Goal: Task Accomplishment & Management: Manage account settings

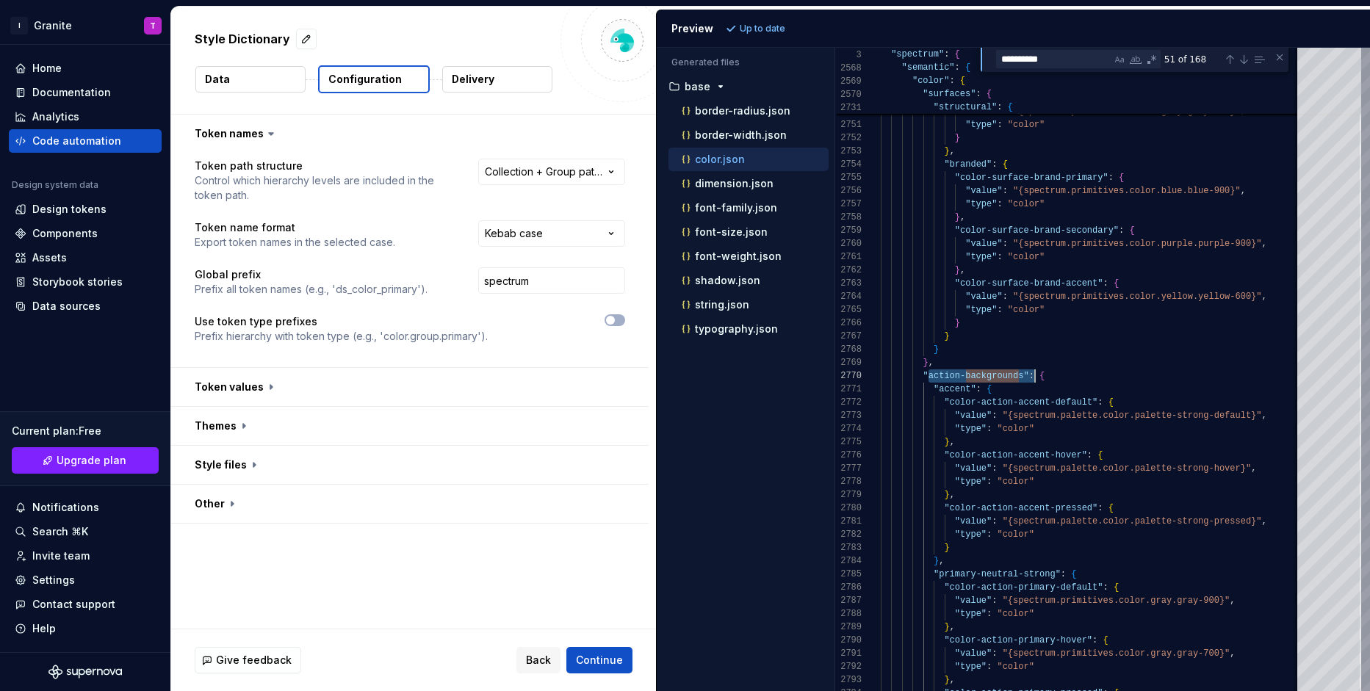
select select "**********"
click at [53, 24] on html "**********" at bounding box center [685, 345] width 1370 height 691
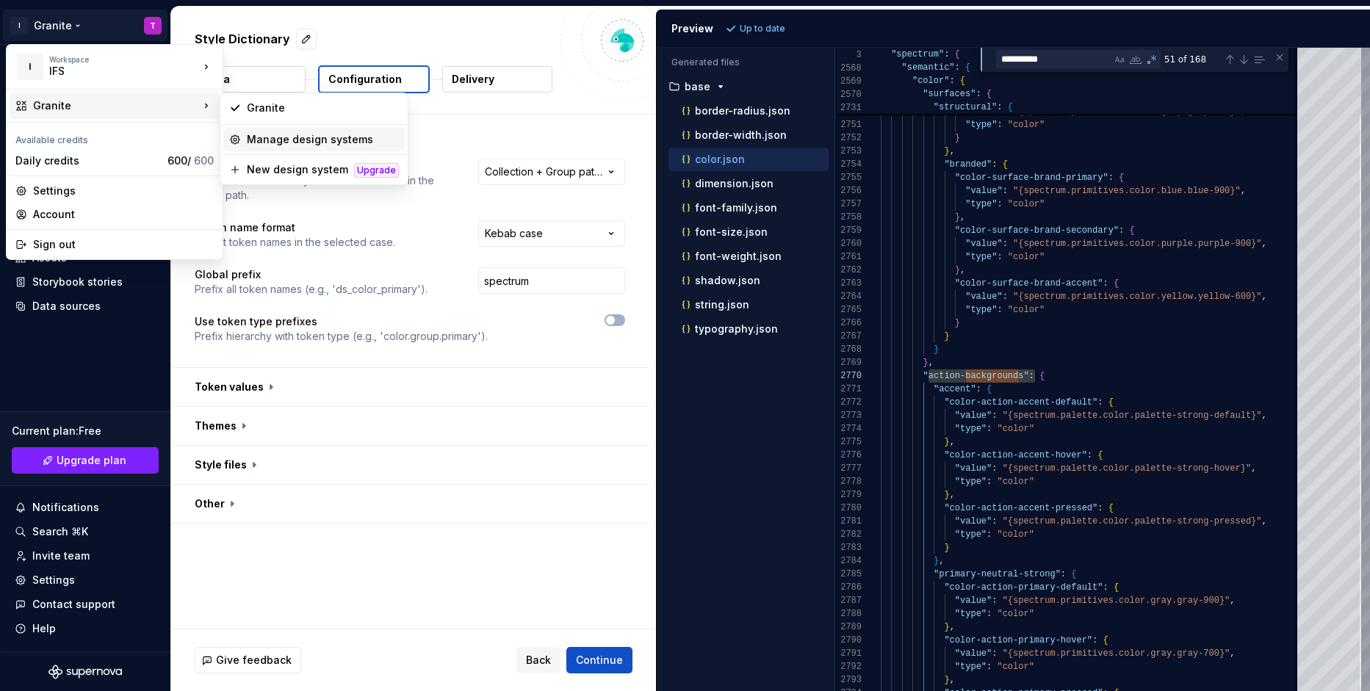
click at [298, 137] on div "Manage design systems" at bounding box center [323, 139] width 152 height 15
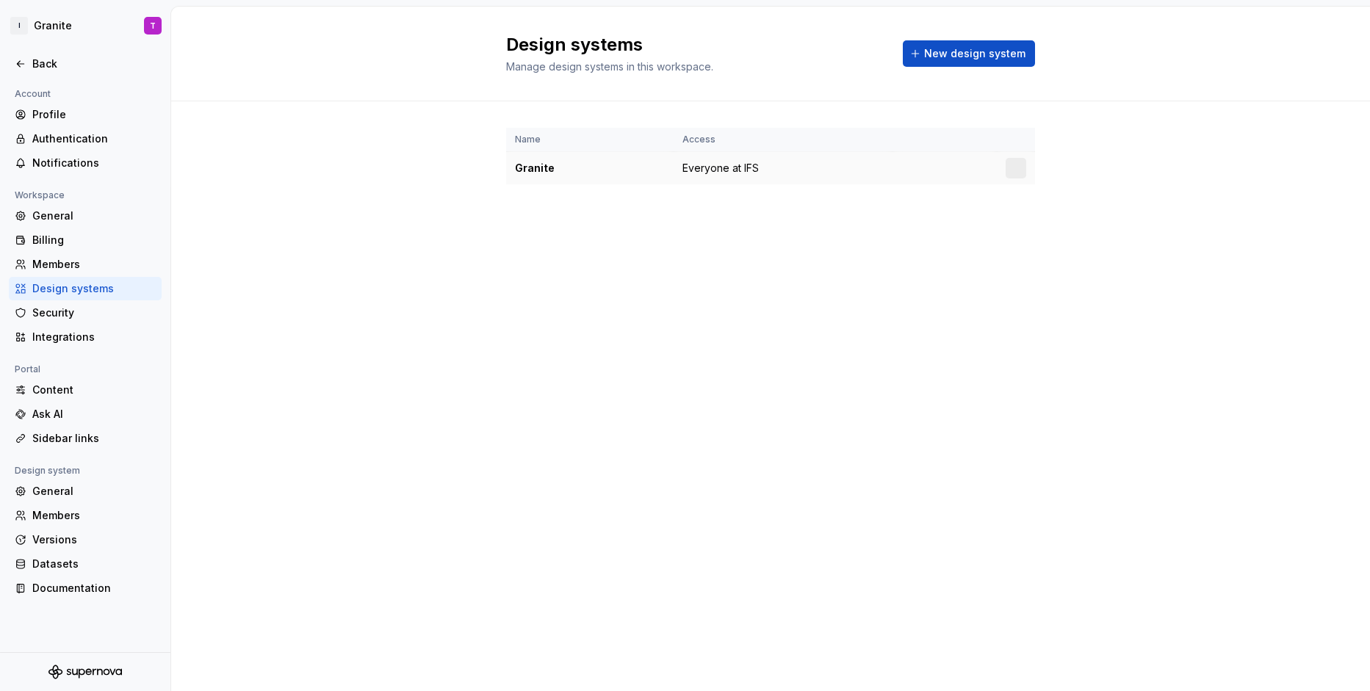
click at [874, 170] on td "Everyone at IFS" at bounding box center [782, 168] width 219 height 33
click at [549, 176] on td "Granite" at bounding box center [589, 168] width 167 height 33
click at [60, 63] on div "Back" at bounding box center [93, 64] width 123 height 15
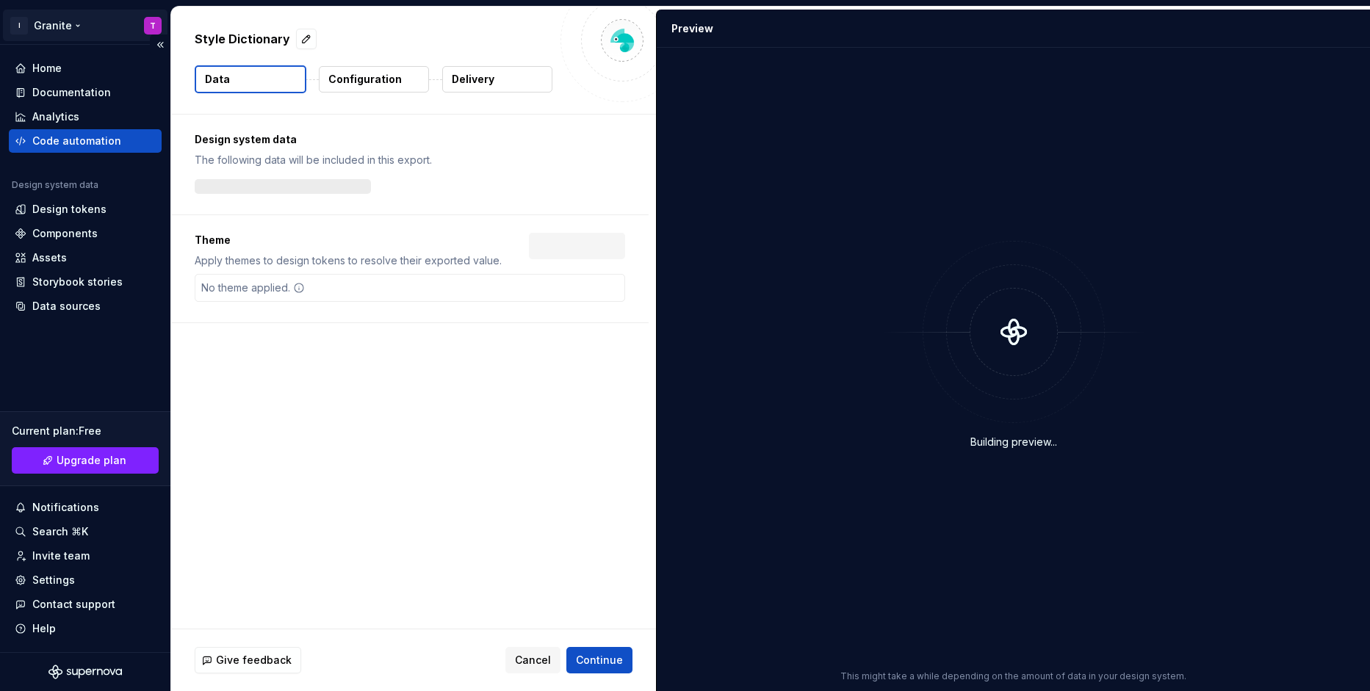
click at [62, 26] on html "I Granite T Home Documentation Analytics Code automation Design system data Des…" at bounding box center [685, 345] width 1370 height 691
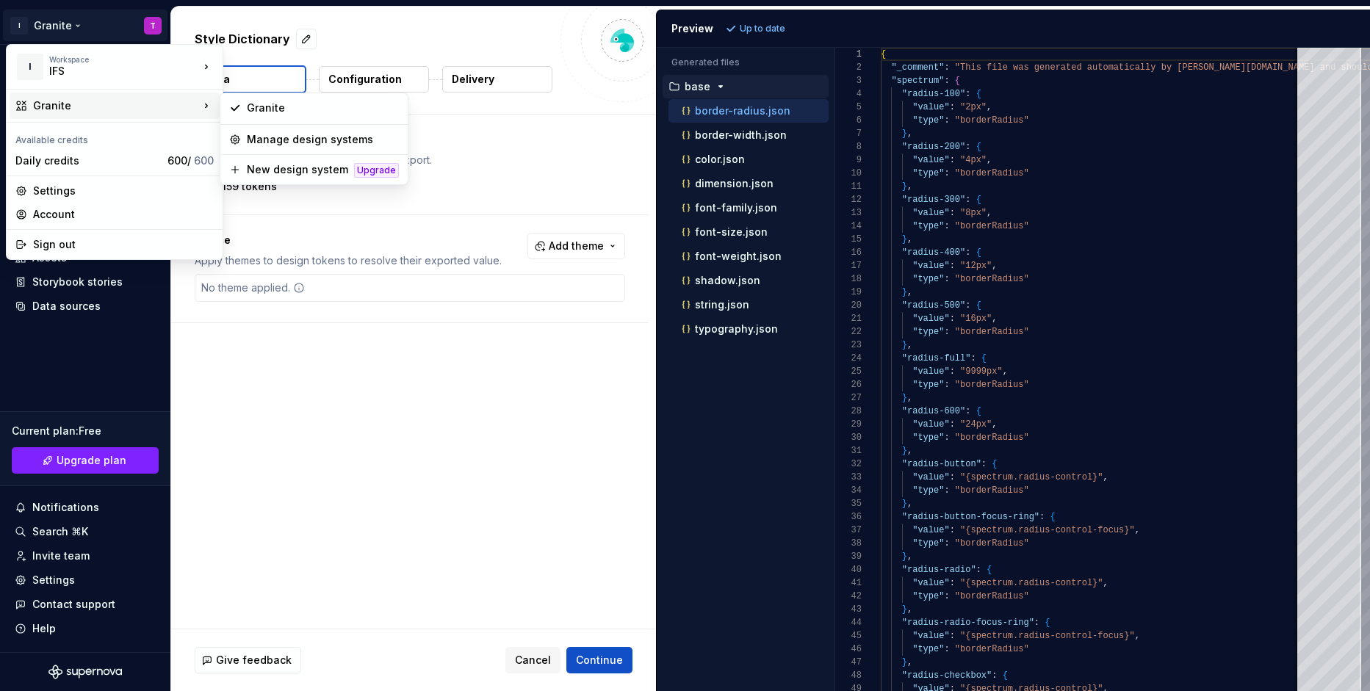
click at [48, 581] on html "I Granite T Home Documentation Analytics Code automation Design system data Des…" at bounding box center [685, 345] width 1370 height 691
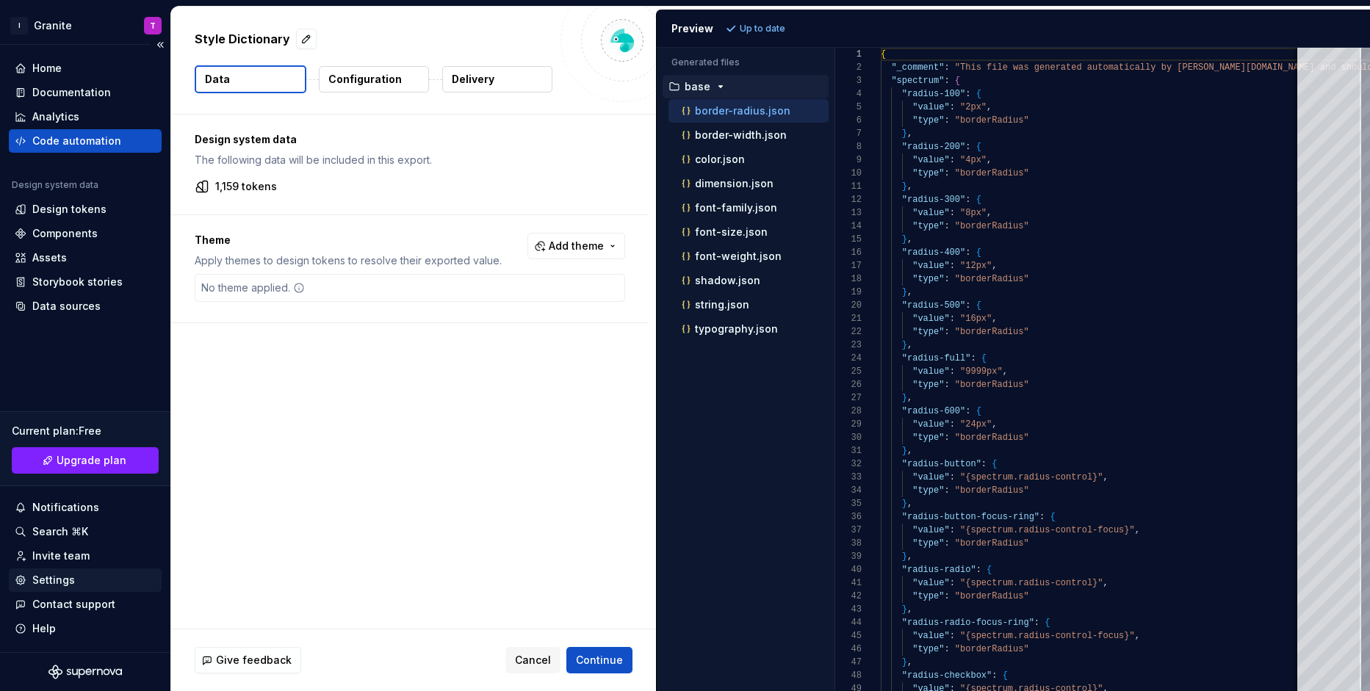
click at [46, 581] on div "Settings" at bounding box center [53, 580] width 43 height 15
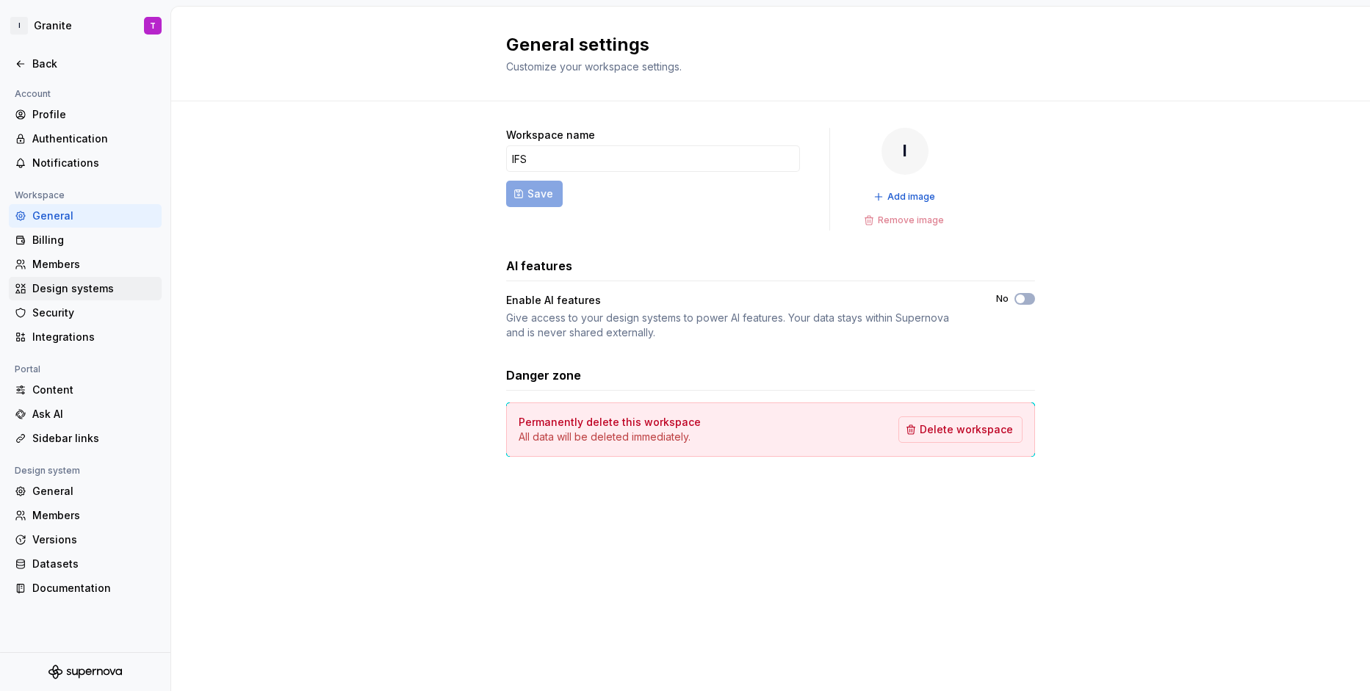
click at [59, 289] on div "Design systems" at bounding box center [93, 288] width 123 height 15
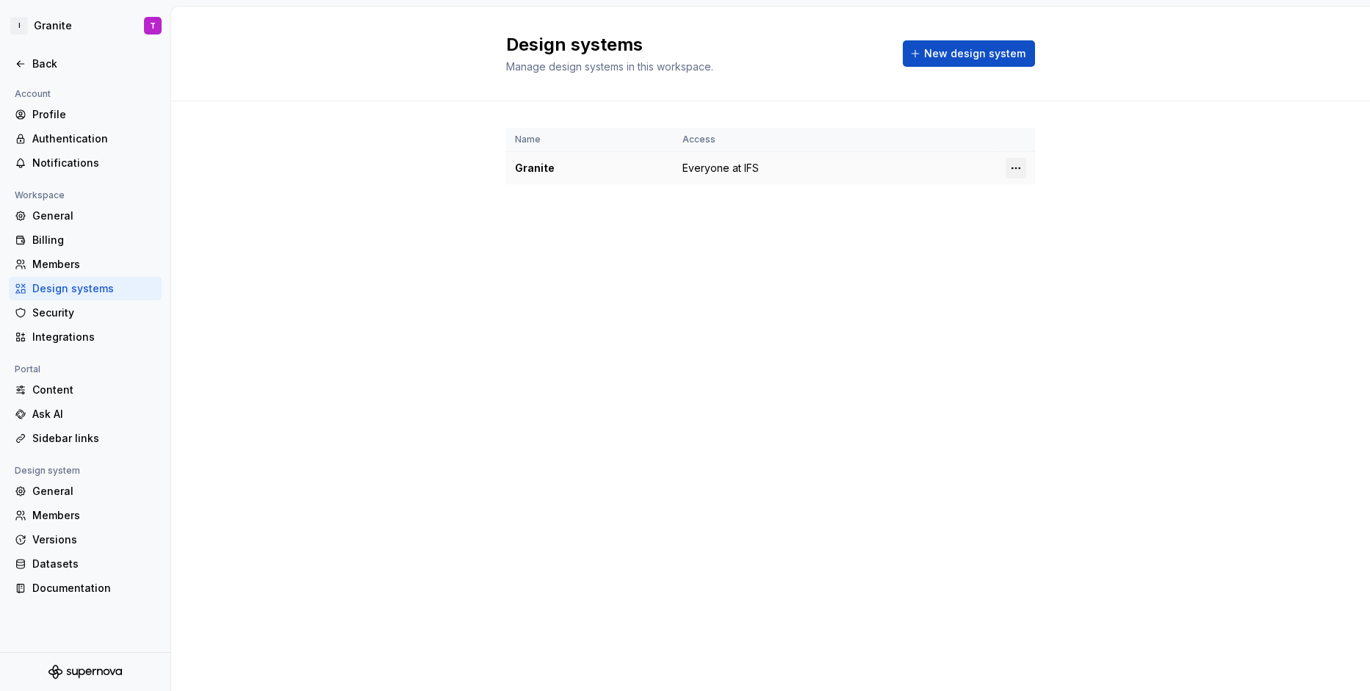
click at [1018, 173] on html "I Granite T Back Account Profile Authentication Notifications Workspace General…" at bounding box center [685, 345] width 1370 height 691
click at [1035, 214] on div "Design system settings" at bounding box center [1102, 220] width 140 height 15
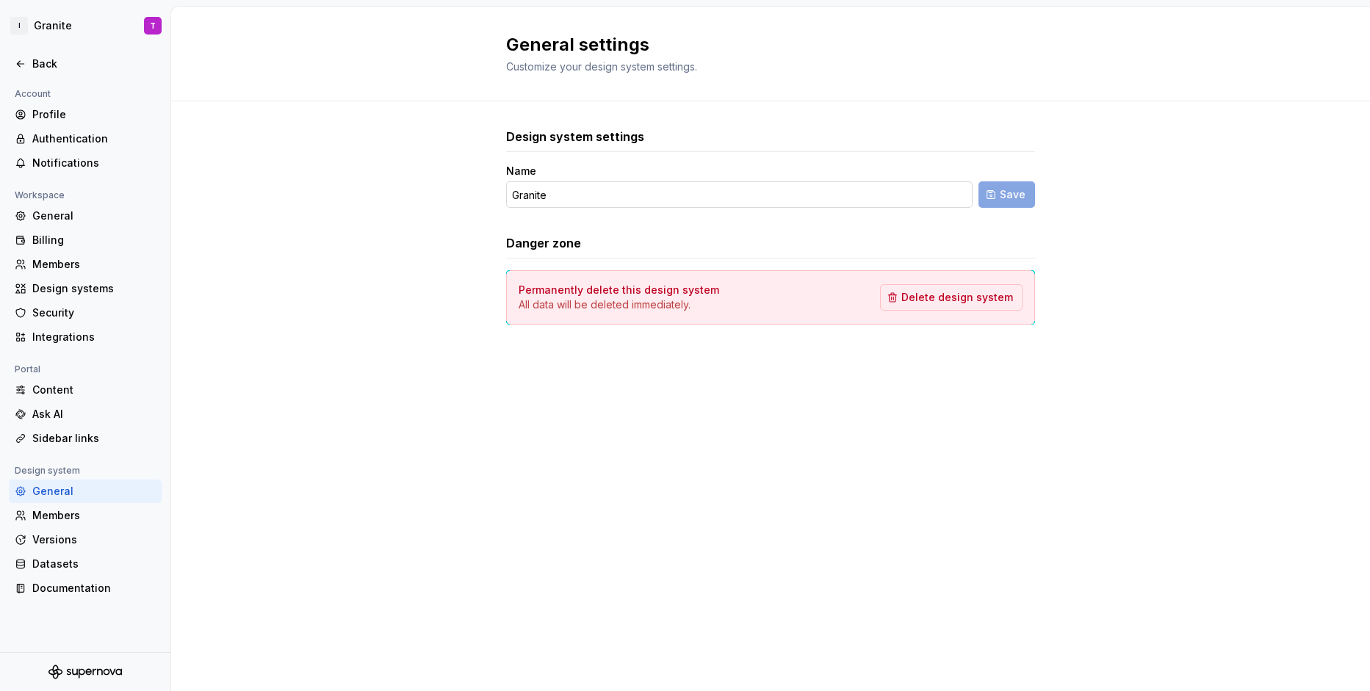
click at [629, 195] on input "Granite" at bounding box center [739, 194] width 466 height 26
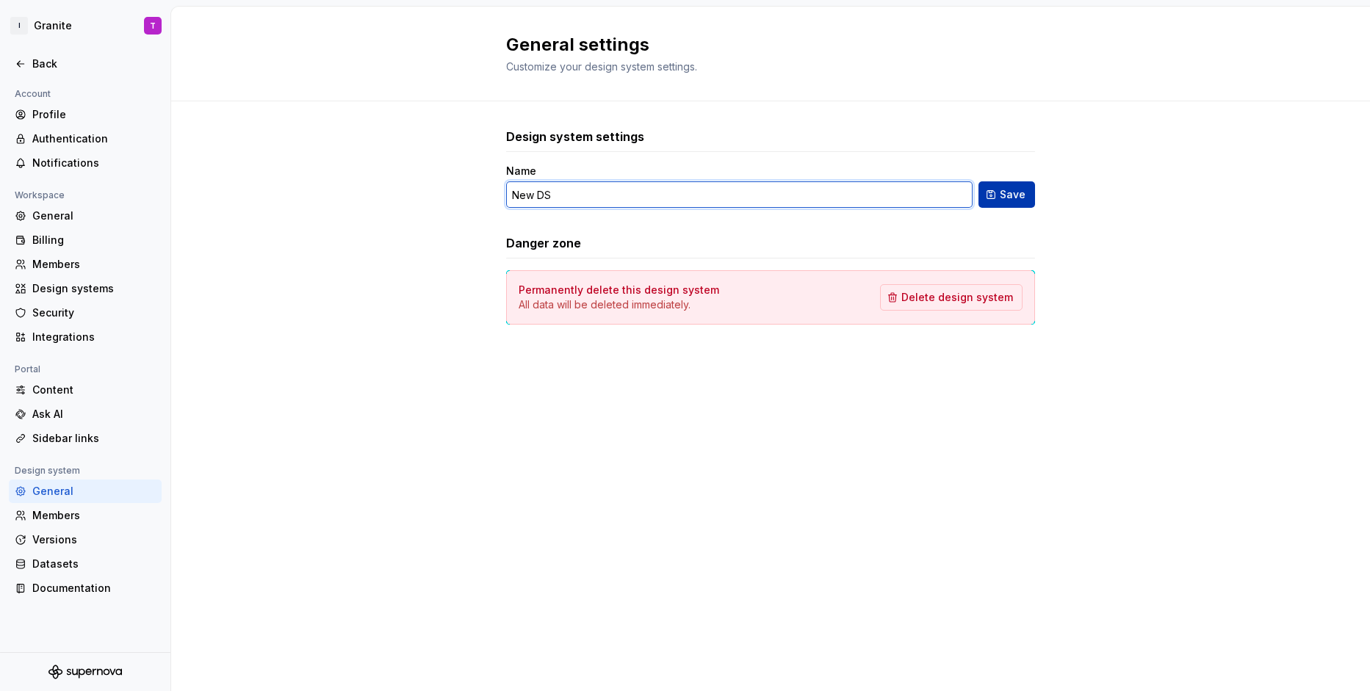
type input "New DS"
click at [1019, 199] on span "Save" at bounding box center [1012, 194] width 26 height 15
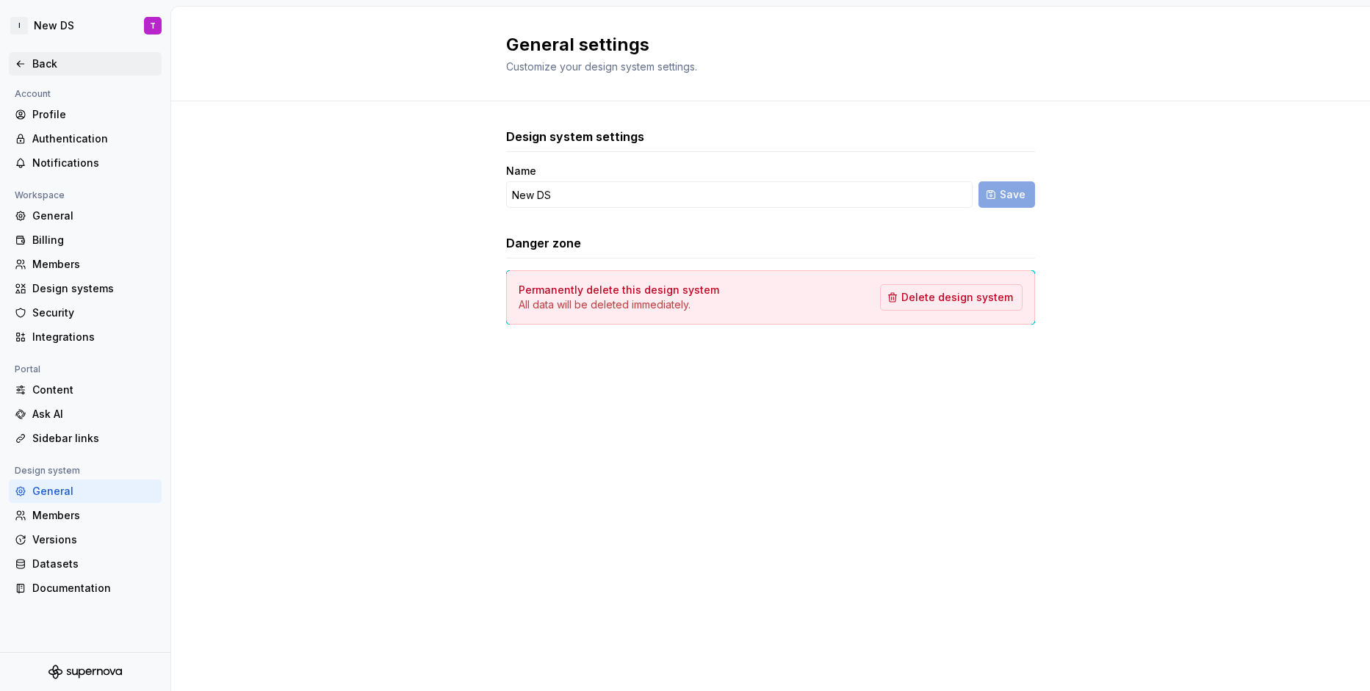
click at [69, 65] on div "Back" at bounding box center [93, 64] width 123 height 15
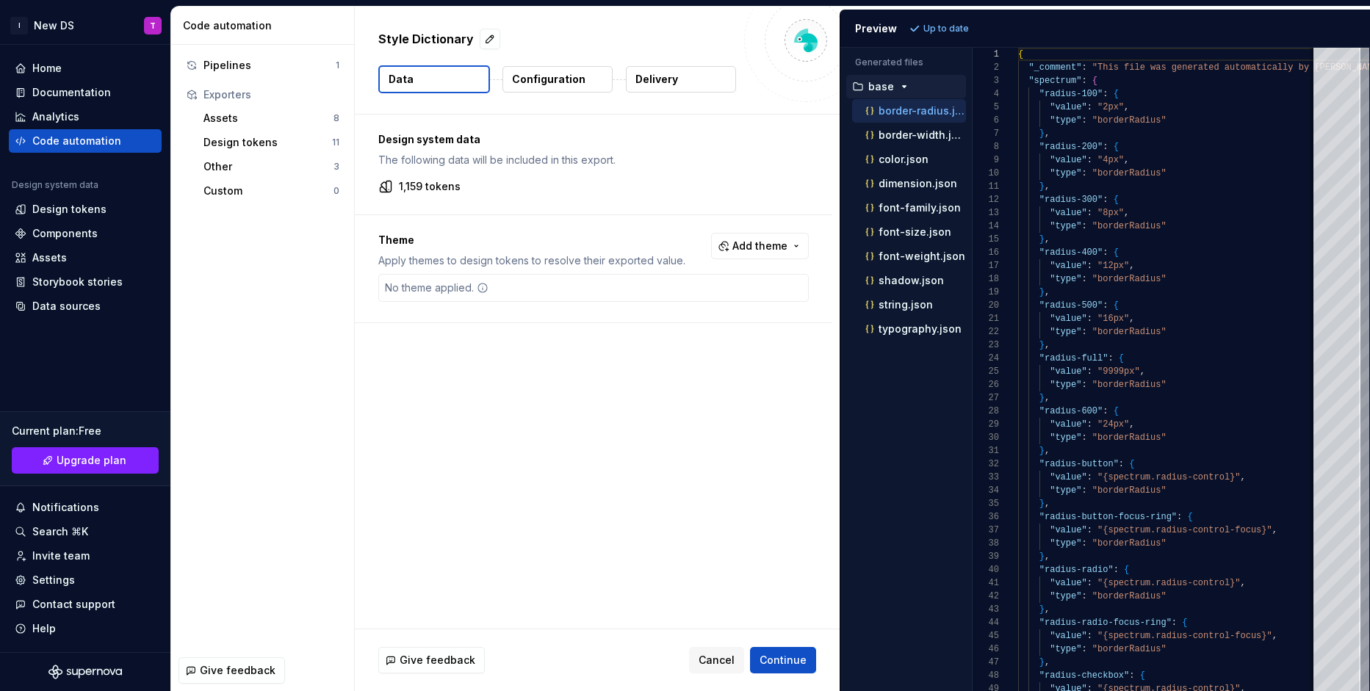
click at [739, 364] on div "Design system data The following data will be included in this export. 1,159 to…" at bounding box center [597, 372] width 485 height 514
click at [107, 144] on div "Code automation" at bounding box center [76, 141] width 89 height 15
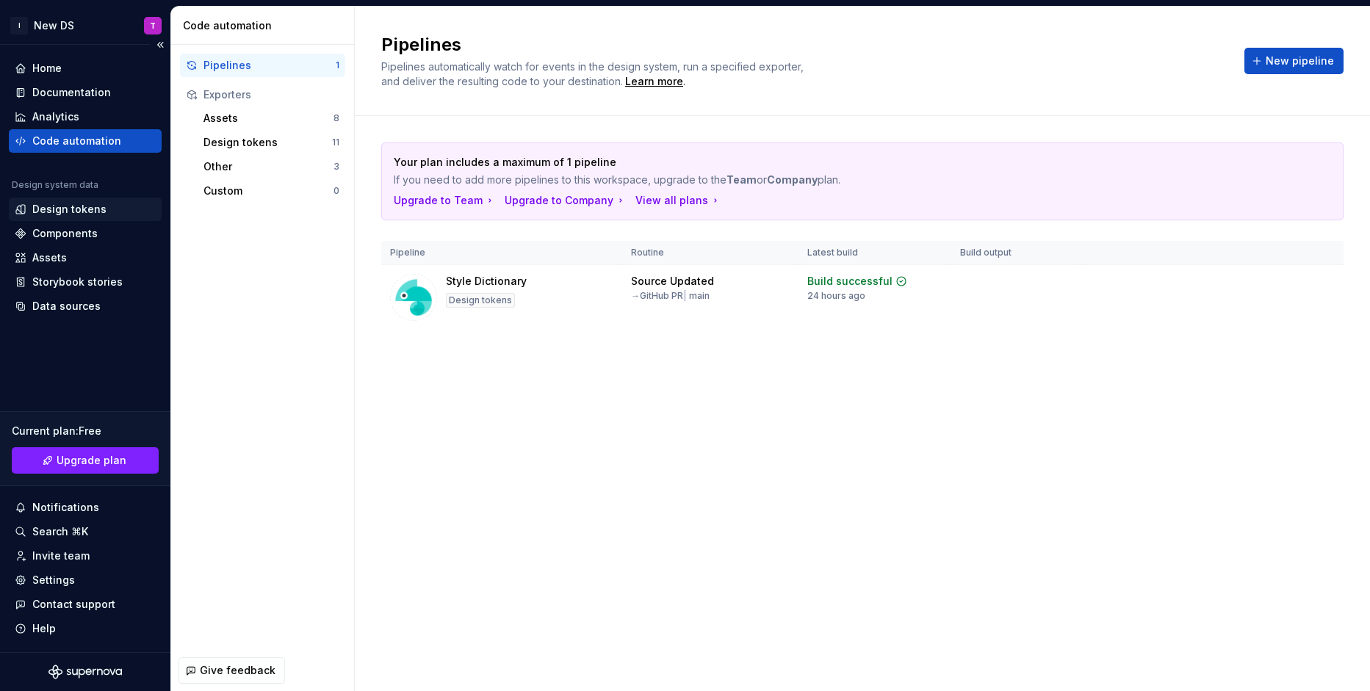
click at [90, 217] on div "Design tokens" at bounding box center [85, 209] width 153 height 23
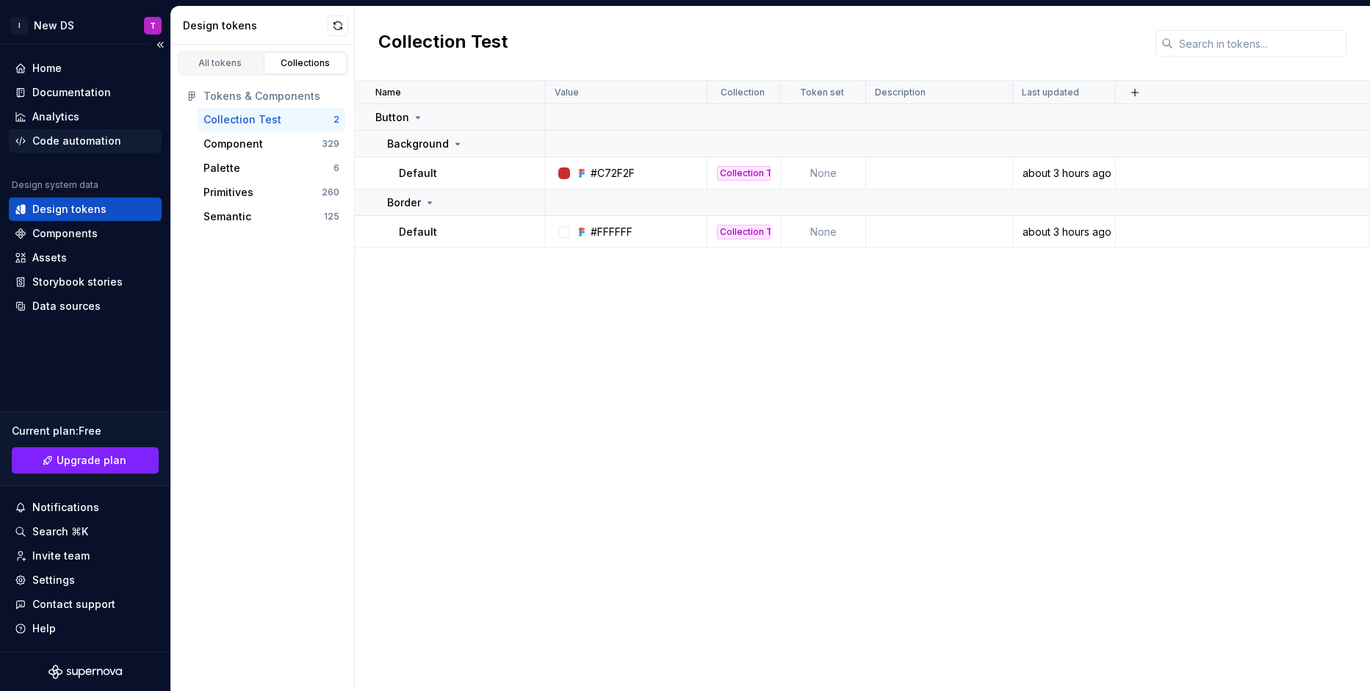
click at [93, 146] on div "Code automation" at bounding box center [76, 141] width 89 height 15
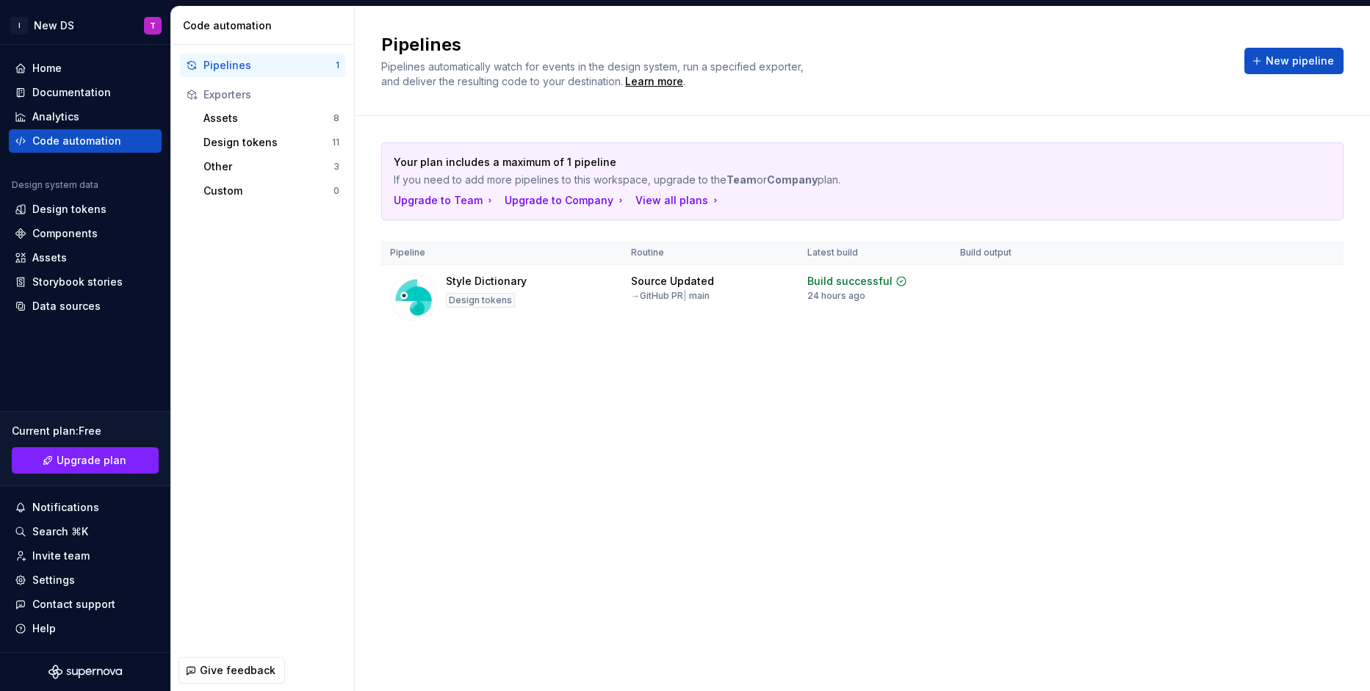
click at [604, 433] on div "Pipelines Pipelines automatically watch for events in the design system, run a …" at bounding box center [862, 349] width 1015 height 684
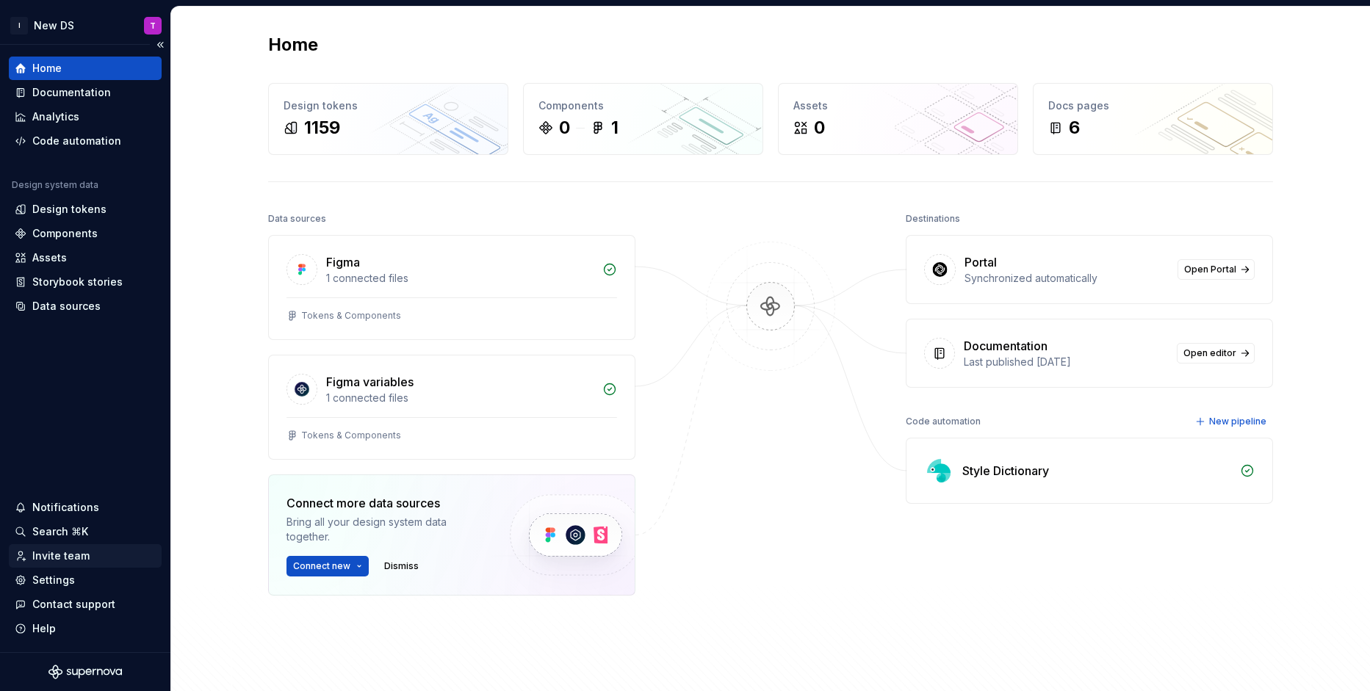
click at [84, 550] on div "Invite team" at bounding box center [60, 556] width 57 height 15
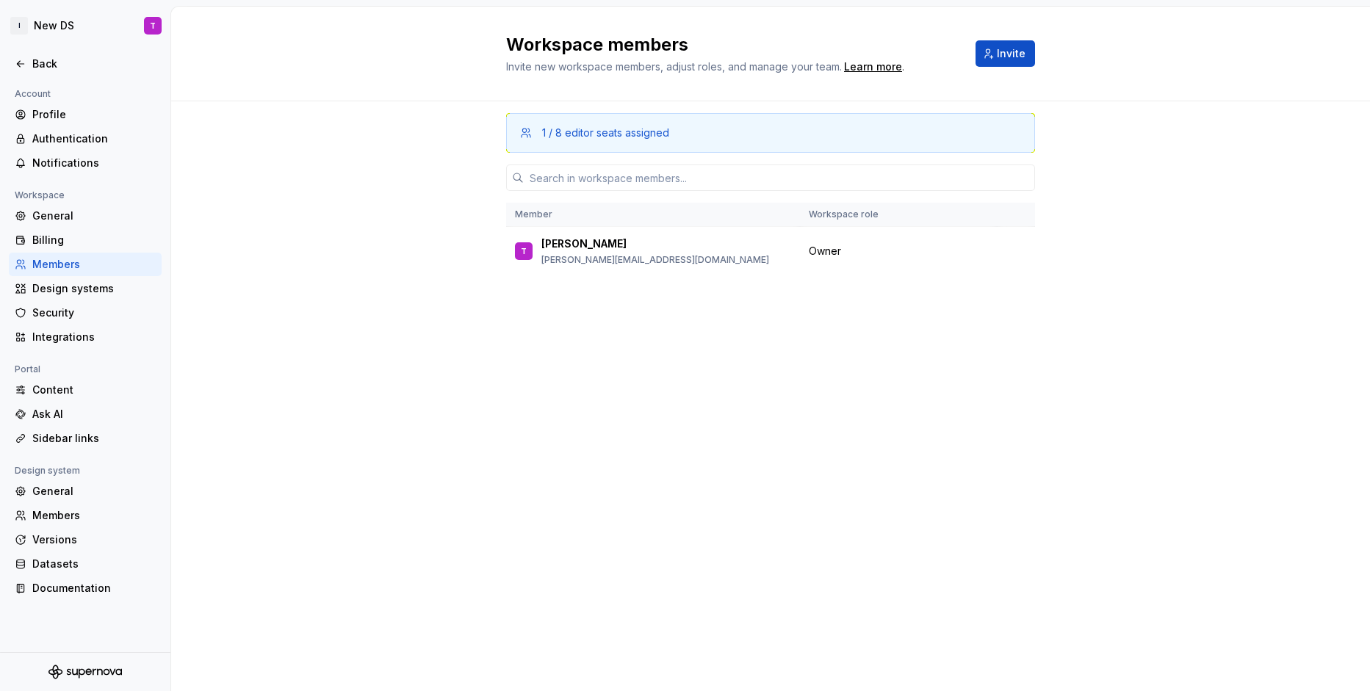
click at [1013, 76] on div "Workspace members Invite new workspace members, adjust roles, and manage your t…" at bounding box center [770, 54] width 1198 height 95
click at [1013, 61] on button "Invite" at bounding box center [1004, 53] width 59 height 26
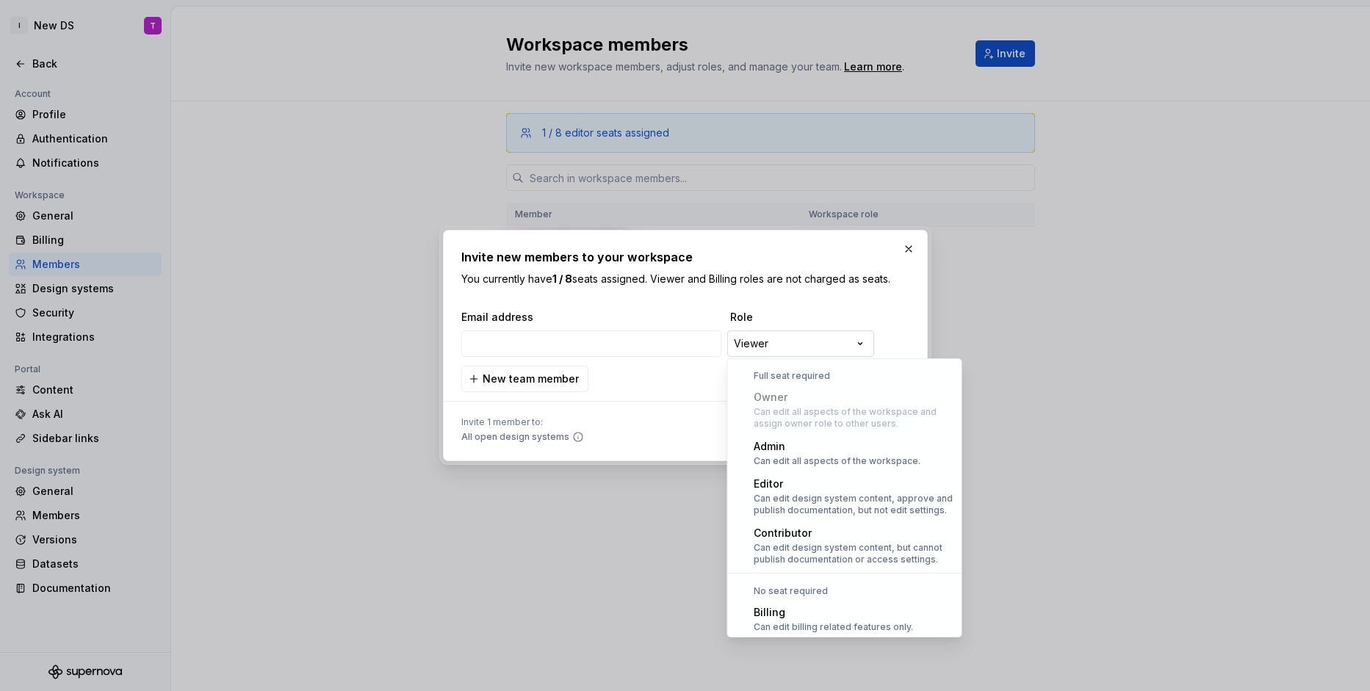
click at [817, 347] on div "**********" at bounding box center [685, 345] width 1370 height 691
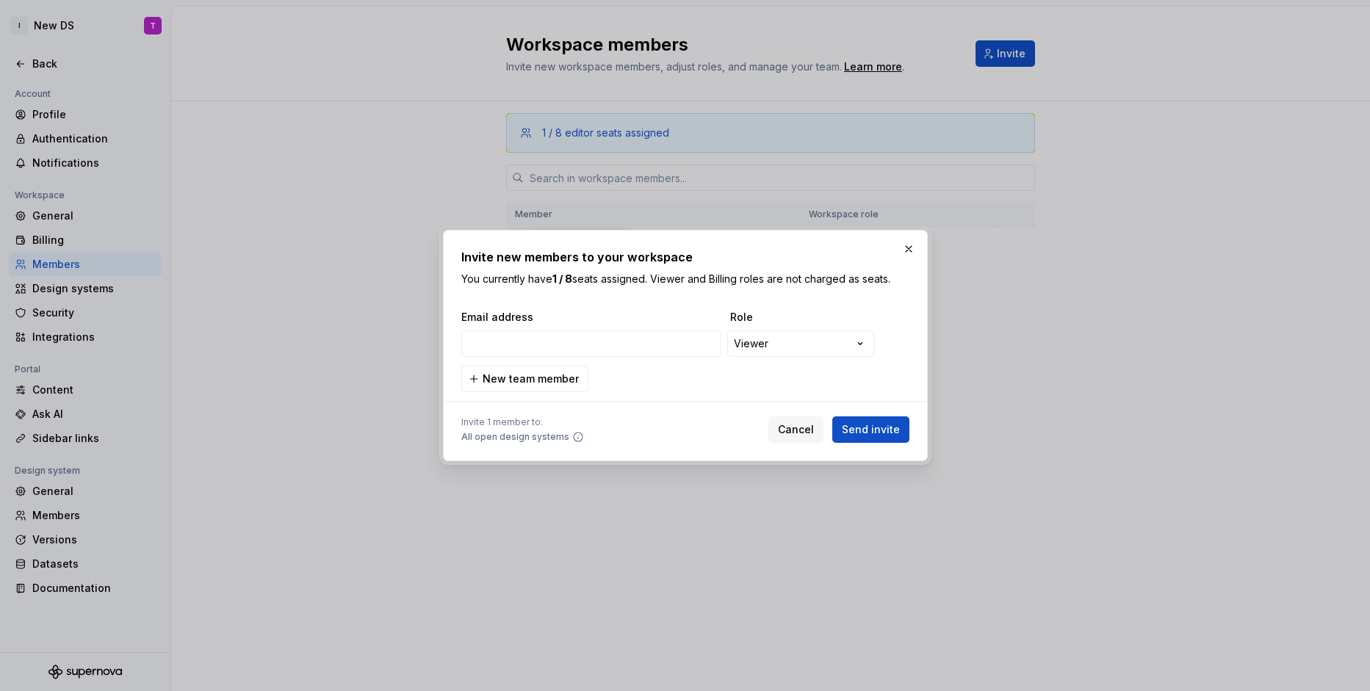
click at [694, 371] on div "**********" at bounding box center [685, 345] width 1370 height 691
click at [908, 250] on button "button" at bounding box center [908, 249] width 21 height 21
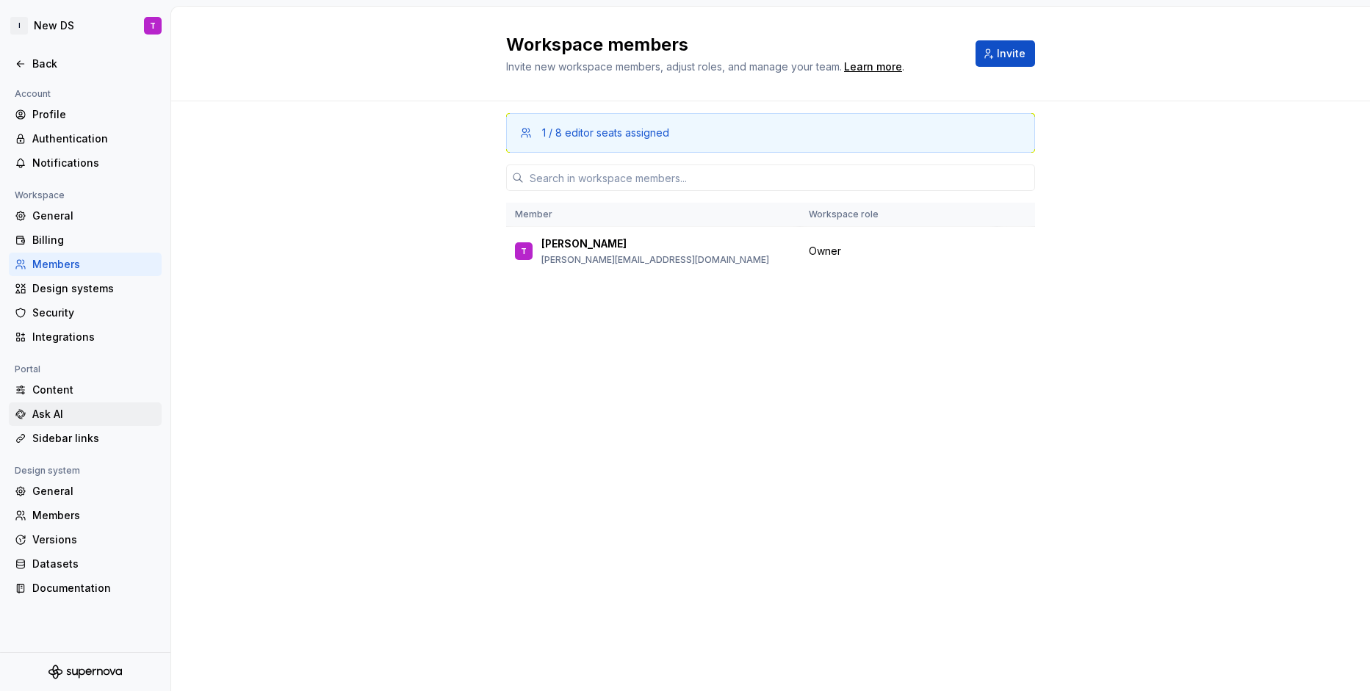
click at [80, 413] on div "Ask AI" at bounding box center [93, 414] width 123 height 15
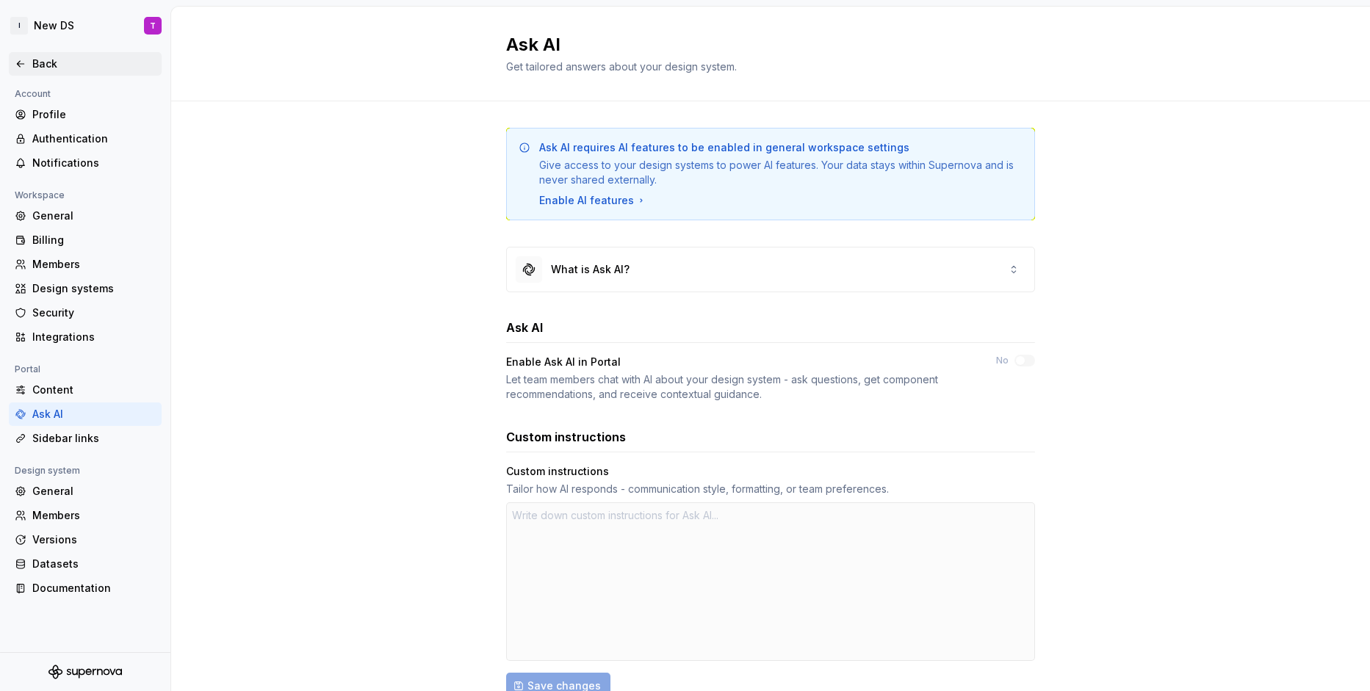
click at [39, 61] on div "Back" at bounding box center [93, 64] width 123 height 15
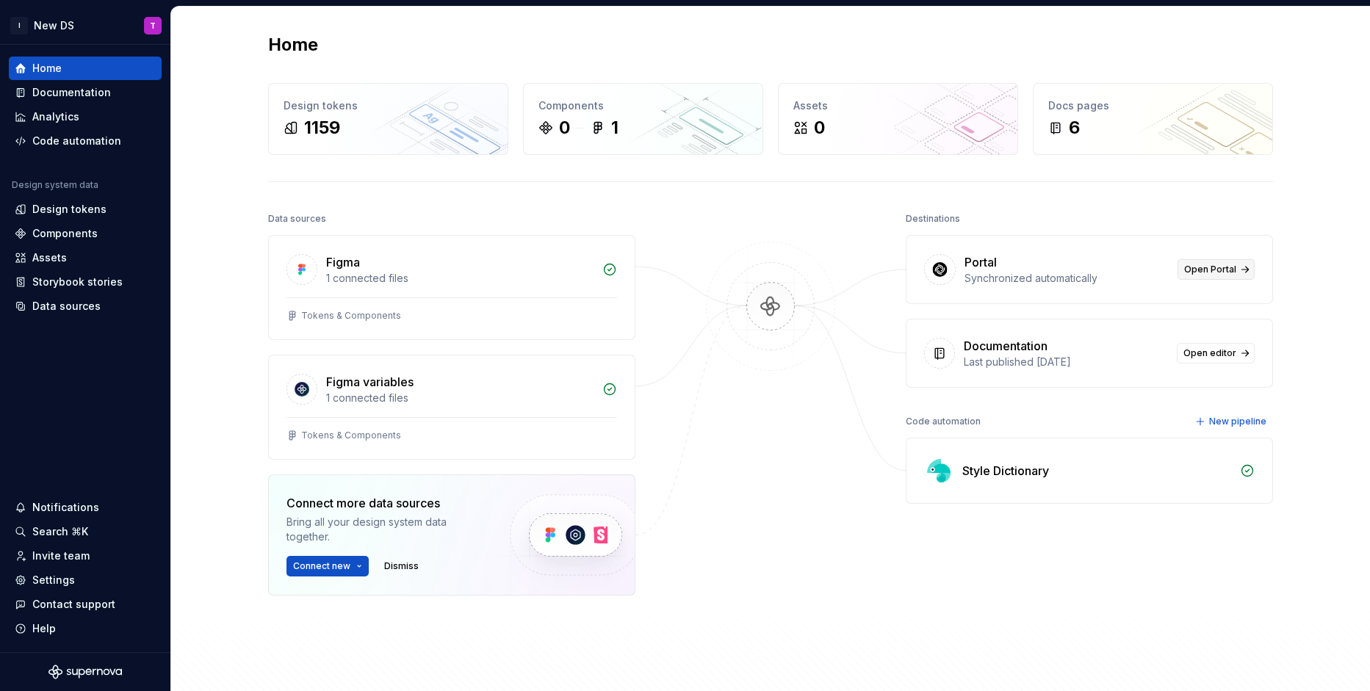
click at [1215, 266] on span "Open Portal" at bounding box center [1210, 270] width 52 height 12
click at [73, 572] on div "Settings" at bounding box center [85, 579] width 153 height 23
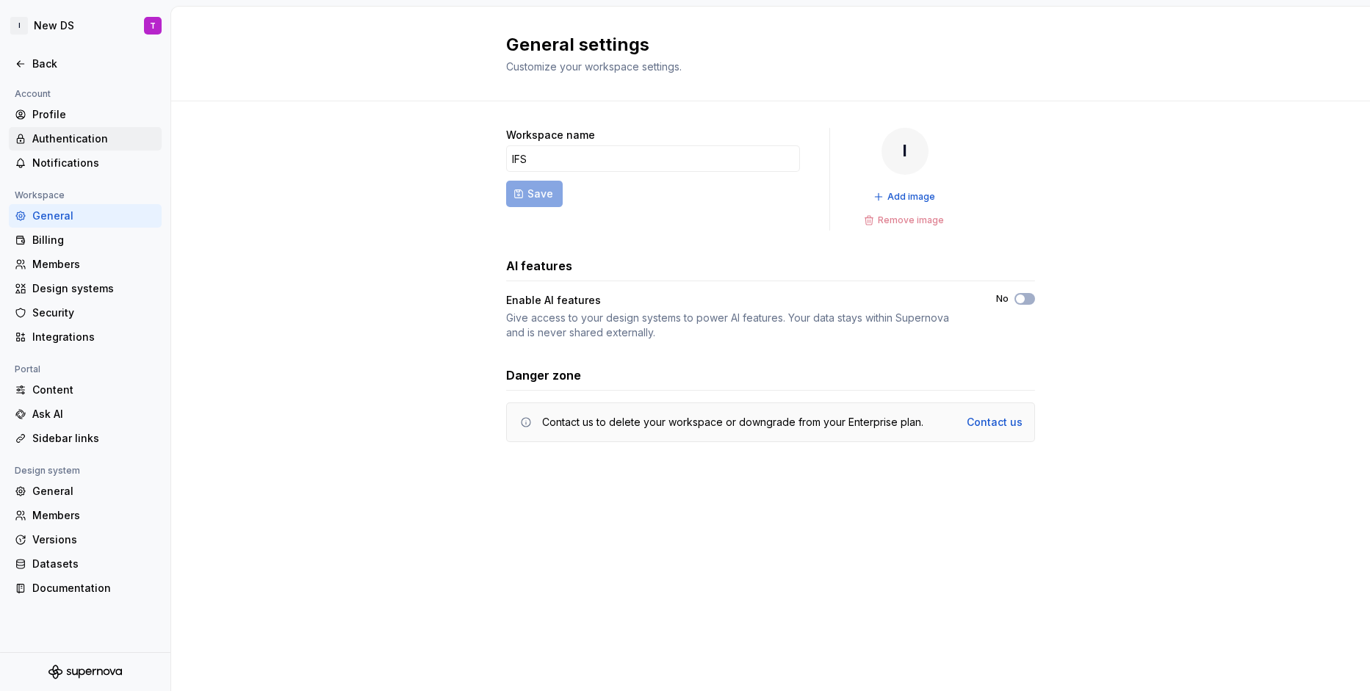
click at [70, 136] on div "Authentication" at bounding box center [93, 138] width 123 height 15
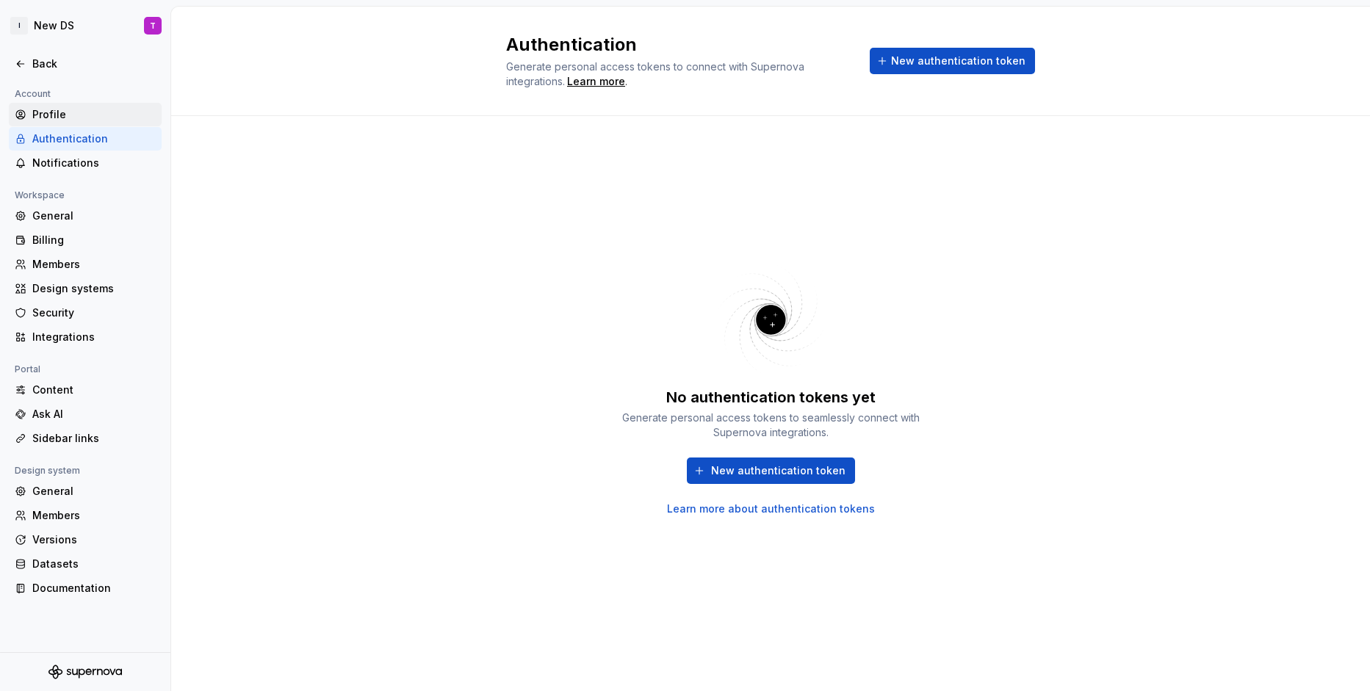
click at [56, 112] on div "Profile" at bounding box center [93, 114] width 123 height 15
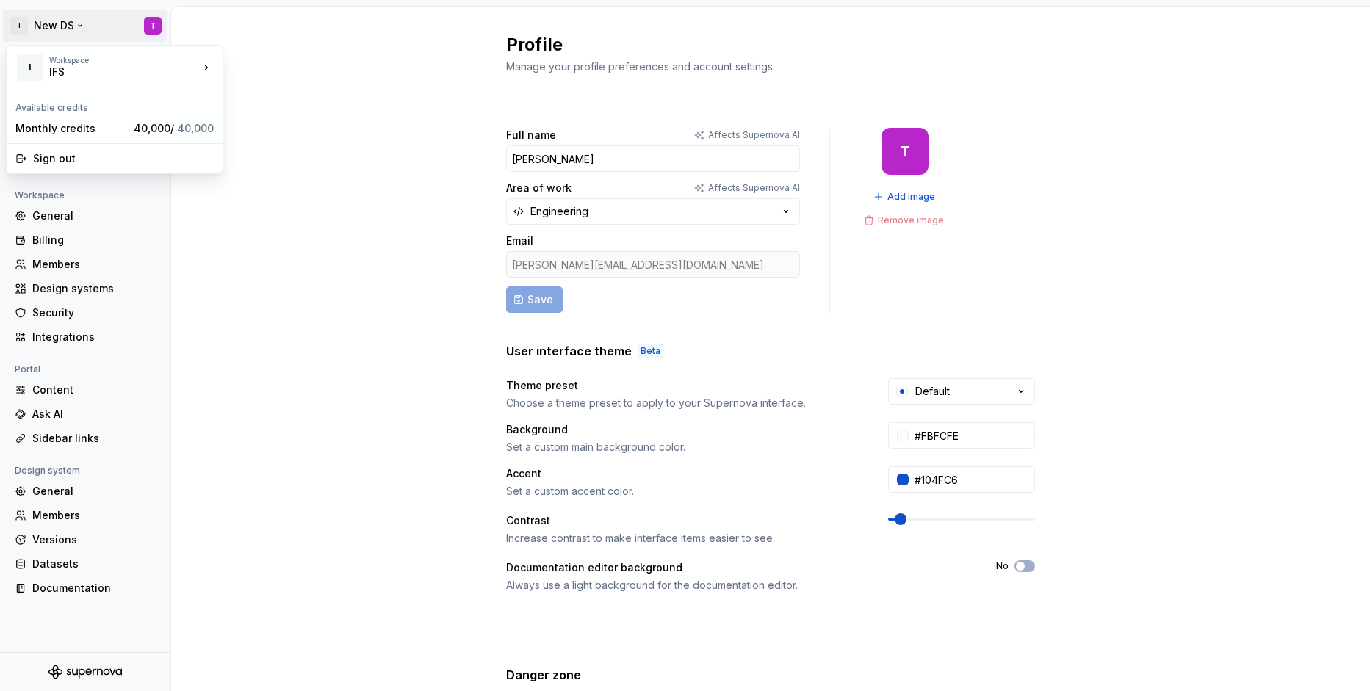
click at [156, 23] on html "I New DS T Back Account Profile Authentication Notifications Workspace General …" at bounding box center [685, 345] width 1370 height 691
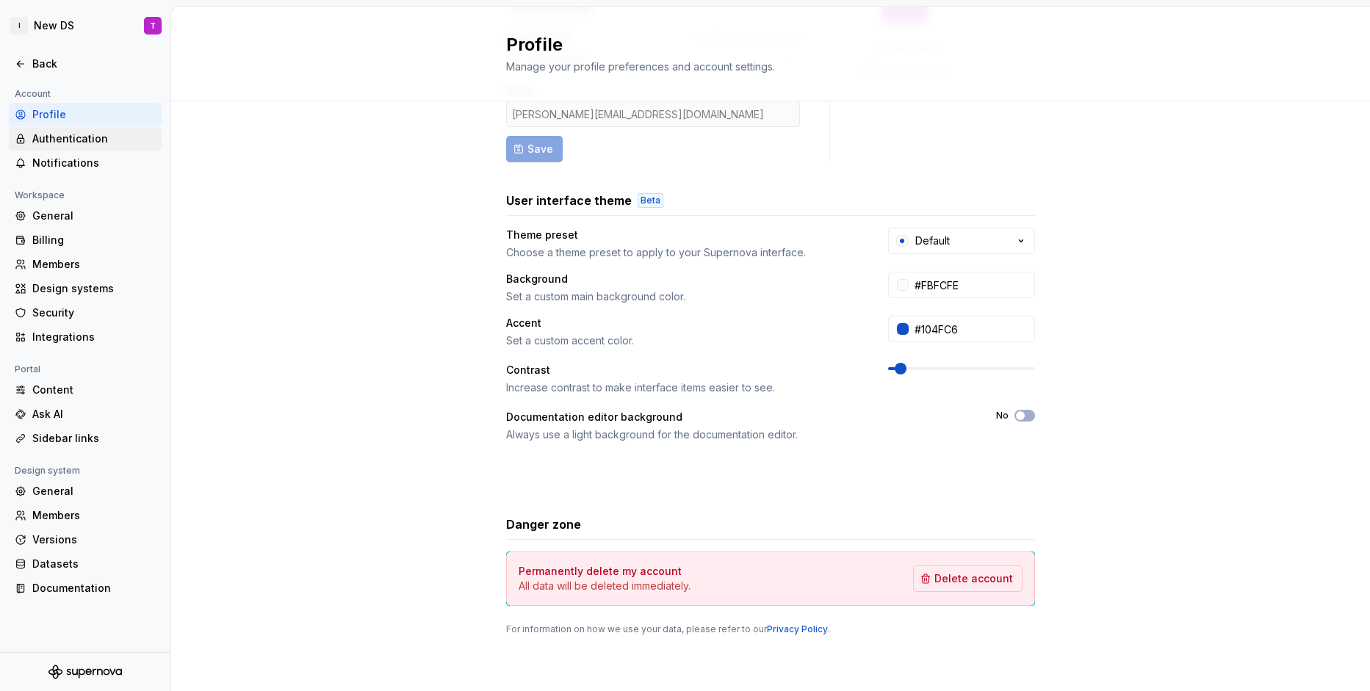
click at [63, 139] on div "Authentication" at bounding box center [93, 138] width 123 height 15
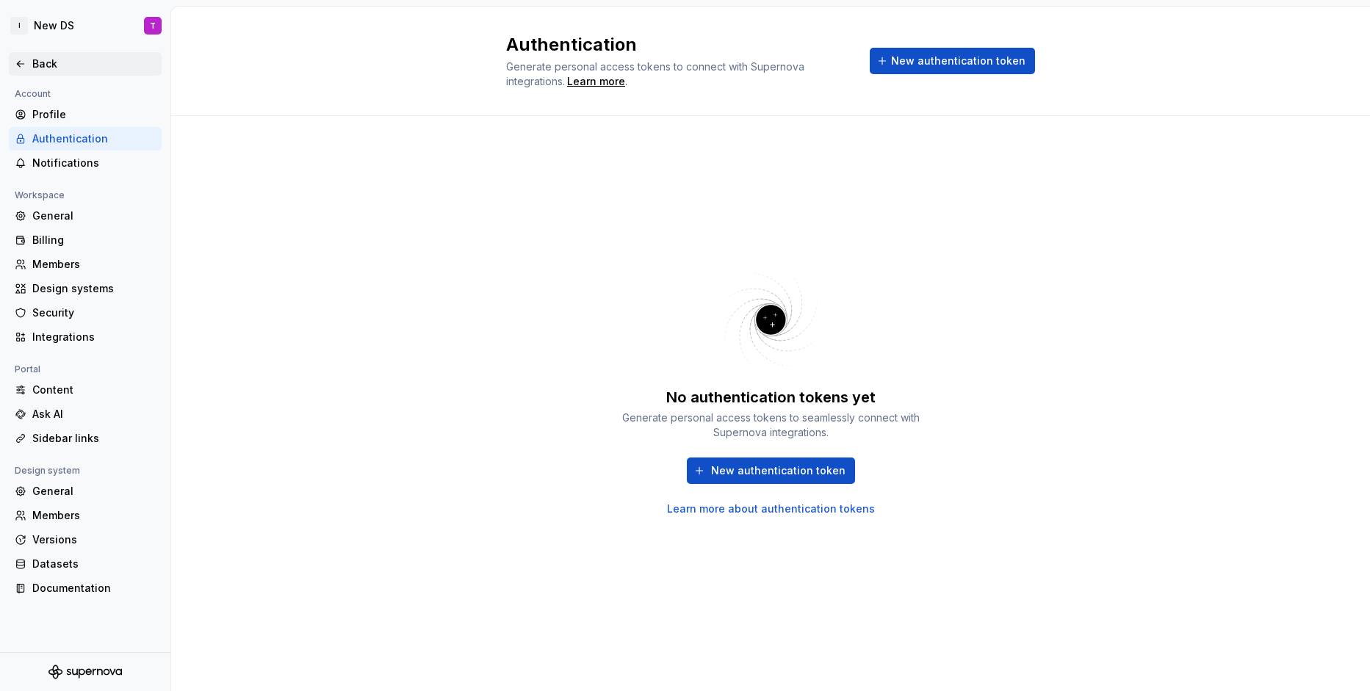
click at [57, 69] on div "Back" at bounding box center [93, 64] width 123 height 15
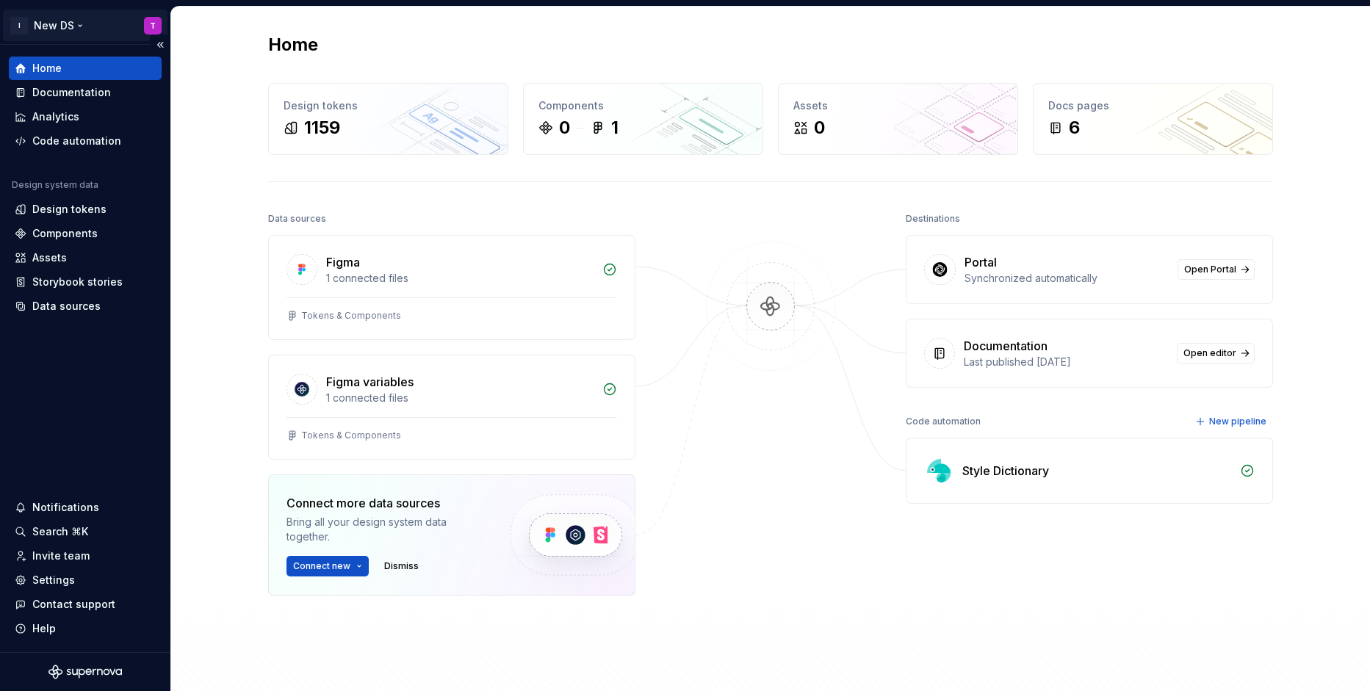
click at [145, 23] on html "I New DS T Home Documentation Analytics Code automation Design system data Desi…" at bounding box center [685, 345] width 1370 height 691
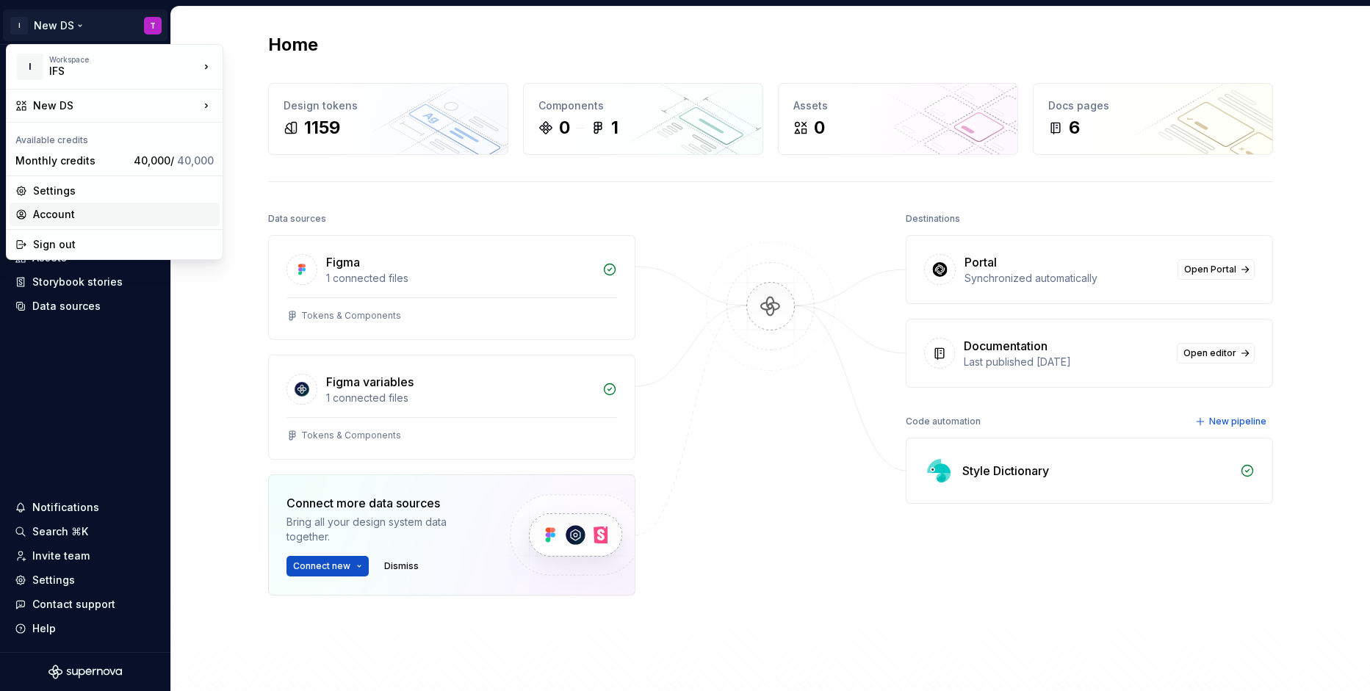
click at [66, 212] on div "Account" at bounding box center [123, 214] width 181 height 15
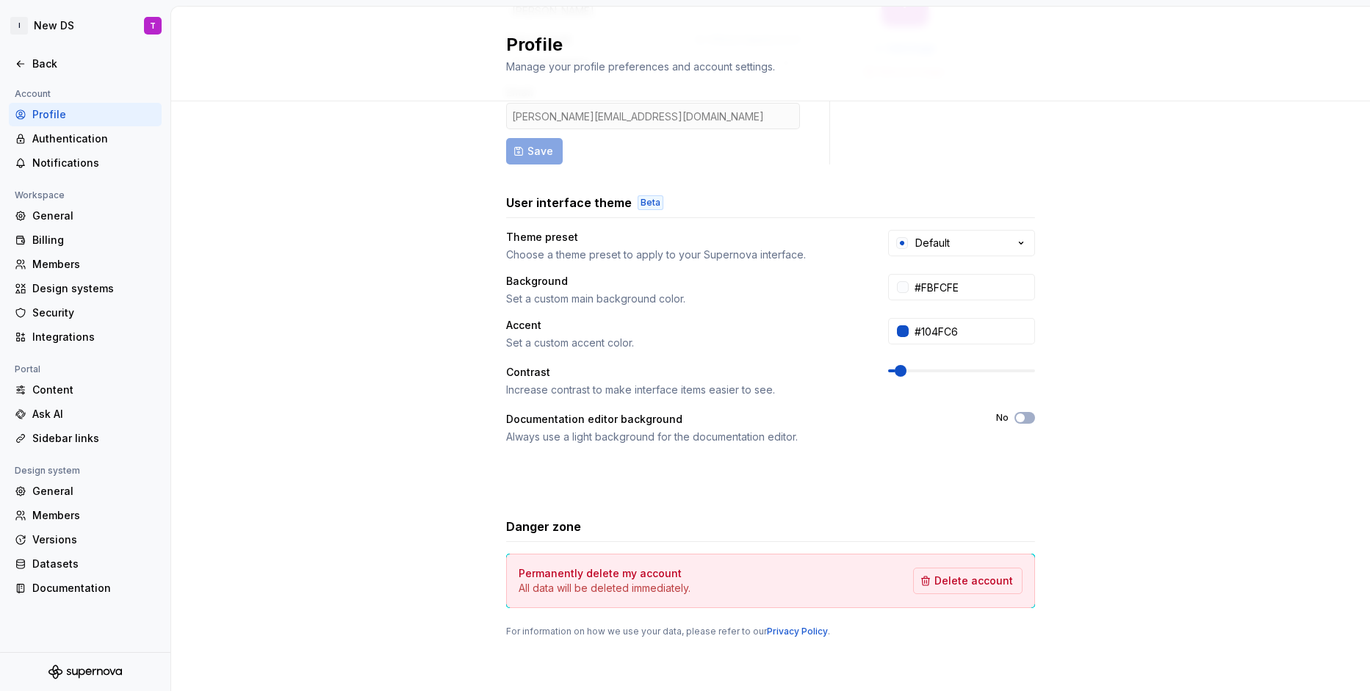
scroll to position [151, 0]
click at [57, 258] on div "Members" at bounding box center [93, 264] width 123 height 15
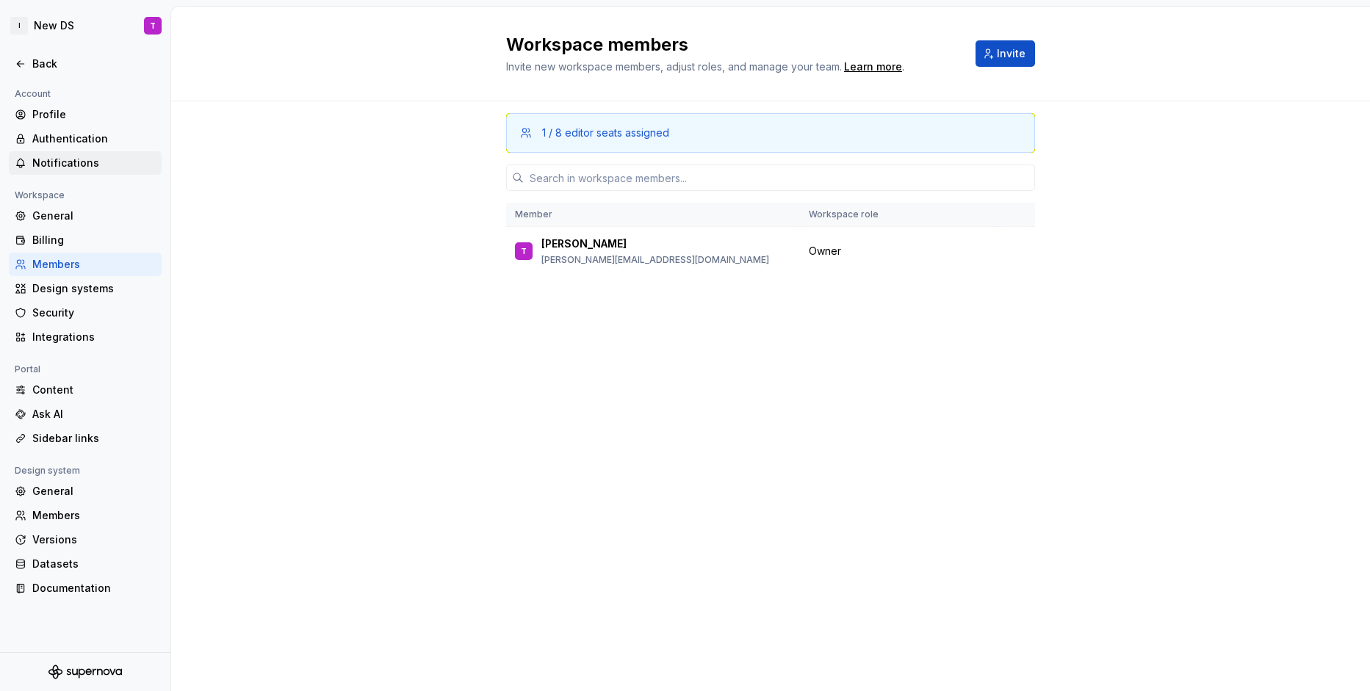
click at [59, 160] on div "Notifications" at bounding box center [93, 163] width 123 height 15
click at [61, 140] on div "Authentication" at bounding box center [93, 138] width 123 height 15
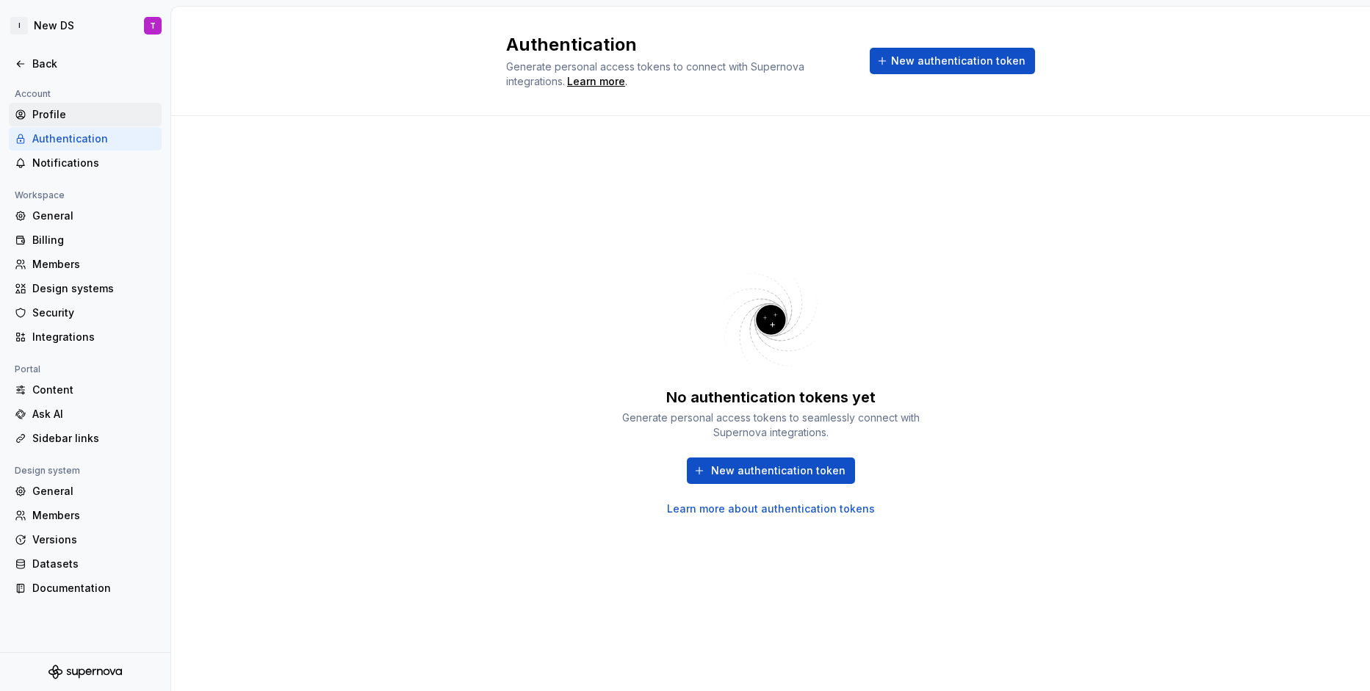
click at [52, 121] on div "Profile" at bounding box center [93, 114] width 123 height 15
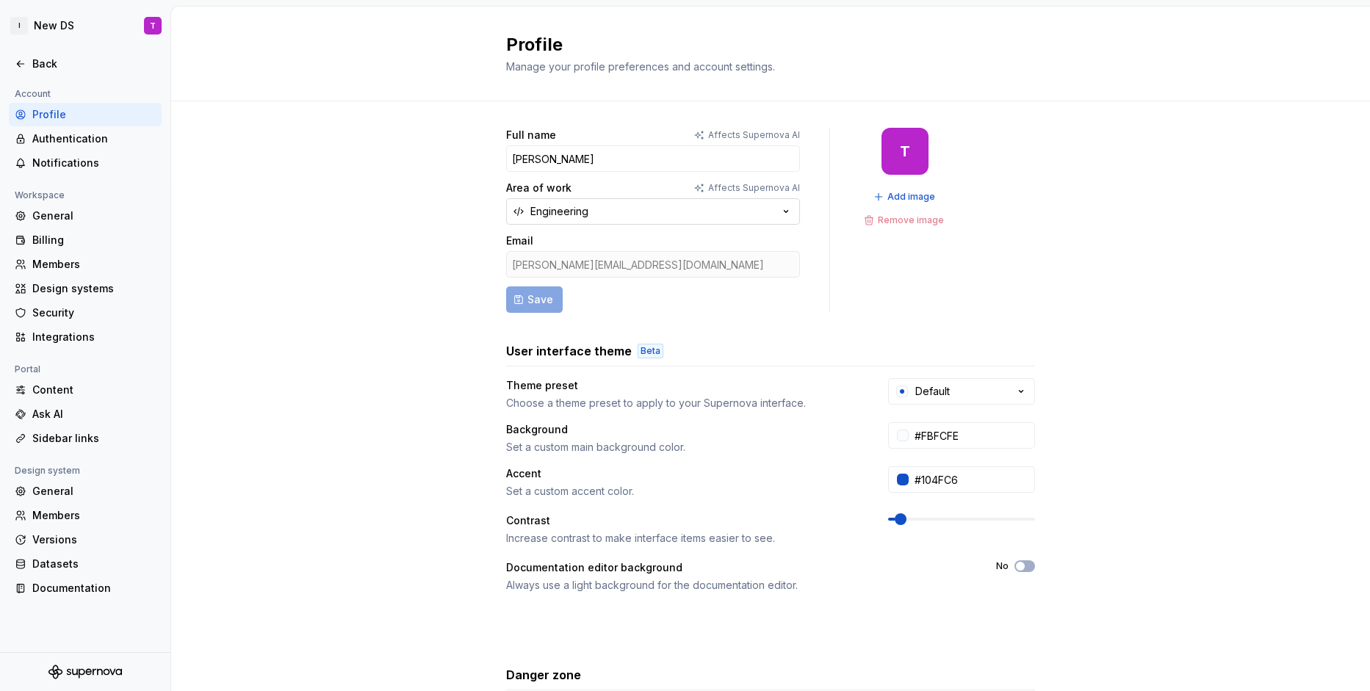
click at [594, 216] on button "Engineering" at bounding box center [653, 211] width 294 height 26
click at [58, 149] on div "Authentication" at bounding box center [85, 138] width 153 height 23
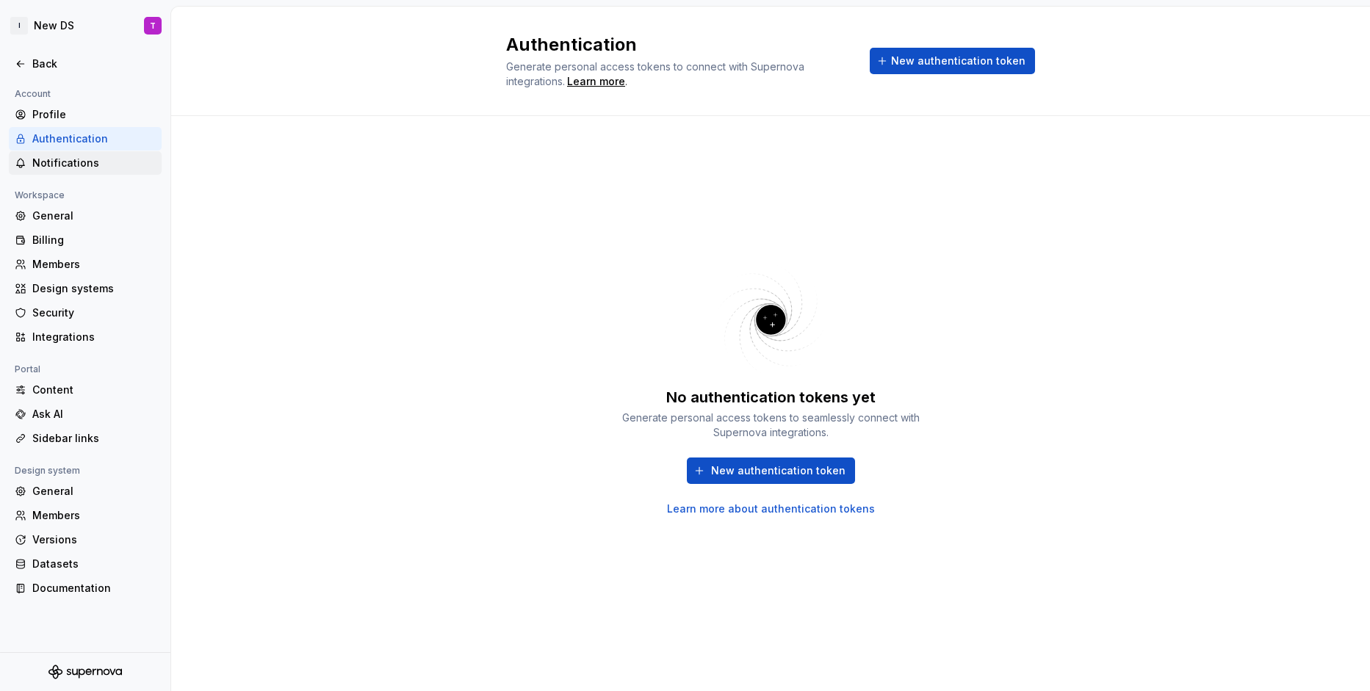
click at [58, 167] on div "Notifications" at bounding box center [93, 163] width 123 height 15
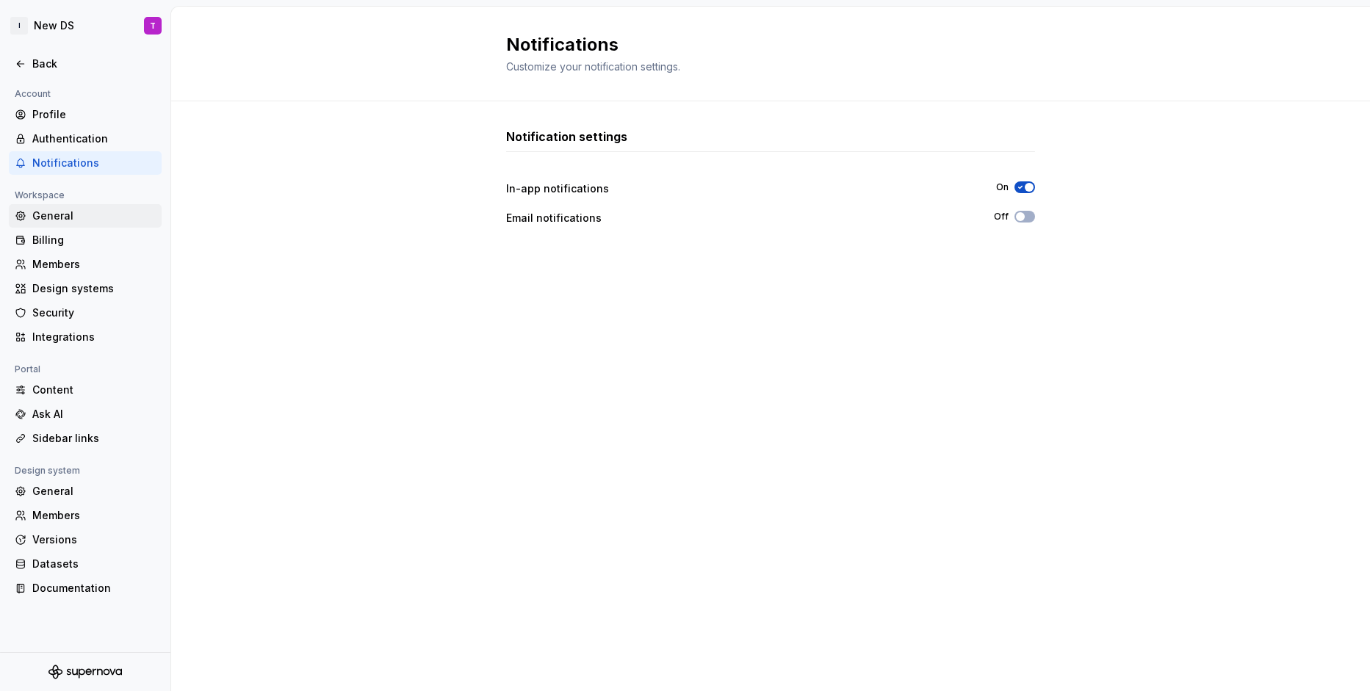
click at [54, 214] on div "General" at bounding box center [93, 216] width 123 height 15
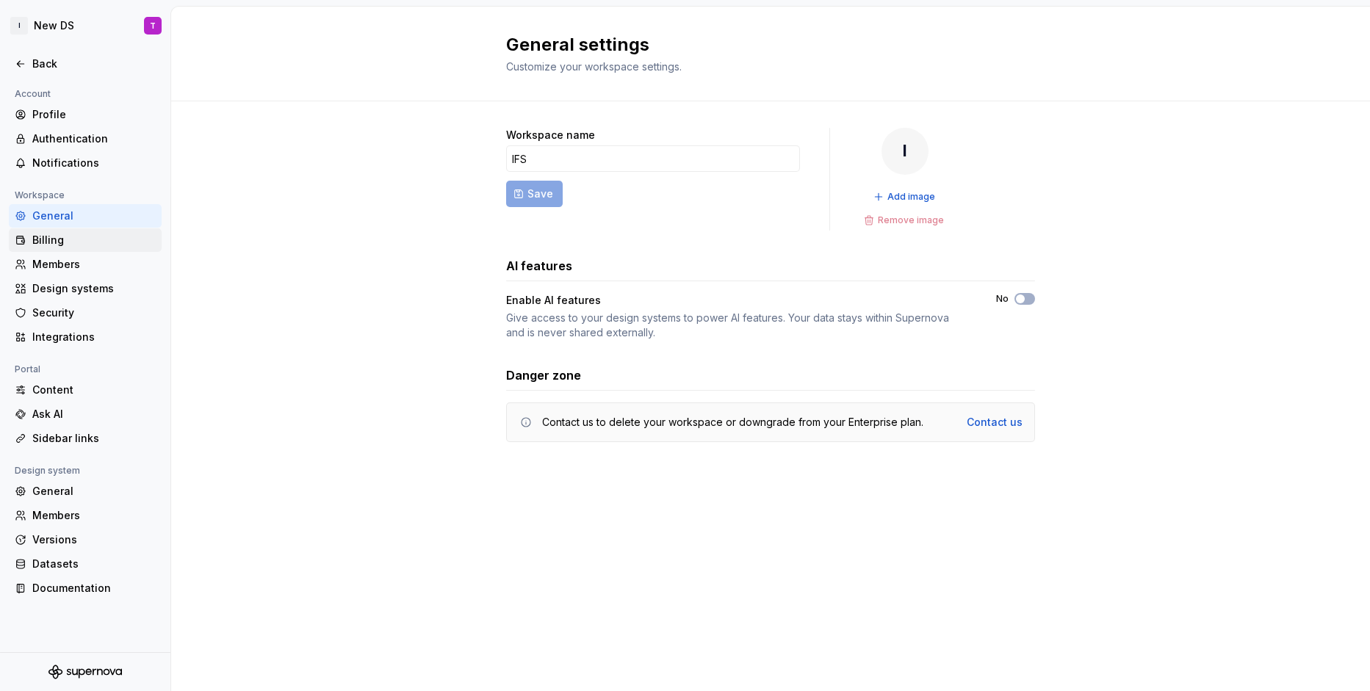
click at [55, 239] on div "Billing" at bounding box center [93, 240] width 123 height 15
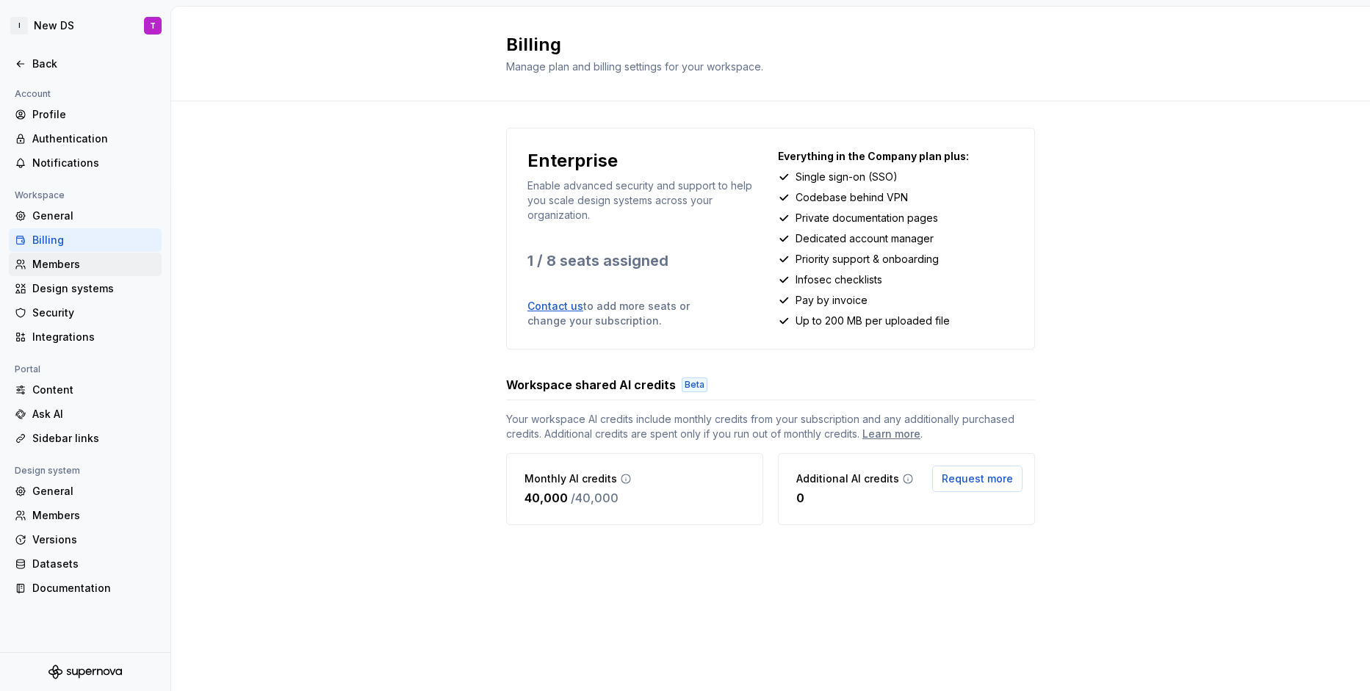
click at [55, 261] on div "Members" at bounding box center [93, 264] width 123 height 15
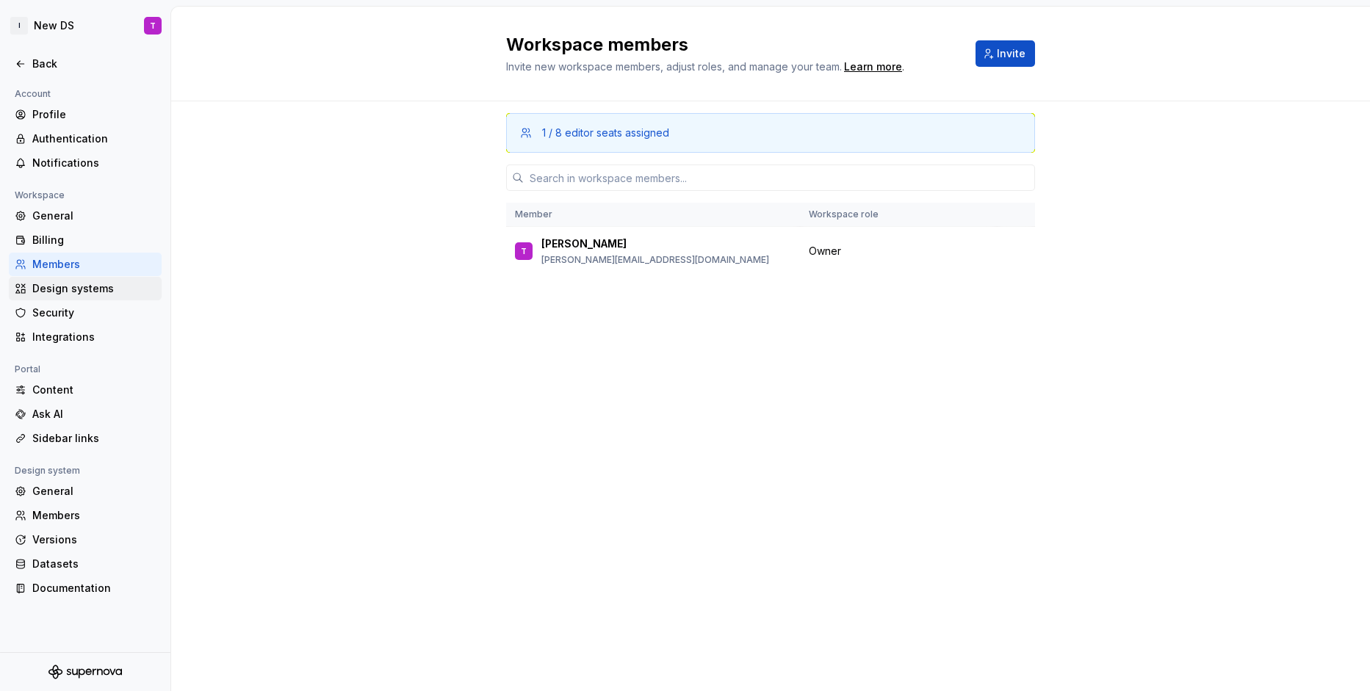
click at [54, 290] on div "Design systems" at bounding box center [93, 288] width 123 height 15
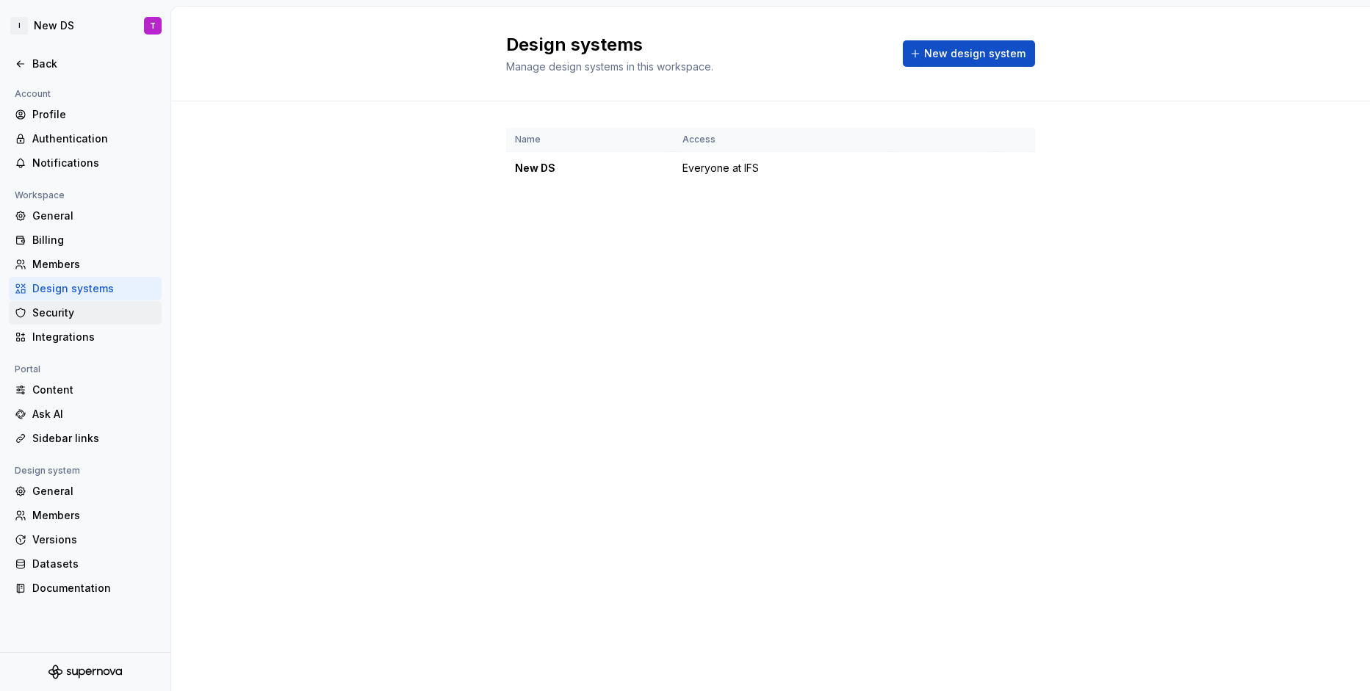
click at [53, 313] on div "Security" at bounding box center [93, 312] width 123 height 15
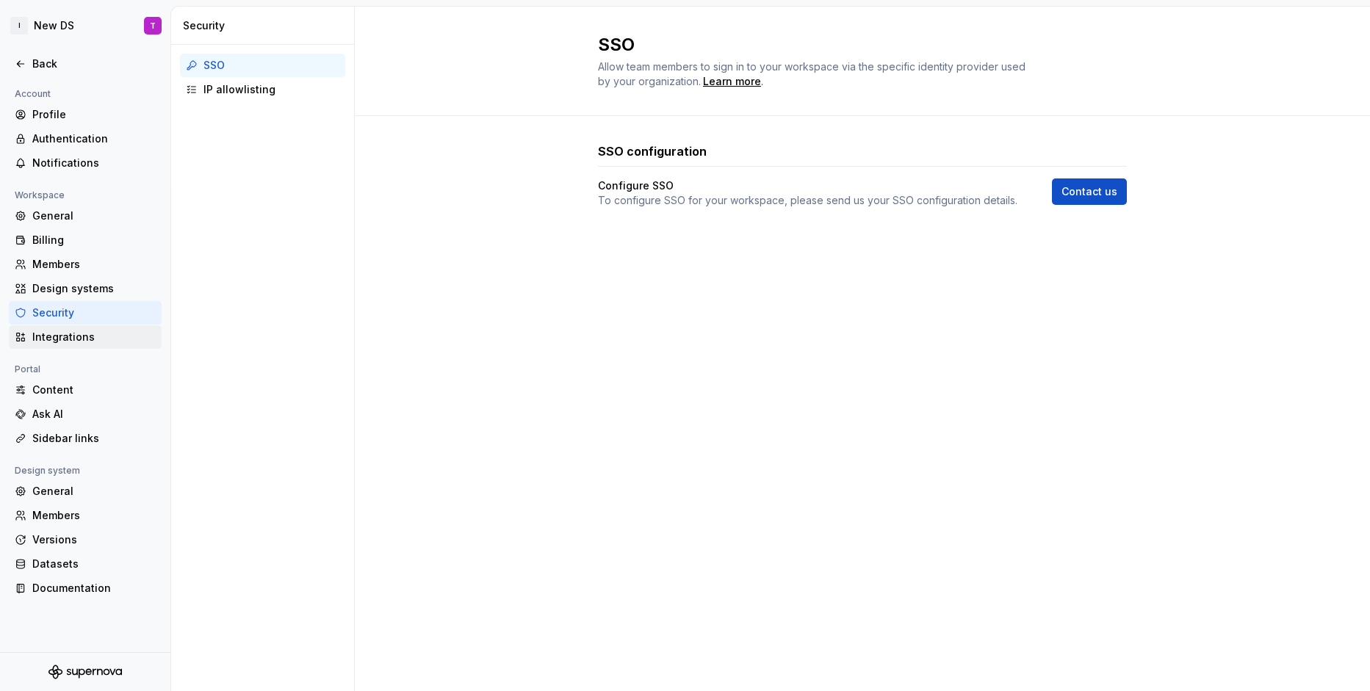
click at [54, 334] on div "Integrations" at bounding box center [93, 337] width 123 height 15
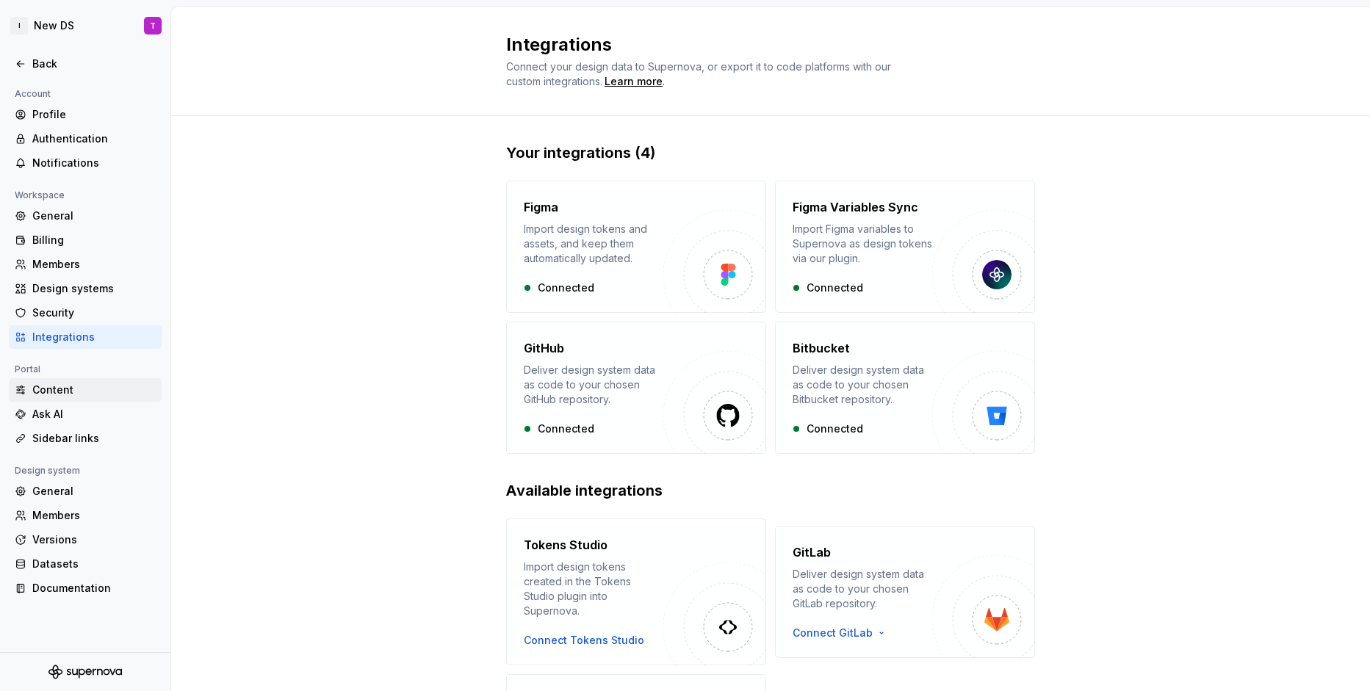
click at [53, 385] on div "Content" at bounding box center [93, 390] width 123 height 15
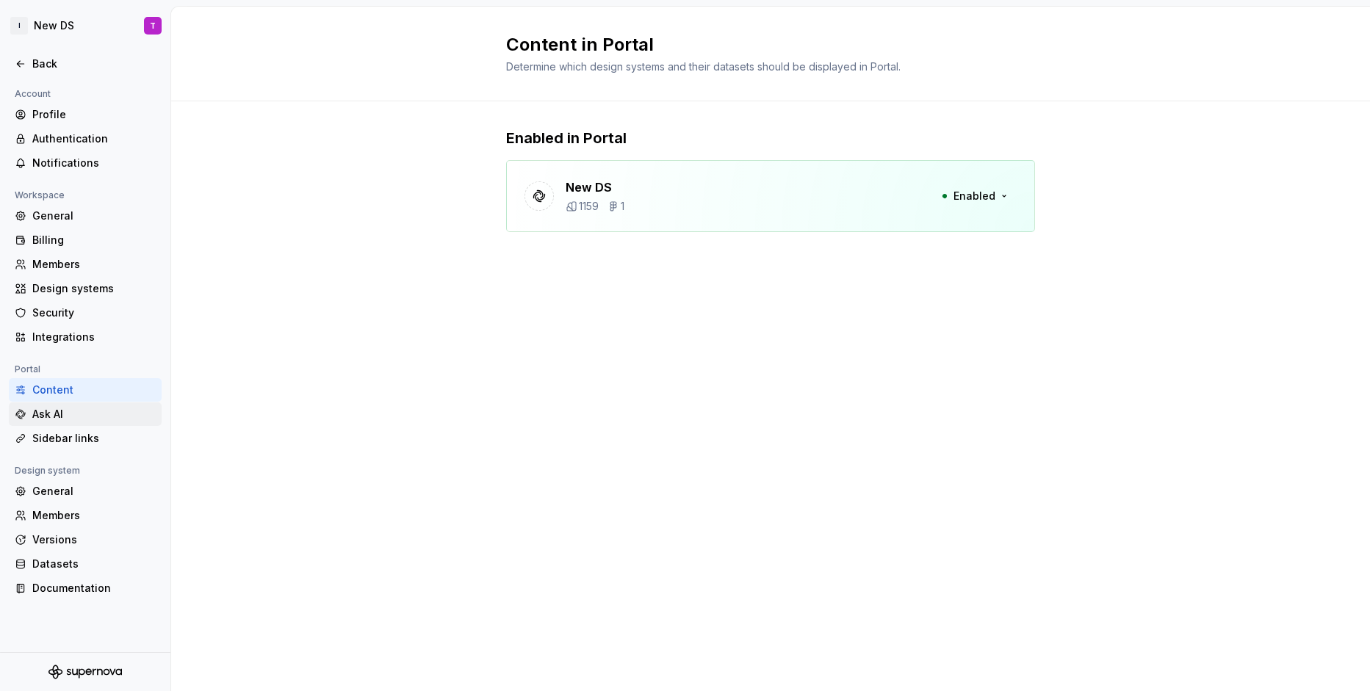
click at [62, 409] on div "Ask AI" at bounding box center [93, 414] width 123 height 15
type textarea "*"
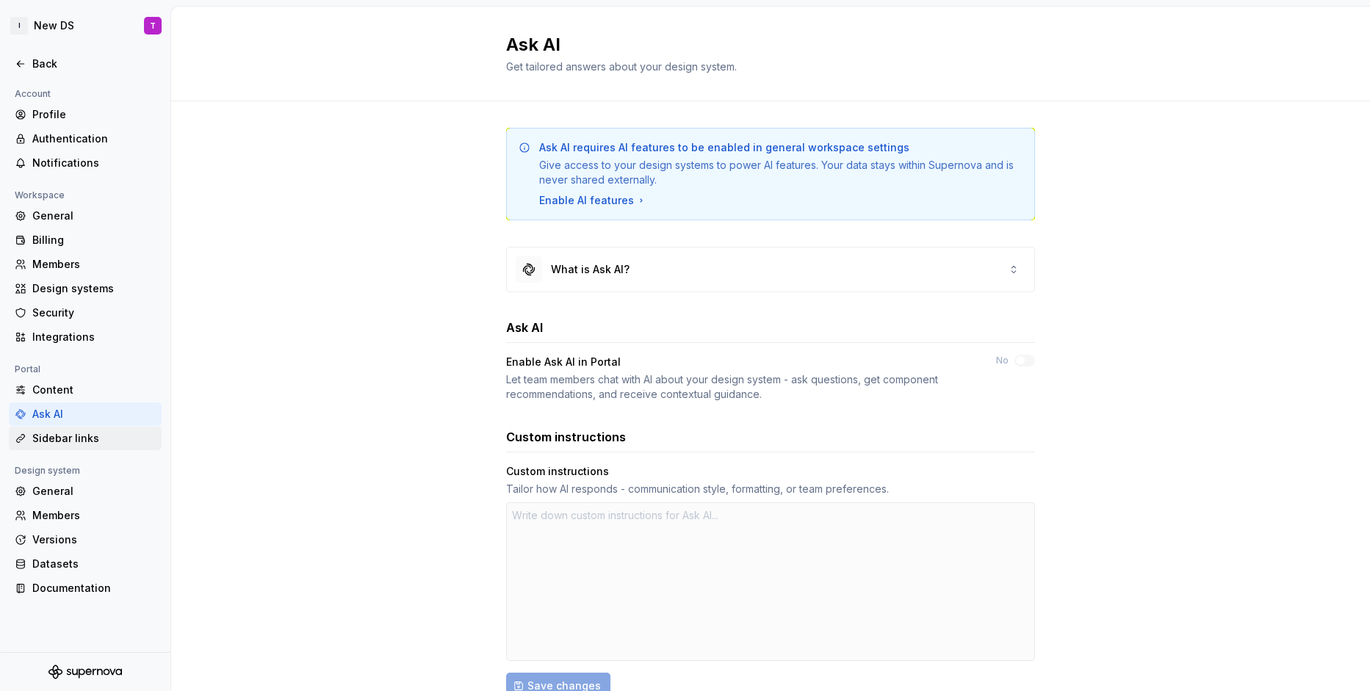
click at [72, 438] on div "Sidebar links" at bounding box center [93, 438] width 123 height 15
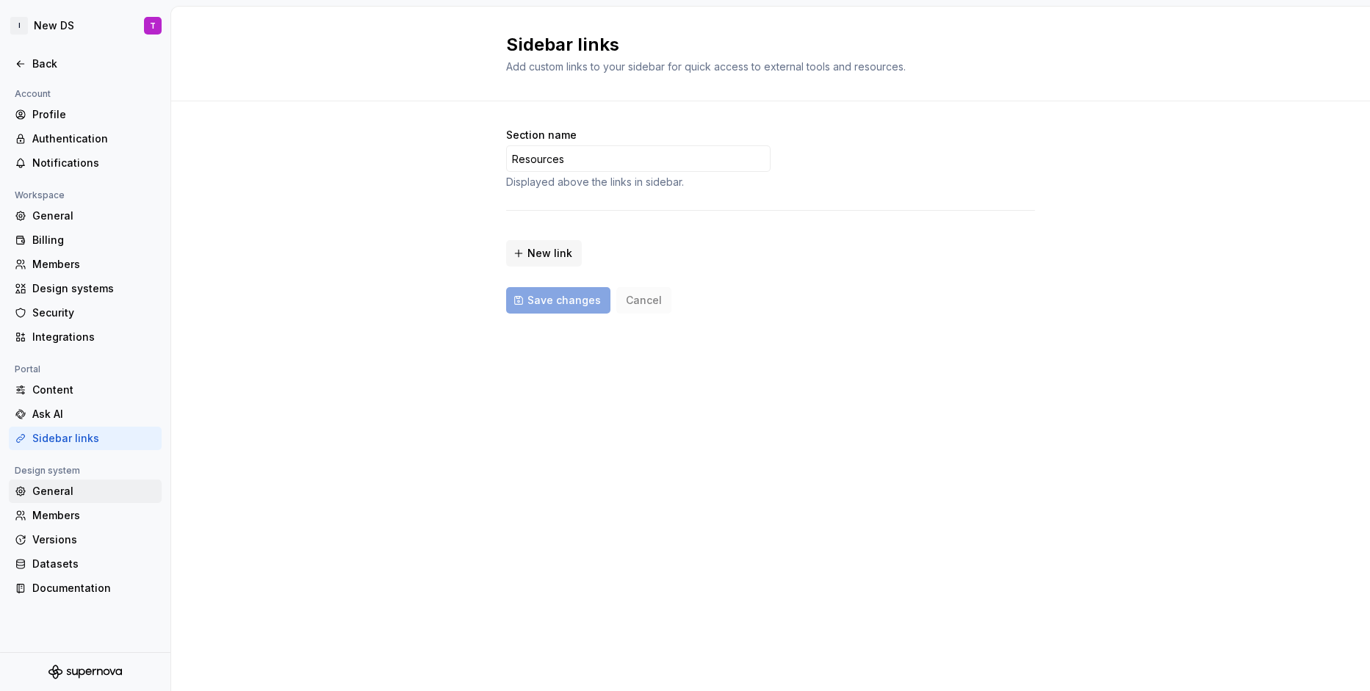
click at [73, 491] on div "General" at bounding box center [93, 491] width 123 height 15
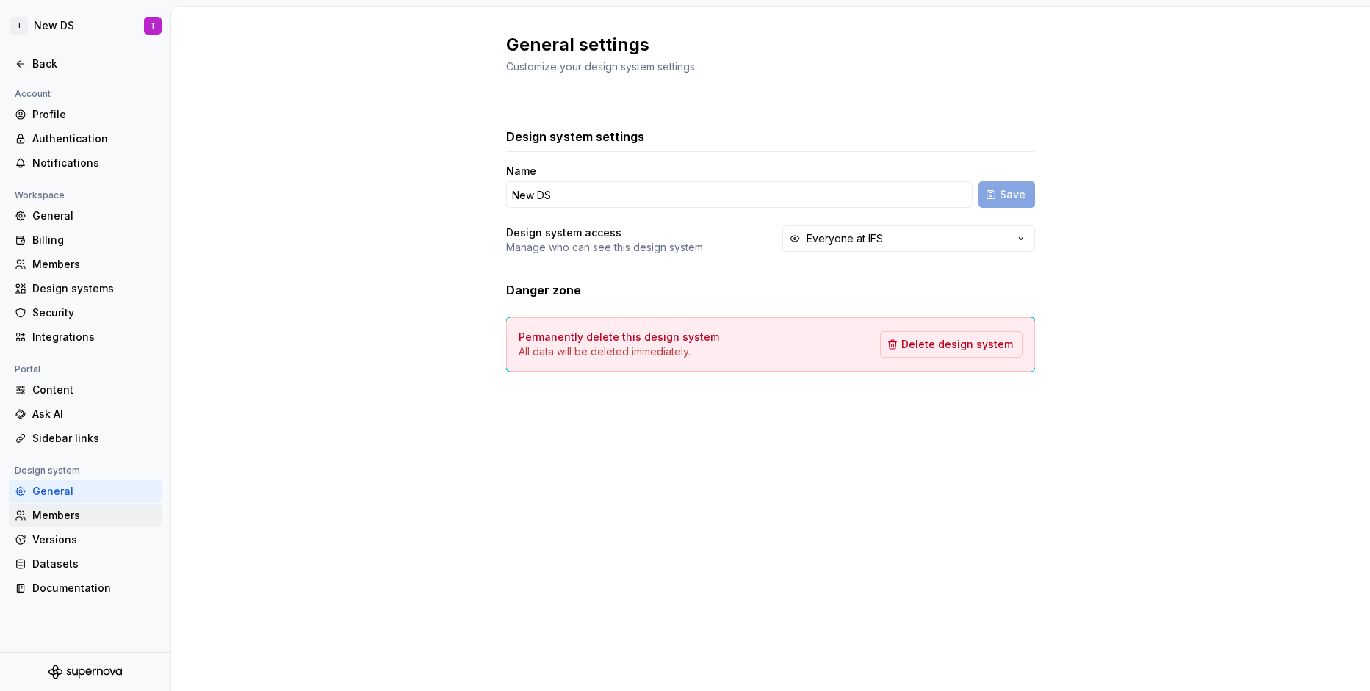
click at [73, 509] on div "Members" at bounding box center [93, 515] width 123 height 15
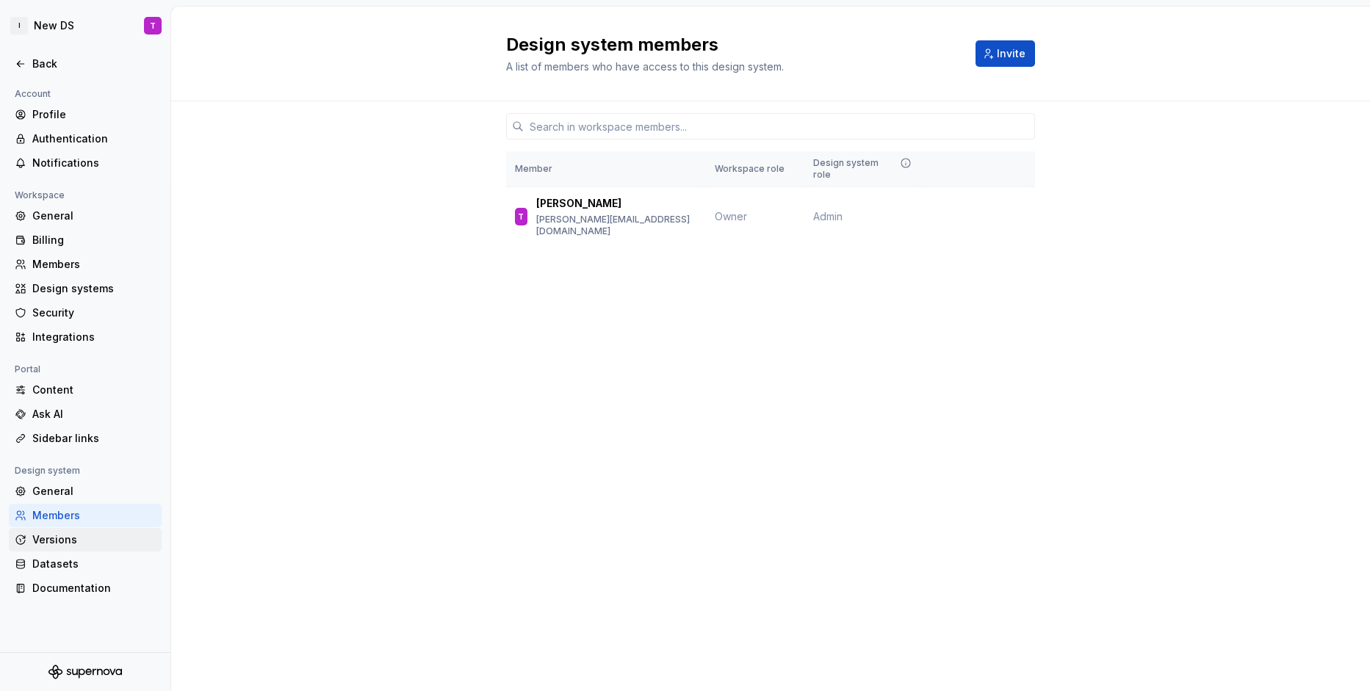
click at [73, 533] on div "Versions" at bounding box center [93, 539] width 123 height 15
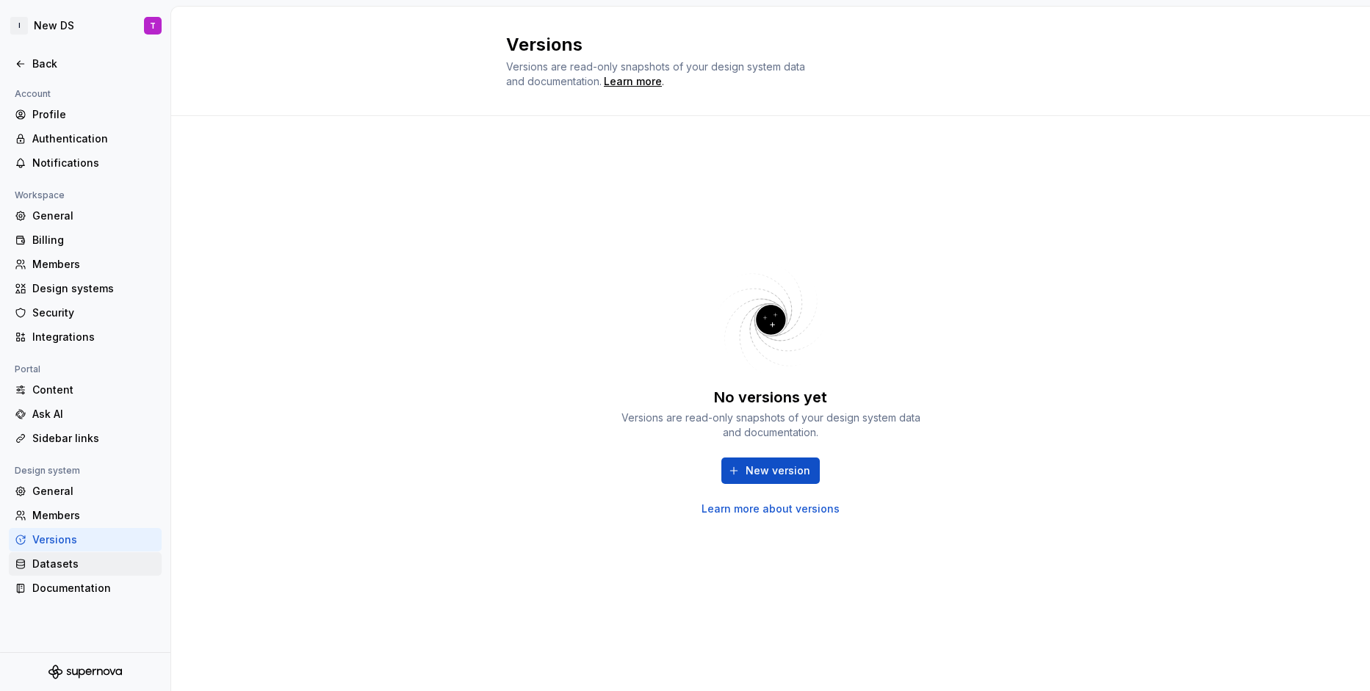
click at [74, 568] on div "Datasets" at bounding box center [93, 564] width 123 height 15
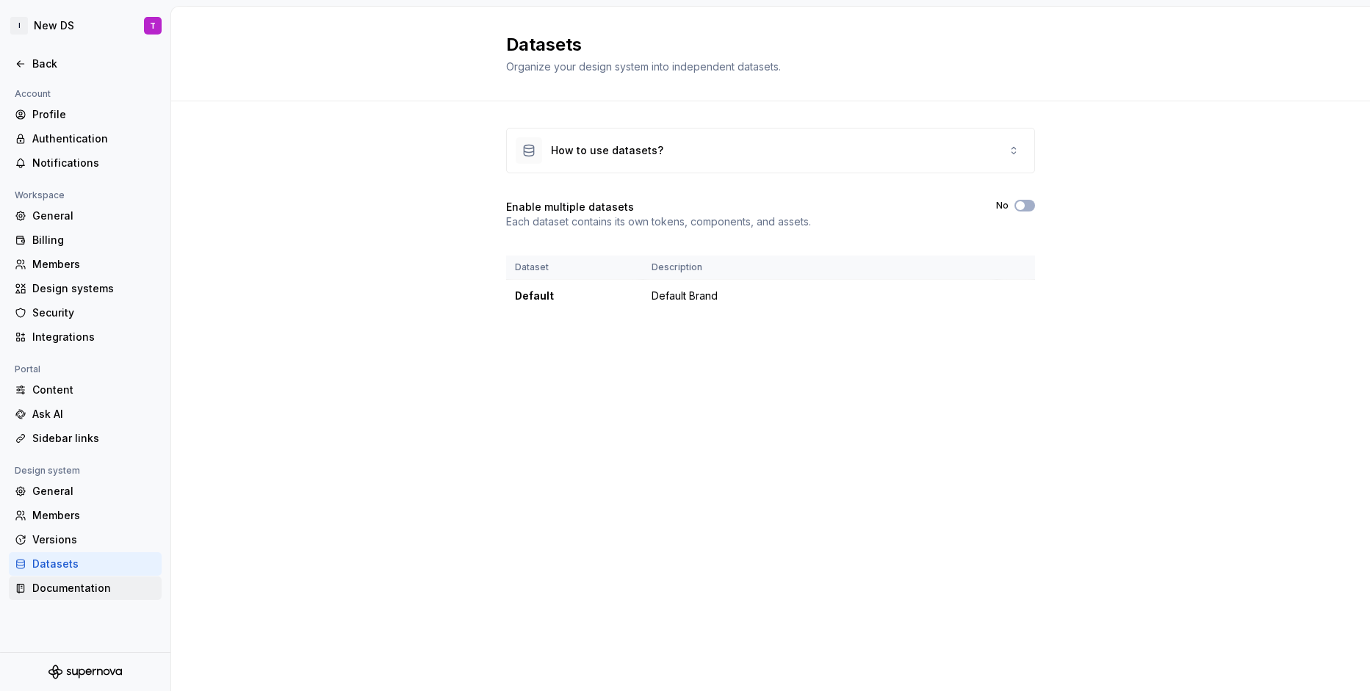
click at [76, 587] on div "Documentation" at bounding box center [93, 588] width 123 height 15
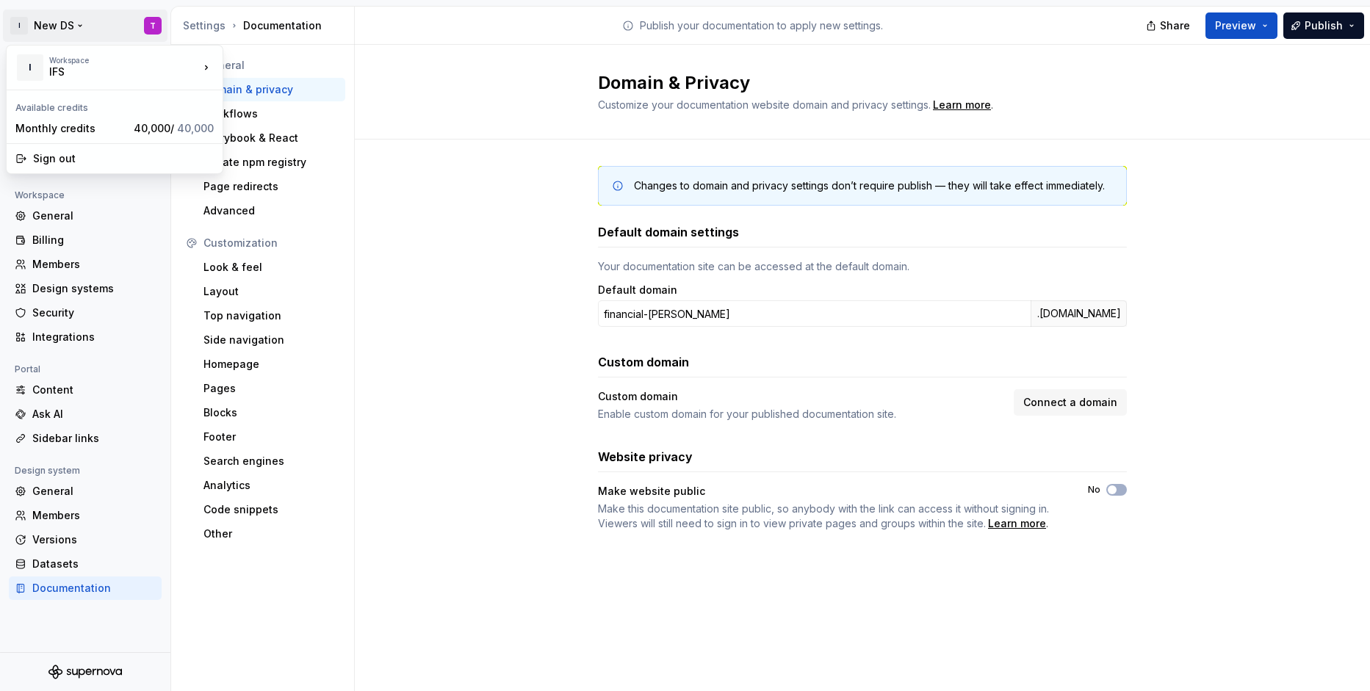
click at [32, 33] on html "I New DS T Back Account Profile Authentication Notifications Workspace General …" at bounding box center [685, 345] width 1370 height 691
click at [140, 14] on html "I New DS T Back Account Profile Authentication Notifications Workspace General …" at bounding box center [685, 345] width 1370 height 691
click at [153, 28] on html "I New DS T Back Account Profile Authentication Notifications Workspace General …" at bounding box center [685, 345] width 1370 height 691
click at [60, 157] on div "Sign out" at bounding box center [123, 158] width 181 height 15
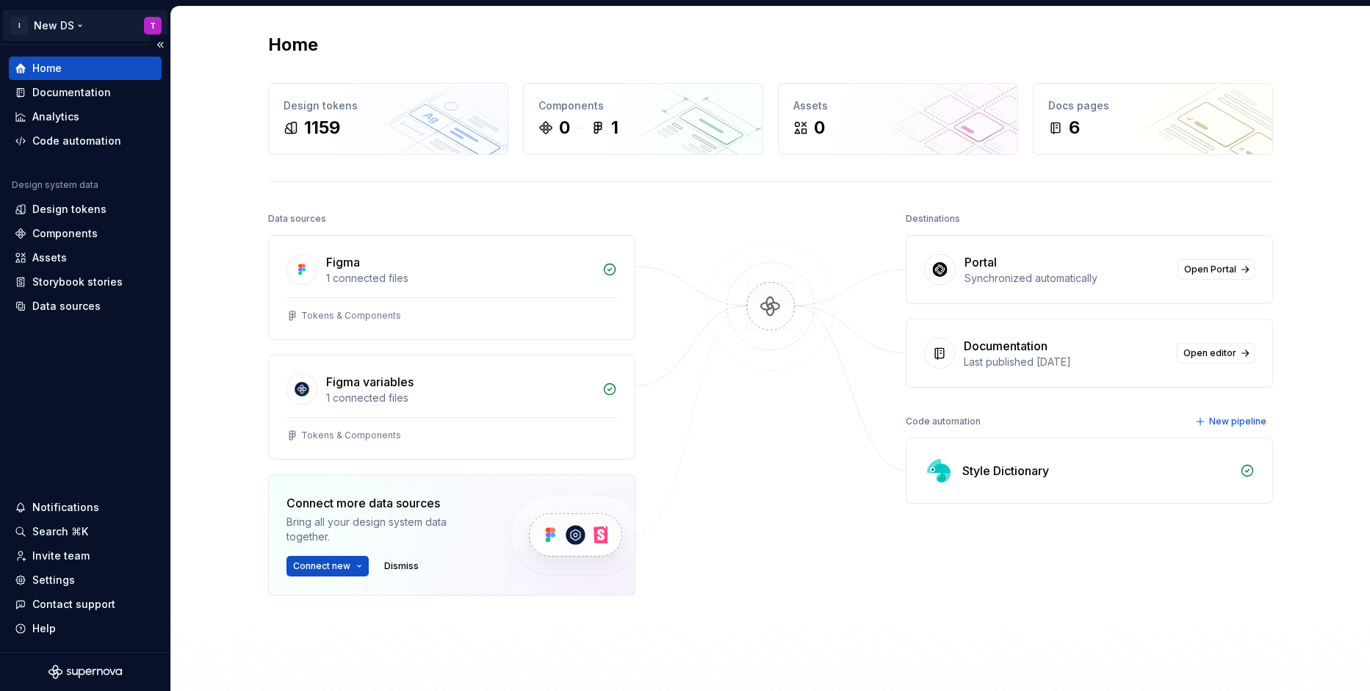
click at [148, 25] on html "I New DS T Home Documentation Analytics Code automation Design system data Desi…" at bounding box center [685, 345] width 1370 height 691
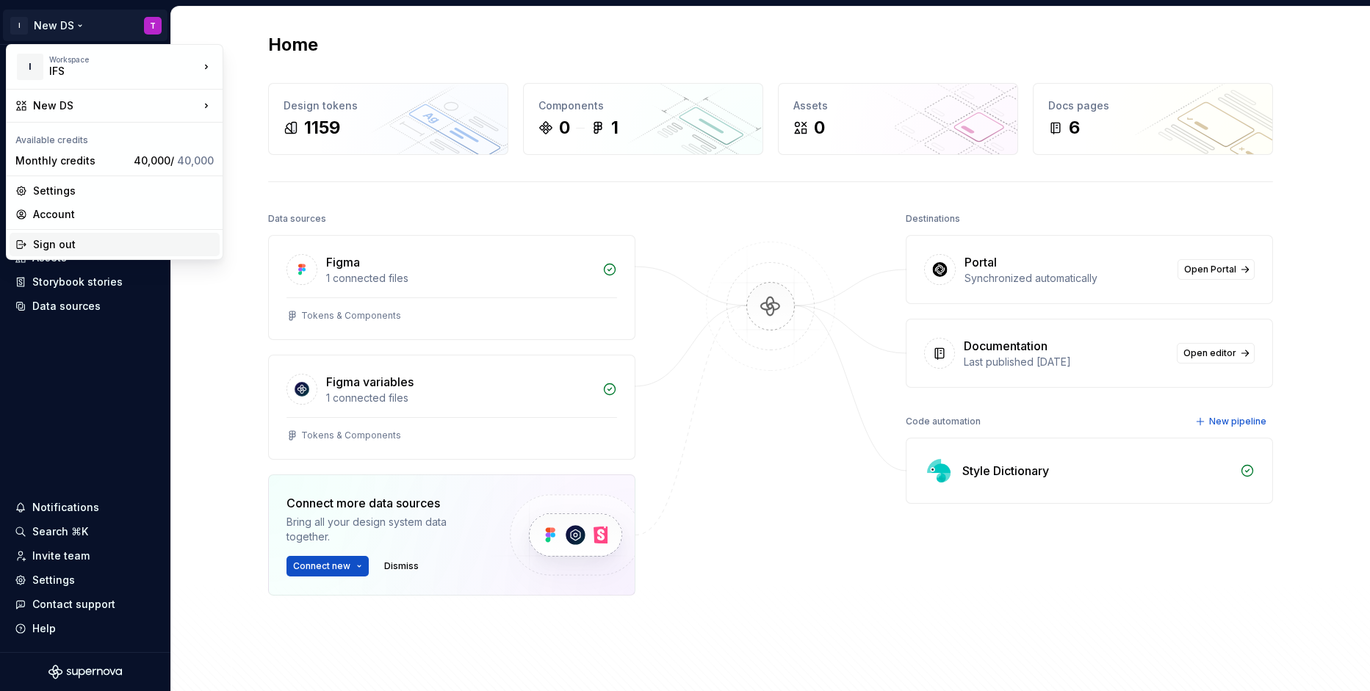
click at [46, 242] on div "Sign out" at bounding box center [123, 244] width 181 height 15
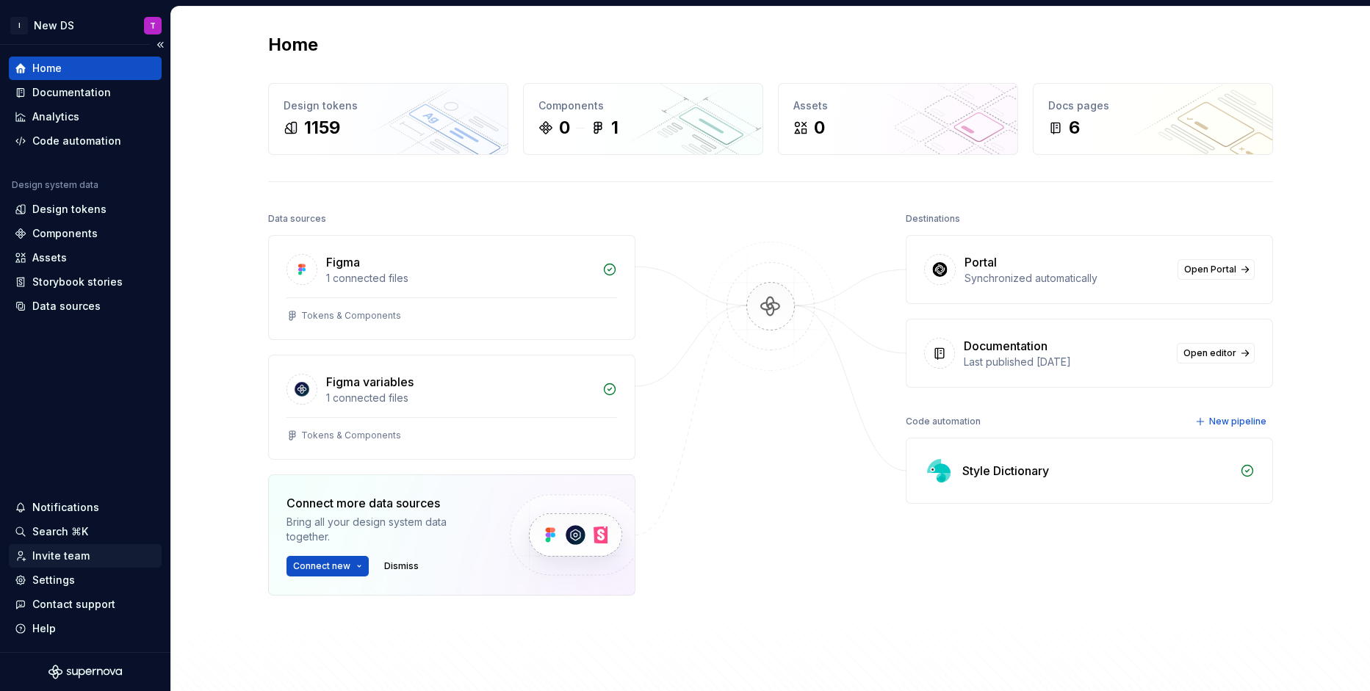
click at [56, 560] on div "Invite team" at bounding box center [60, 556] width 57 height 15
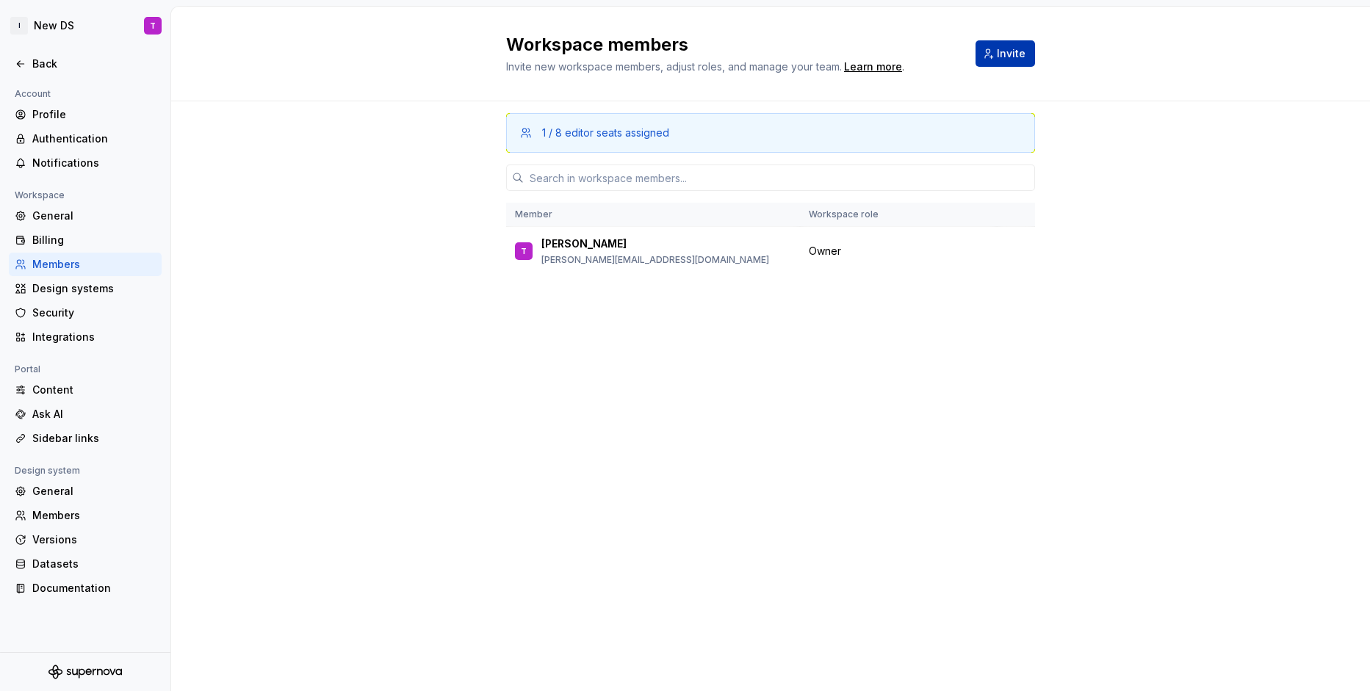
click at [1008, 59] on span "Invite" at bounding box center [1010, 53] width 29 height 15
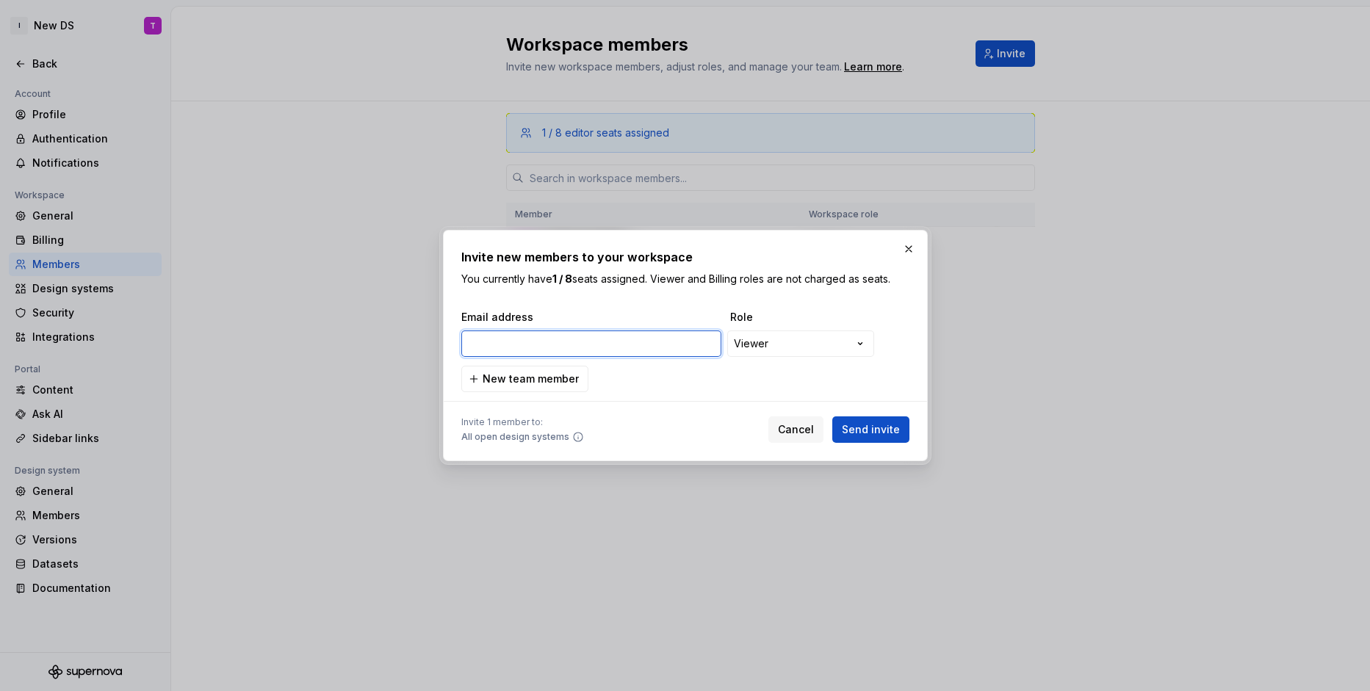
paste input "[EMAIL_ADDRESS][DOMAIN_NAME]"
type input "[EMAIL_ADDRESS][DOMAIN_NAME]"
click at [790, 347] on div "**********" at bounding box center [685, 345] width 1370 height 691
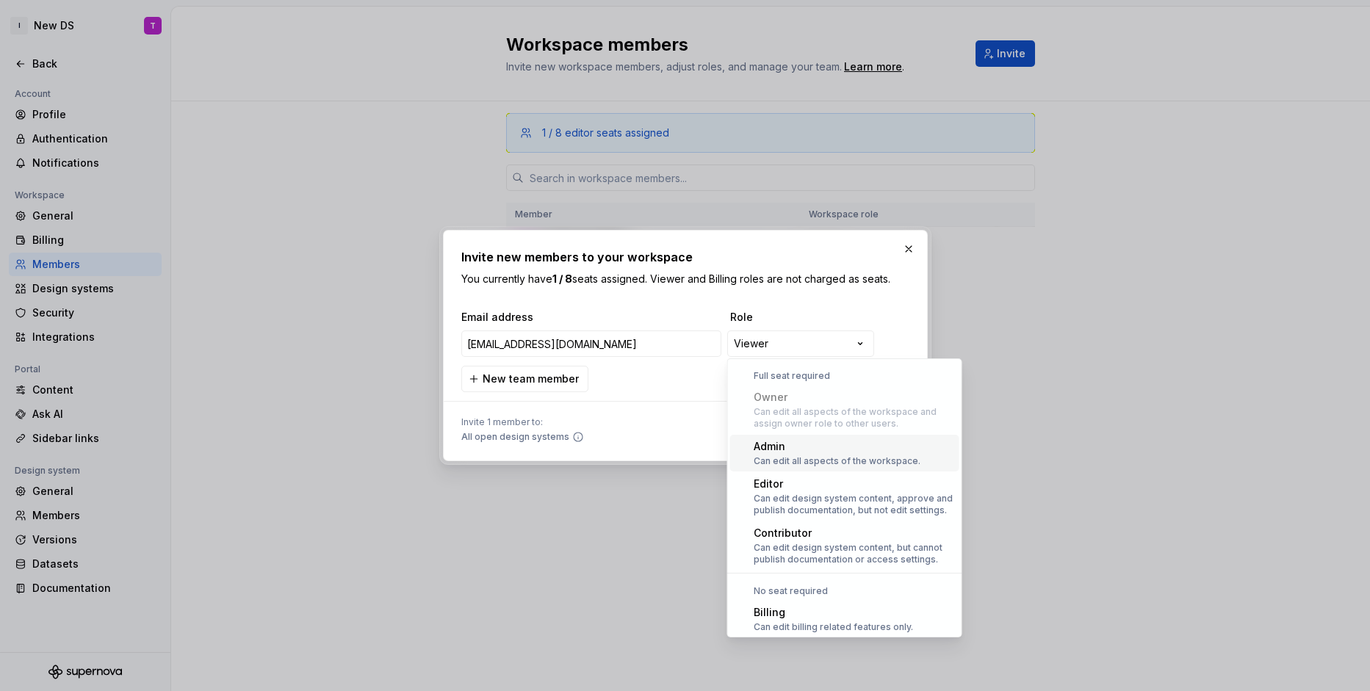
scroll to position [40, 0]
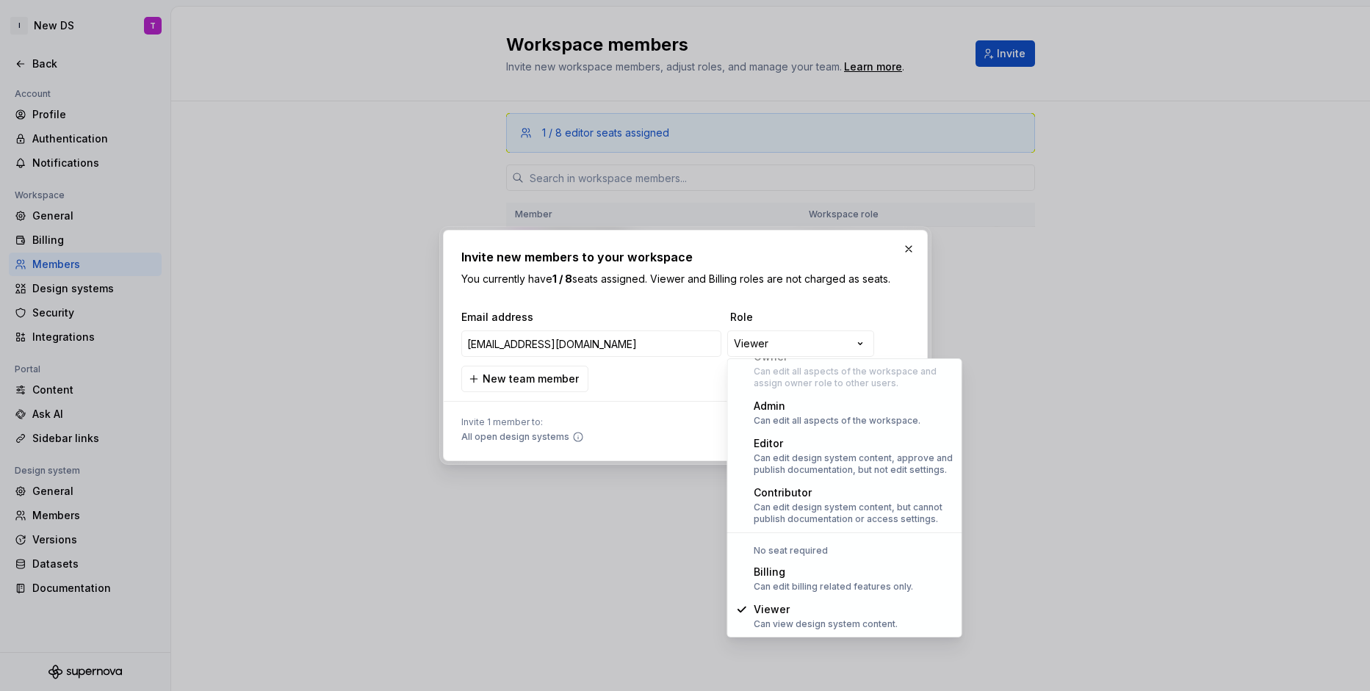
select select "*****"
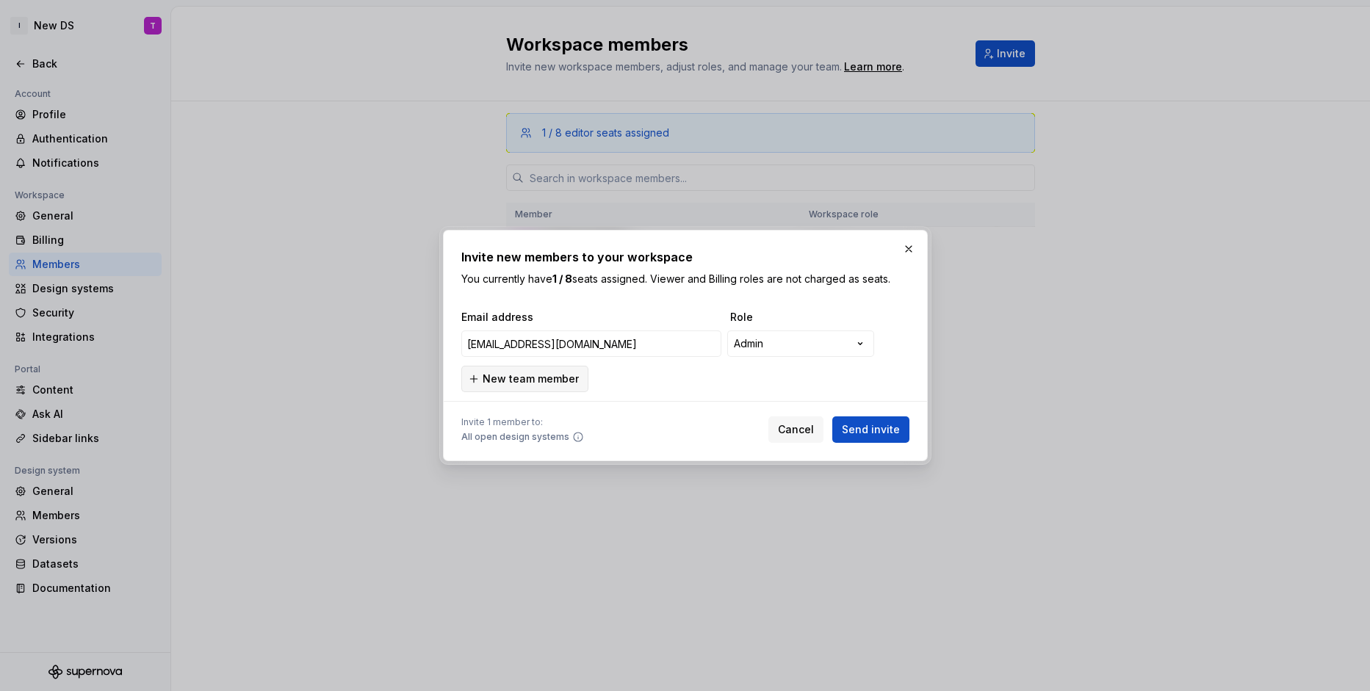
click at [533, 389] on button "New team member" at bounding box center [524, 379] width 127 height 26
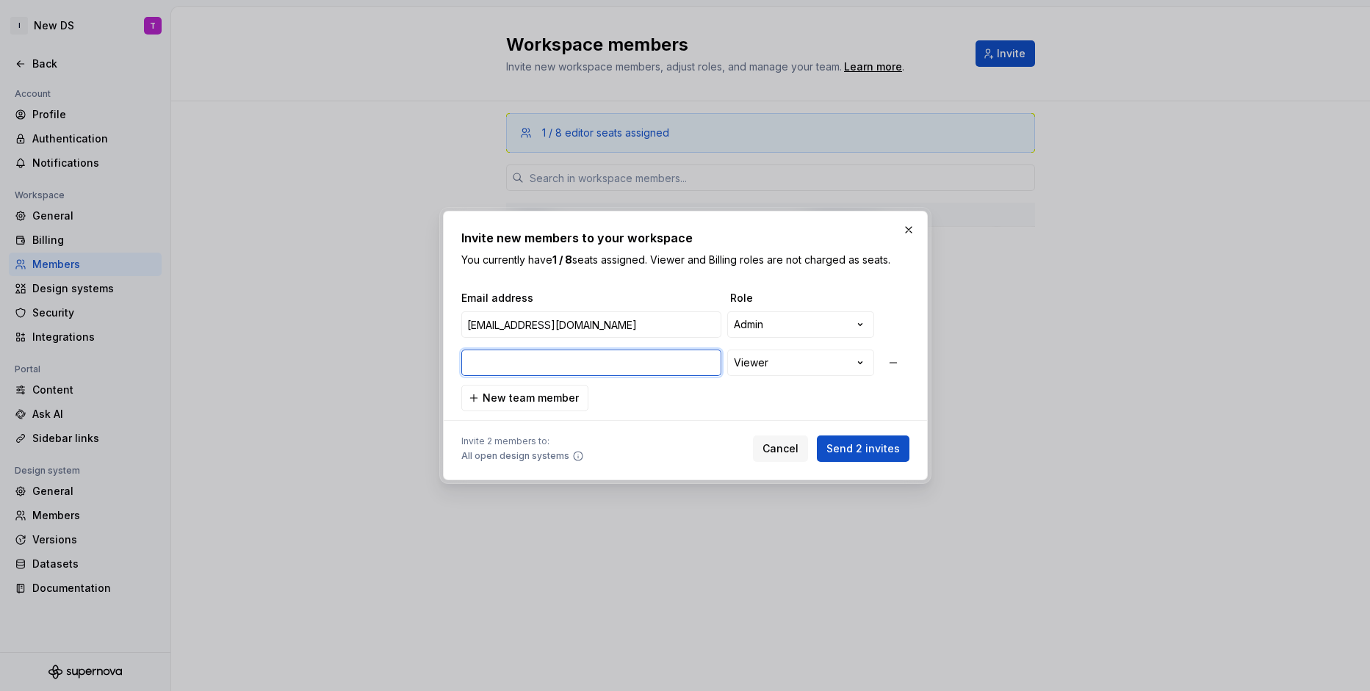
click at [564, 361] on input "email" at bounding box center [591, 363] width 260 height 26
paste input "[PERSON_NAME][EMAIL_ADDRESS][DOMAIN_NAME]"
type input "[PERSON_NAME][EMAIL_ADDRESS][DOMAIN_NAME]"
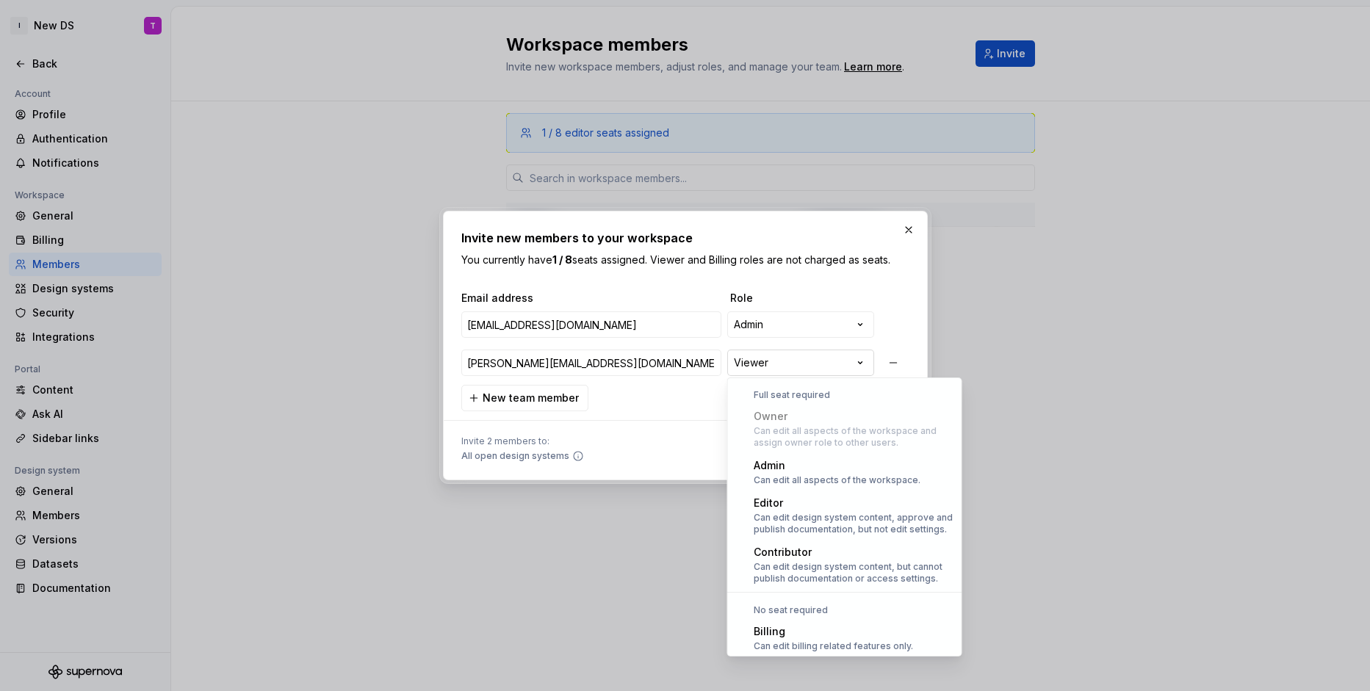
click at [828, 364] on div "**********" at bounding box center [685, 345] width 1370 height 691
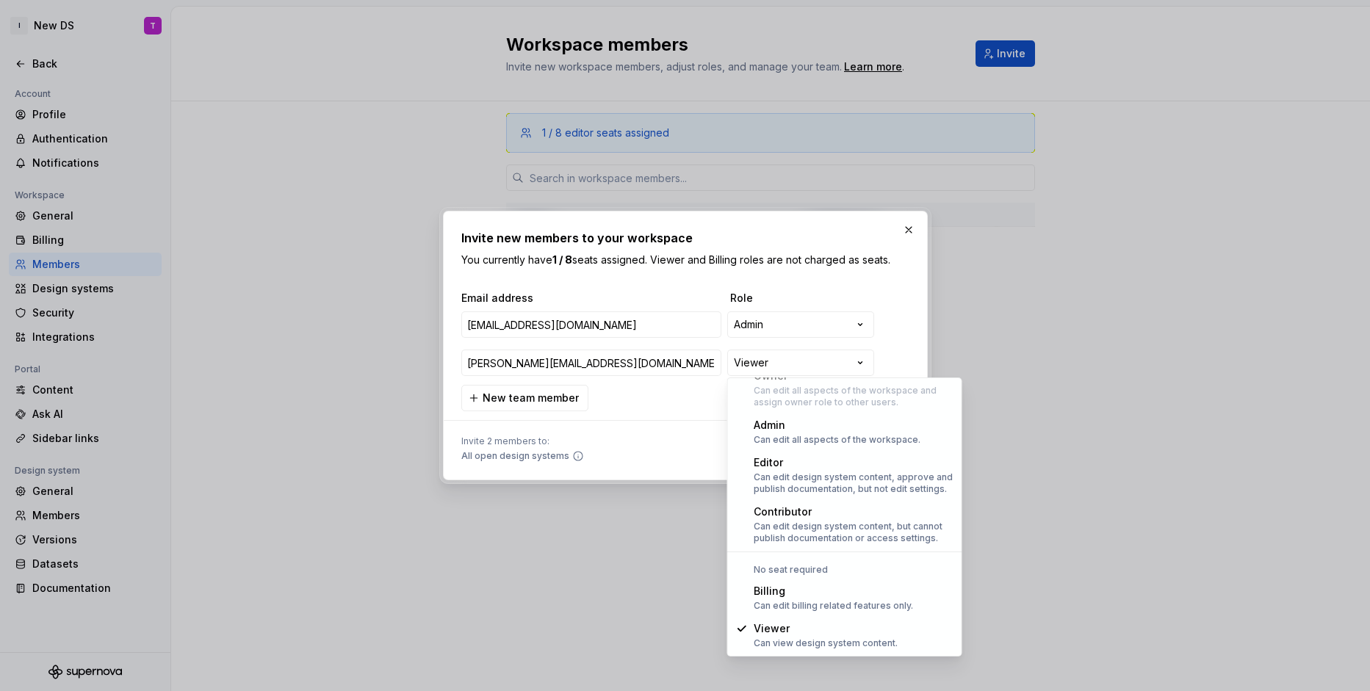
select select "*****"
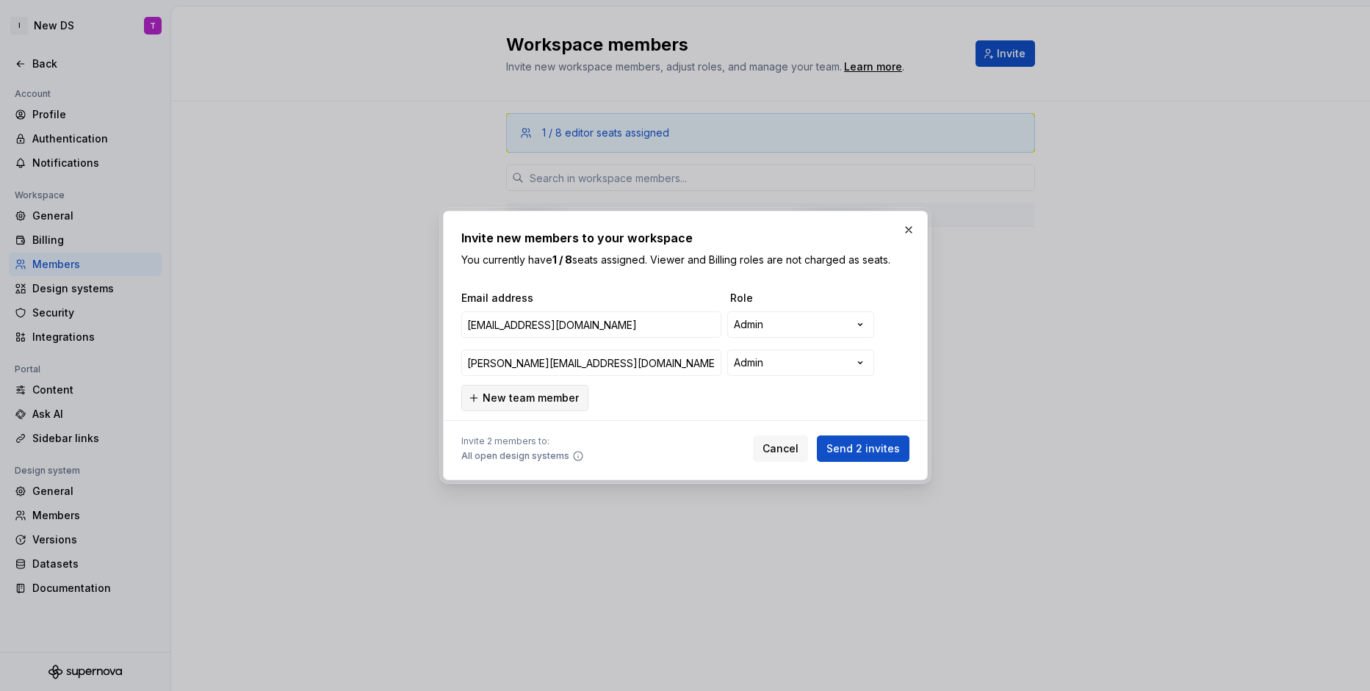
click at [533, 400] on span "New team member" at bounding box center [530, 398] width 96 height 15
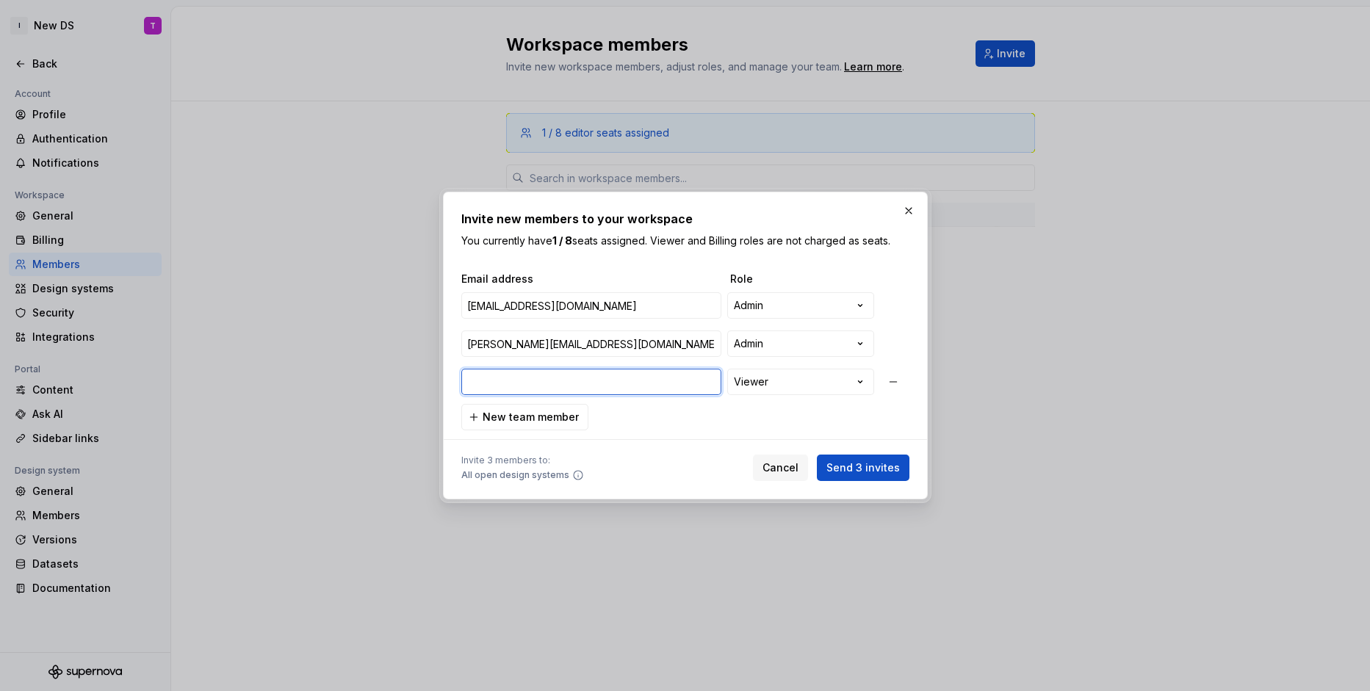
click at [552, 380] on input "email" at bounding box center [591, 382] width 260 height 26
paste input "[EMAIL_ADDRESS][PERSON_NAME][DOMAIN_NAME]"
type input "[EMAIL_ADDRESS][PERSON_NAME][DOMAIN_NAME]"
click at [515, 414] on span "New team member" at bounding box center [530, 417] width 96 height 15
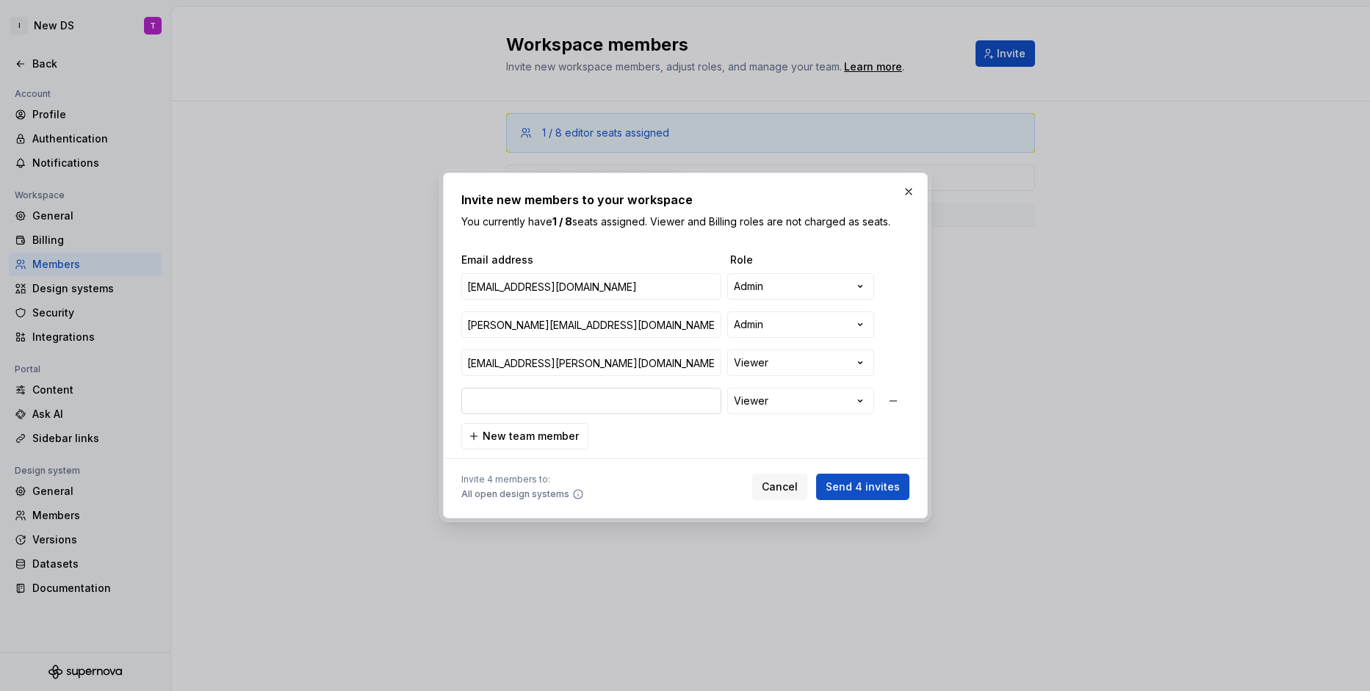
type input "[PERSON_NAME][EMAIL_ADDRESS][PERSON_NAME][DOMAIN_NAME]"
click at [496, 435] on span "New team member" at bounding box center [530, 436] width 96 height 15
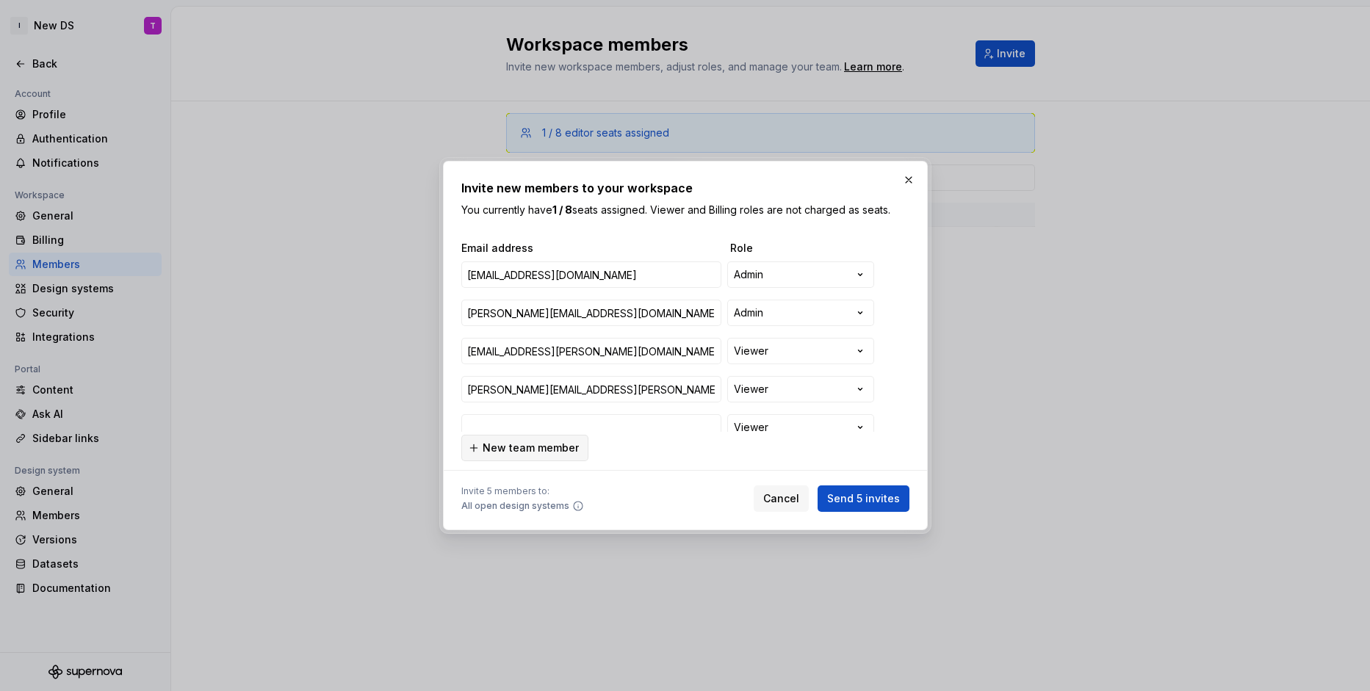
scroll to position [10, 0]
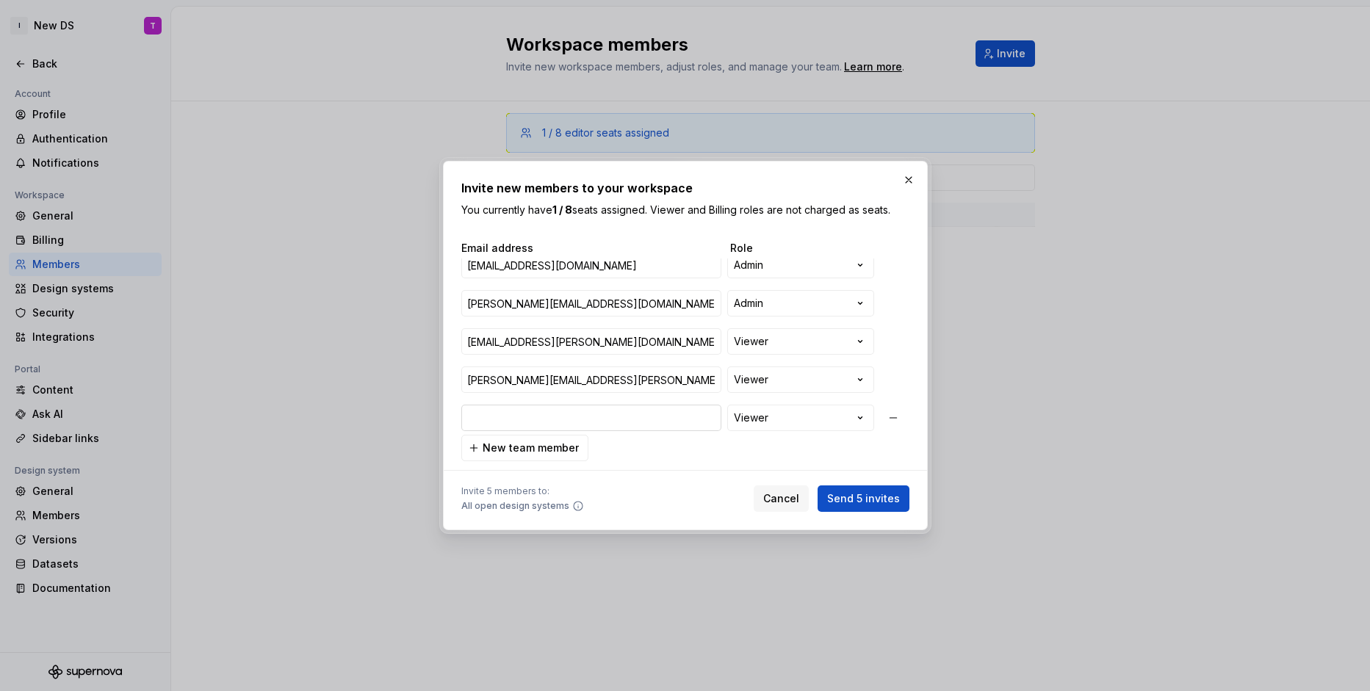
type input "[PERSON_NAME][EMAIL_ADDRESS][PERSON_NAME][DOMAIN_NAME]"
click at [790, 419] on div "**********" at bounding box center [685, 345] width 1370 height 691
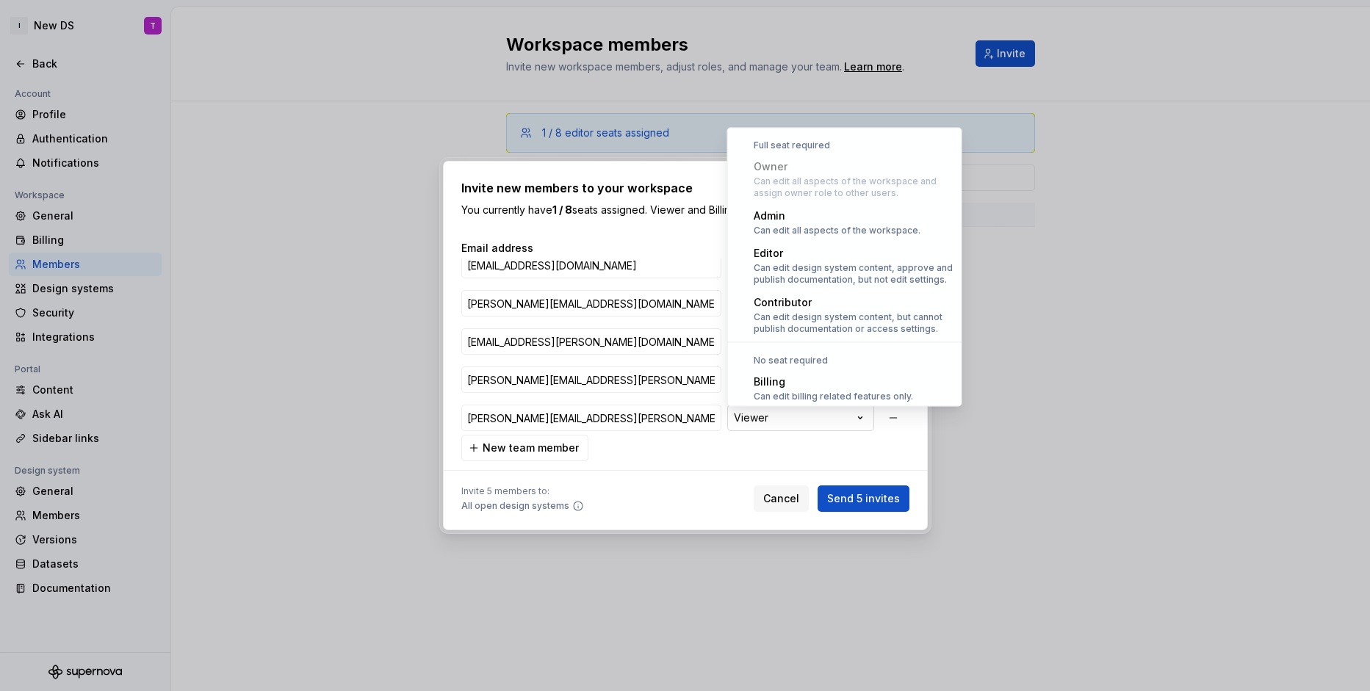
scroll to position [40, 0]
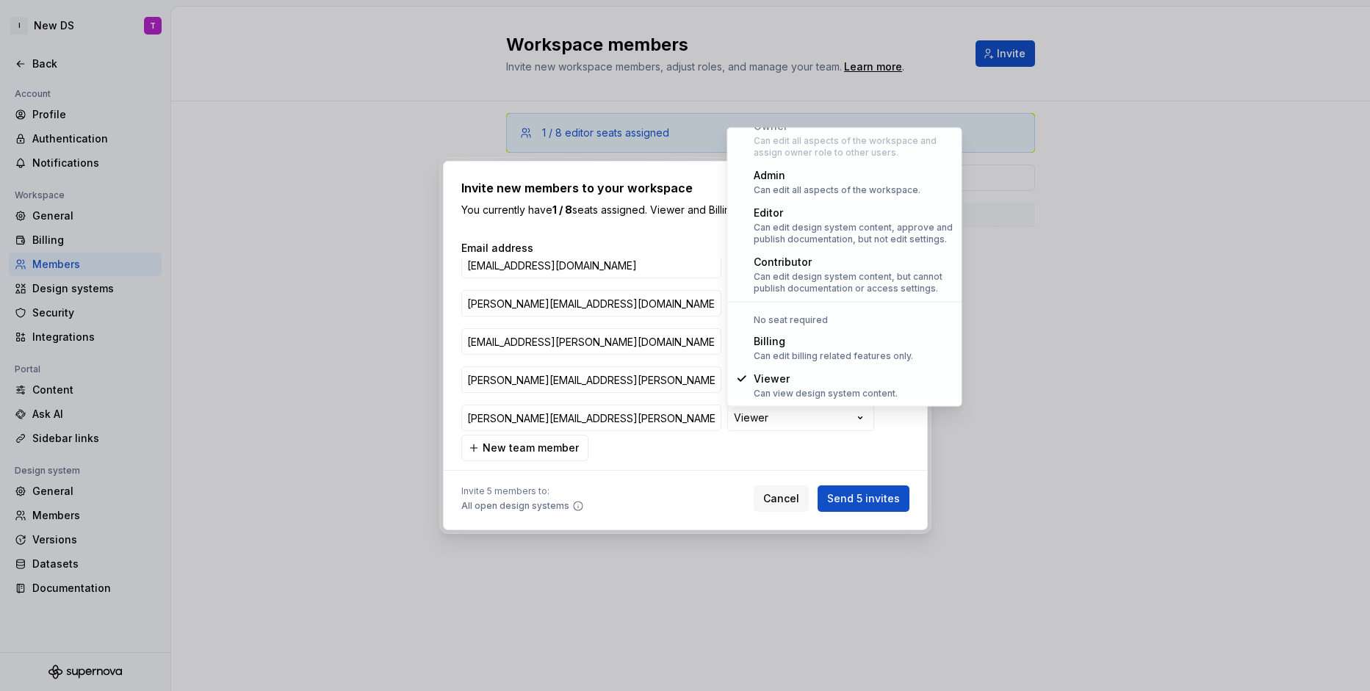
select select "*****"
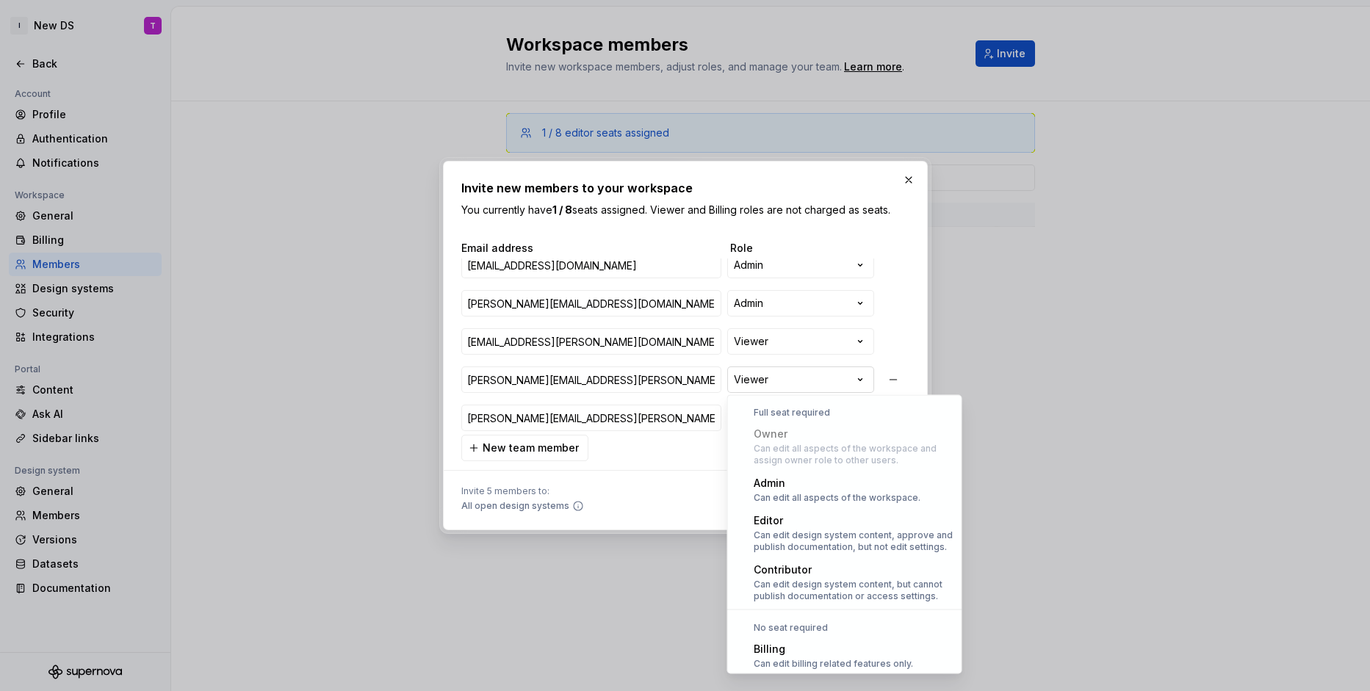
click at [758, 377] on div "**********" at bounding box center [685, 345] width 1370 height 691
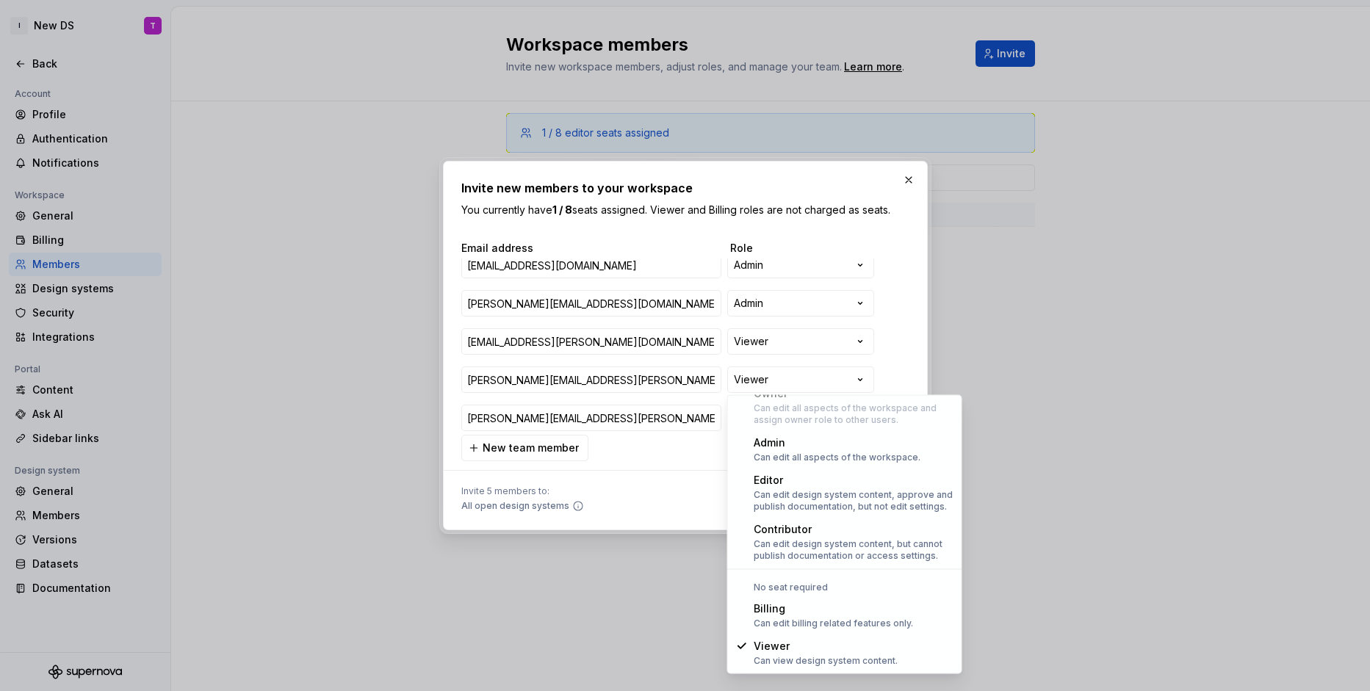
select select "*****"
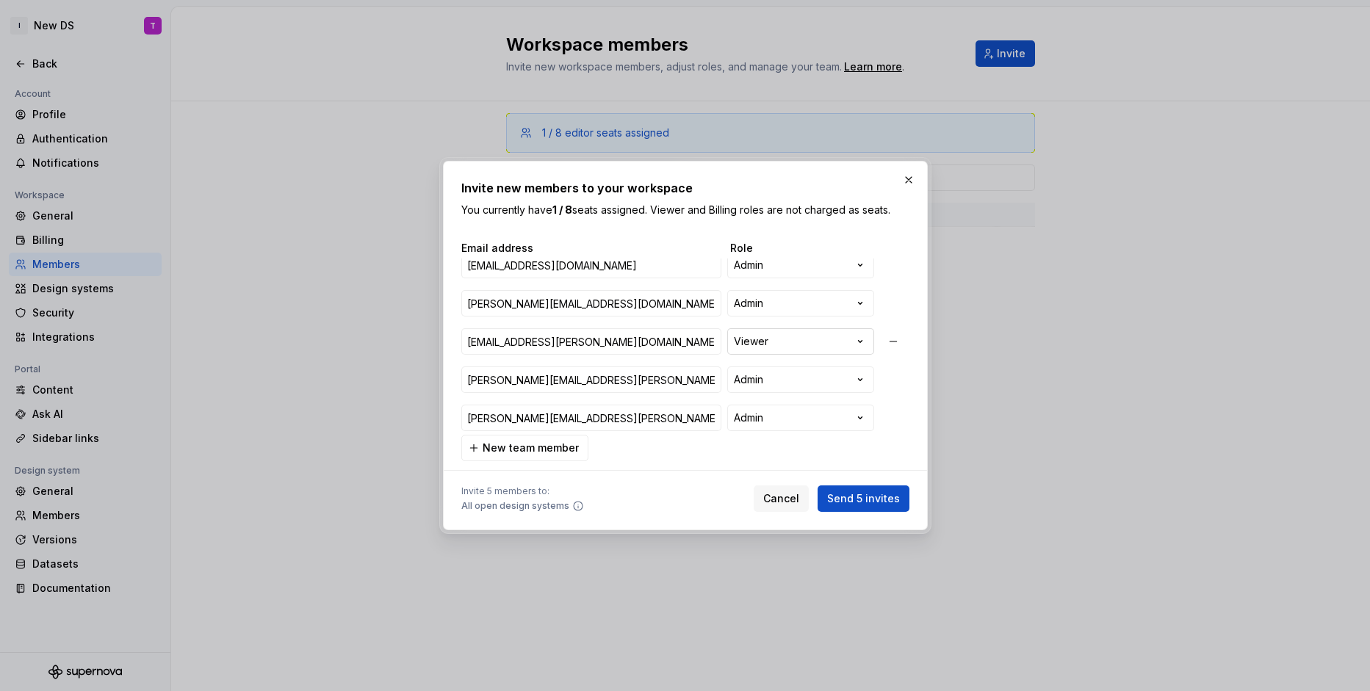
click at [771, 330] on div "**********" at bounding box center [685, 345] width 1370 height 691
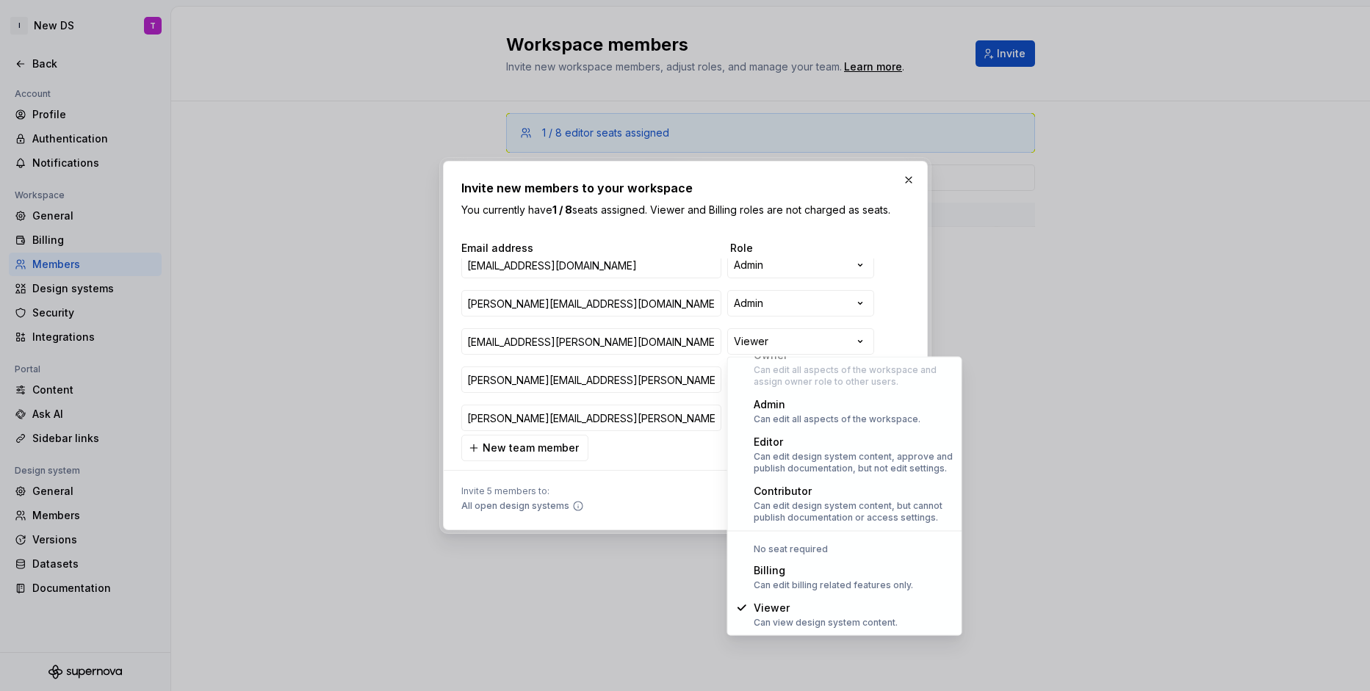
select select "*****"
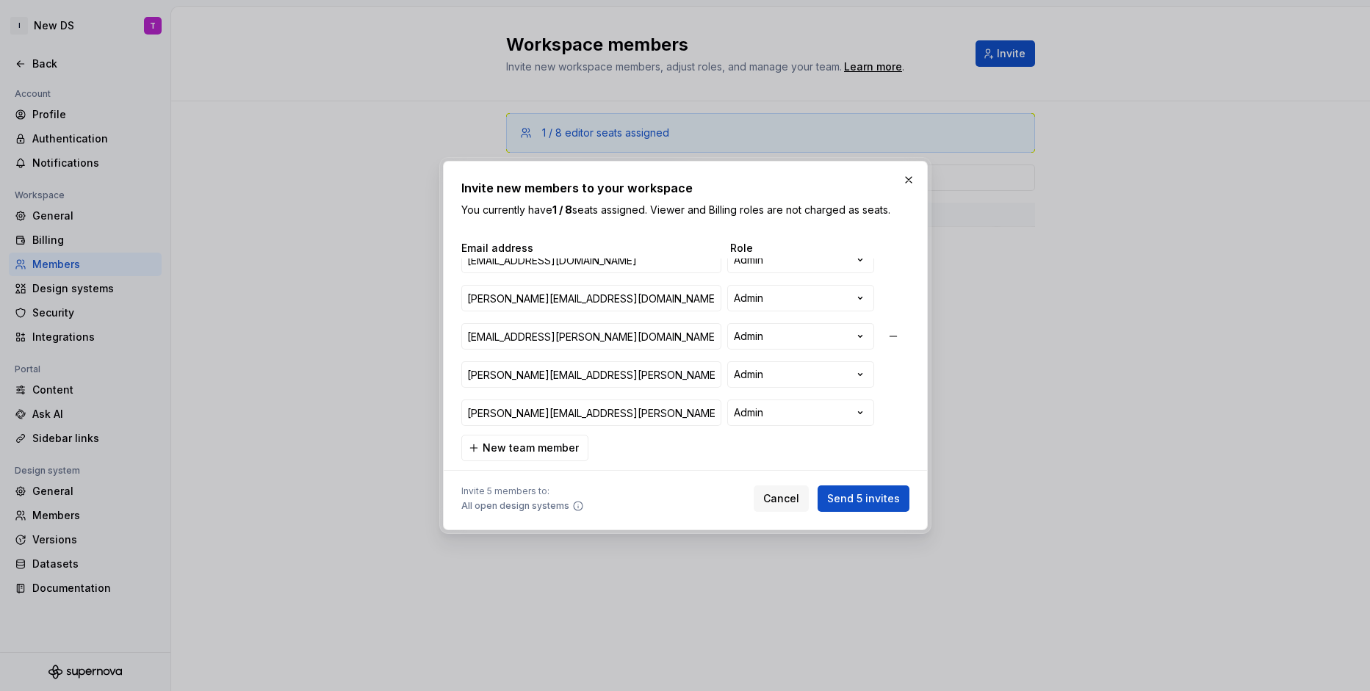
scroll to position [0, 0]
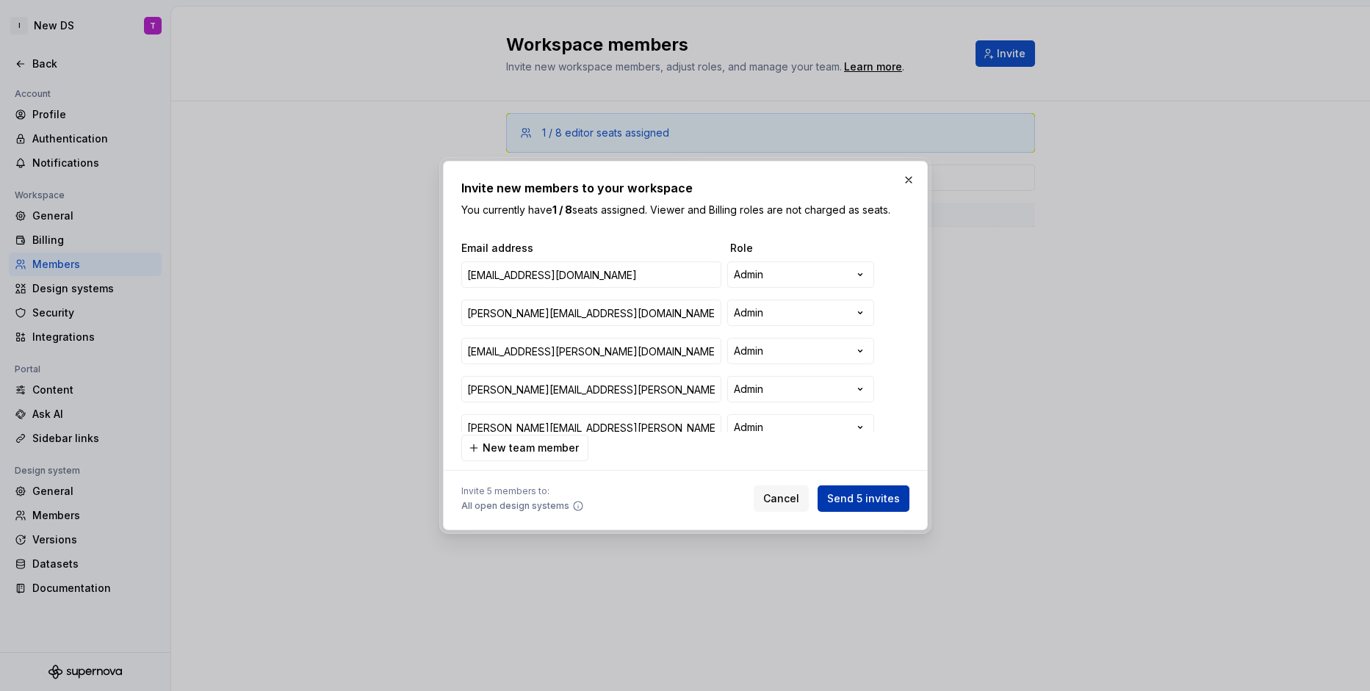
click at [860, 500] on span "Send 5 invites" at bounding box center [863, 498] width 73 height 15
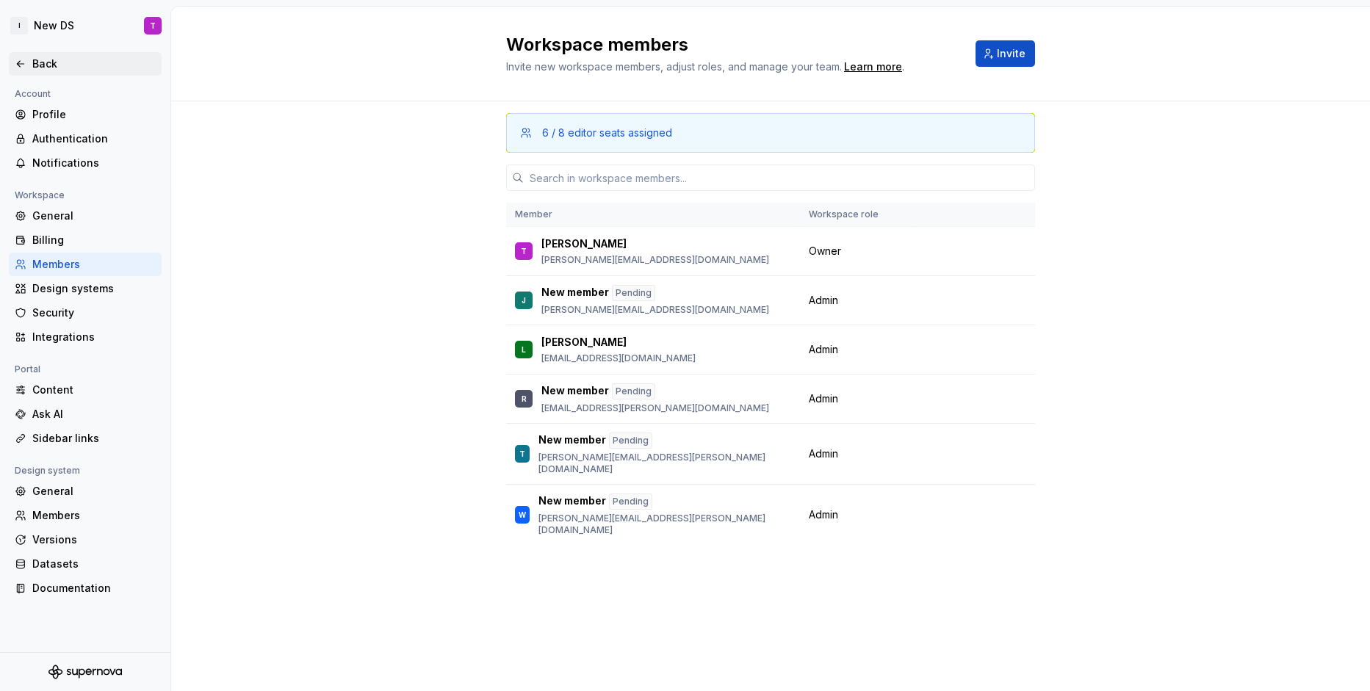
click at [53, 62] on div "Back" at bounding box center [93, 64] width 123 height 15
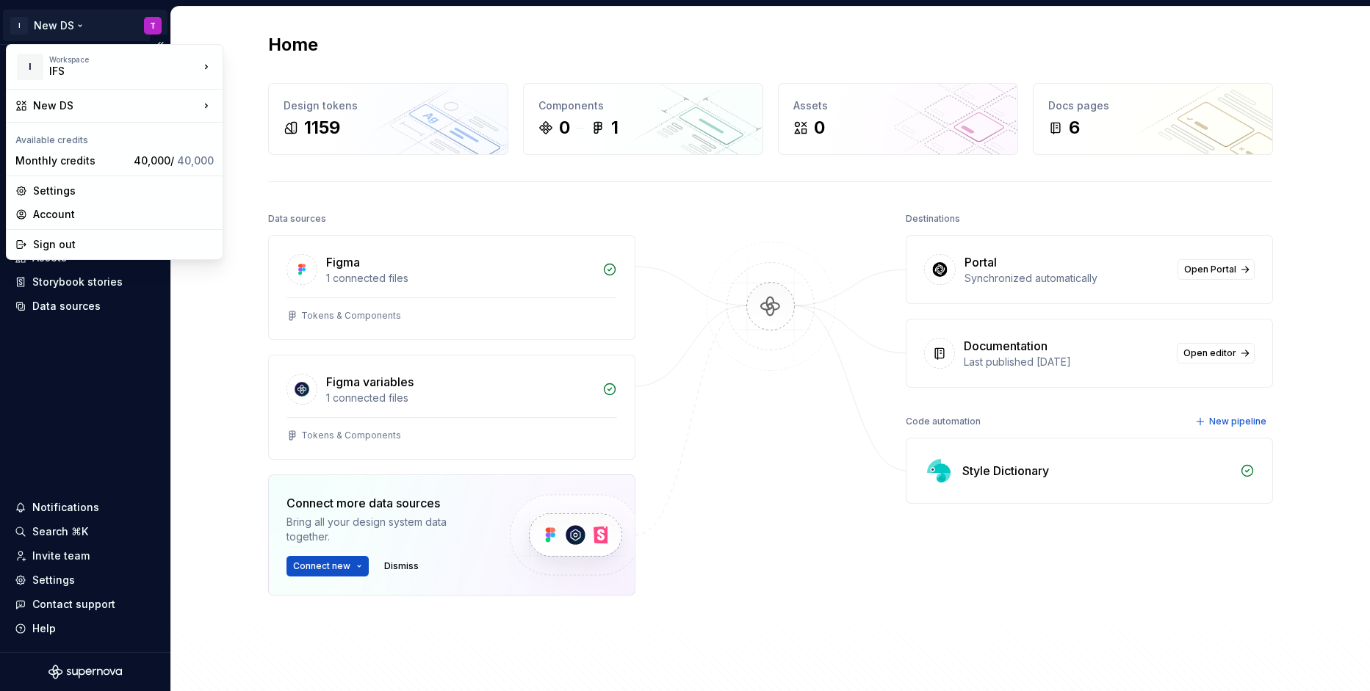
click at [53, 22] on html "I New DS T Home Documentation Analytics Code automation Design system data Desi…" at bounding box center [685, 345] width 1370 height 691
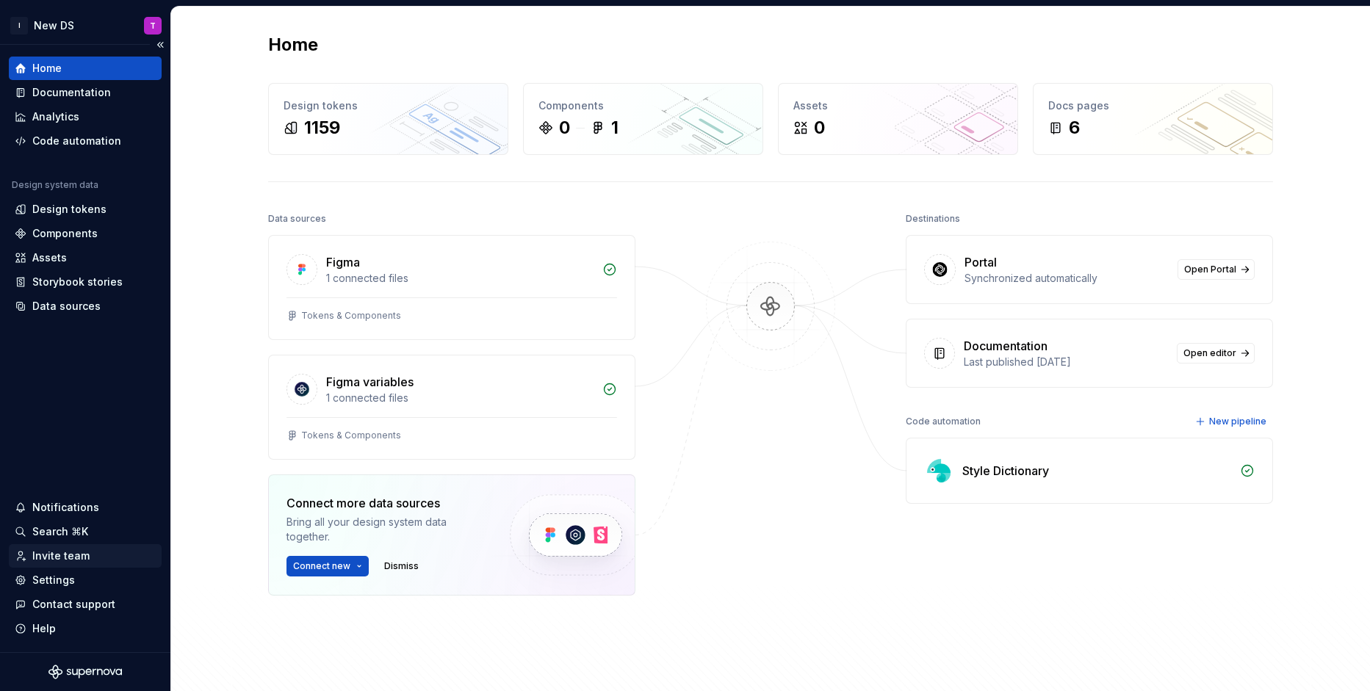
click at [75, 559] on div "Invite team" at bounding box center [60, 556] width 57 height 15
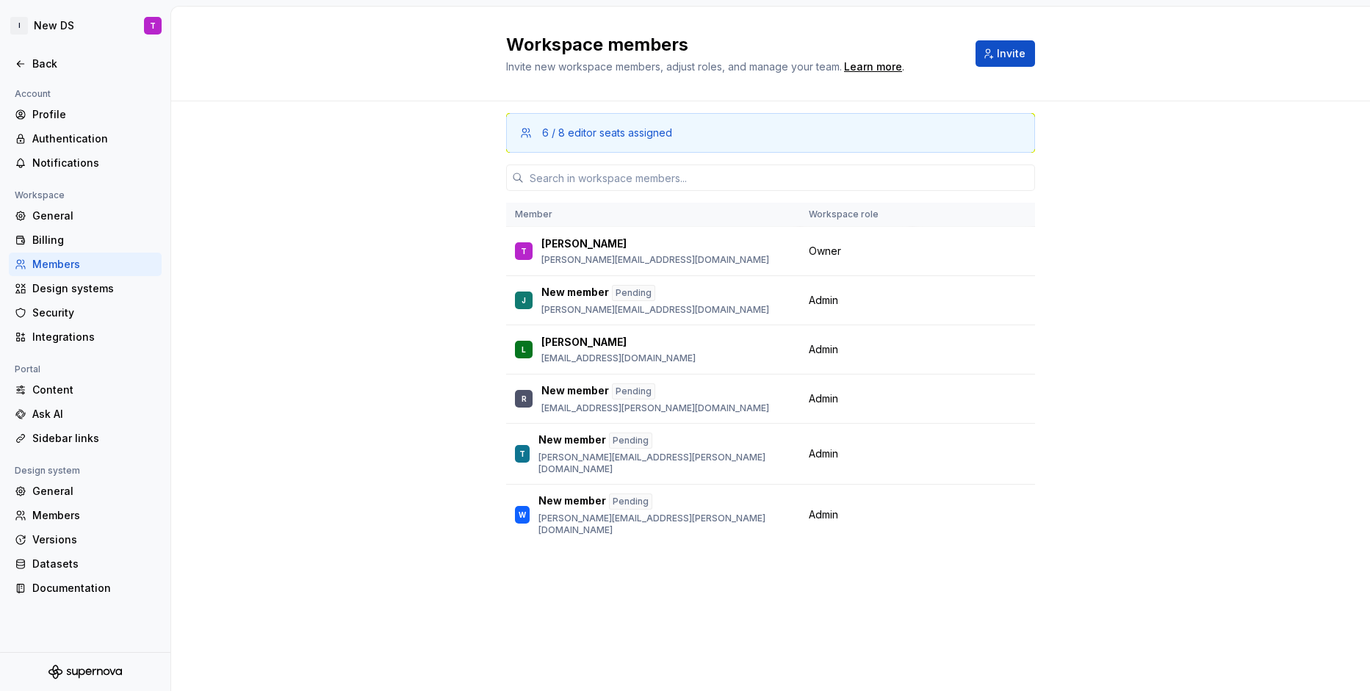
click at [366, 491] on div "6 / 8 editor seats assigned Member Workspace role T Tomas [EMAIL_ADDRESS][DOMAI…" at bounding box center [770, 396] width 1198 height 590
click at [282, 336] on div "6 / 8 editor seats assigned Member Workspace role T Tomas [EMAIL_ADDRESS][DOMAI…" at bounding box center [770, 396] width 1198 height 590
click at [51, 50] on div at bounding box center [85, 48] width 170 height 7
click at [51, 59] on div "Back" at bounding box center [93, 64] width 123 height 15
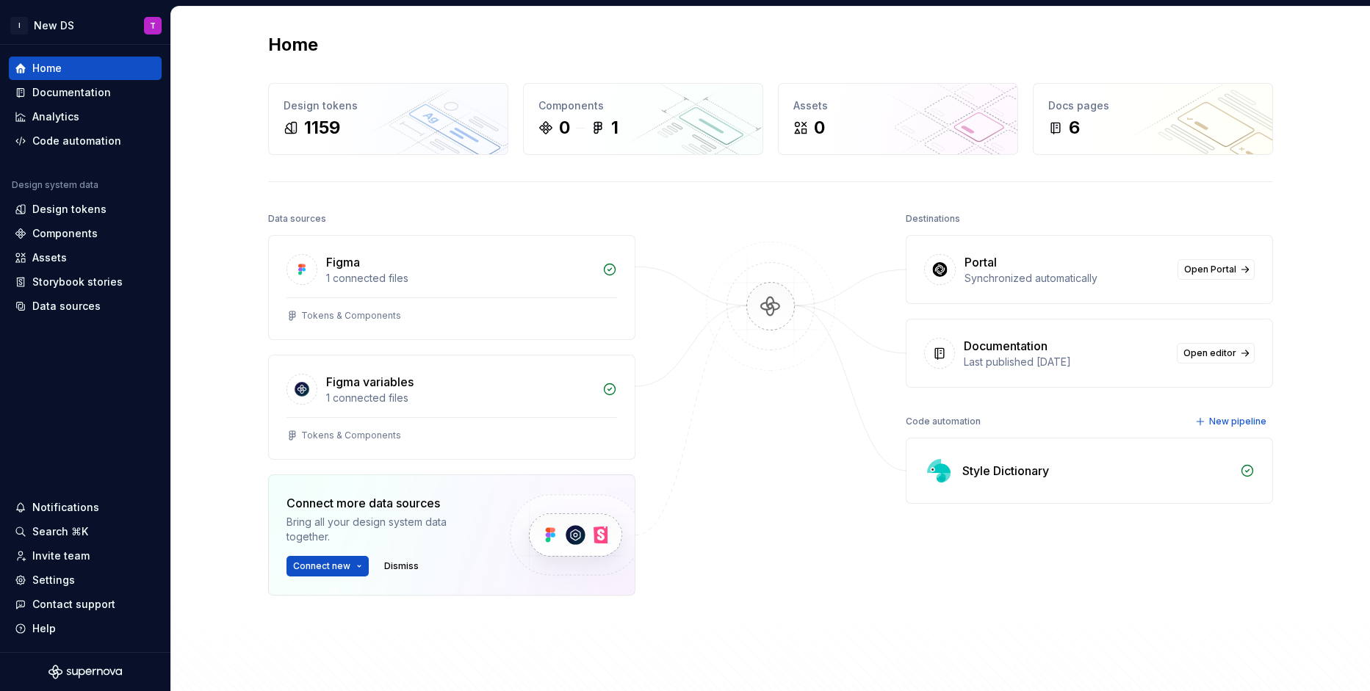
click at [774, 463] on div at bounding box center [770, 439] width 147 height 460
click at [775, 380] on img at bounding box center [770, 321] width 142 height 159
click at [94, 206] on div "Design tokens" at bounding box center [69, 209] width 74 height 15
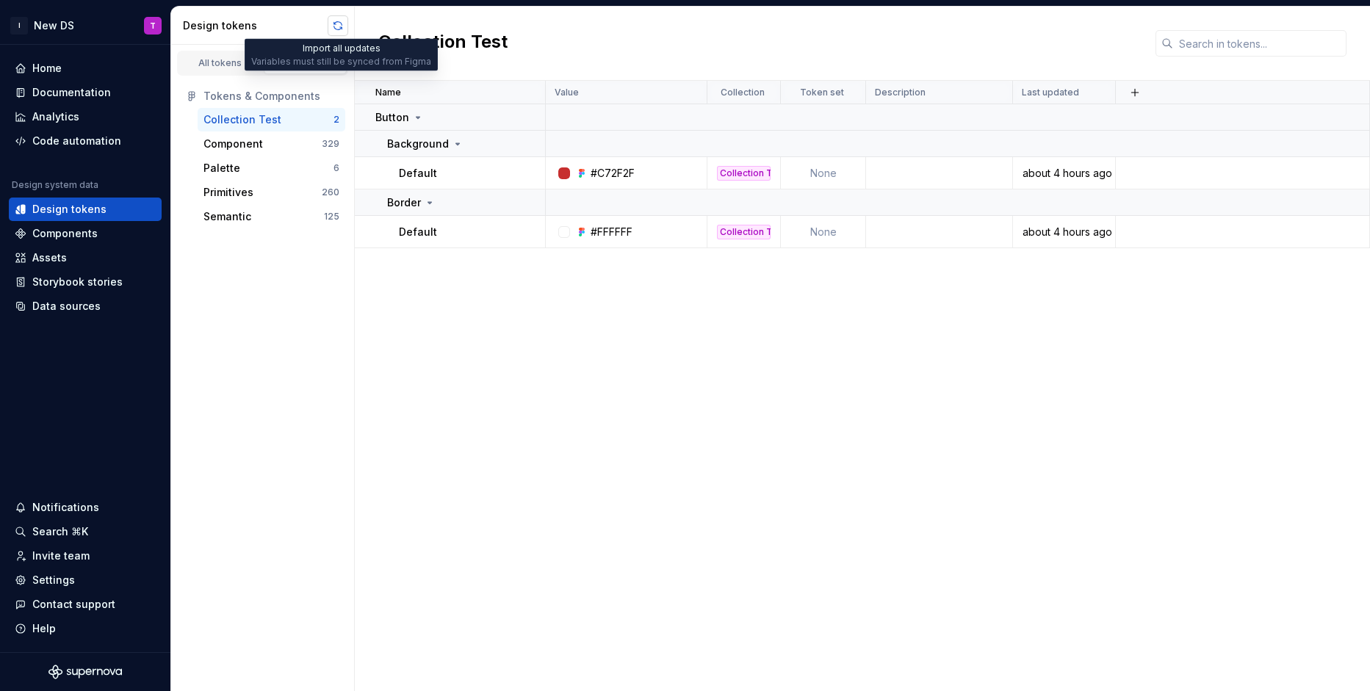
click at [328, 30] on button "button" at bounding box center [338, 25] width 21 height 21
click at [241, 147] on div "Component" at bounding box center [232, 144] width 59 height 15
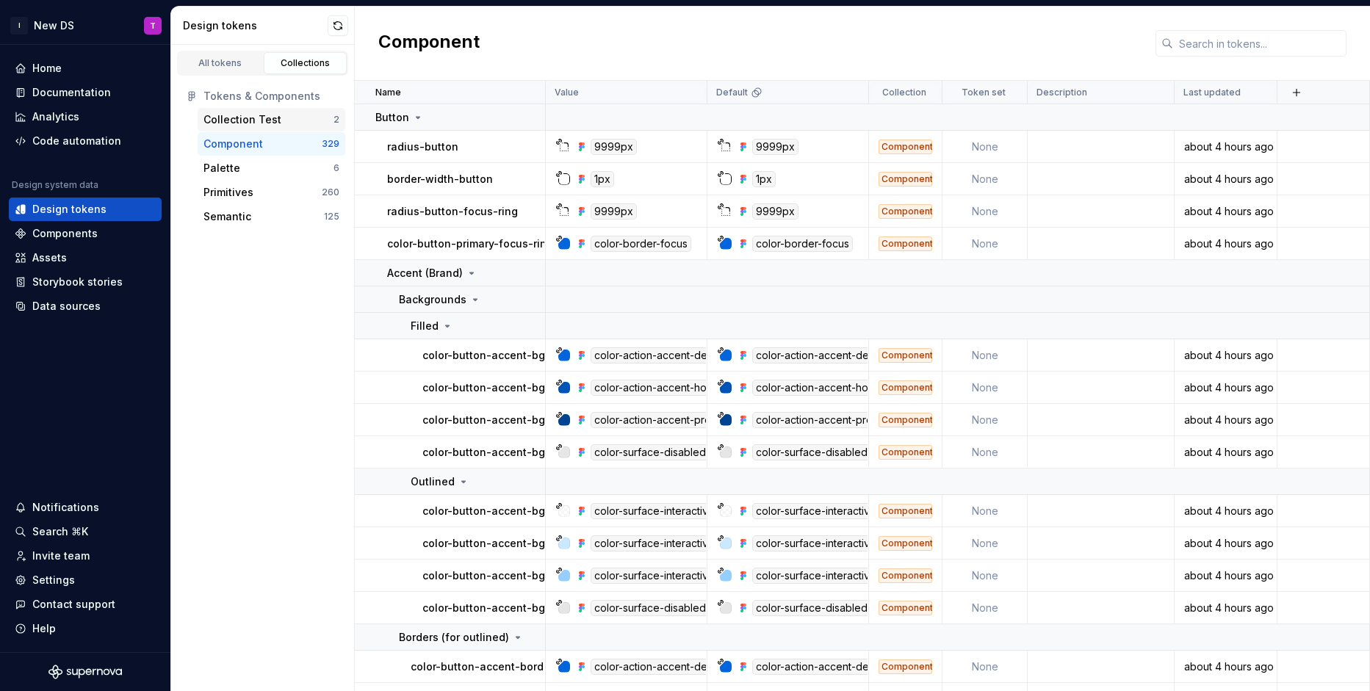
click at [256, 117] on div "Collection Test" at bounding box center [242, 119] width 78 height 15
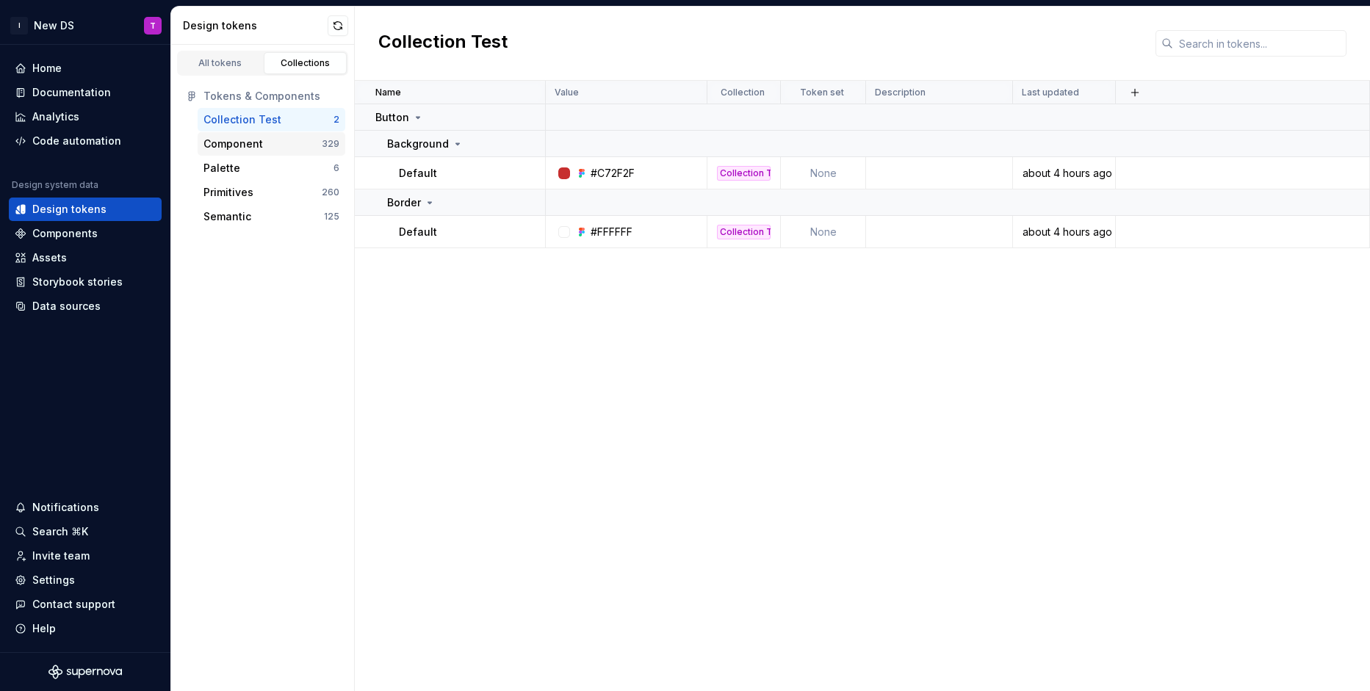
click at [244, 147] on div "Component" at bounding box center [232, 144] width 59 height 15
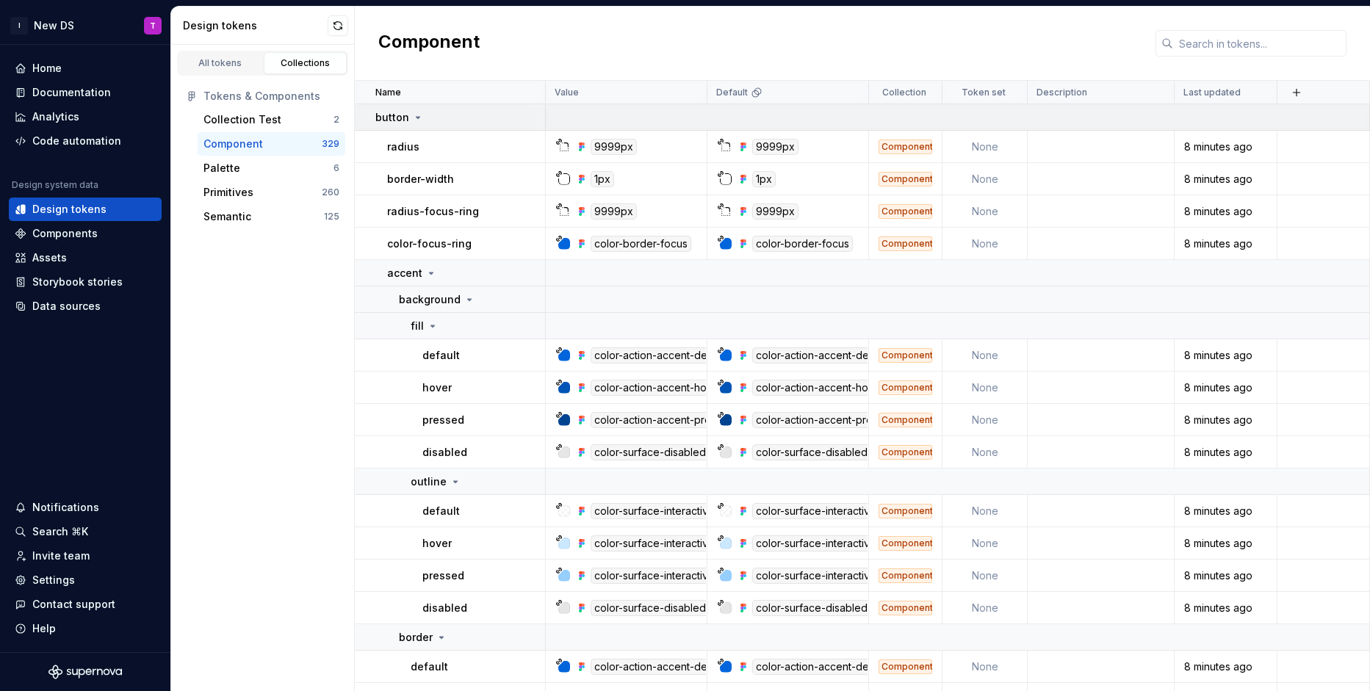
click at [414, 118] on icon at bounding box center [418, 118] width 12 height 12
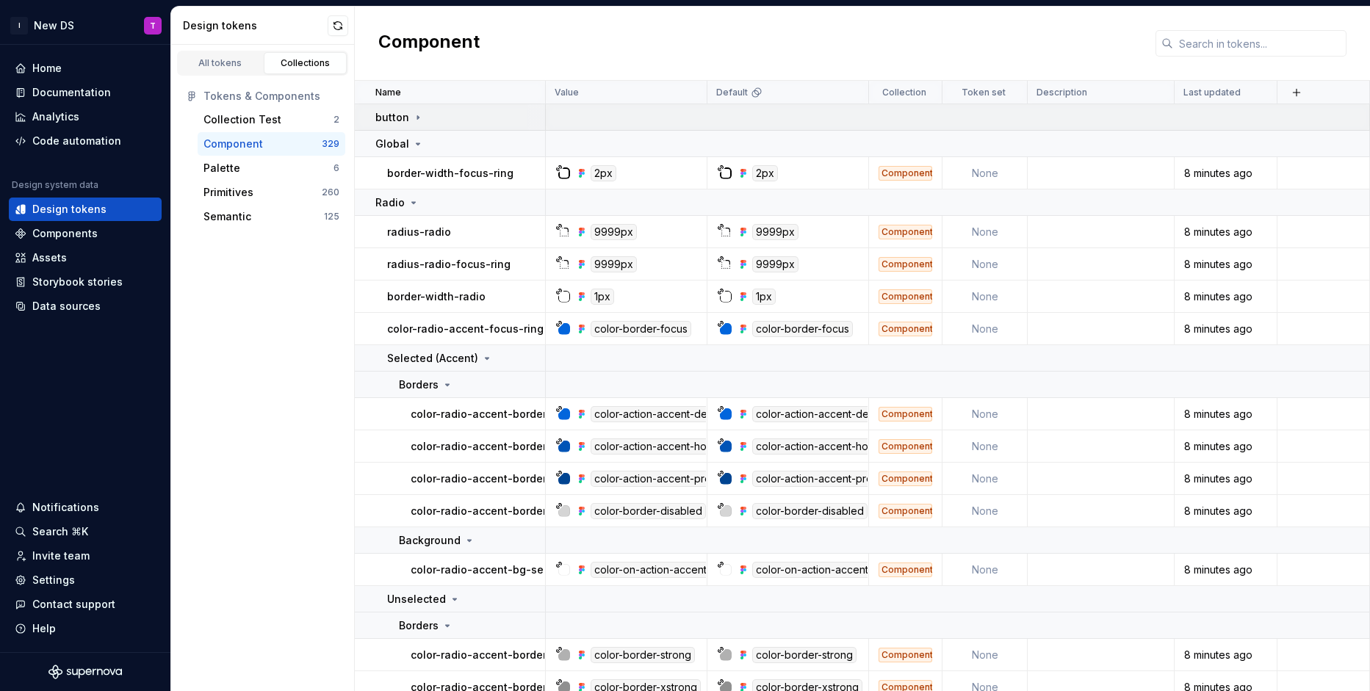
click at [414, 118] on icon at bounding box center [418, 118] width 12 height 12
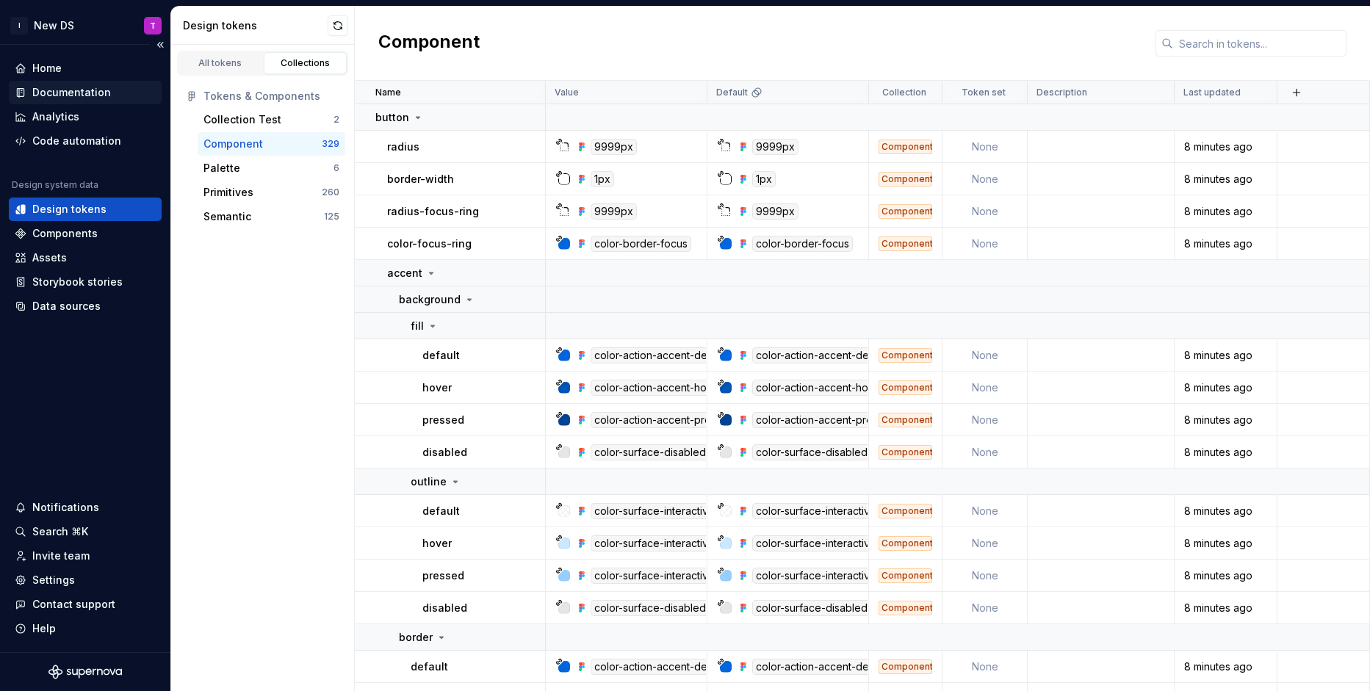
click at [70, 89] on div "Documentation" at bounding box center [71, 92] width 79 height 15
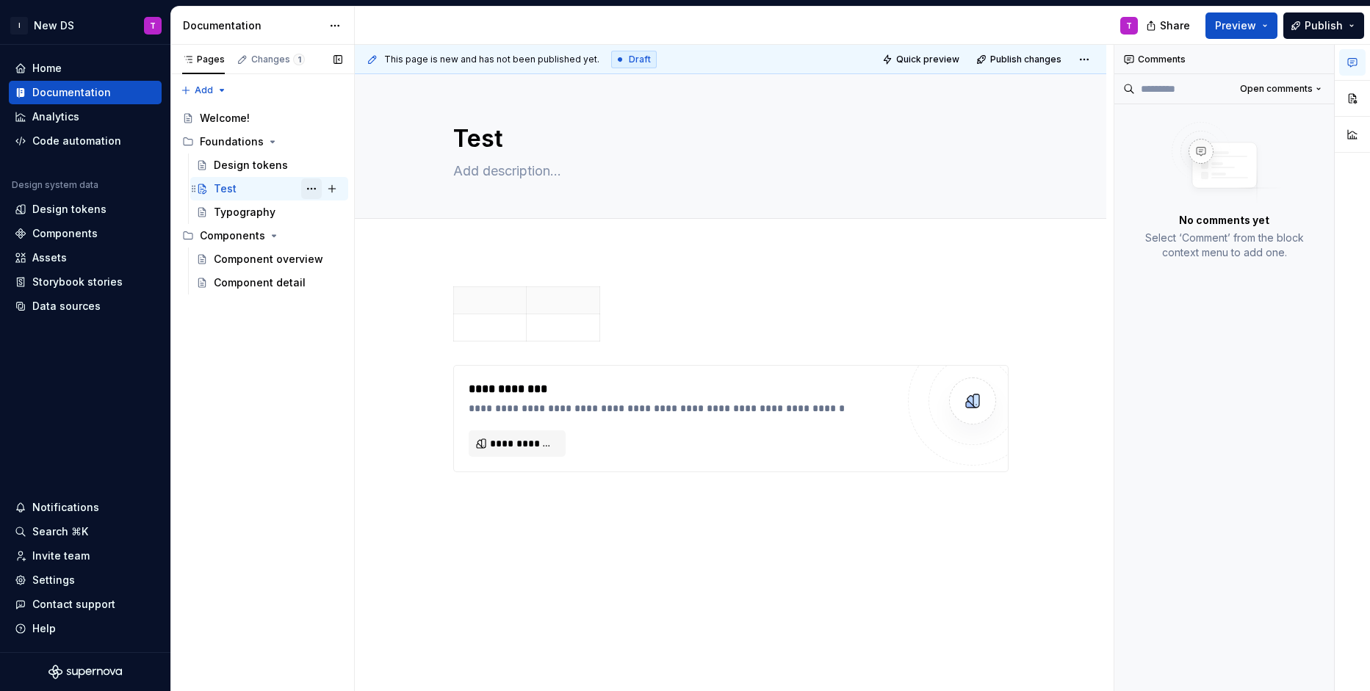
click at [315, 190] on button "Page tree" at bounding box center [311, 188] width 21 height 21
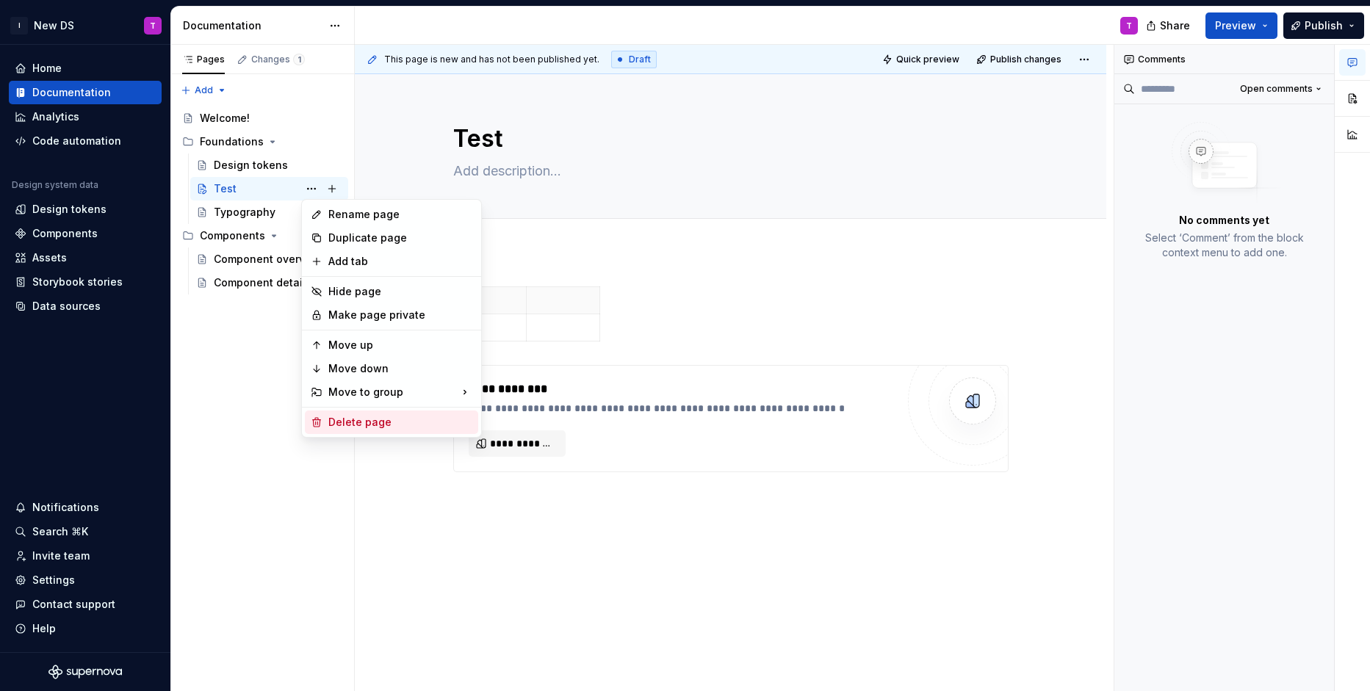
click at [357, 413] on div "Delete page" at bounding box center [391, 421] width 173 height 23
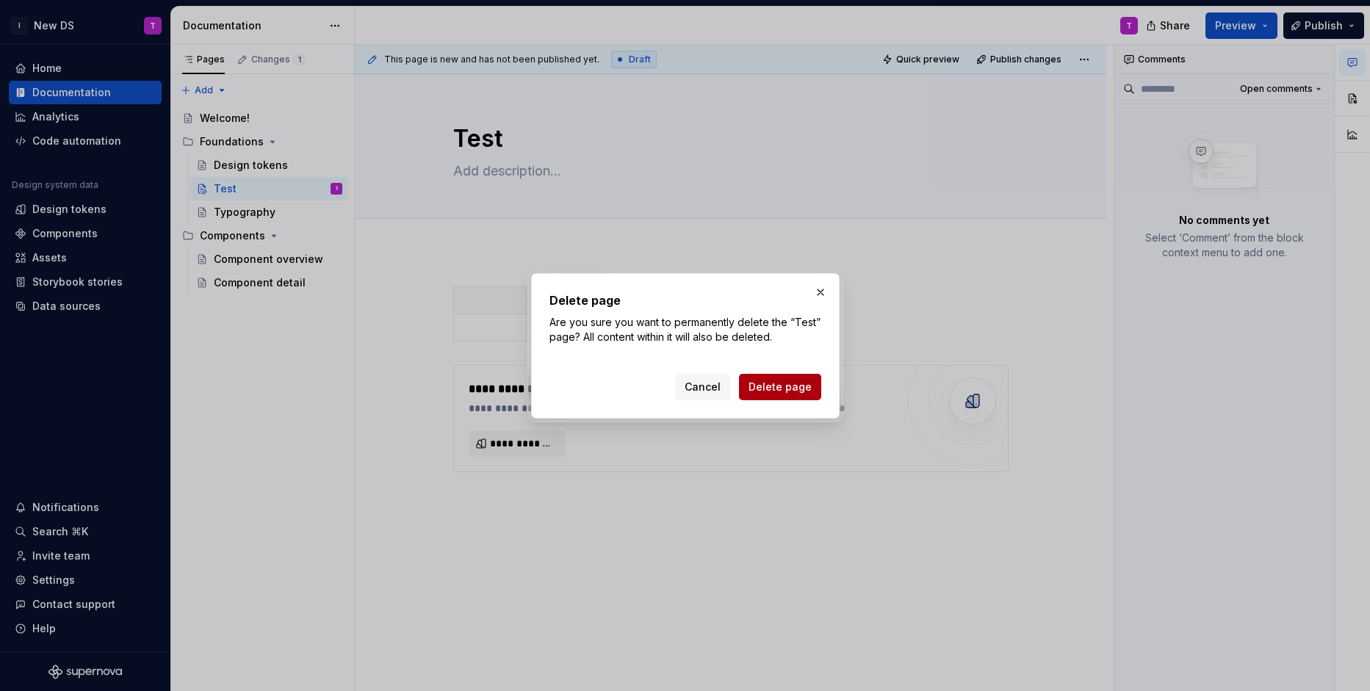
click at [789, 380] on span "Delete page" at bounding box center [779, 387] width 63 height 15
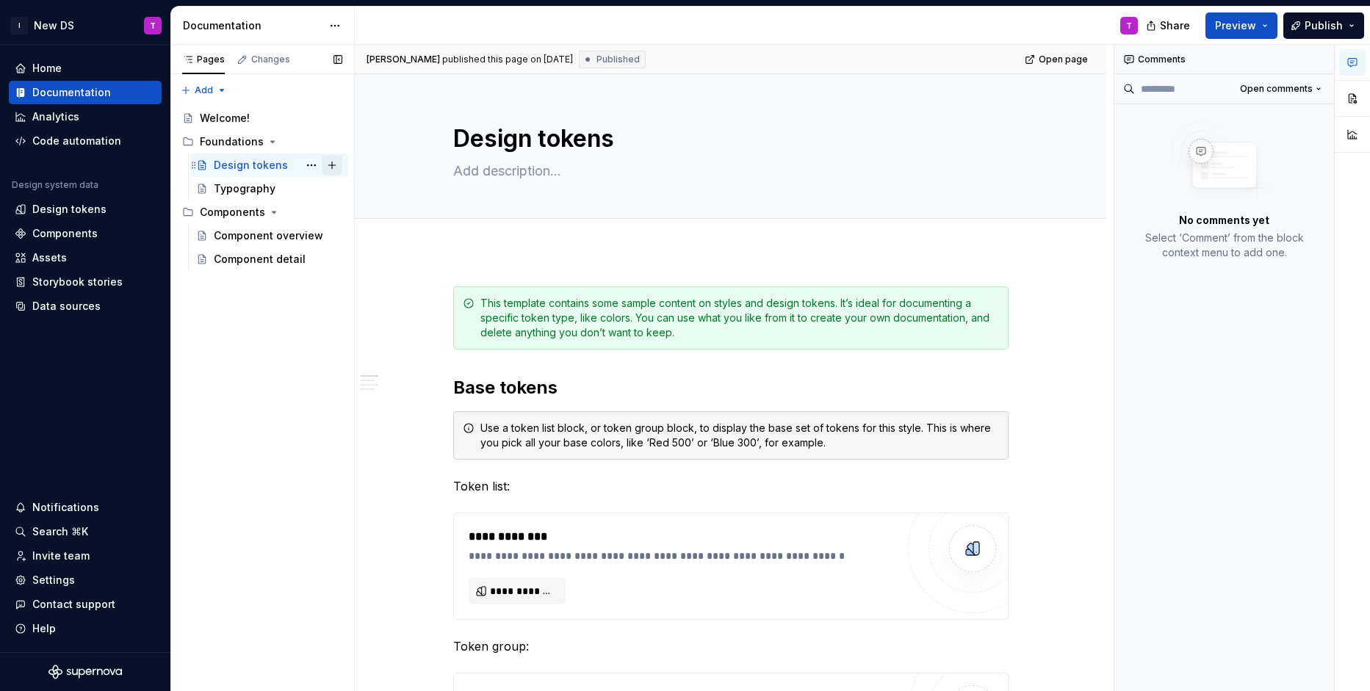
click at [333, 163] on button "Page tree" at bounding box center [332, 165] width 21 height 21
type textarea "*"
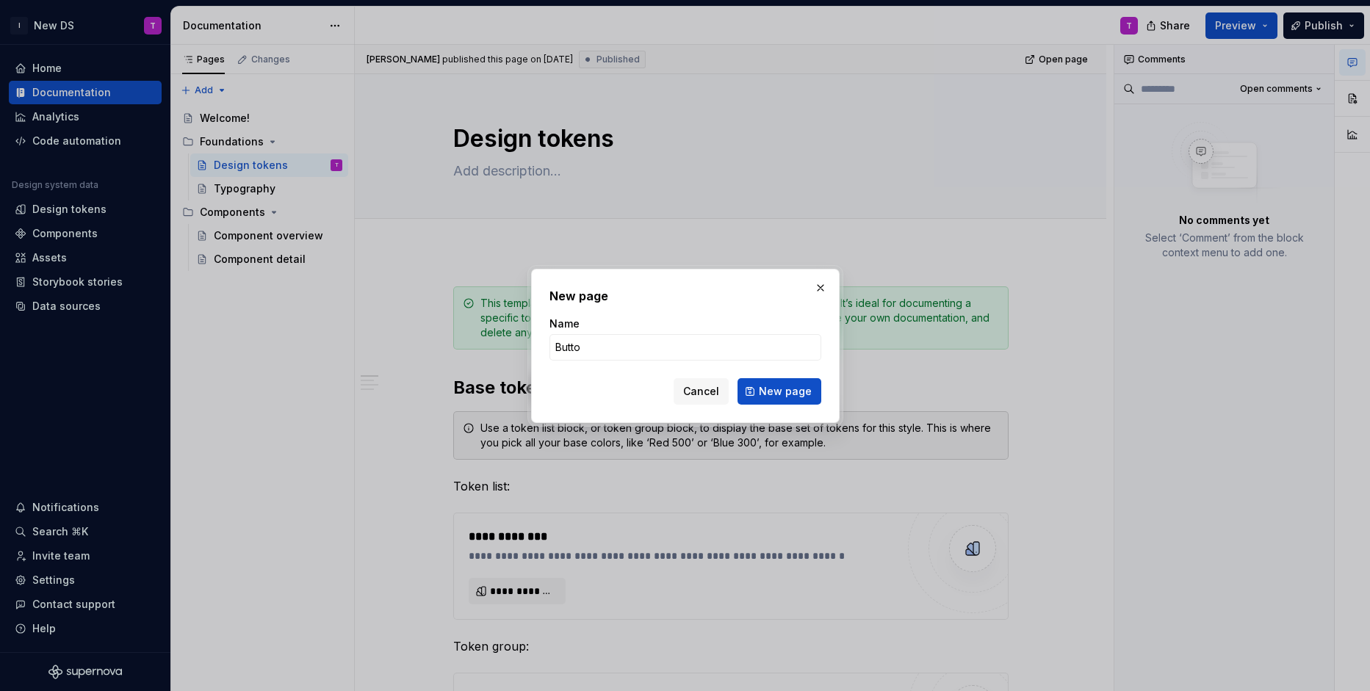
type input "Button"
click button "New page" at bounding box center [779, 391] width 84 height 26
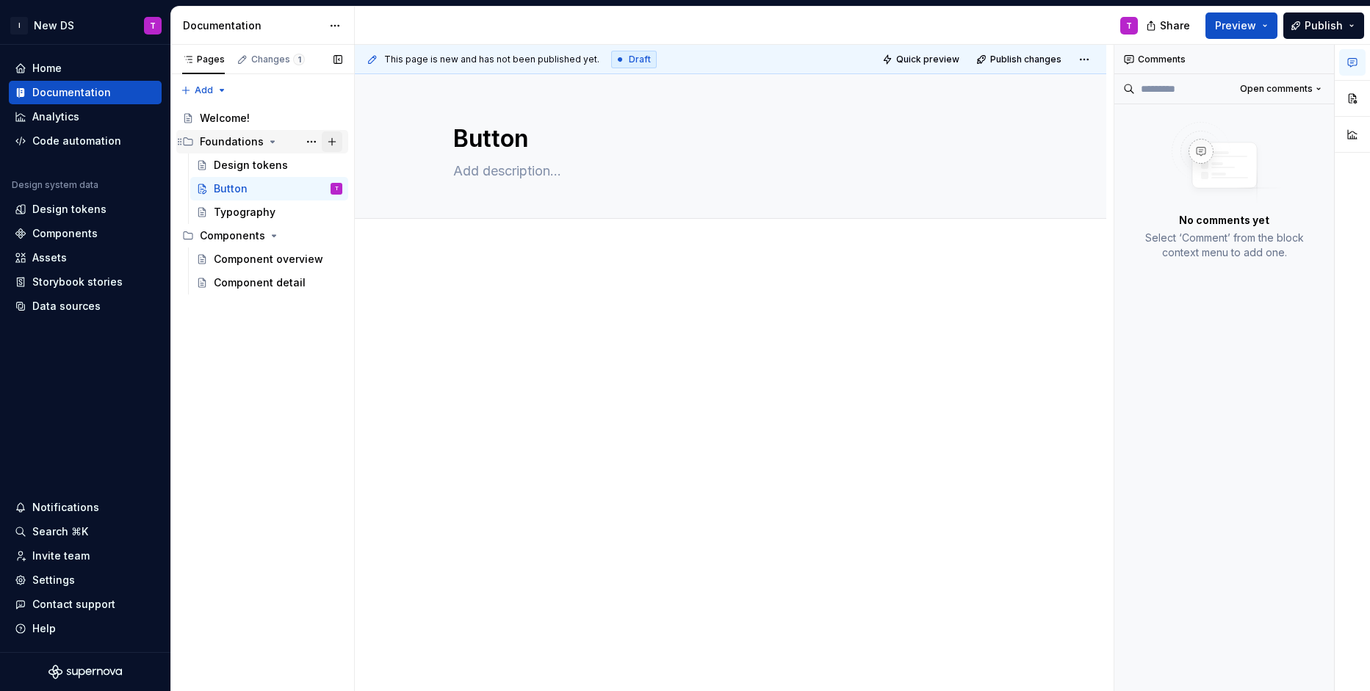
click at [337, 144] on button "Page tree" at bounding box center [332, 141] width 21 height 21
click at [313, 139] on button "Page tree" at bounding box center [311, 141] width 21 height 21
type textarea "*"
click at [500, 281] on div at bounding box center [730, 409] width 751 height 316
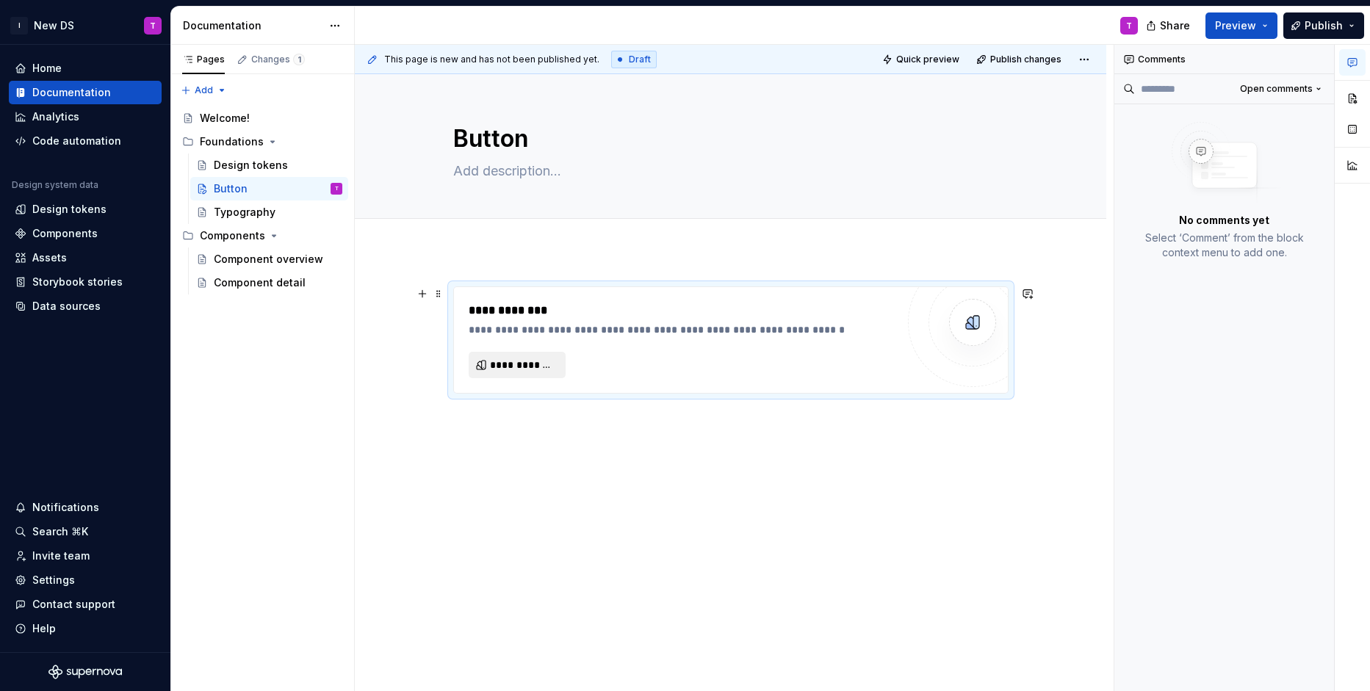
click at [542, 366] on span "**********" at bounding box center [523, 365] width 66 height 15
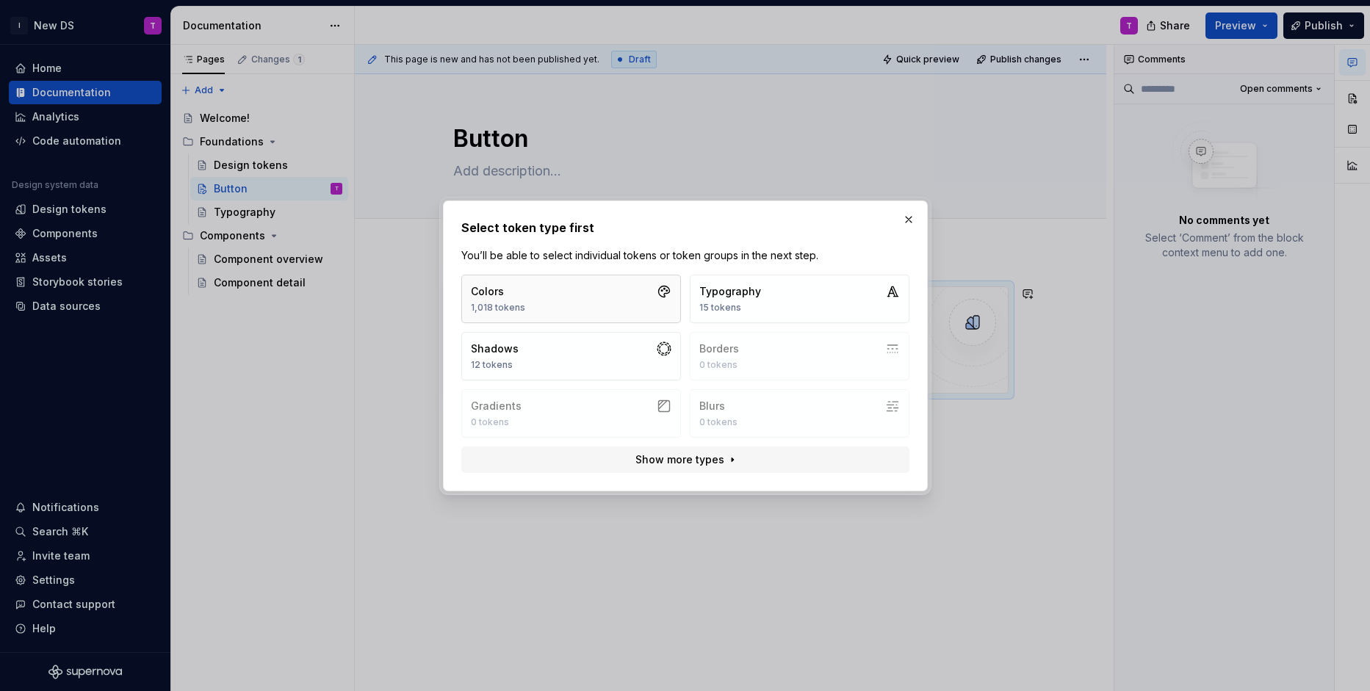
click at [620, 308] on button "Colors 1,018 tokens" at bounding box center [571, 299] width 220 height 48
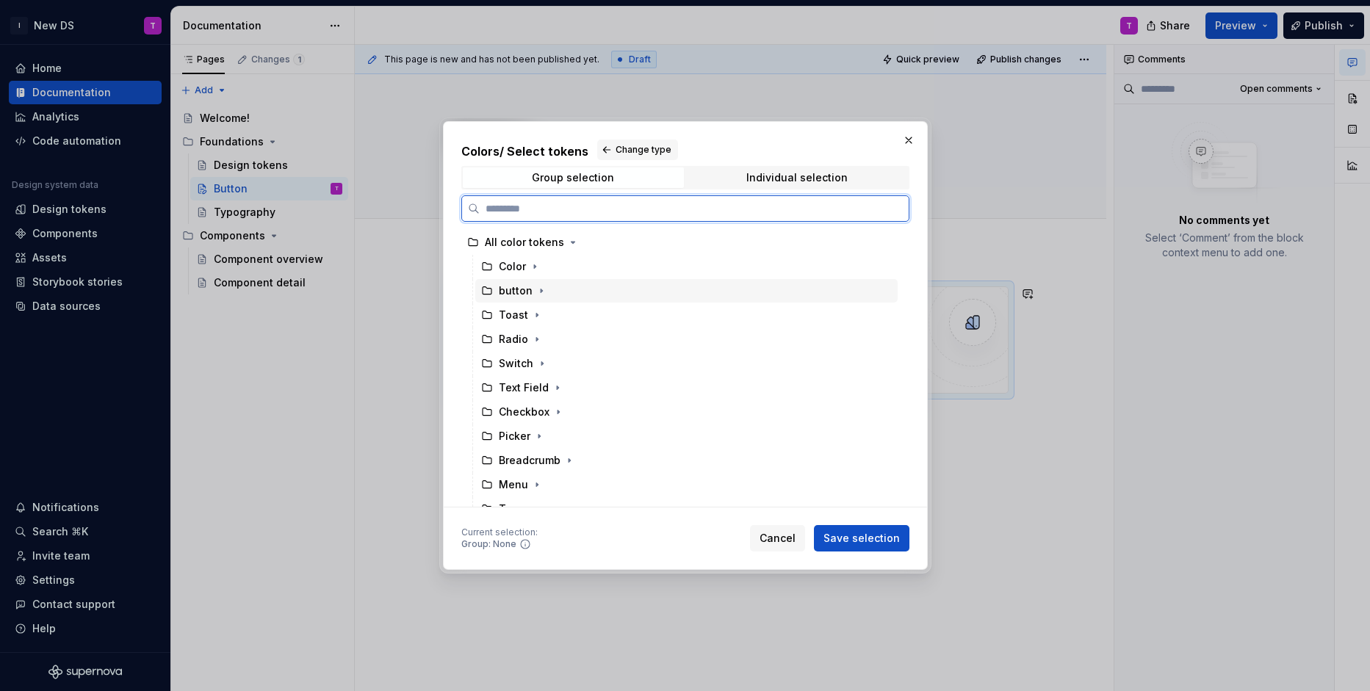
click at [523, 289] on div "button" at bounding box center [516, 290] width 34 height 15
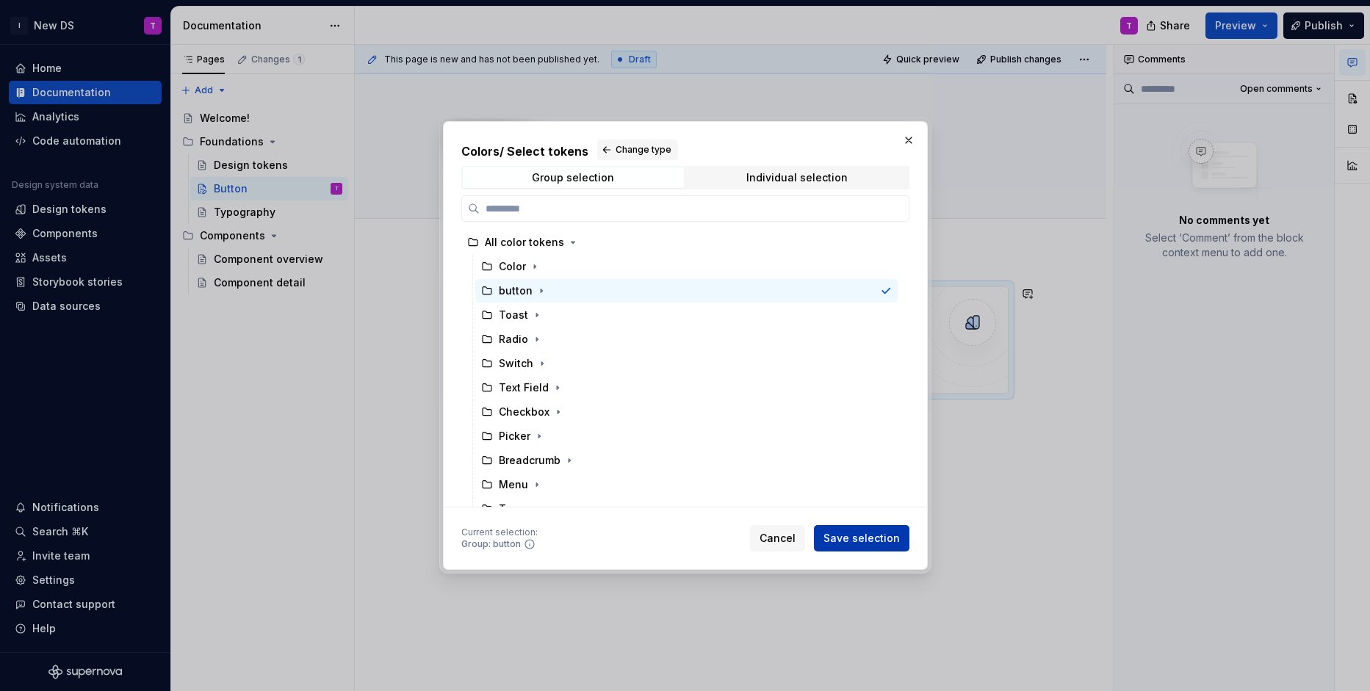
click at [875, 544] on span "Save selection" at bounding box center [861, 538] width 76 height 15
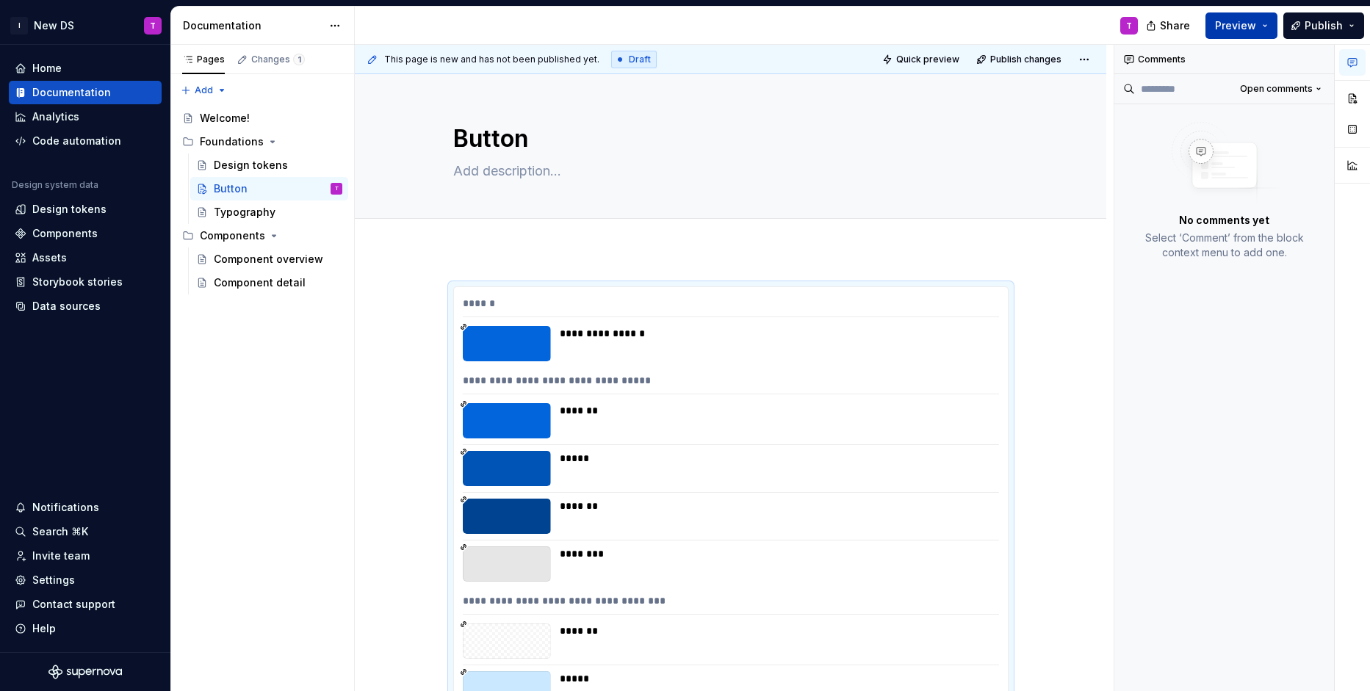
click at [1242, 31] on span "Preview" at bounding box center [1235, 25] width 41 height 15
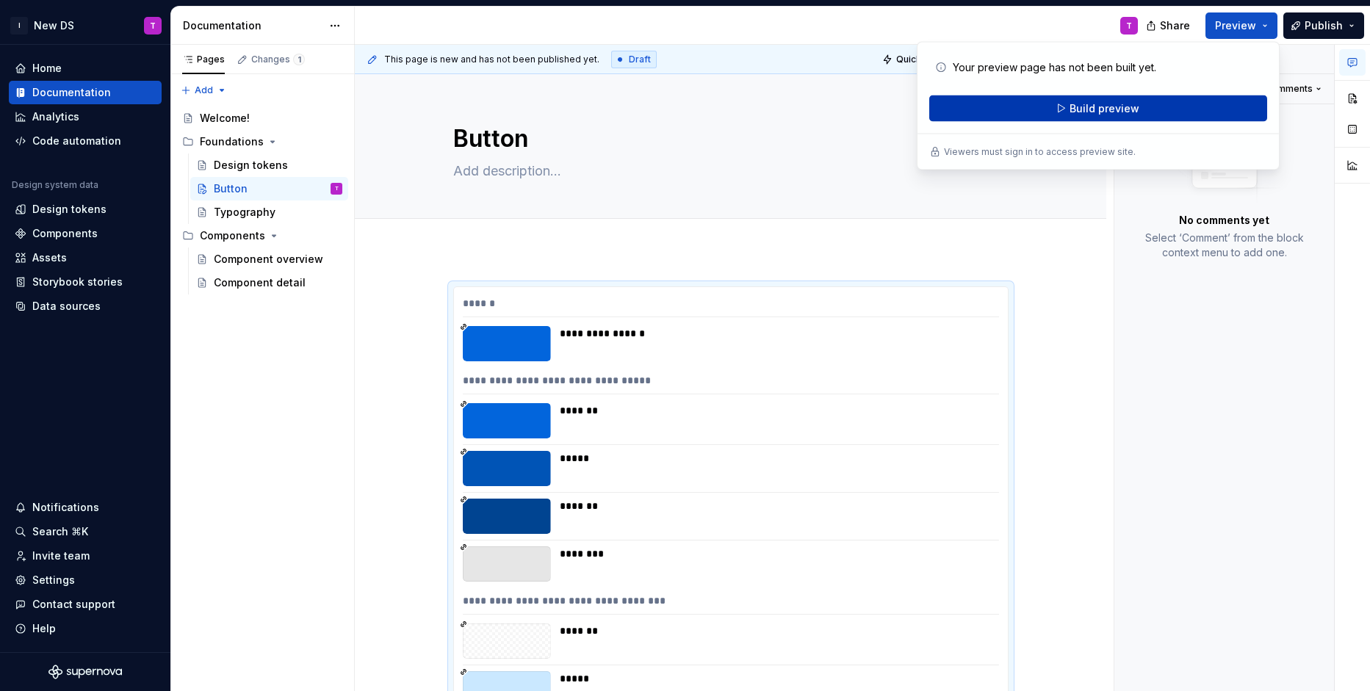
click at [1135, 106] on span "Build preview" at bounding box center [1104, 108] width 70 height 15
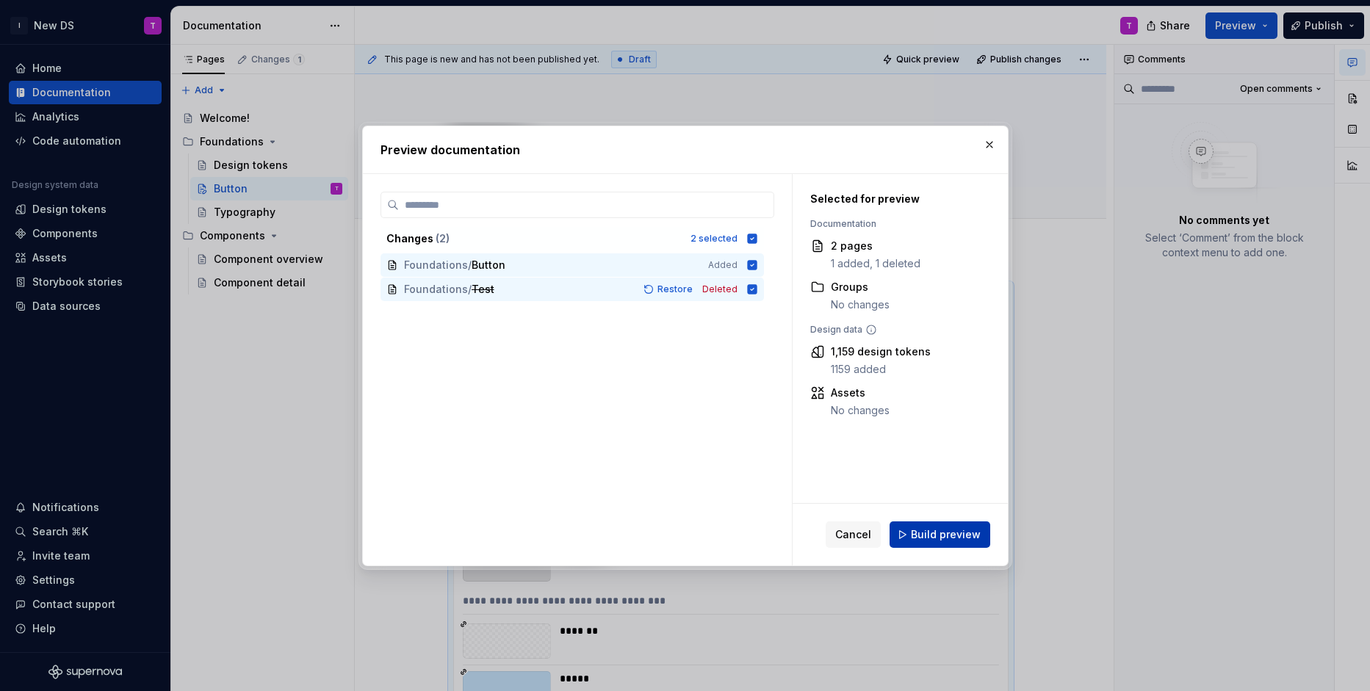
click at [927, 530] on span "Build preview" at bounding box center [946, 534] width 70 height 15
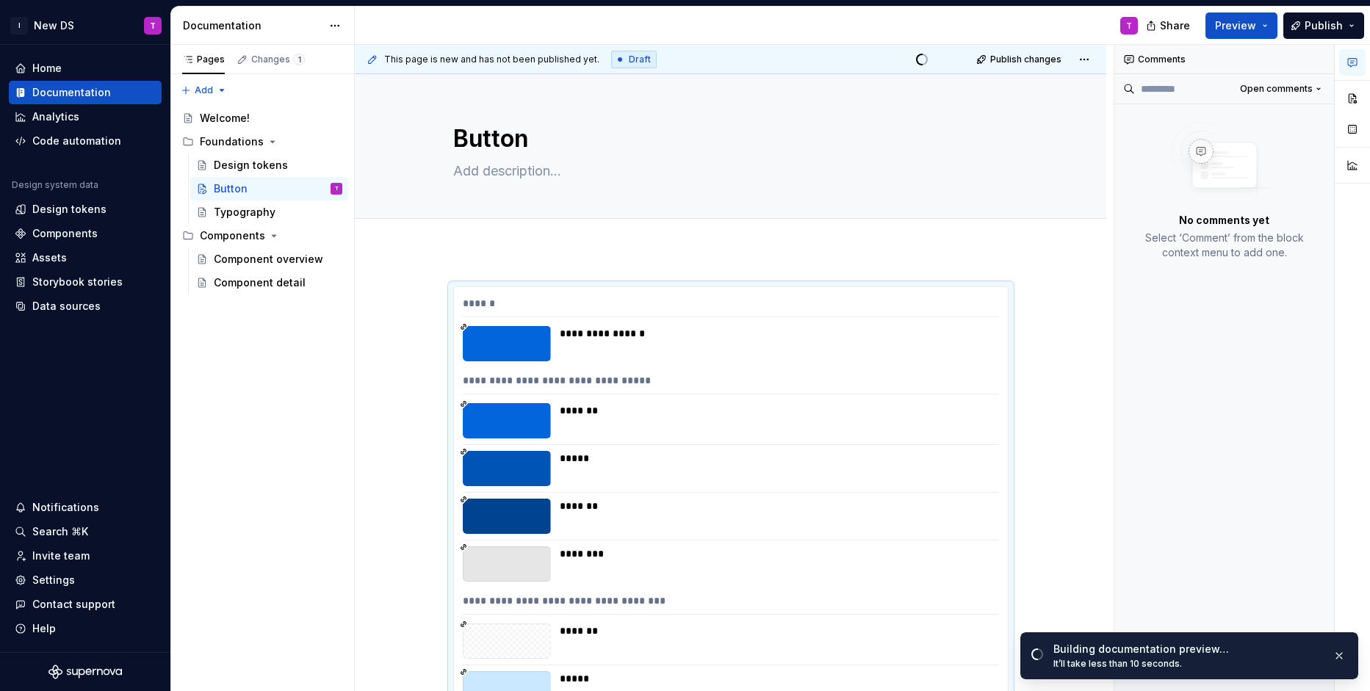
click at [560, 267] on div "**********" at bounding box center [734, 368] width 759 height 647
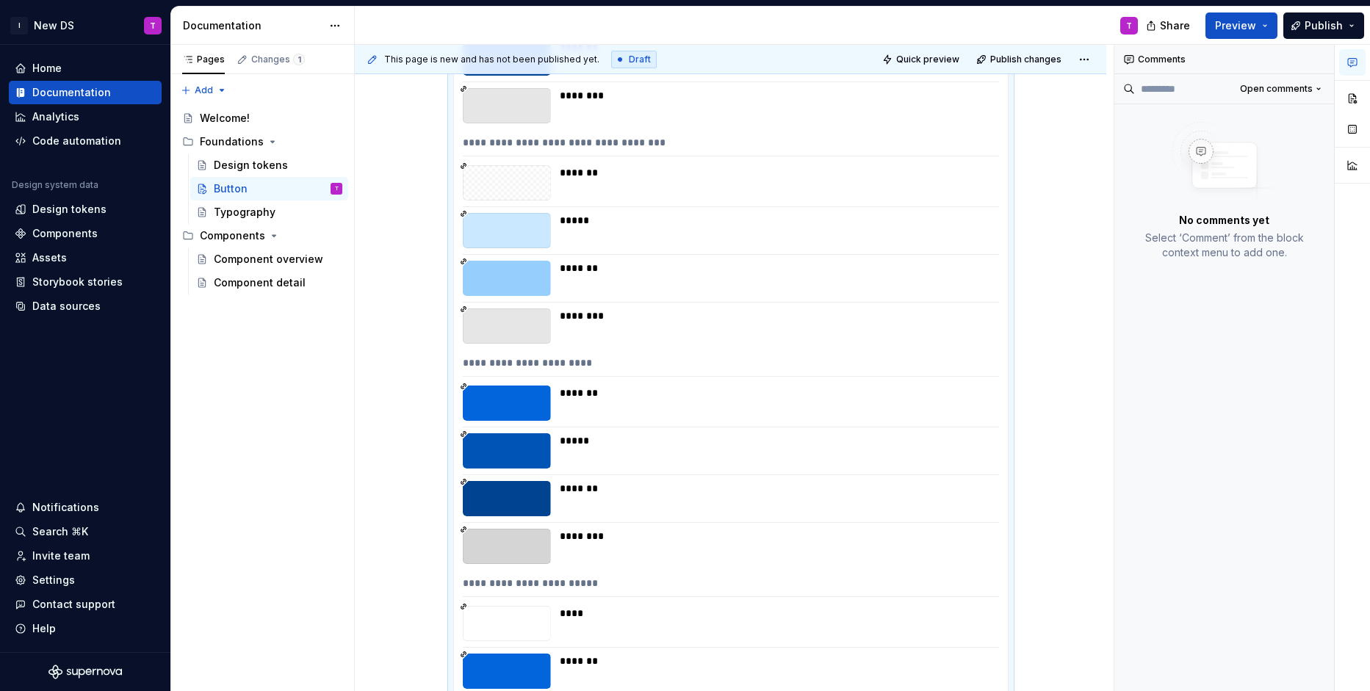
scroll to position [518, 0]
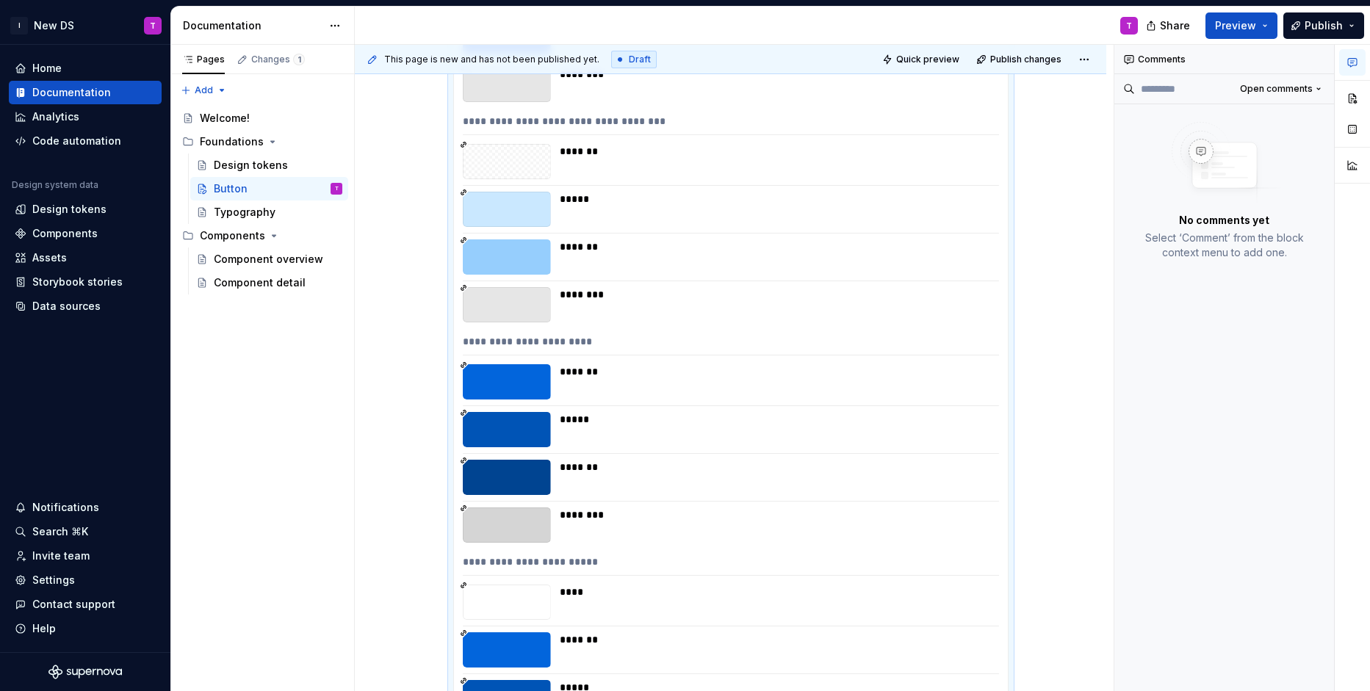
click at [662, 386] on div "*******" at bounding box center [775, 381] width 430 height 35
click at [577, 386] on div "*******" at bounding box center [775, 381] width 430 height 35
click at [561, 374] on div "*******" at bounding box center [731, 381] width 536 height 35
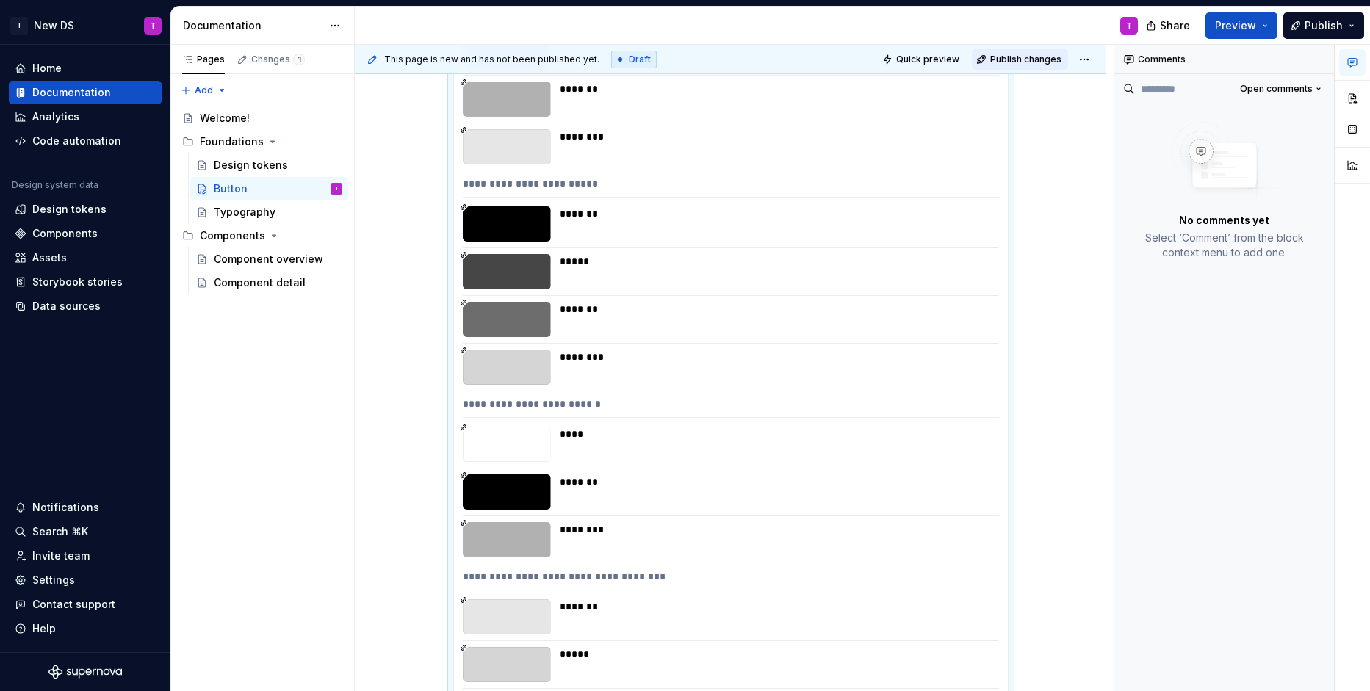
scroll to position [1912, 0]
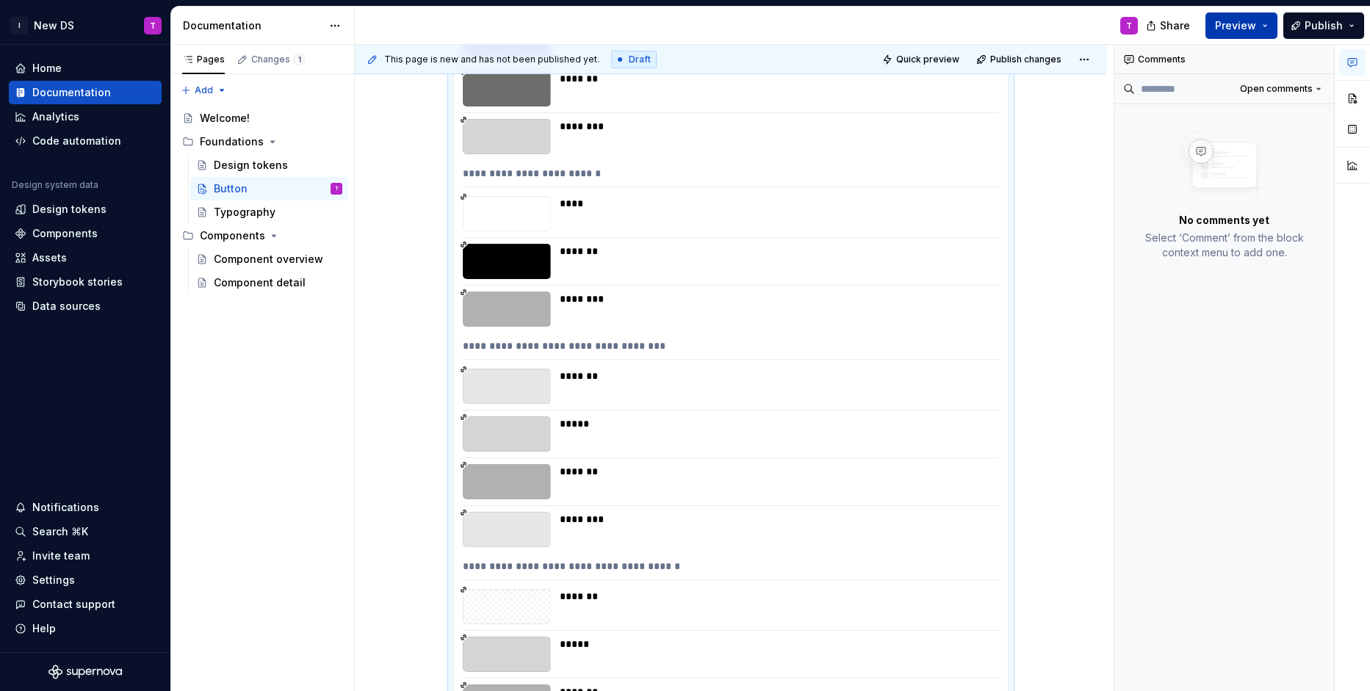
click at [1234, 25] on span "Preview" at bounding box center [1235, 25] width 41 height 15
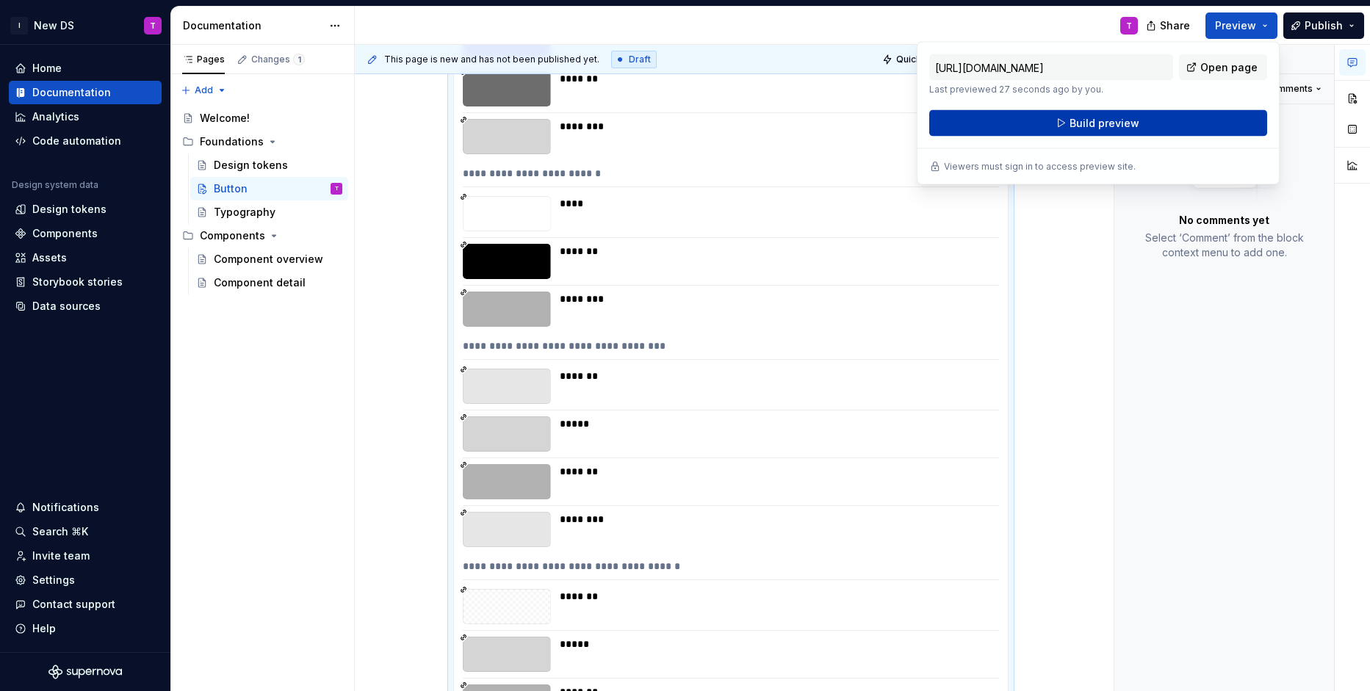
click at [1124, 126] on span "Build preview" at bounding box center [1104, 123] width 70 height 15
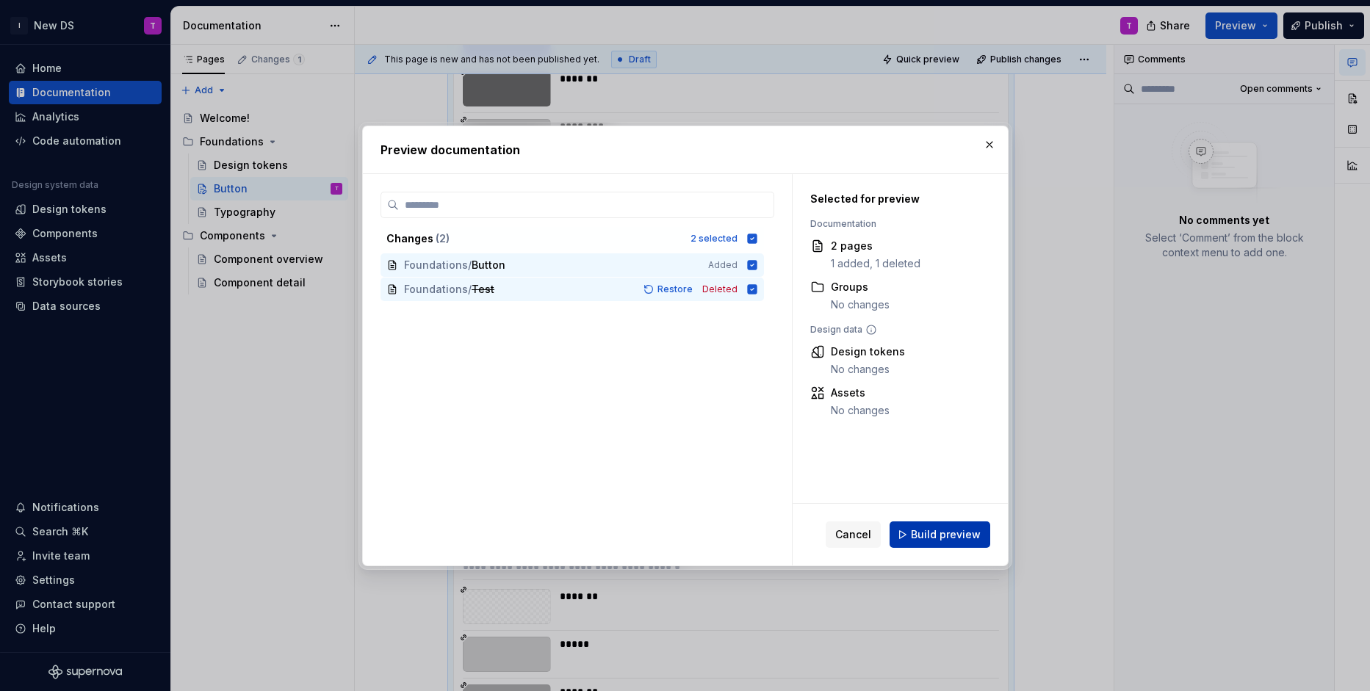
click at [962, 543] on button "Build preview" at bounding box center [939, 534] width 101 height 26
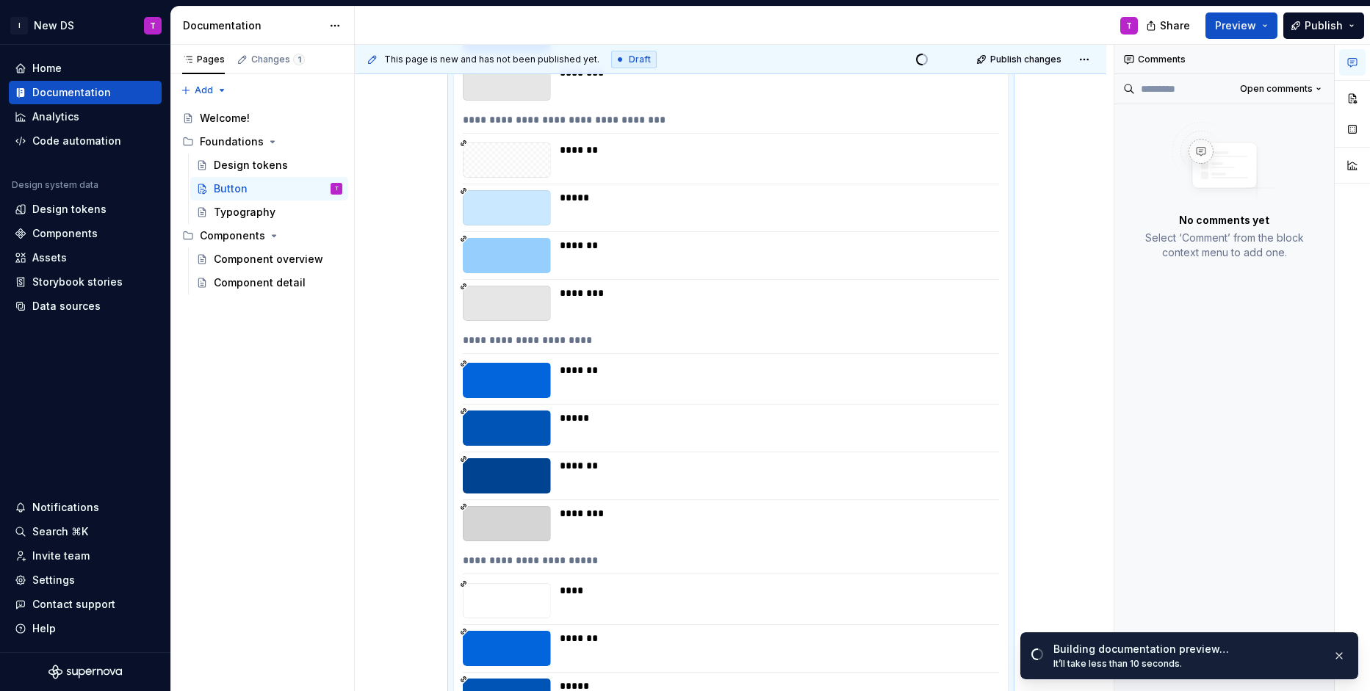
scroll to position [0, 0]
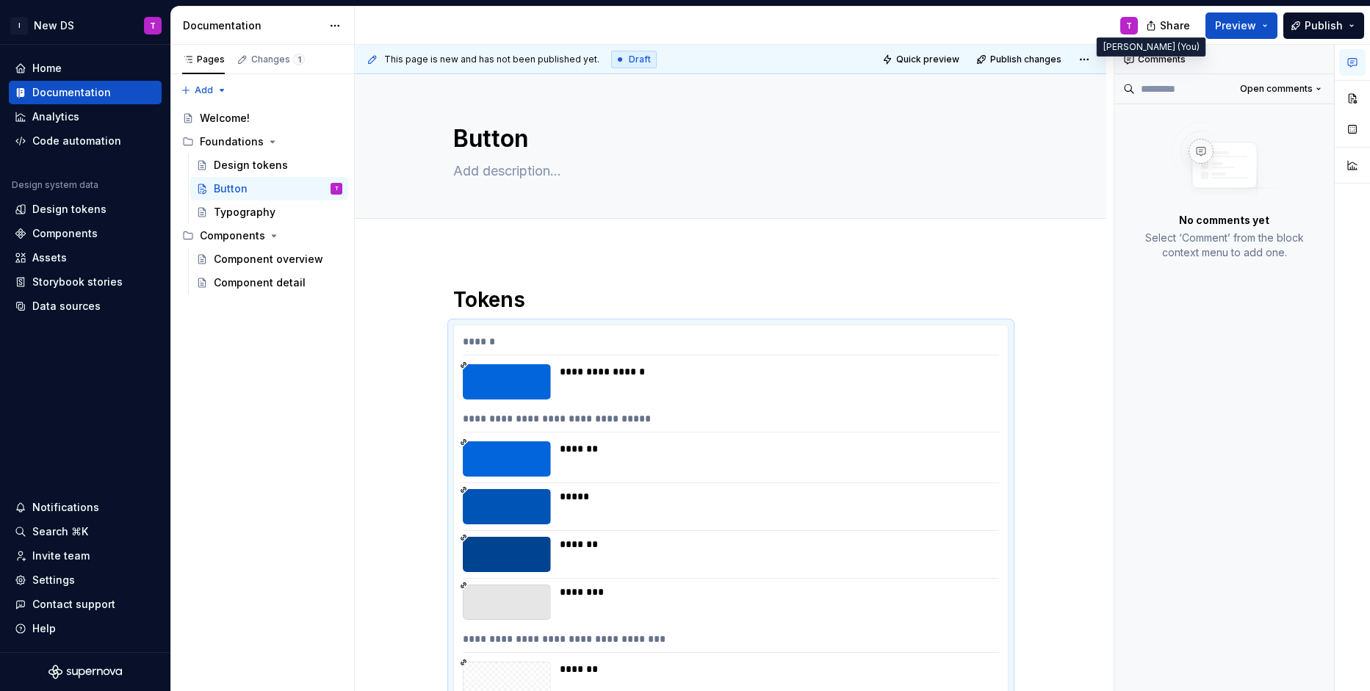
click at [1122, 29] on div "T" at bounding box center [1129, 26] width 18 height 18
click at [76, 573] on div "Settings" at bounding box center [85, 580] width 141 height 15
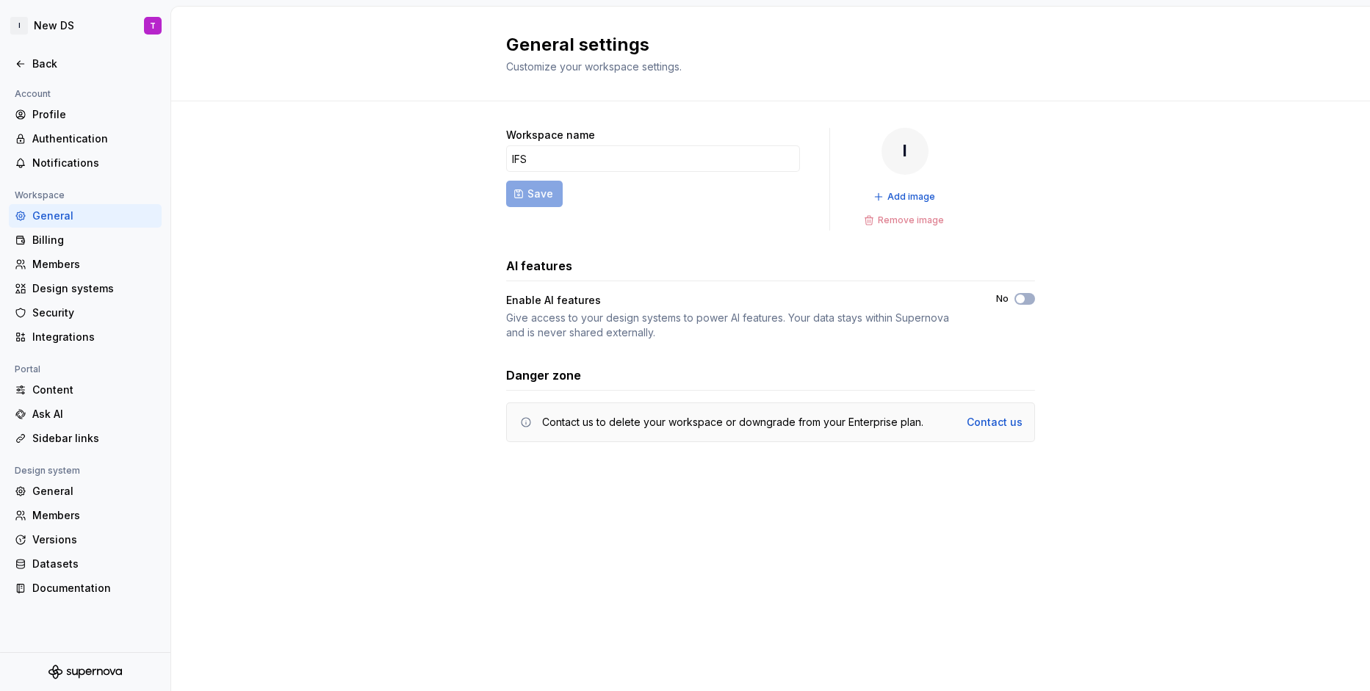
click at [916, 157] on div "I" at bounding box center [904, 151] width 47 height 47
click at [905, 192] on span "Add image" at bounding box center [911, 197] width 48 height 12
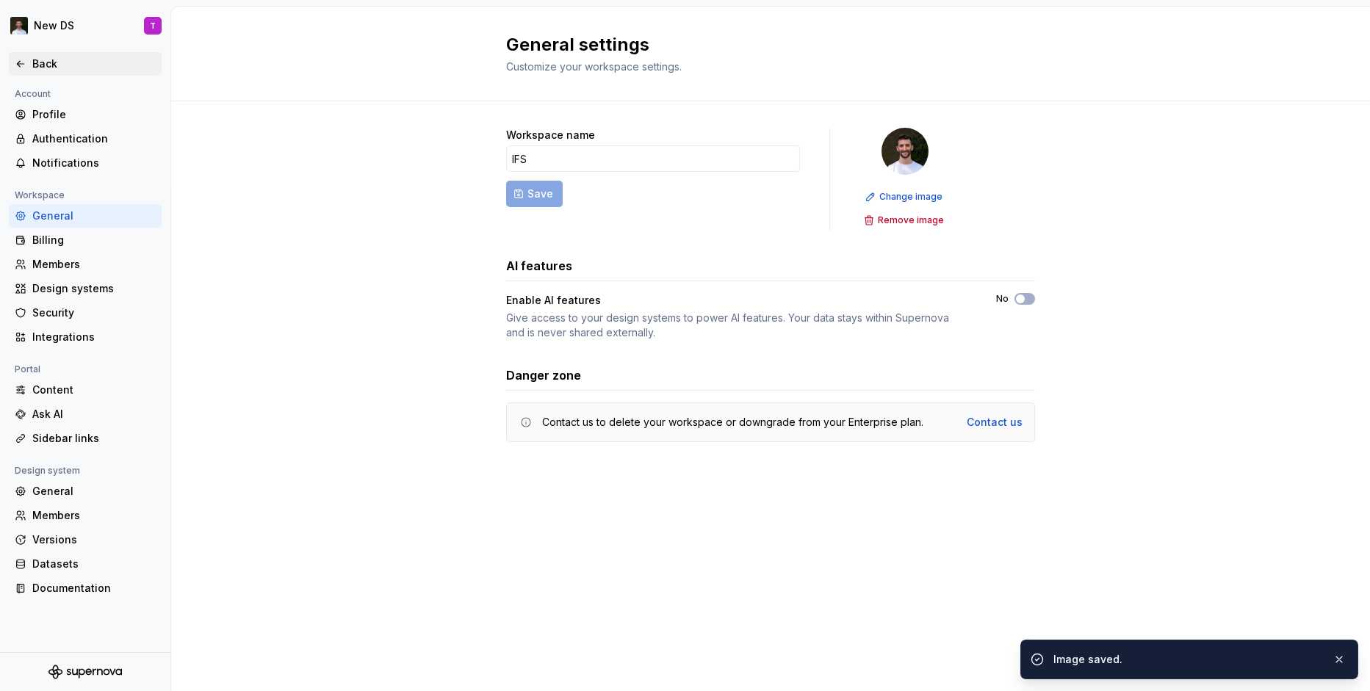
click at [37, 63] on div "Back" at bounding box center [93, 64] width 123 height 15
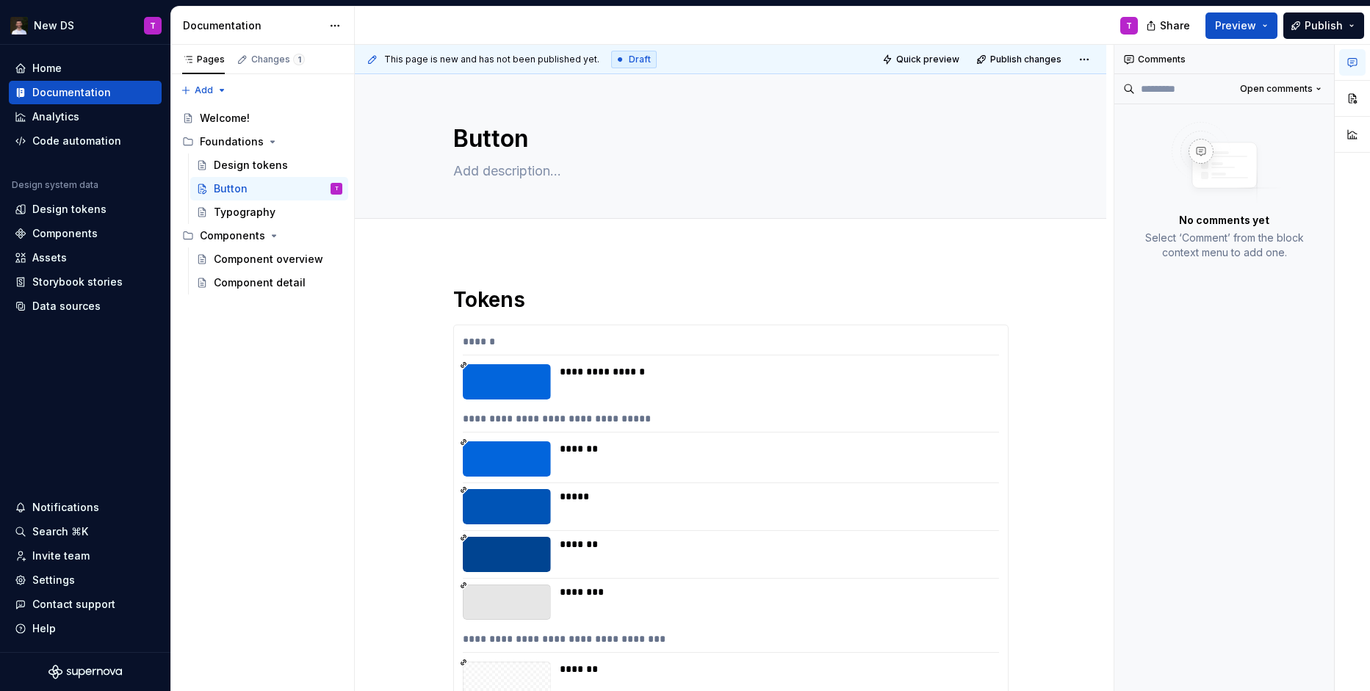
type textarea "*"
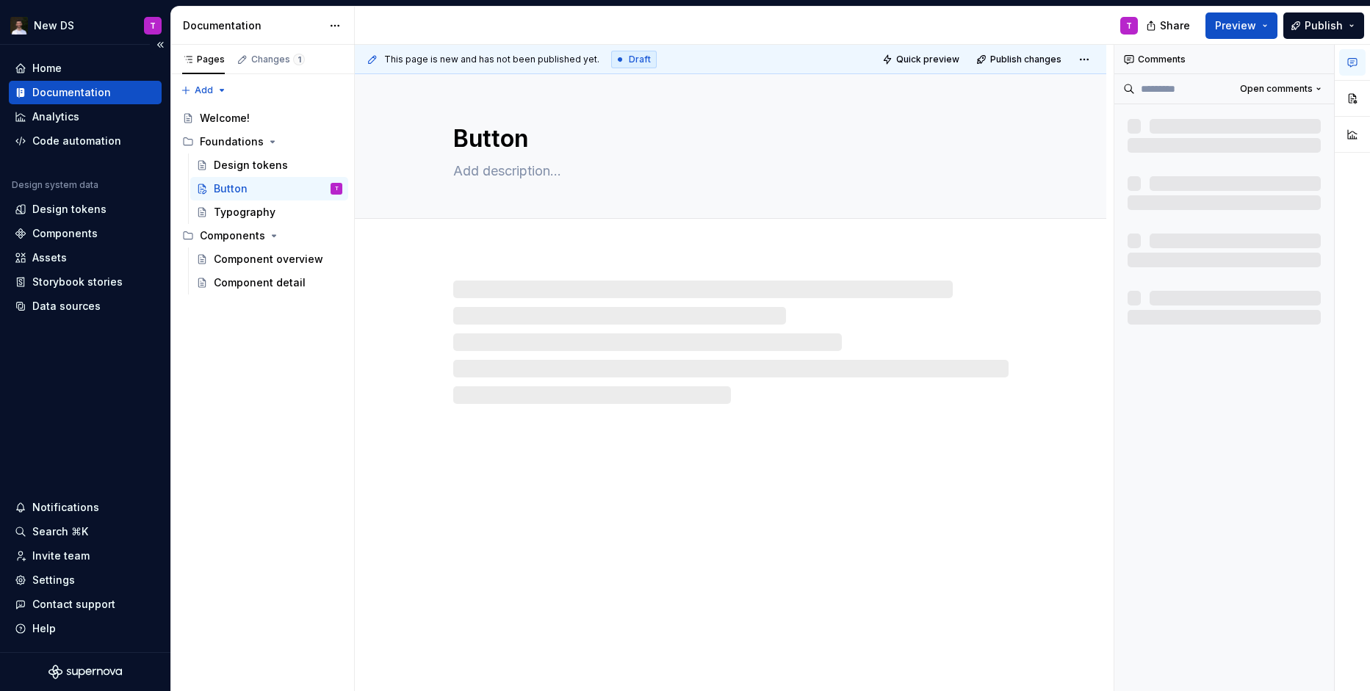
type textarea "*"
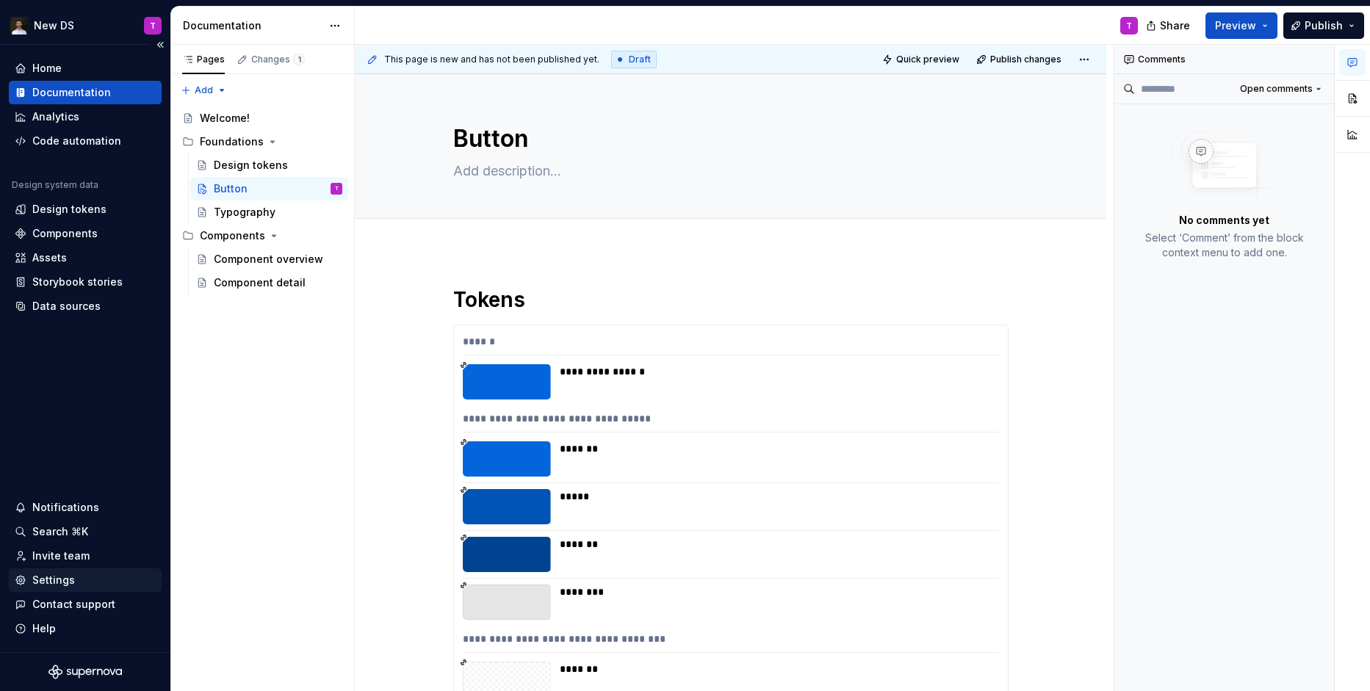
click at [52, 581] on div "Settings" at bounding box center [53, 580] width 43 height 15
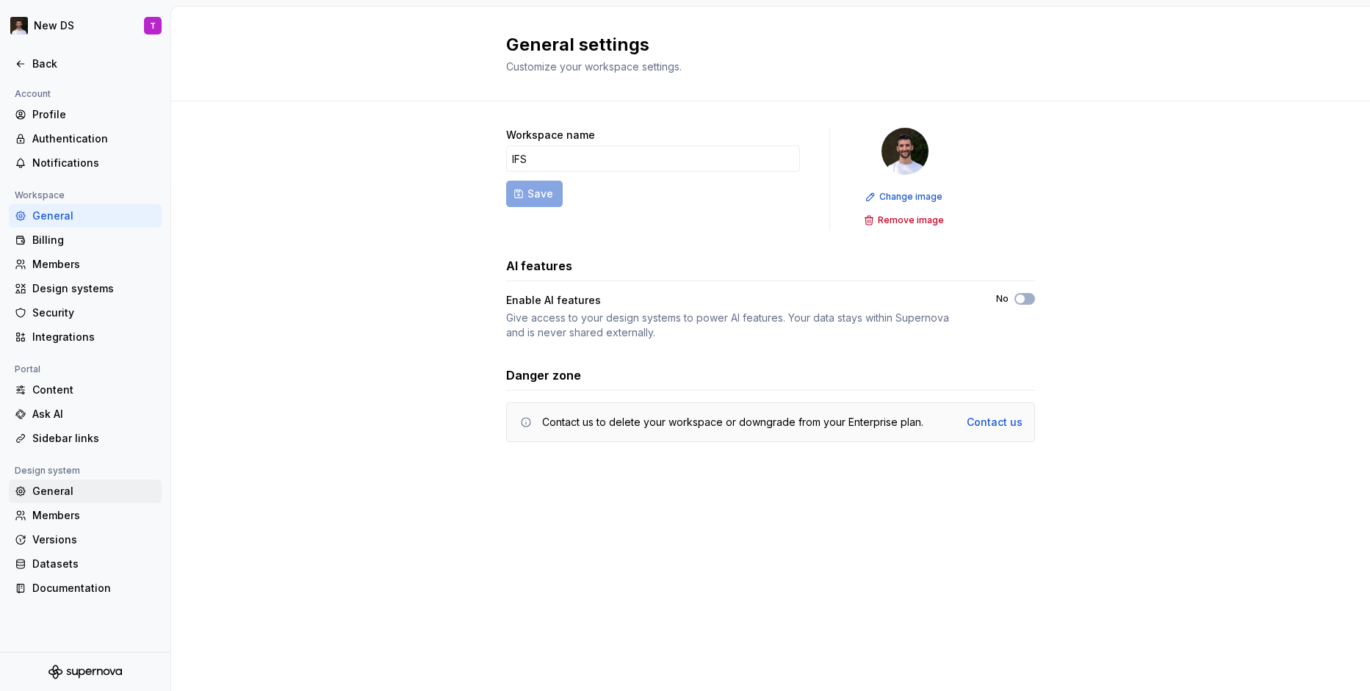
click at [67, 489] on div "General" at bounding box center [93, 491] width 123 height 15
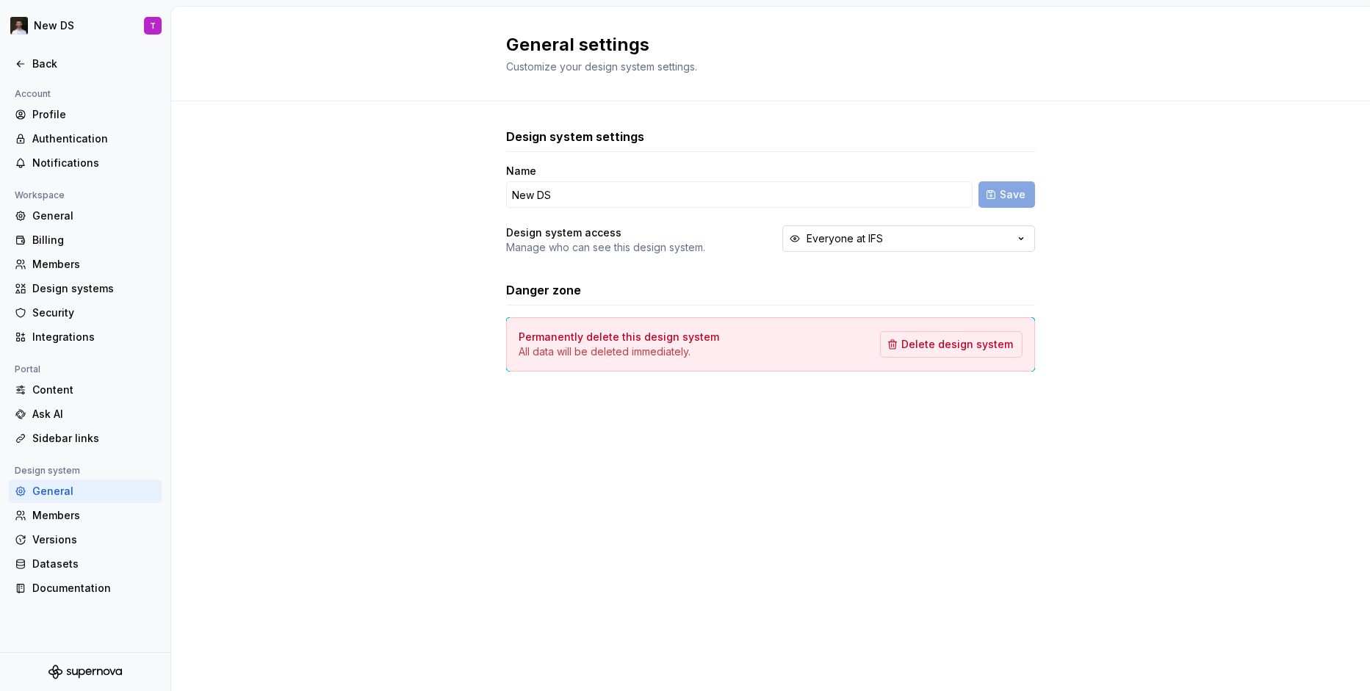
click at [844, 242] on div "Everyone at IFS" at bounding box center [844, 238] width 76 height 15
click at [396, 354] on div "Design system settings Name New DS Save Design system access Manage who can see…" at bounding box center [770, 264] width 1198 height 326
click at [73, 522] on div "Members" at bounding box center [93, 515] width 123 height 15
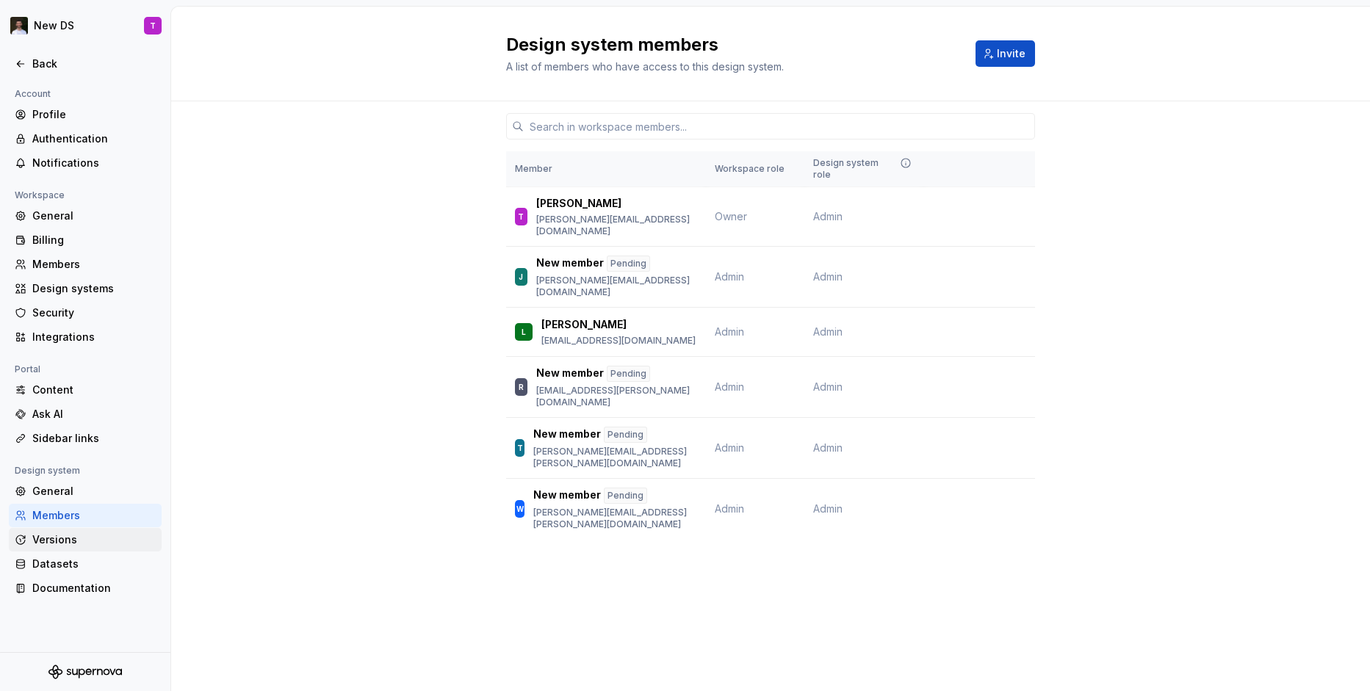
click at [68, 538] on div "Versions" at bounding box center [93, 539] width 123 height 15
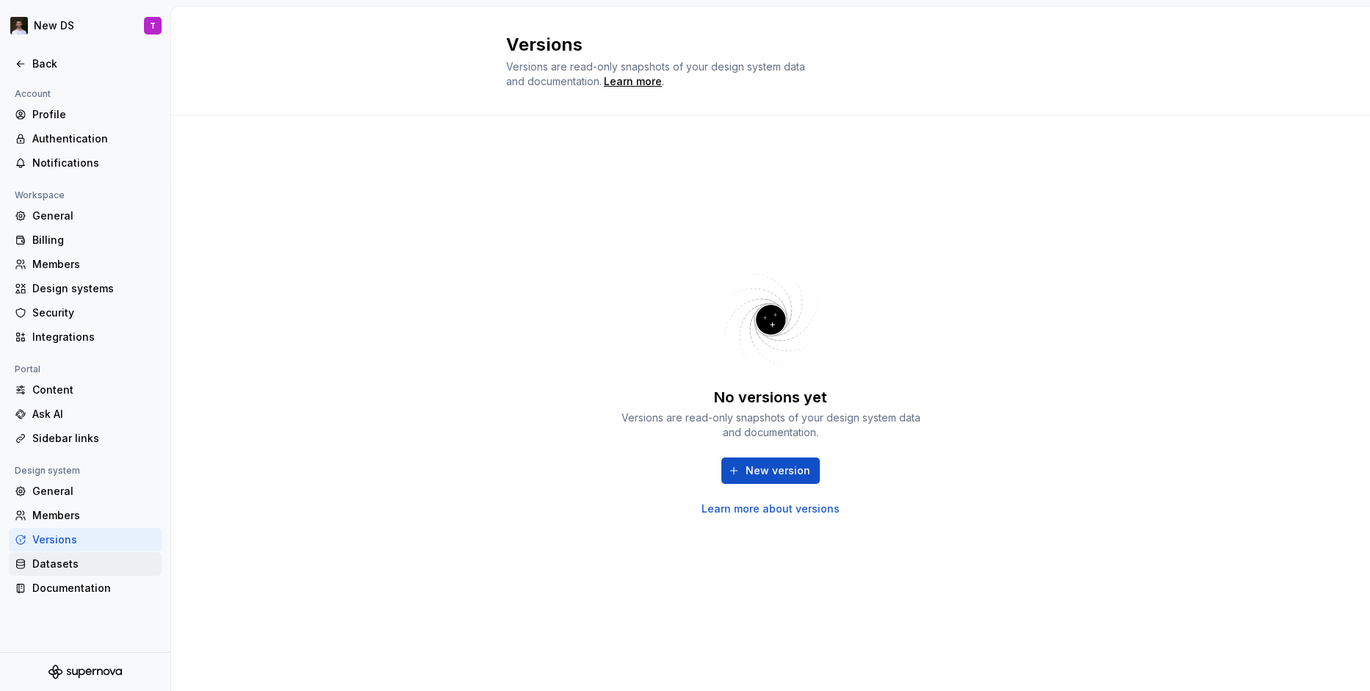
click at [64, 563] on div "Datasets" at bounding box center [93, 564] width 123 height 15
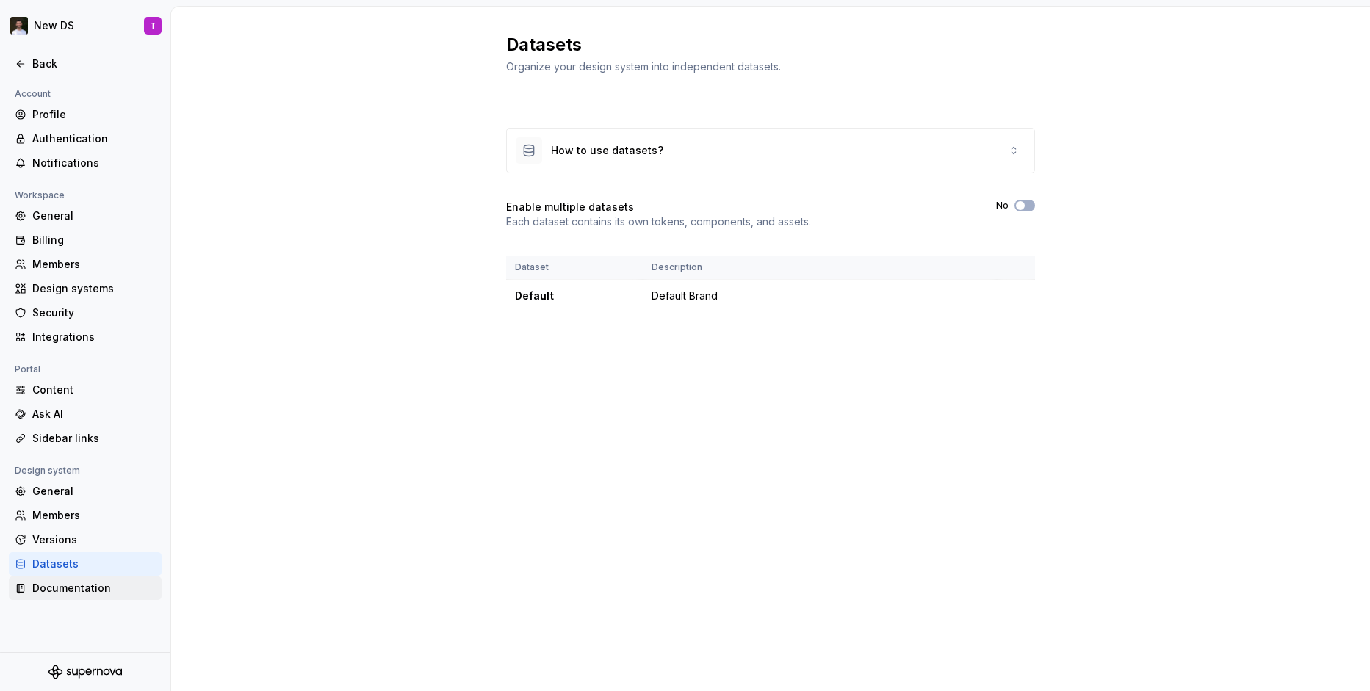
click at [63, 587] on div "Documentation" at bounding box center [93, 588] width 123 height 15
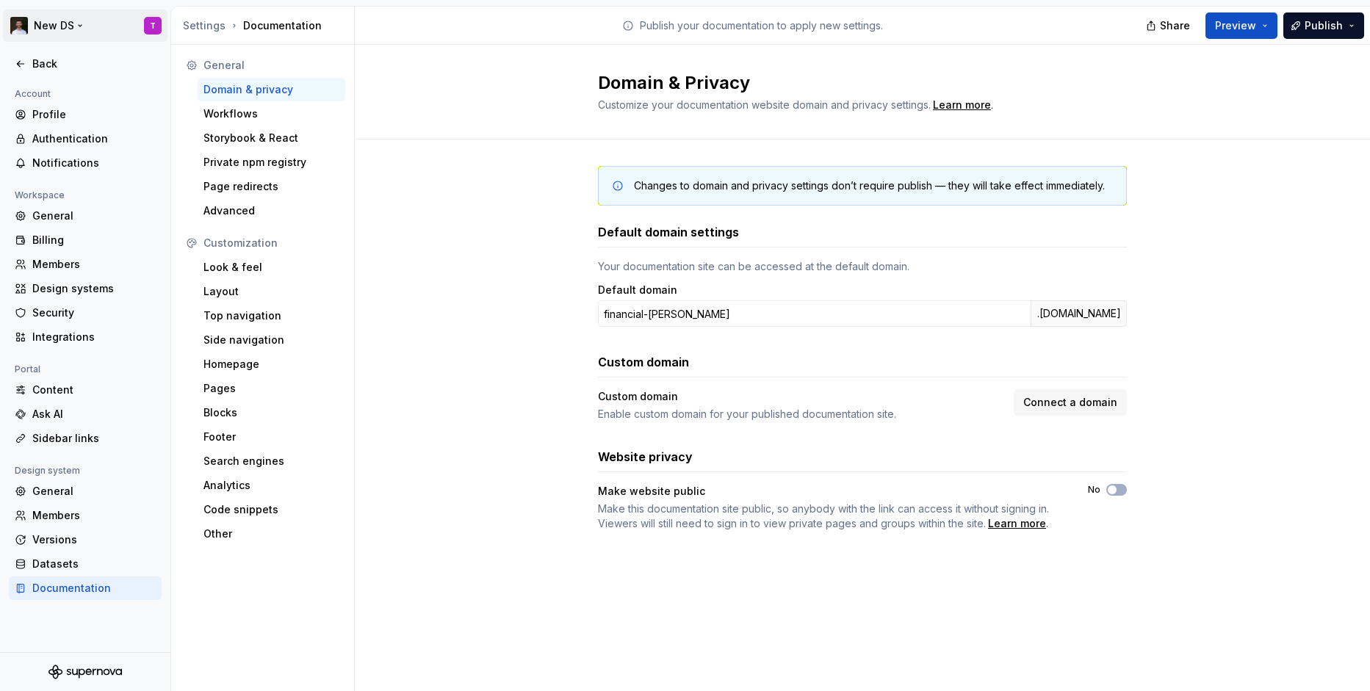
click at [11, 20] on html "New DS T Back Account Profile Authentication Notifications Workspace General Bi…" at bounding box center [685, 345] width 1370 height 691
click at [795, 313] on input "financial-amaranth-mackerel" at bounding box center [814, 313] width 433 height 26
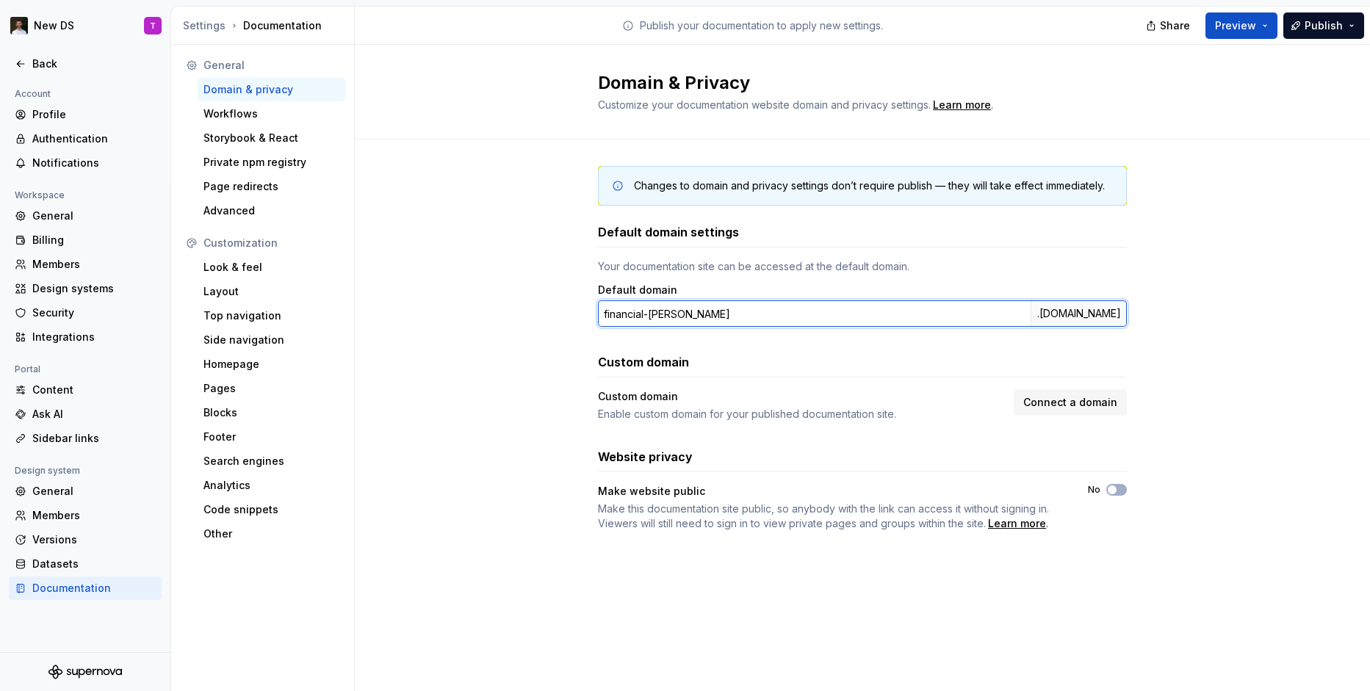
click at [795, 313] on input "financial-amaranth-mackerel" at bounding box center [814, 313] width 433 height 26
type input "new-ds-ifs"
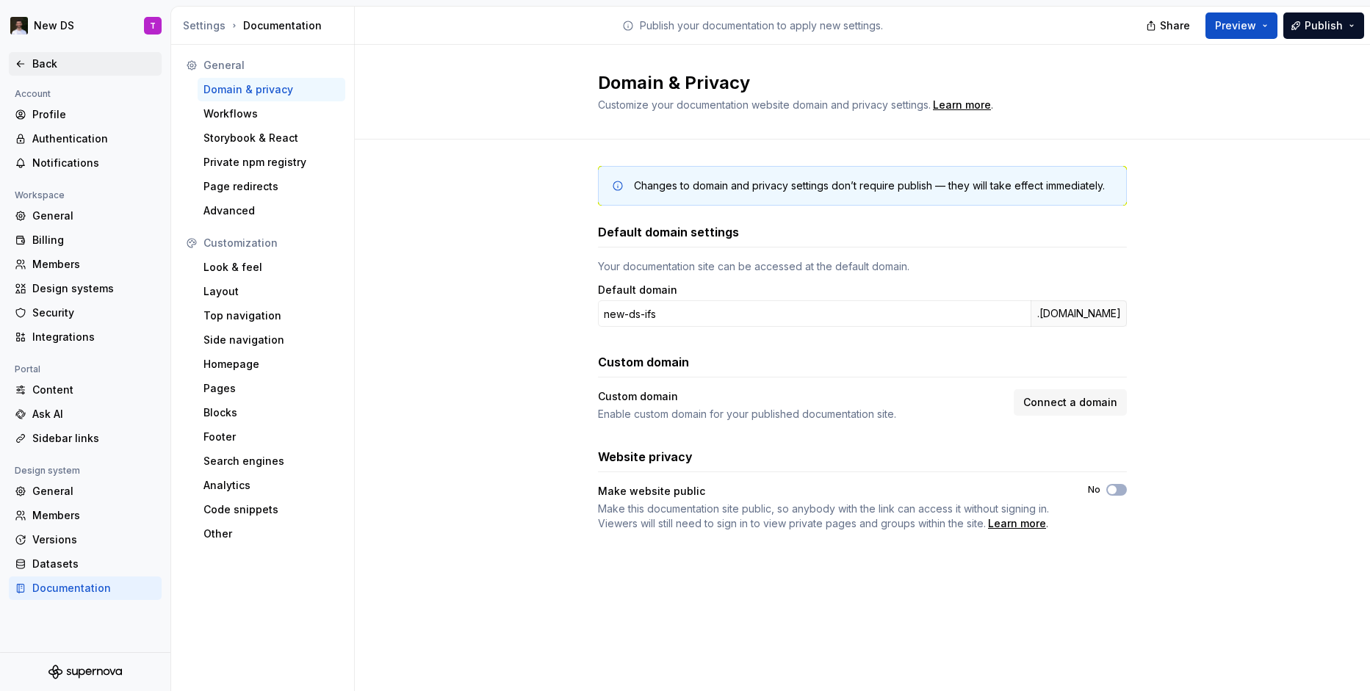
click at [46, 74] on div "Back" at bounding box center [85, 63] width 153 height 23
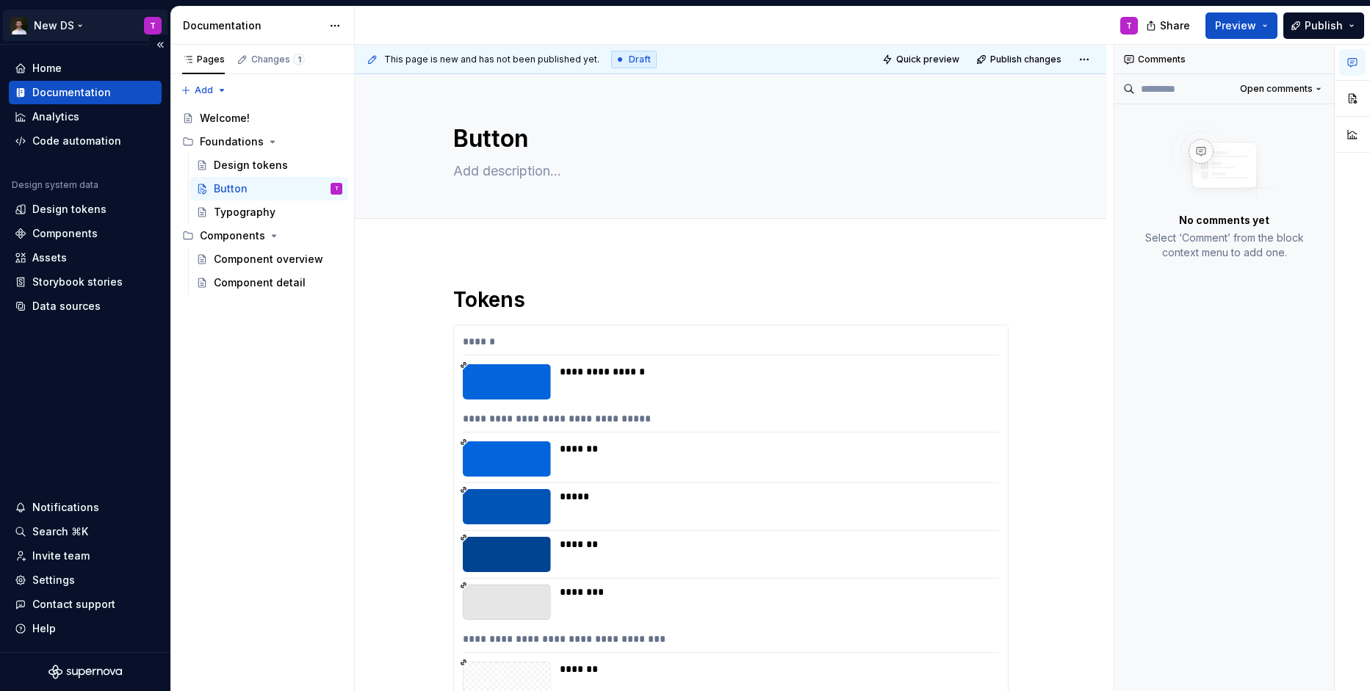
click at [147, 25] on html "**********" at bounding box center [685, 345] width 1370 height 691
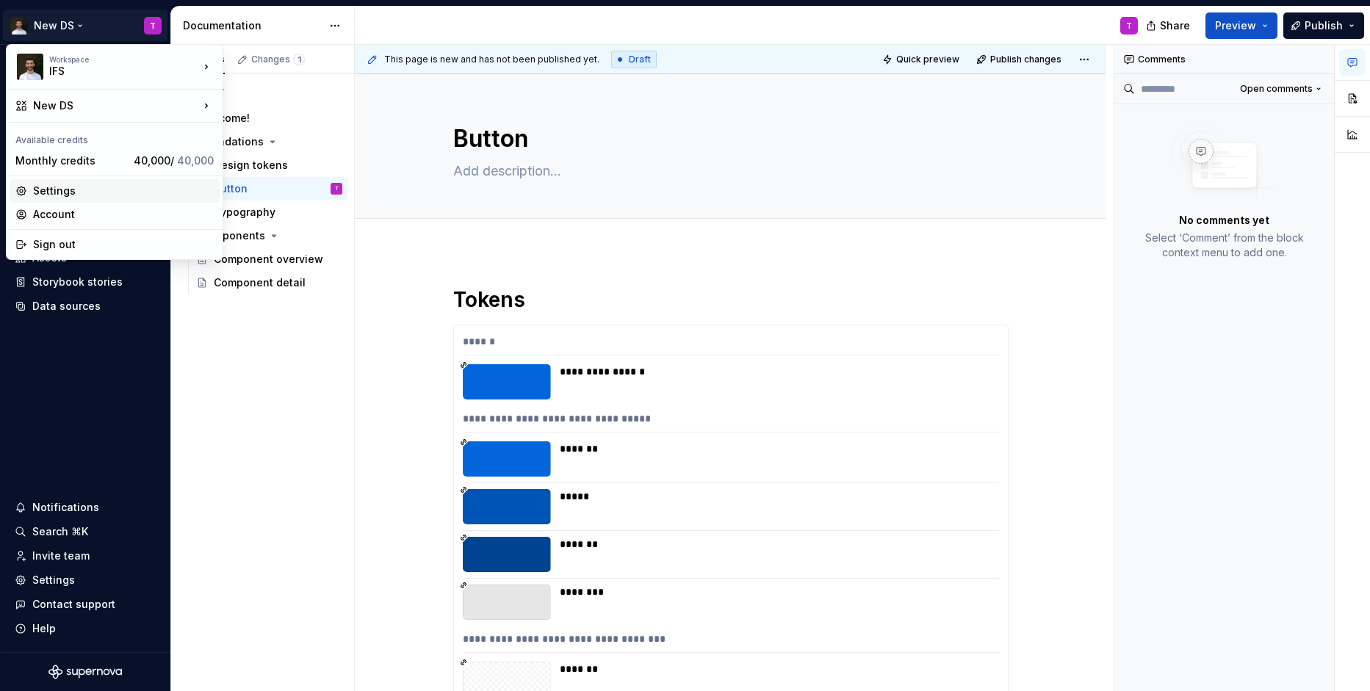
click at [49, 188] on div "Settings" at bounding box center [123, 191] width 181 height 15
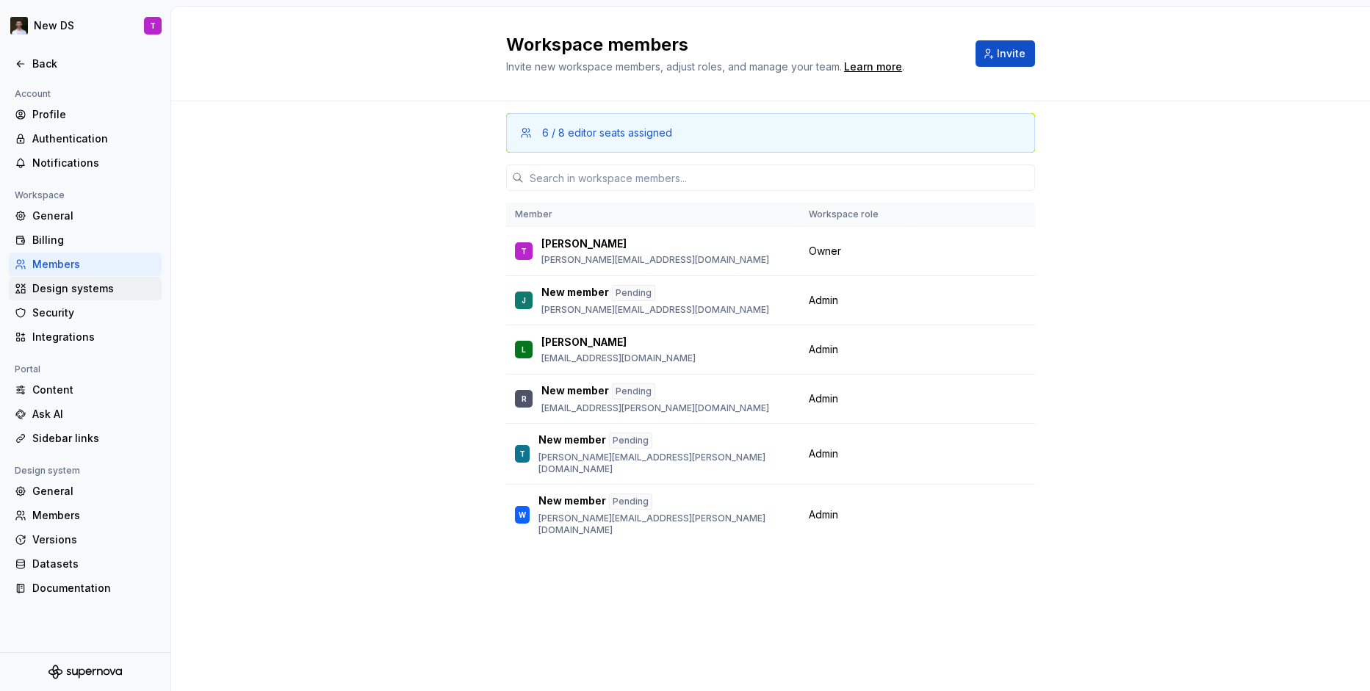
click at [74, 296] on div "Design systems" at bounding box center [85, 288] width 153 height 23
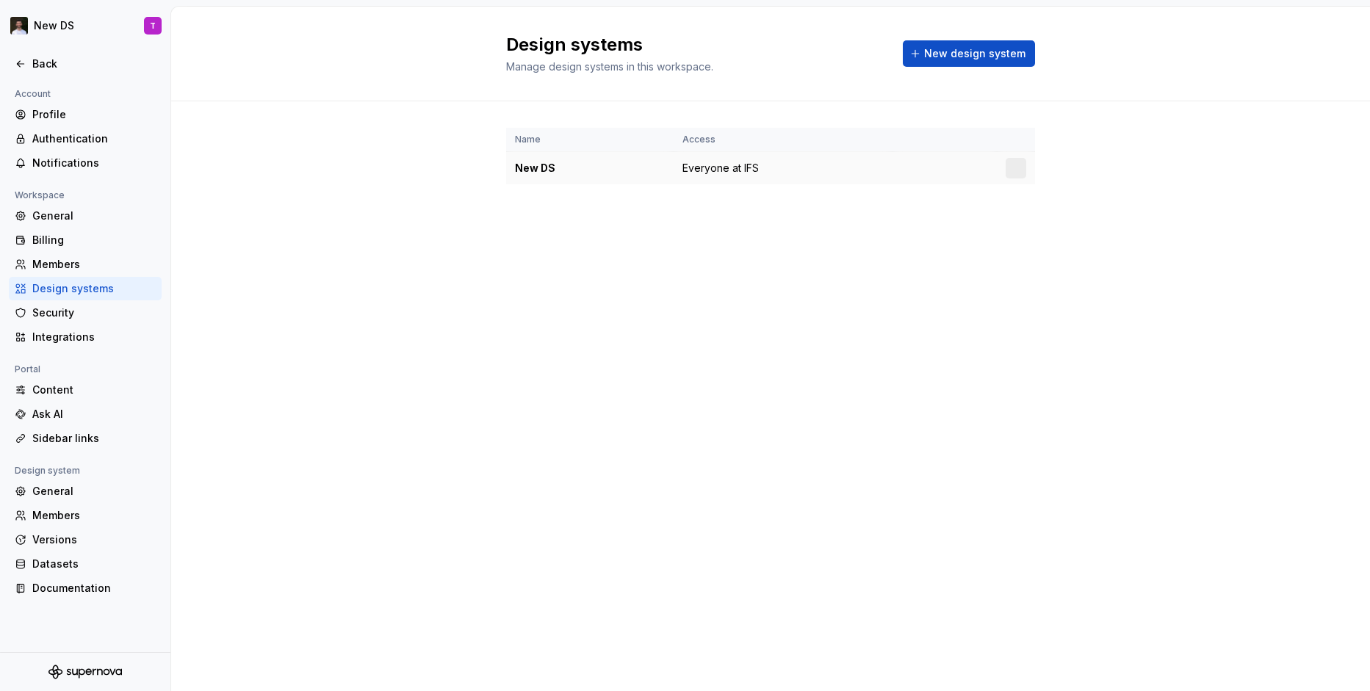
click at [1016, 168] on div at bounding box center [1015, 168] width 21 height 21
click at [957, 199] on div "Name Access New DS Everyone at IFS" at bounding box center [770, 170] width 529 height 139
click at [1008, 168] on html "New DS T Back Account Profile Authentication Notifications Workspace General Bi…" at bounding box center [685, 345] width 1370 height 691
click at [1056, 218] on div "Design system settings" at bounding box center [1102, 220] width 140 height 15
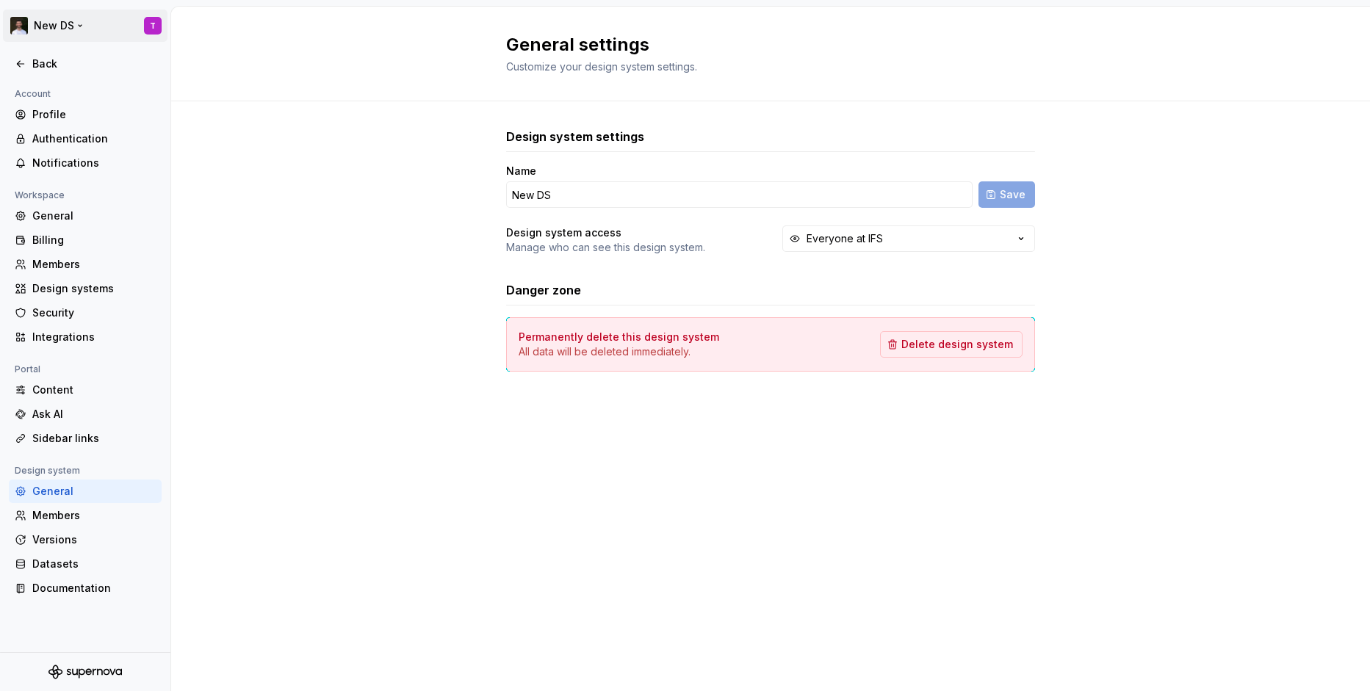
click at [145, 22] on html "New DS T Back Account Profile Authentication Notifications Workspace General Bi…" at bounding box center [685, 345] width 1370 height 691
click at [148, 21] on html "New DS T Back Account Profile Authentication Notifications Workspace General Bi…" at bounding box center [685, 345] width 1370 height 691
click at [59, 32] on html "New DS T Back Account Profile Authentication Notifications Workspace General Bi…" at bounding box center [685, 345] width 1370 height 691
click at [69, 22] on html "New DS T Back Account Profile Authentication Notifications Workspace General Bi…" at bounding box center [685, 345] width 1370 height 691
click at [51, 70] on div "Back" at bounding box center [93, 64] width 123 height 15
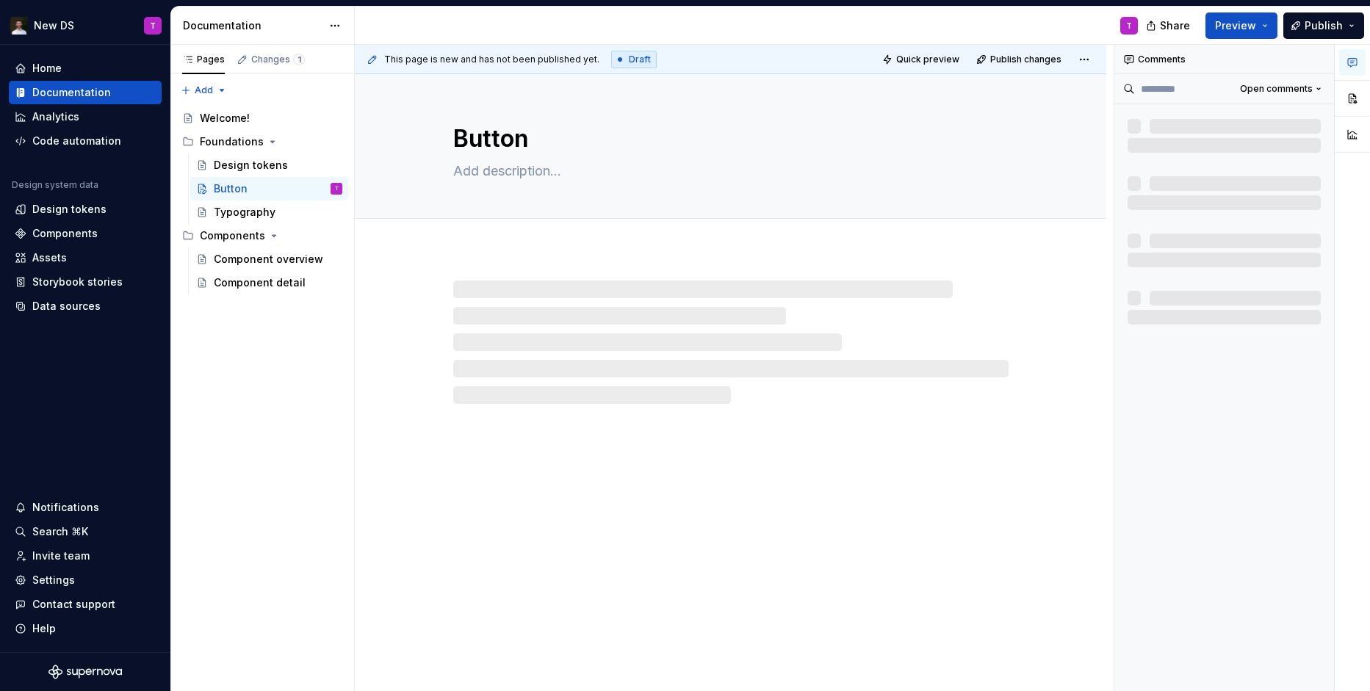
type textarea "*"
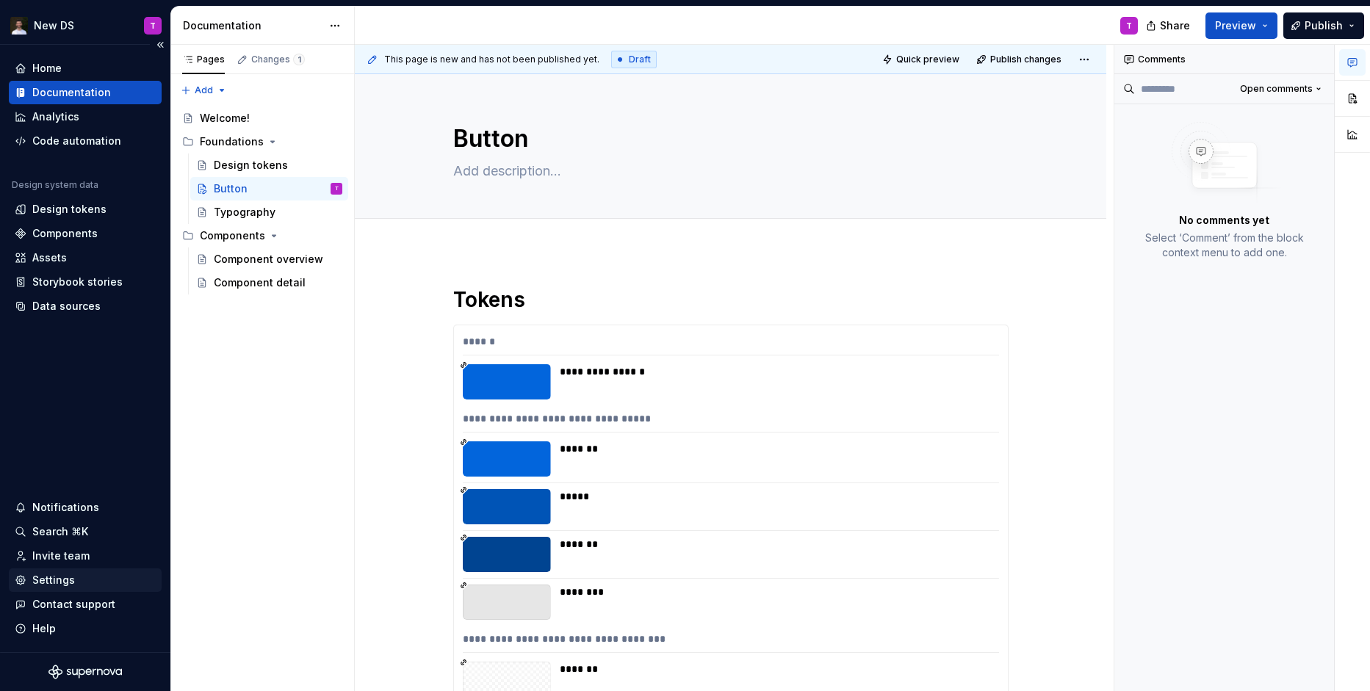
click at [72, 574] on div "Settings" at bounding box center [53, 580] width 43 height 15
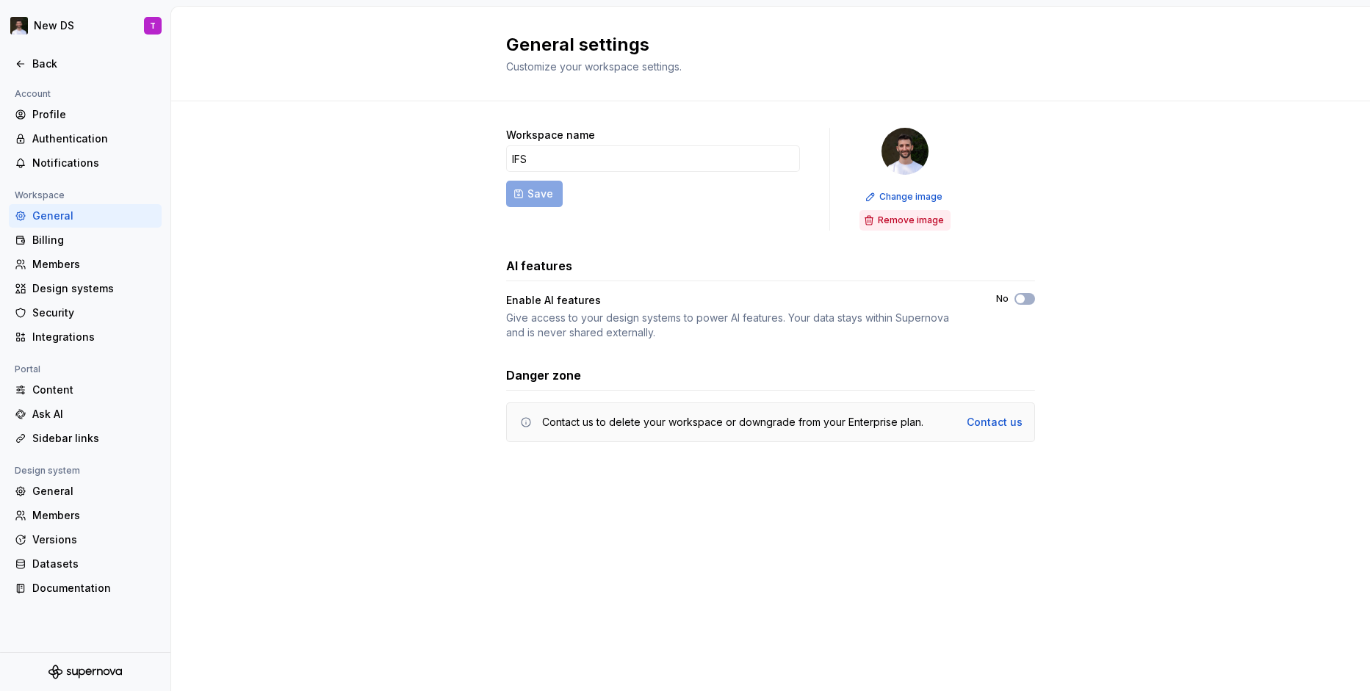
click at [913, 214] on span "Remove image" at bounding box center [911, 220] width 66 height 12
click at [70, 118] on div "Profile" at bounding box center [93, 114] width 123 height 15
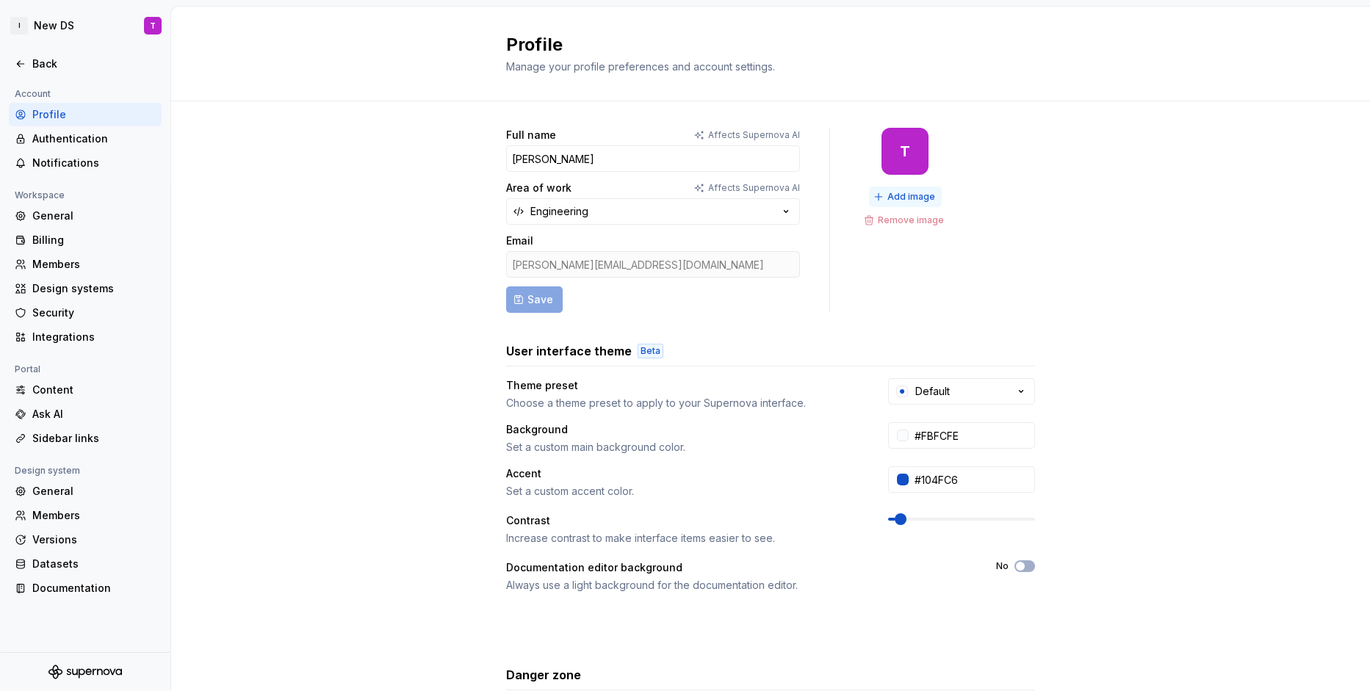
click at [924, 201] on span "Add image" at bounding box center [911, 197] width 48 height 12
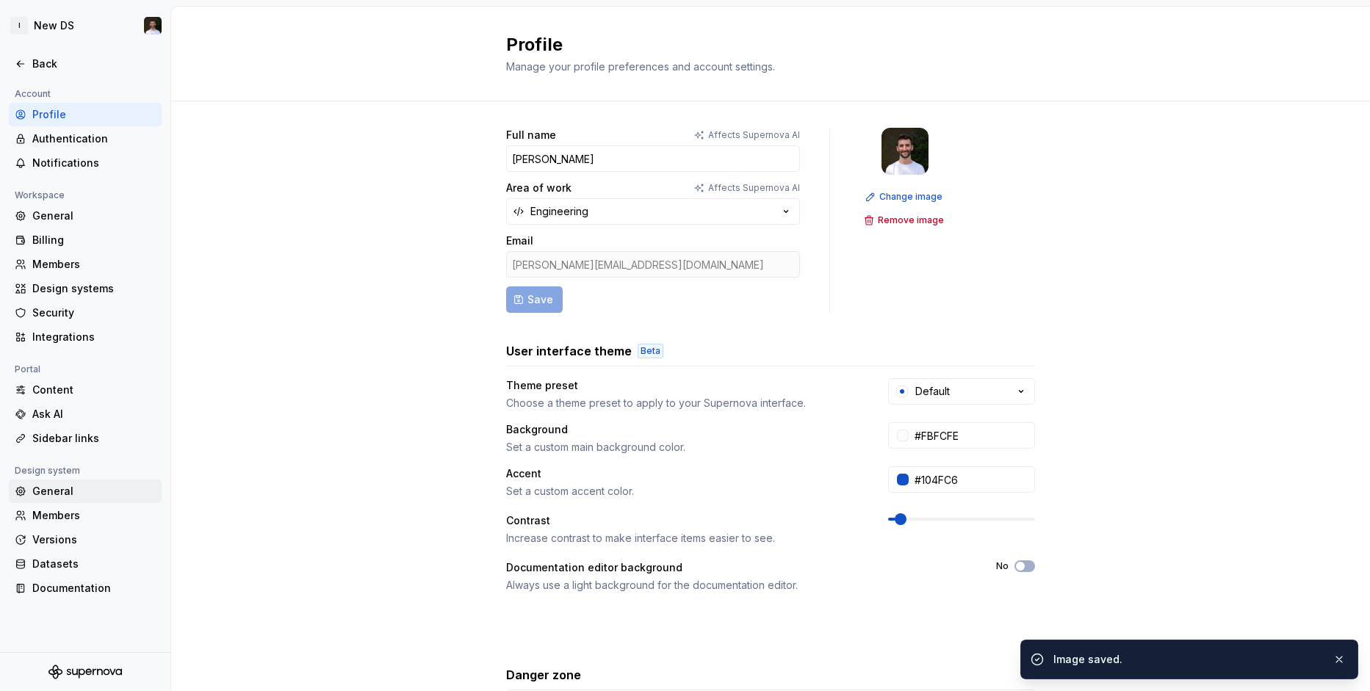
click at [65, 491] on div "General" at bounding box center [93, 491] width 123 height 15
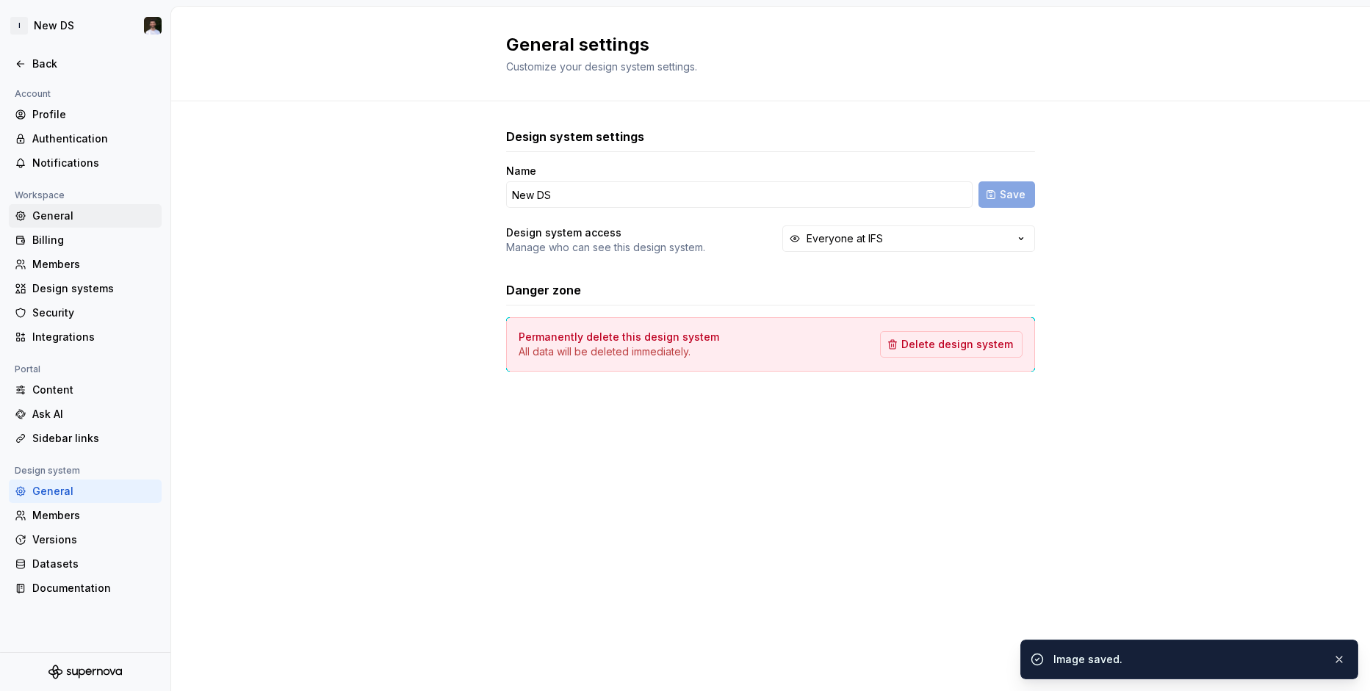
click at [53, 224] on div "General" at bounding box center [85, 215] width 153 height 23
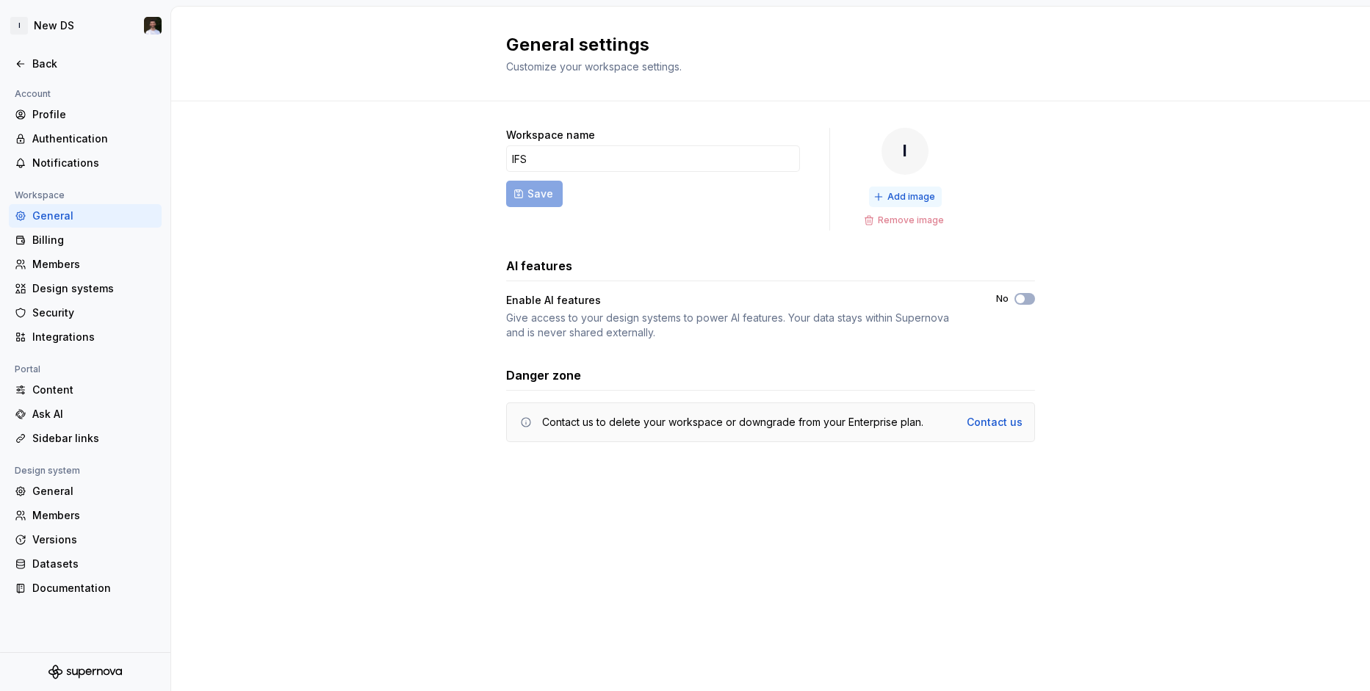
click at [897, 192] on span "Add image" at bounding box center [911, 197] width 48 height 12
click at [915, 197] on span "Add image" at bounding box center [911, 197] width 48 height 12
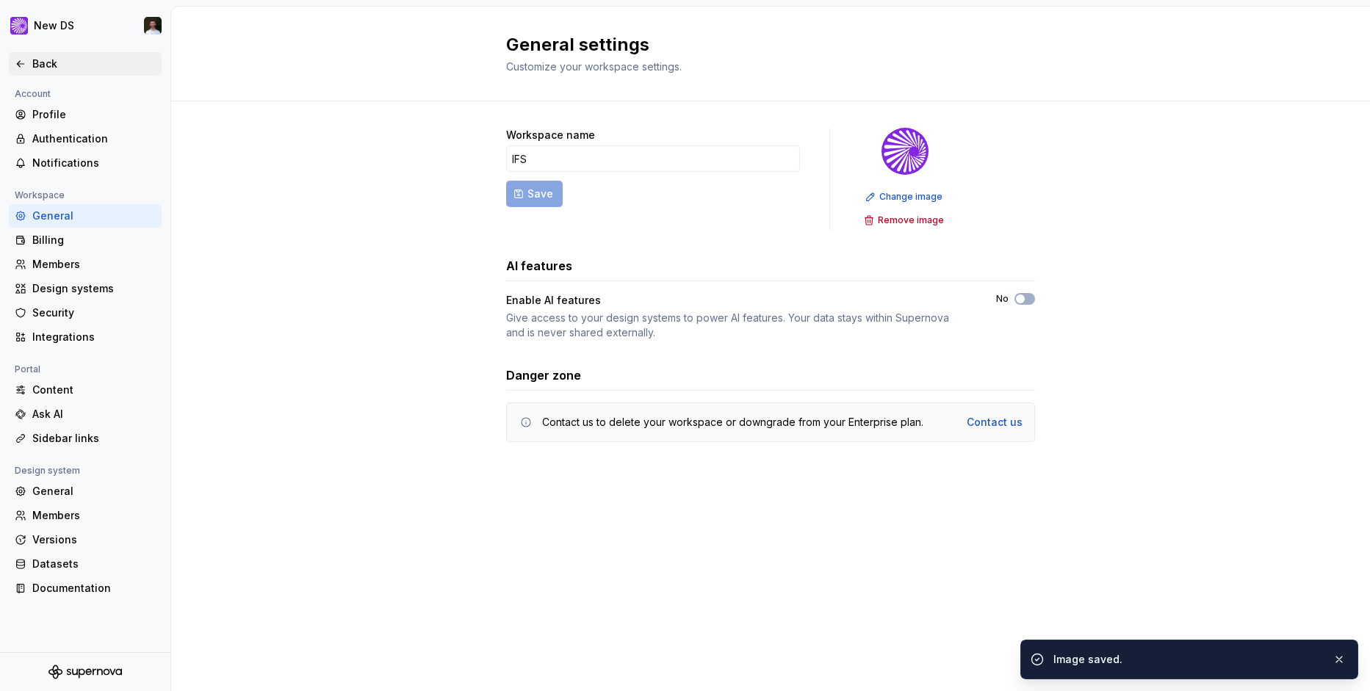
click at [43, 69] on div "Back" at bounding box center [93, 64] width 123 height 15
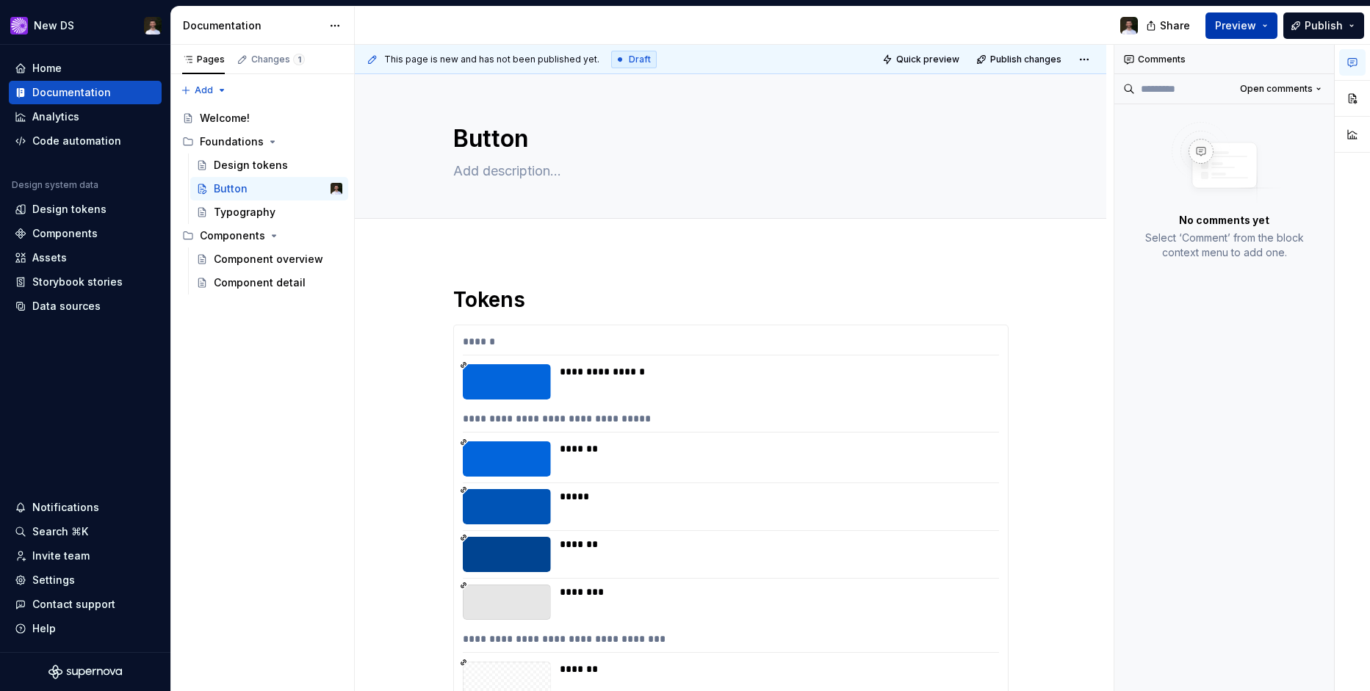
click at [1256, 35] on button "Preview" at bounding box center [1241, 25] width 72 height 26
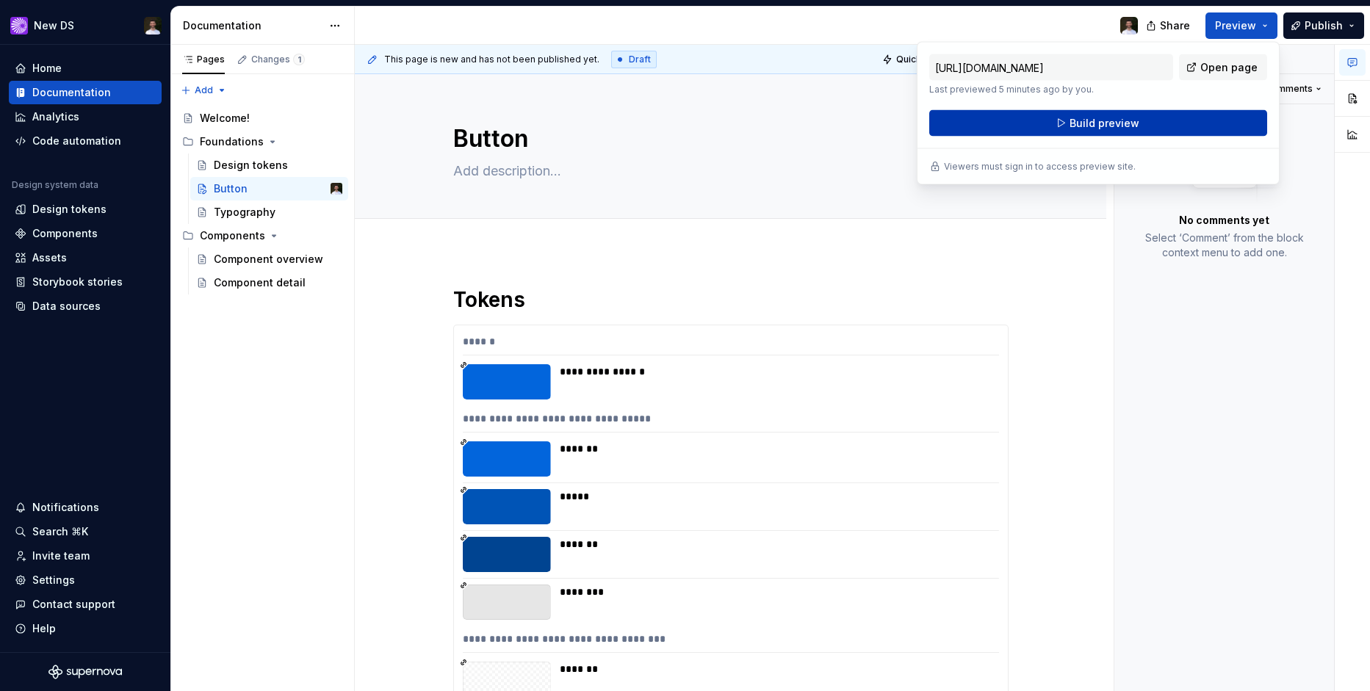
click at [1093, 123] on span "Build preview" at bounding box center [1104, 123] width 70 height 15
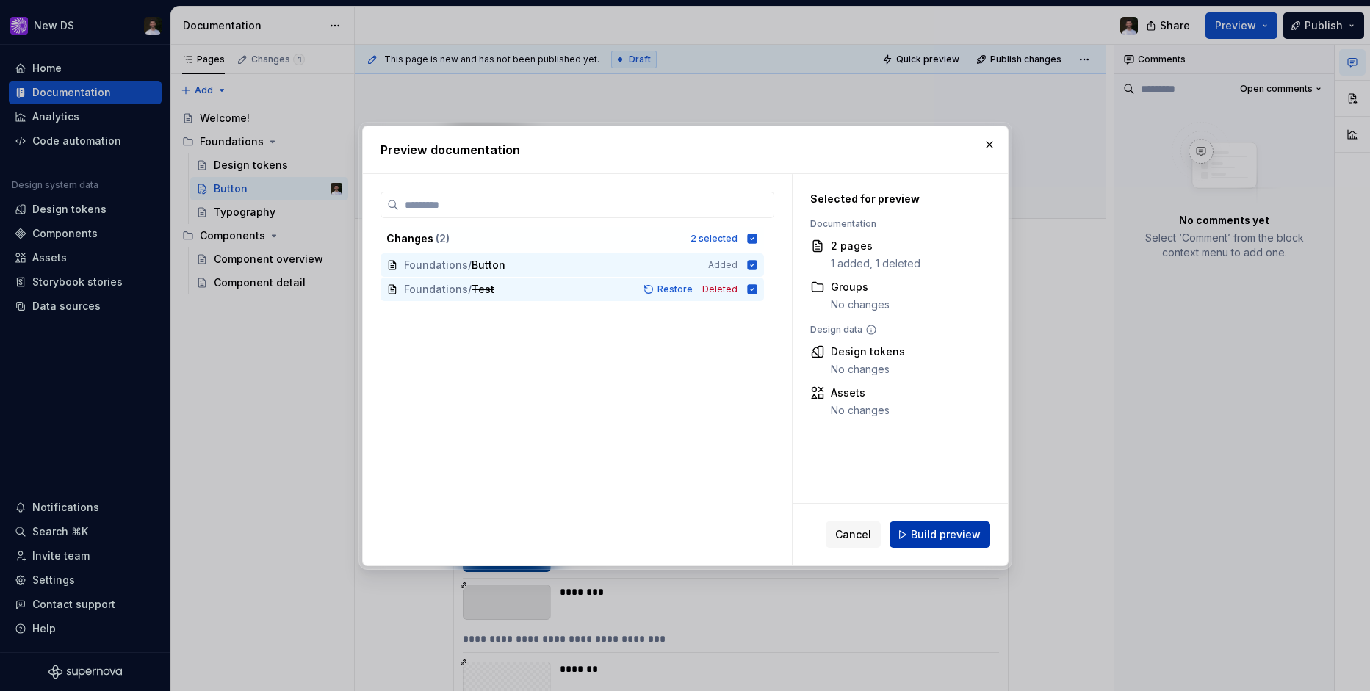
click at [950, 531] on span "Build preview" at bounding box center [946, 534] width 70 height 15
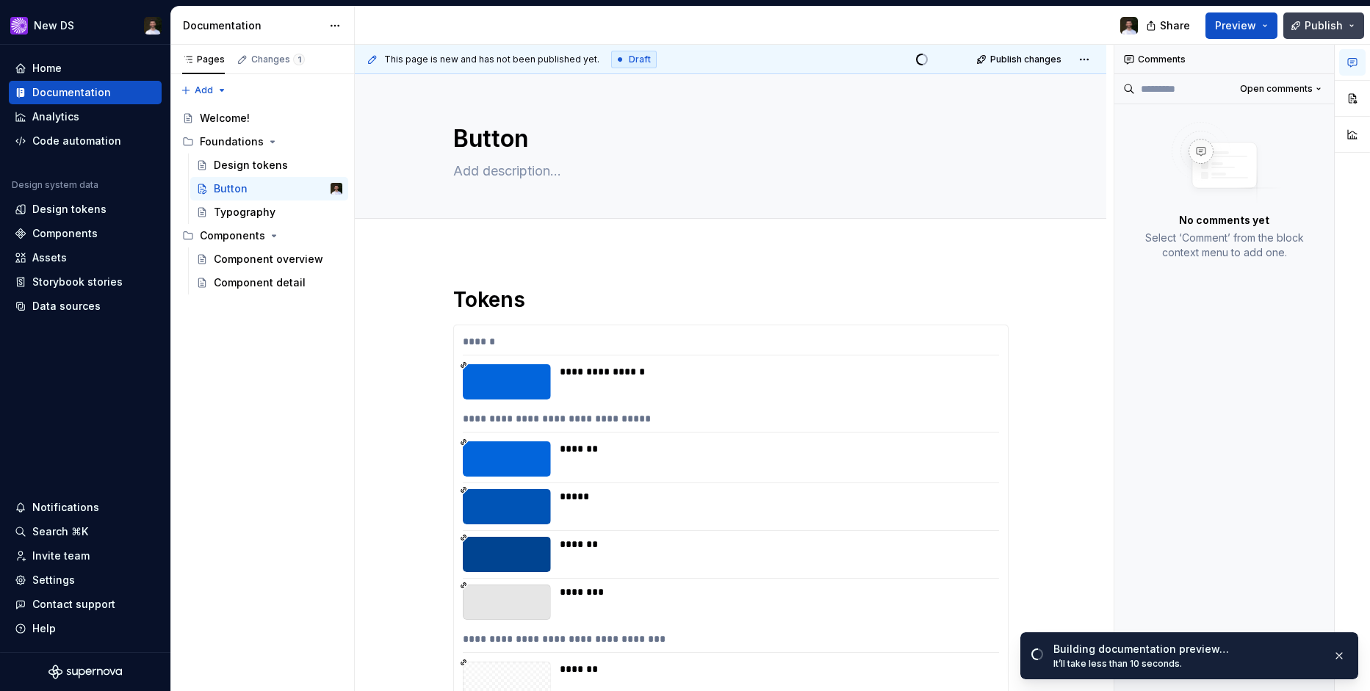
click at [1351, 27] on button "Publish" at bounding box center [1323, 25] width 81 height 26
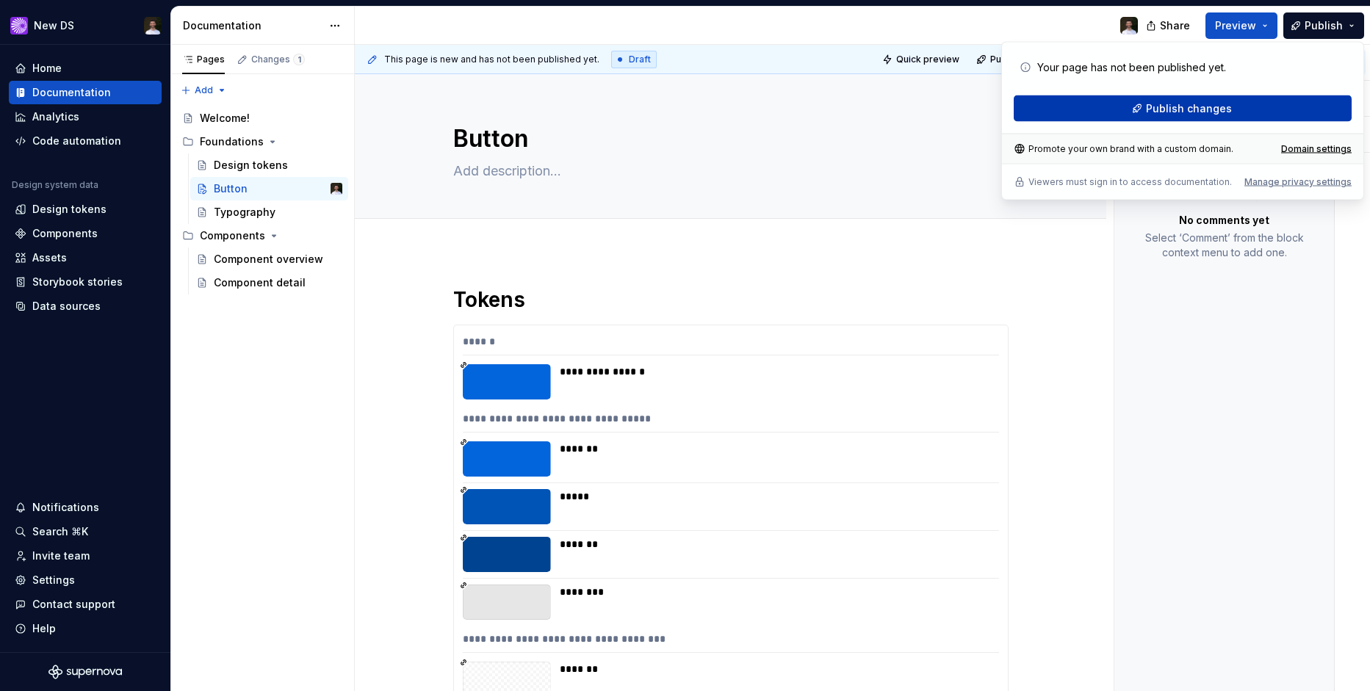
click at [1227, 108] on span "Publish changes" at bounding box center [1189, 108] width 86 height 15
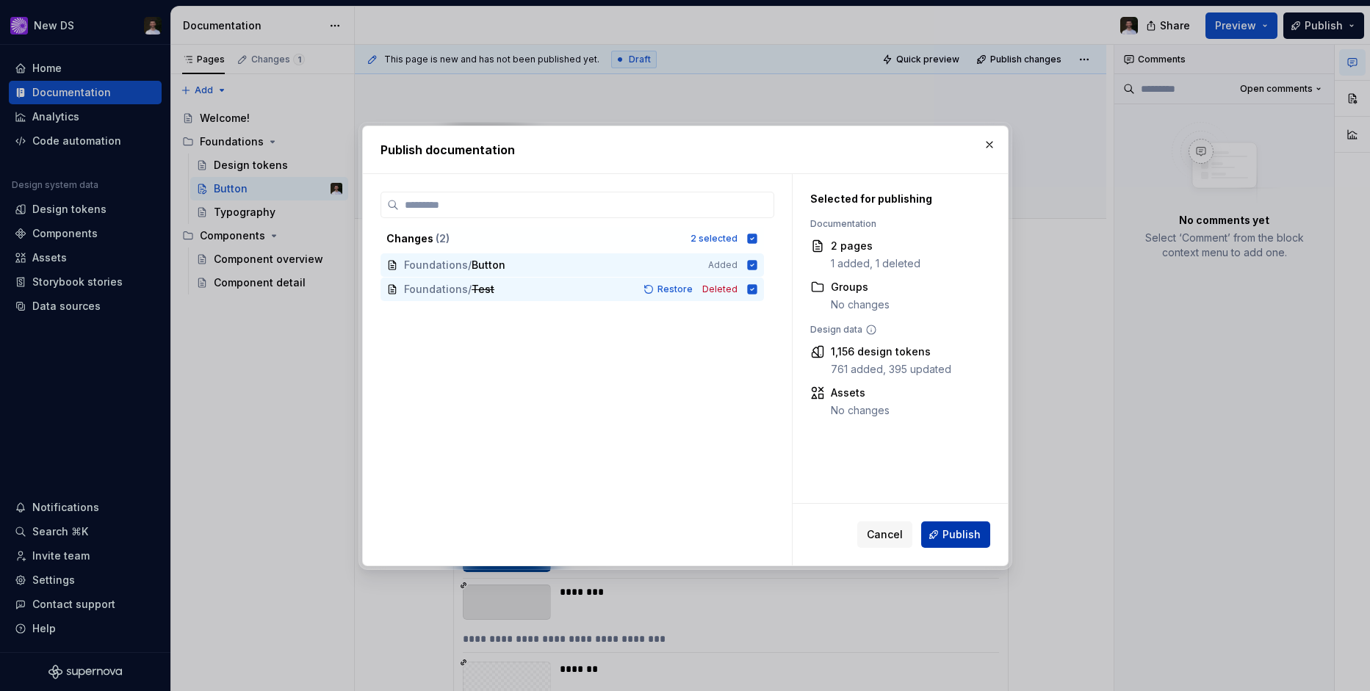
click at [960, 540] on span "Publish" at bounding box center [961, 534] width 38 height 15
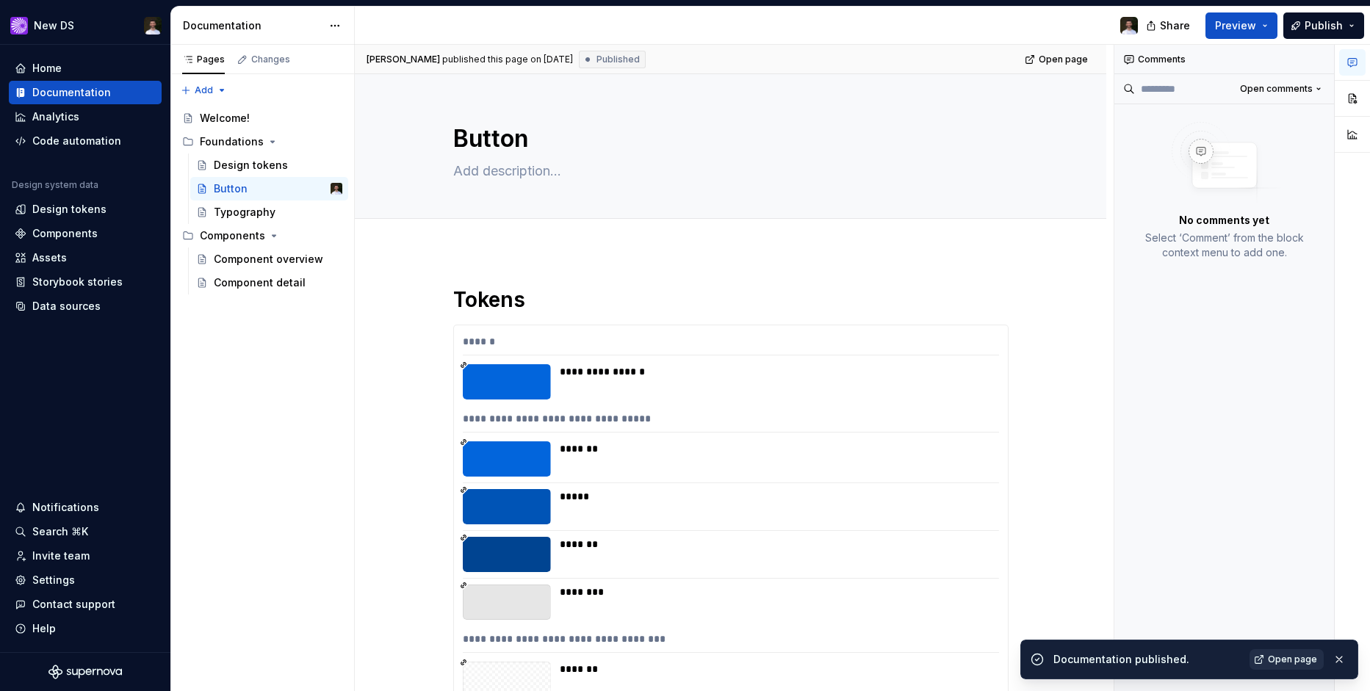
click at [1292, 653] on link "Open page" at bounding box center [1286, 659] width 74 height 21
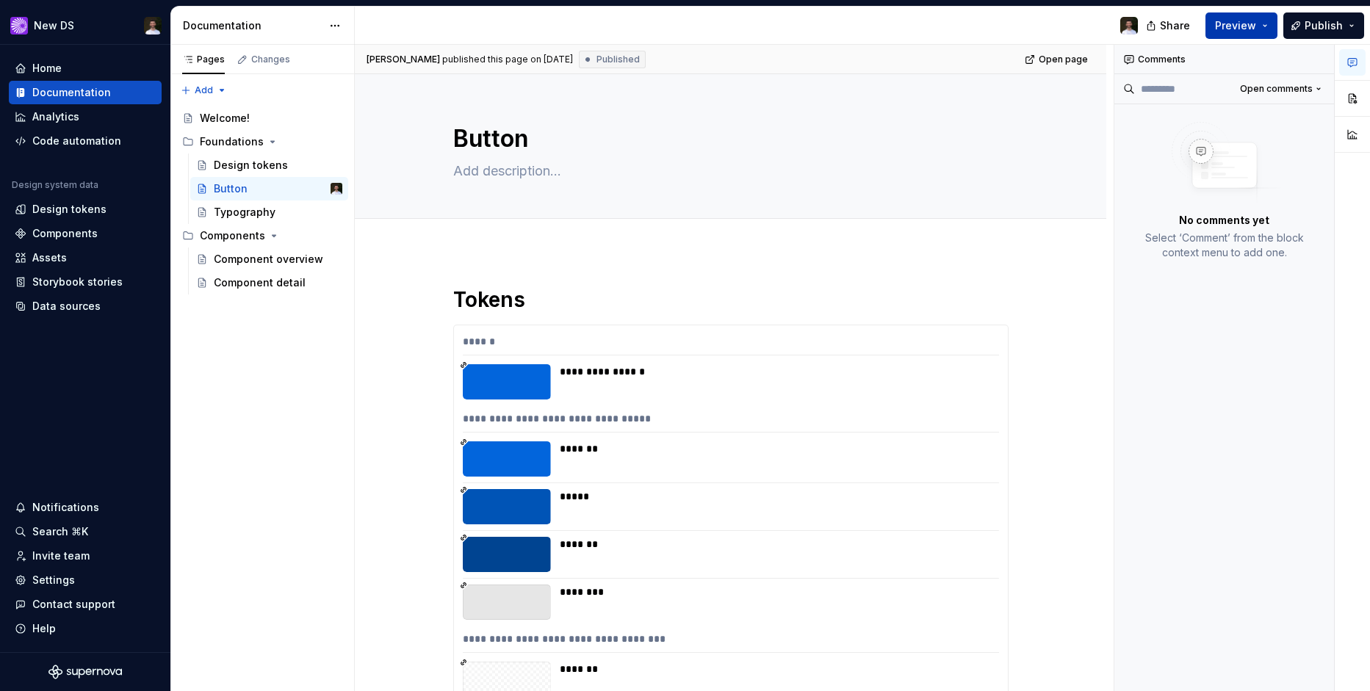
click at [1251, 29] on span "Preview" at bounding box center [1235, 25] width 41 height 15
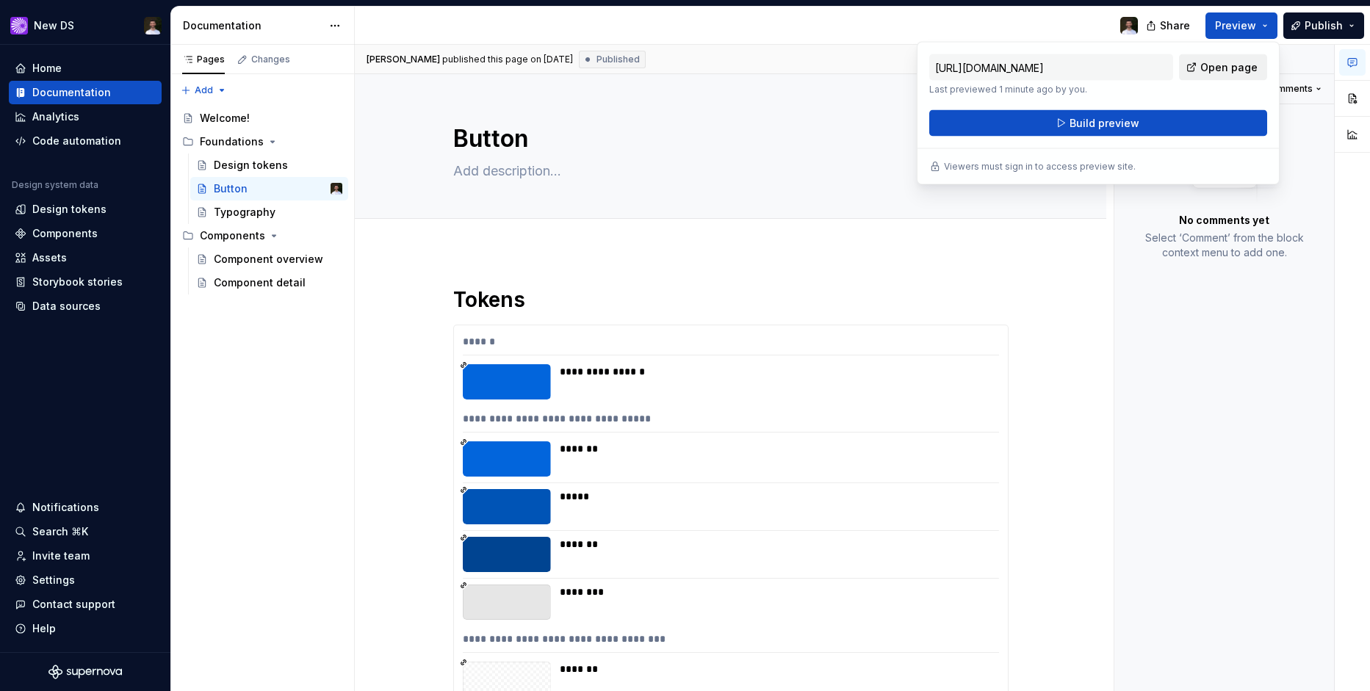
click at [1230, 65] on span "Open page" at bounding box center [1228, 67] width 57 height 15
type textarea "*"
click at [1033, 338] on button "button" at bounding box center [1027, 332] width 21 height 21
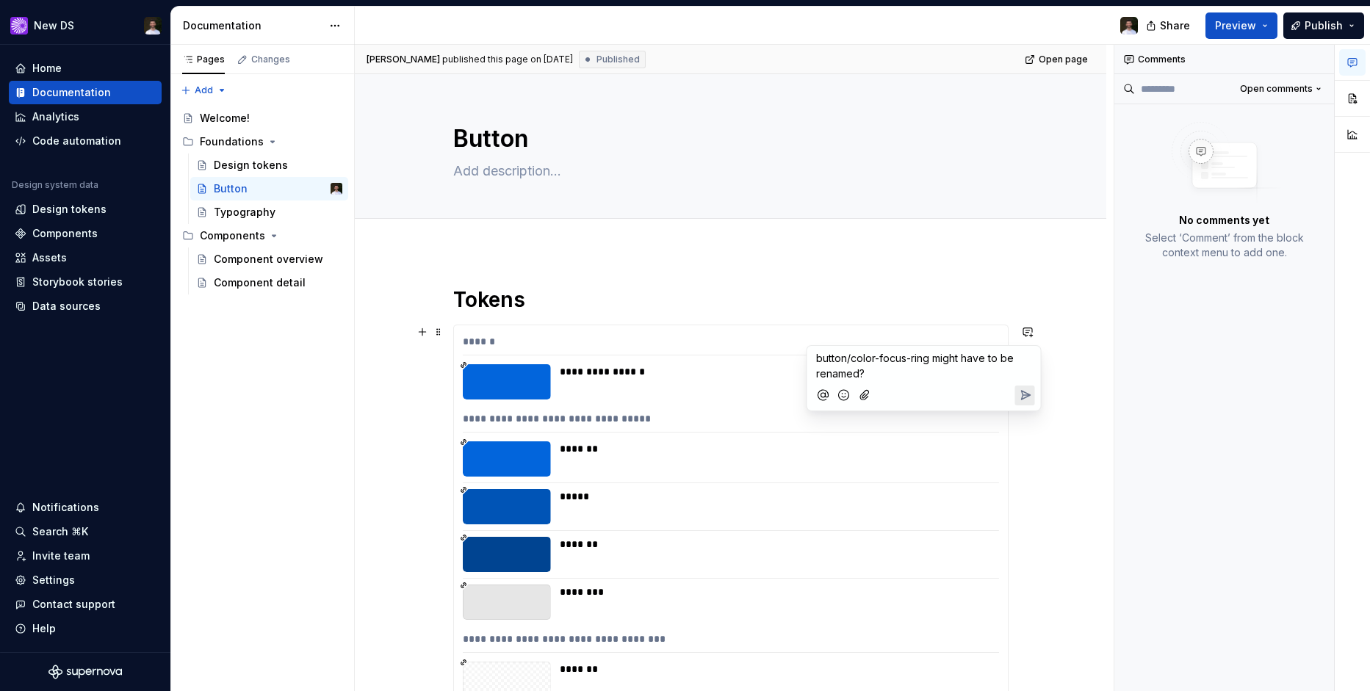
click at [1027, 397] on icon "Send" at bounding box center [1024, 395] width 15 height 15
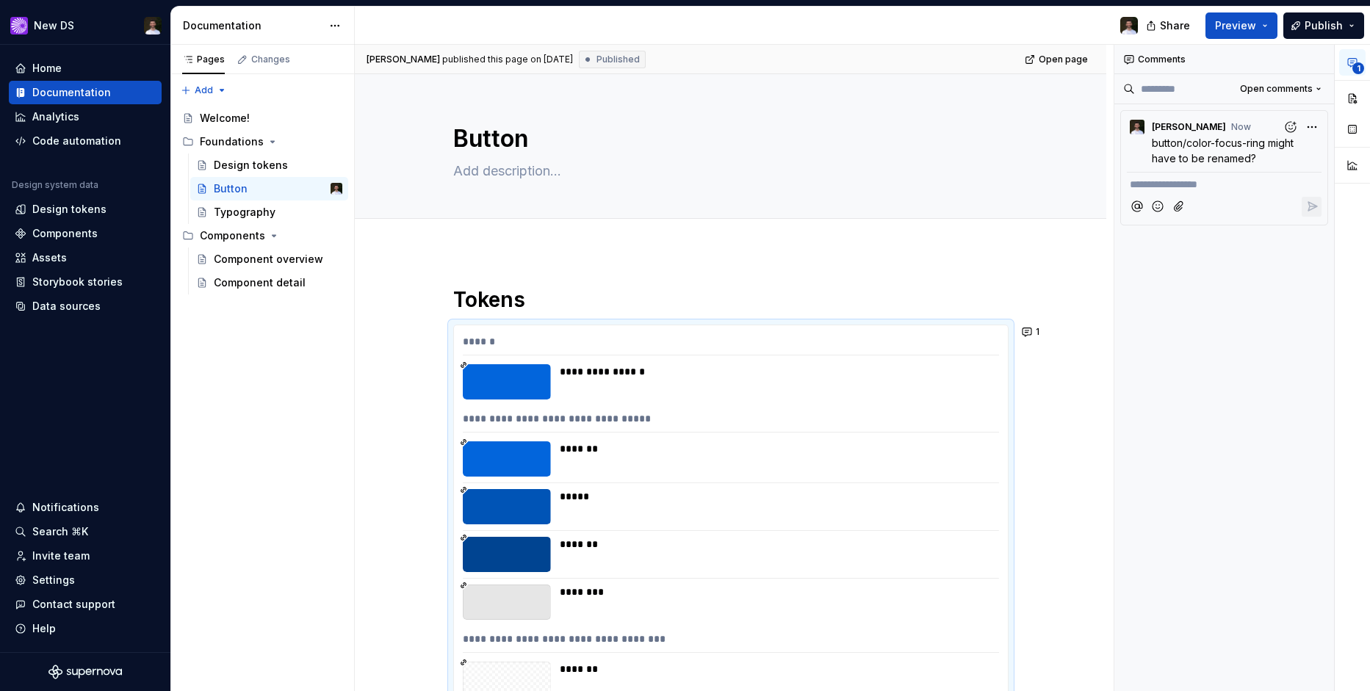
click at [1287, 311] on div "**********" at bounding box center [1224, 368] width 220 height 647
type textarea "*"
click at [115, 124] on div "Analytics" at bounding box center [85, 116] width 153 height 23
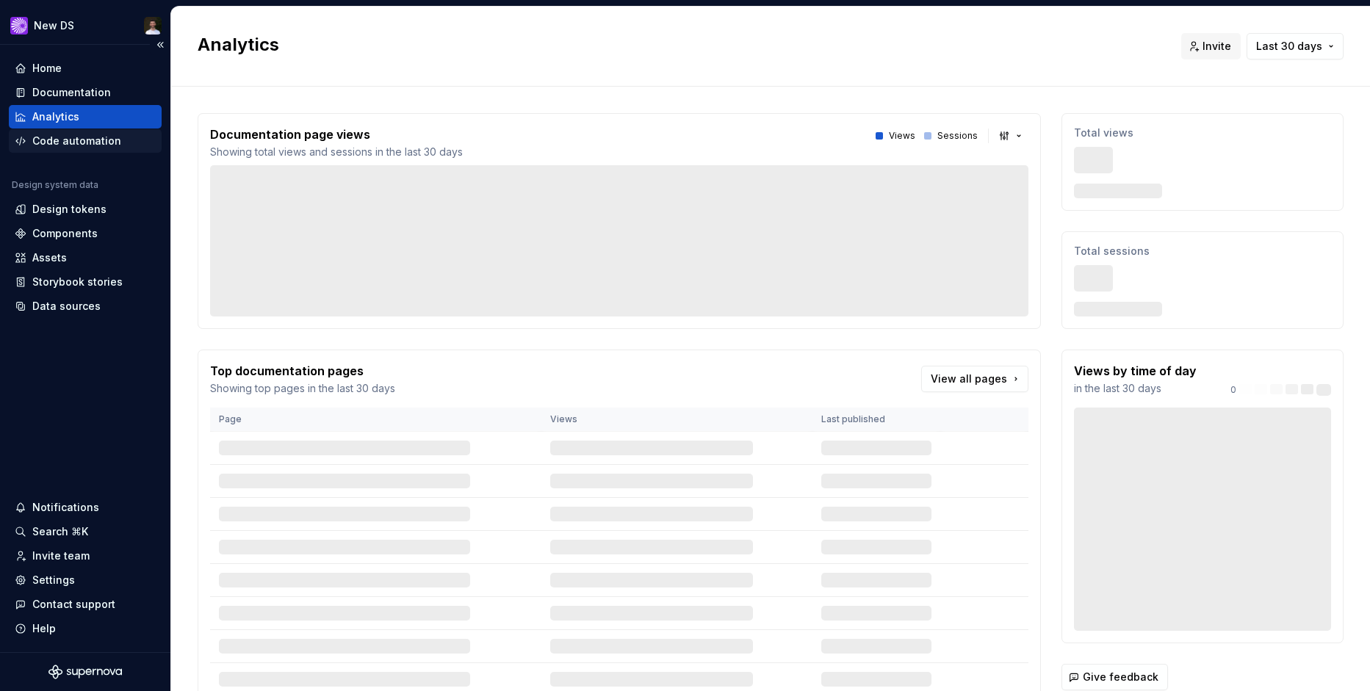
click at [104, 142] on div "Code automation" at bounding box center [76, 141] width 89 height 15
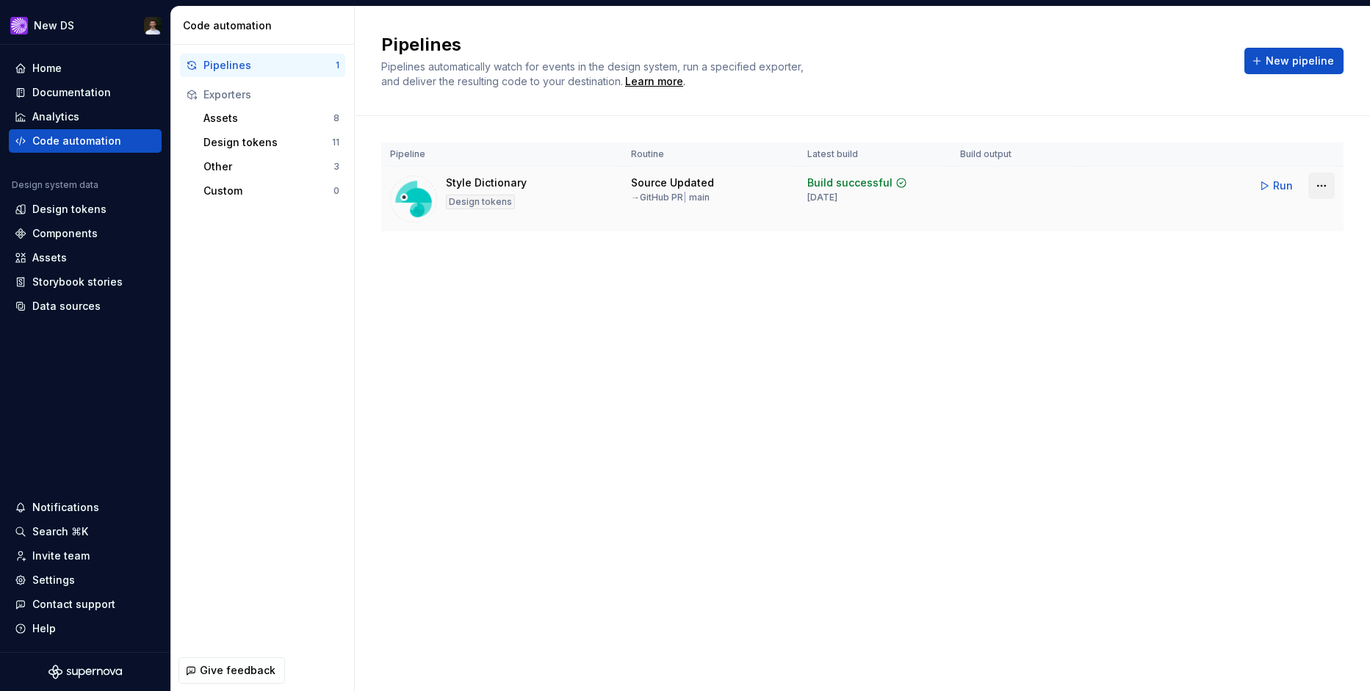
click at [1323, 189] on html "New DS Home Documentation Analytics Code automation Design system data Design t…" at bounding box center [685, 345] width 1370 height 691
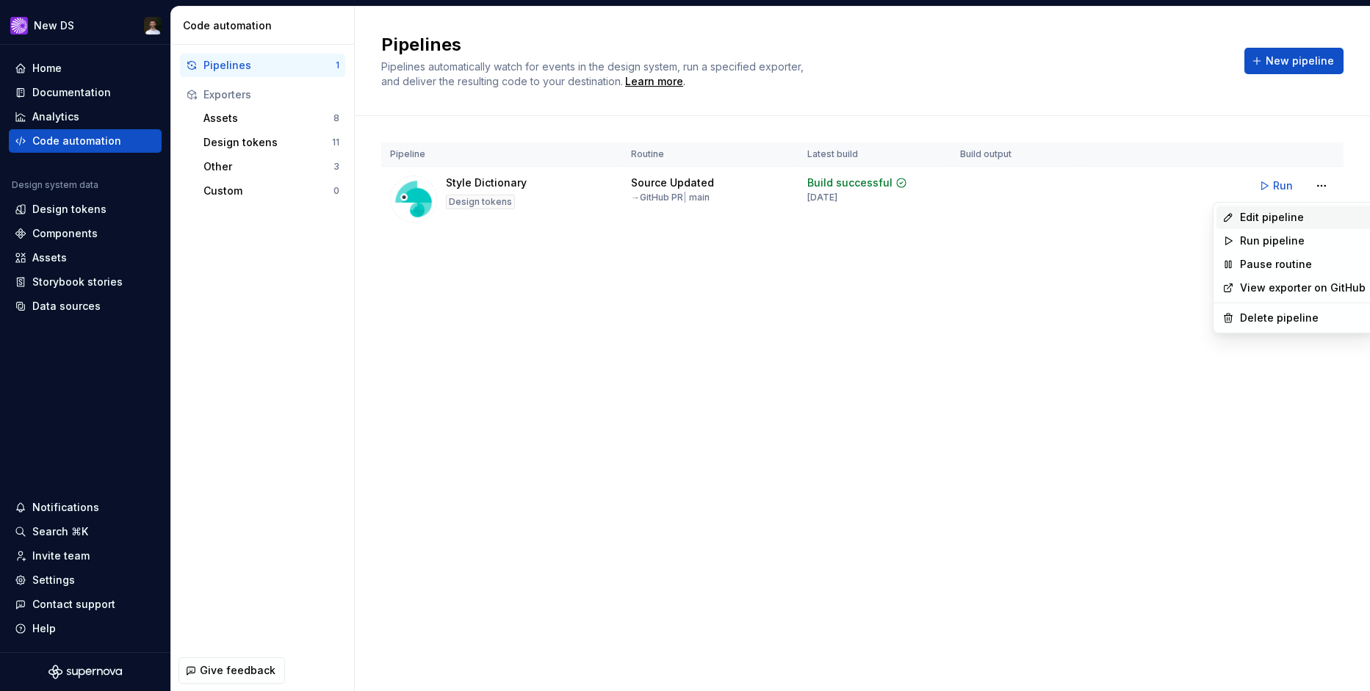
click at [1284, 211] on div "Edit pipeline" at bounding box center [1303, 217] width 126 height 15
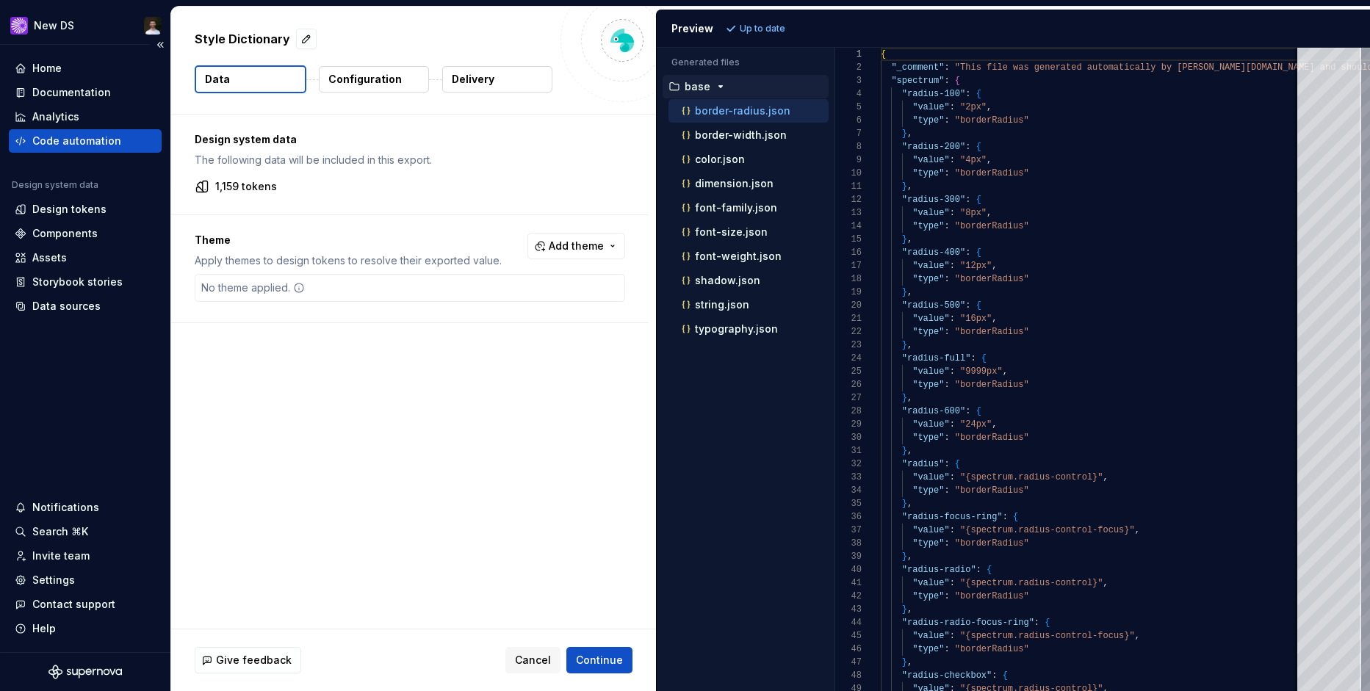
click at [84, 148] on div "Code automation" at bounding box center [76, 141] width 89 height 15
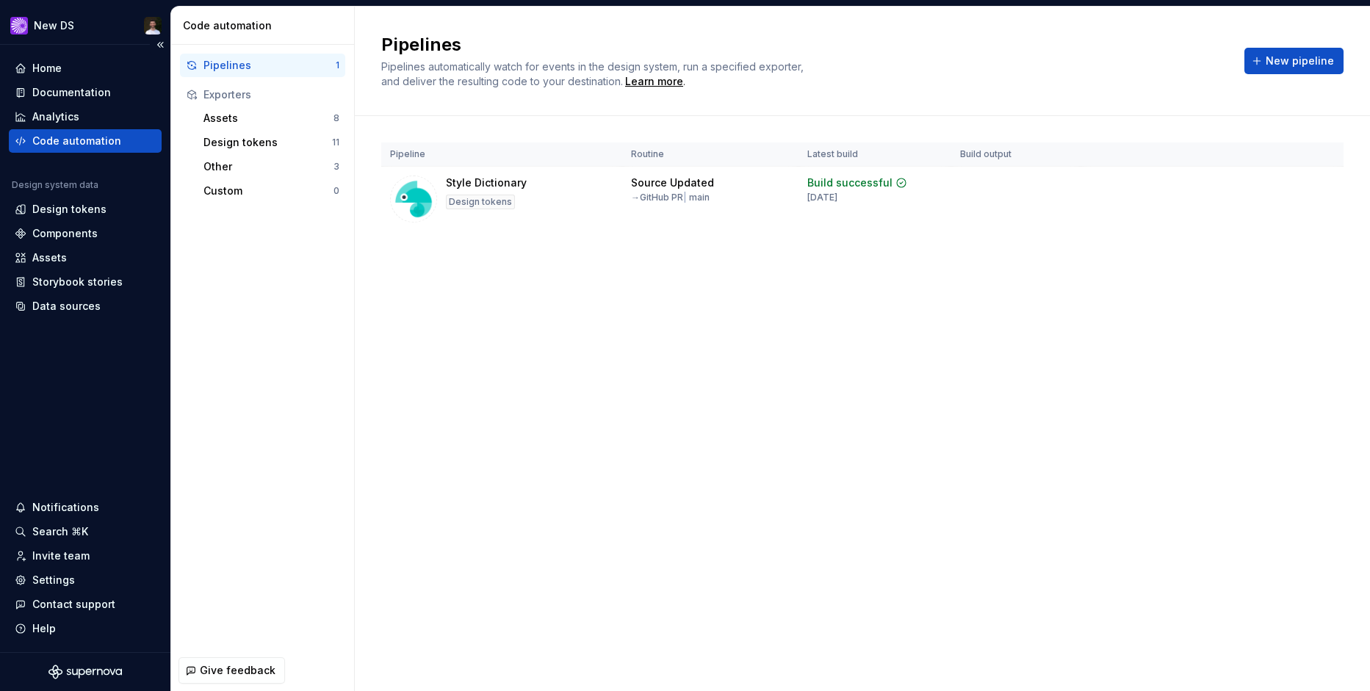
click at [84, 148] on div "Code automation" at bounding box center [76, 141] width 89 height 15
click at [1279, 188] on span "Run" at bounding box center [1283, 185] width 20 height 15
click at [54, 73] on div "Home" at bounding box center [46, 68] width 29 height 15
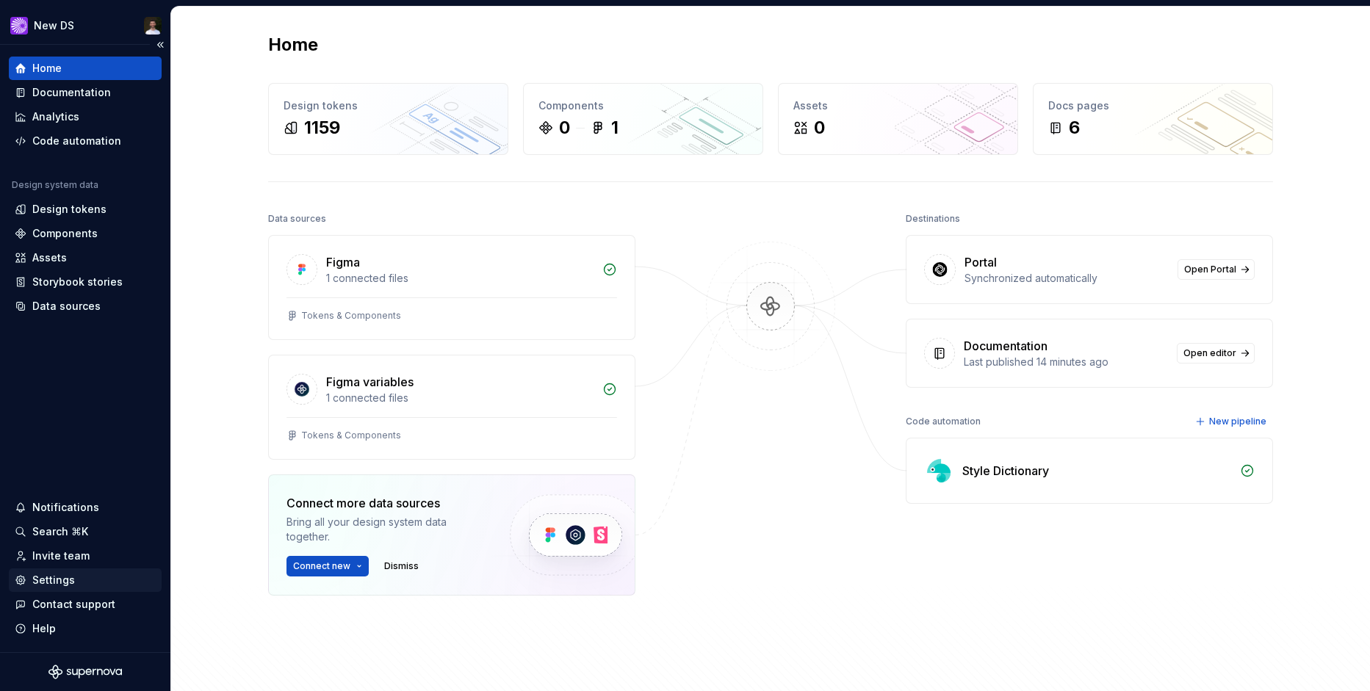
click at [61, 586] on div "Settings" at bounding box center [53, 580] width 43 height 15
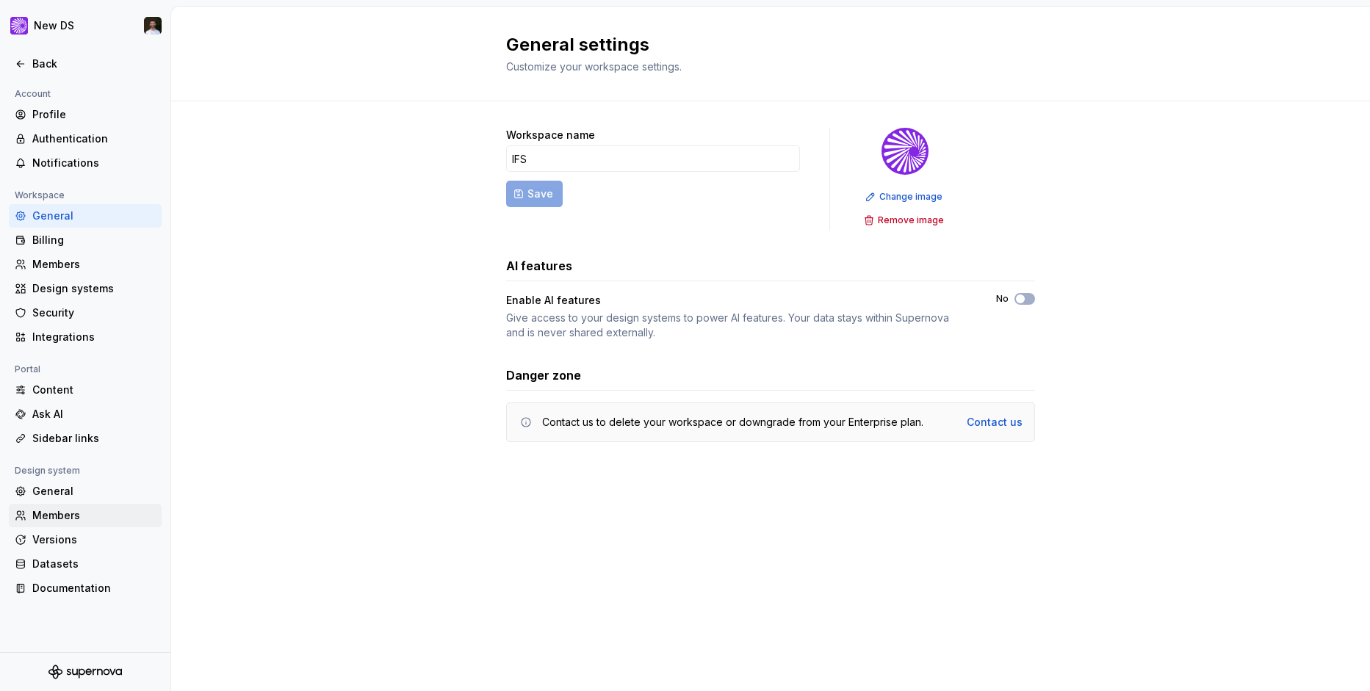
click at [64, 510] on div "Members" at bounding box center [93, 515] width 123 height 15
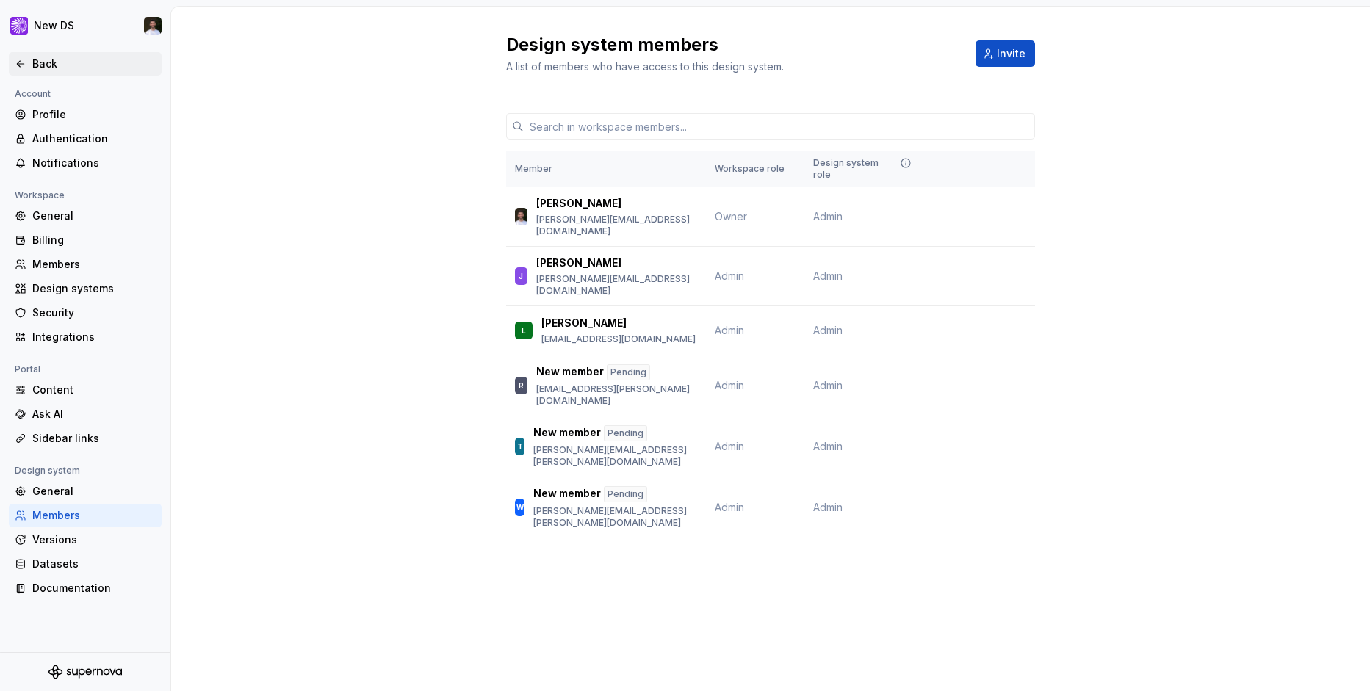
click at [55, 55] on div "Back" at bounding box center [85, 63] width 153 height 23
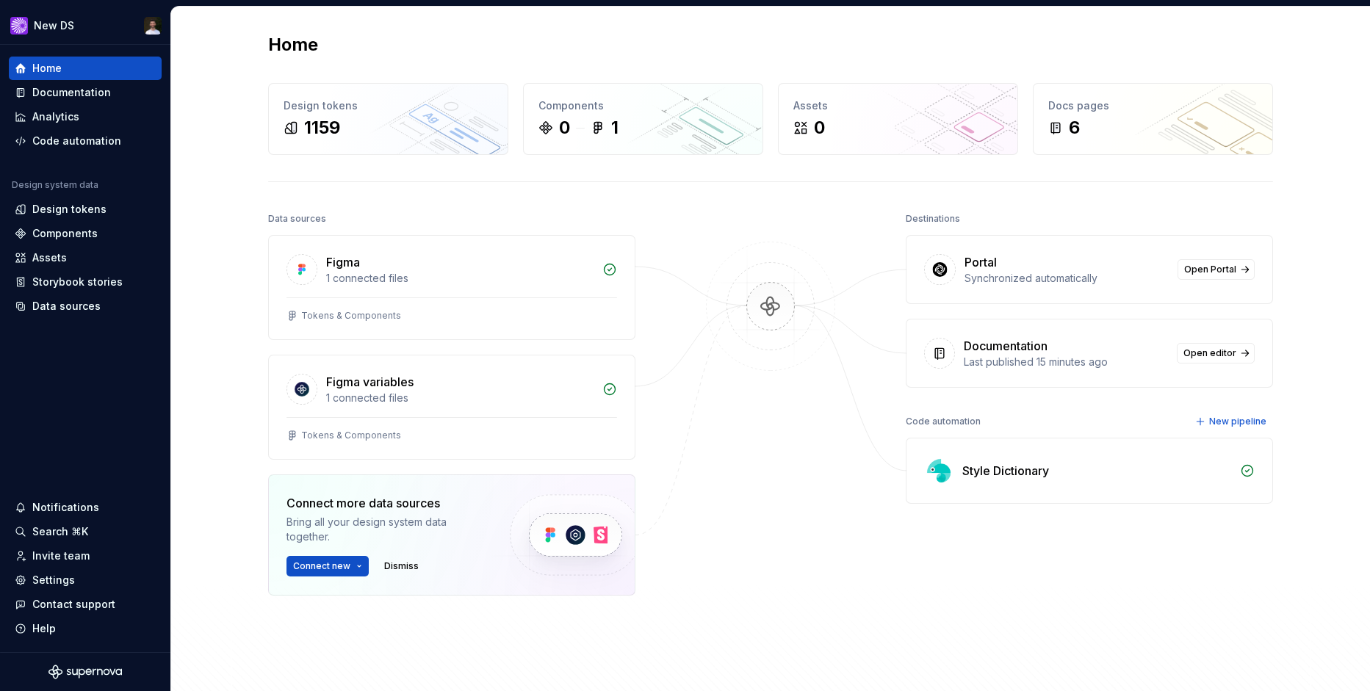
click at [1008, 460] on div "Style Dictionary" at bounding box center [1089, 470] width 366 height 65
click at [1013, 475] on div "Style Dictionary" at bounding box center [1005, 471] width 87 height 18
click at [75, 144] on div "Code automation" at bounding box center [76, 141] width 89 height 15
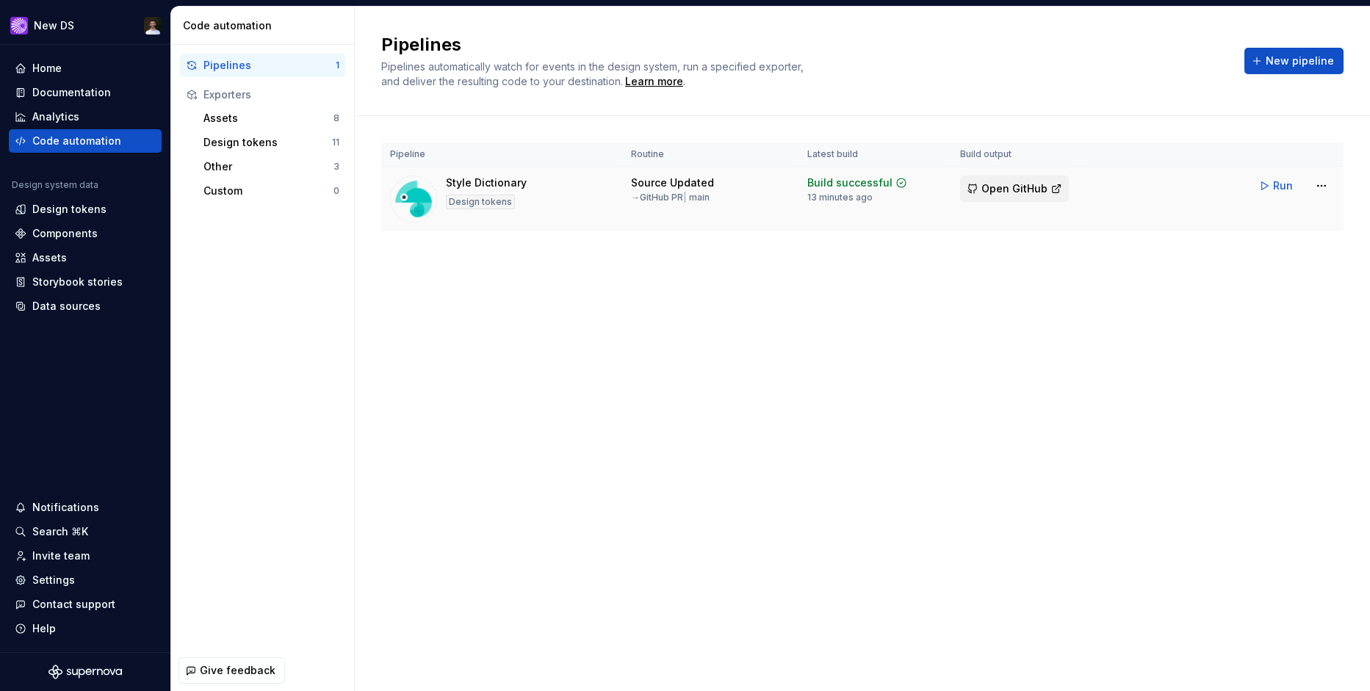
click at [1016, 181] on span "Open GitHub" at bounding box center [1014, 188] width 66 height 15
click at [99, 571] on div "Settings" at bounding box center [85, 579] width 153 height 23
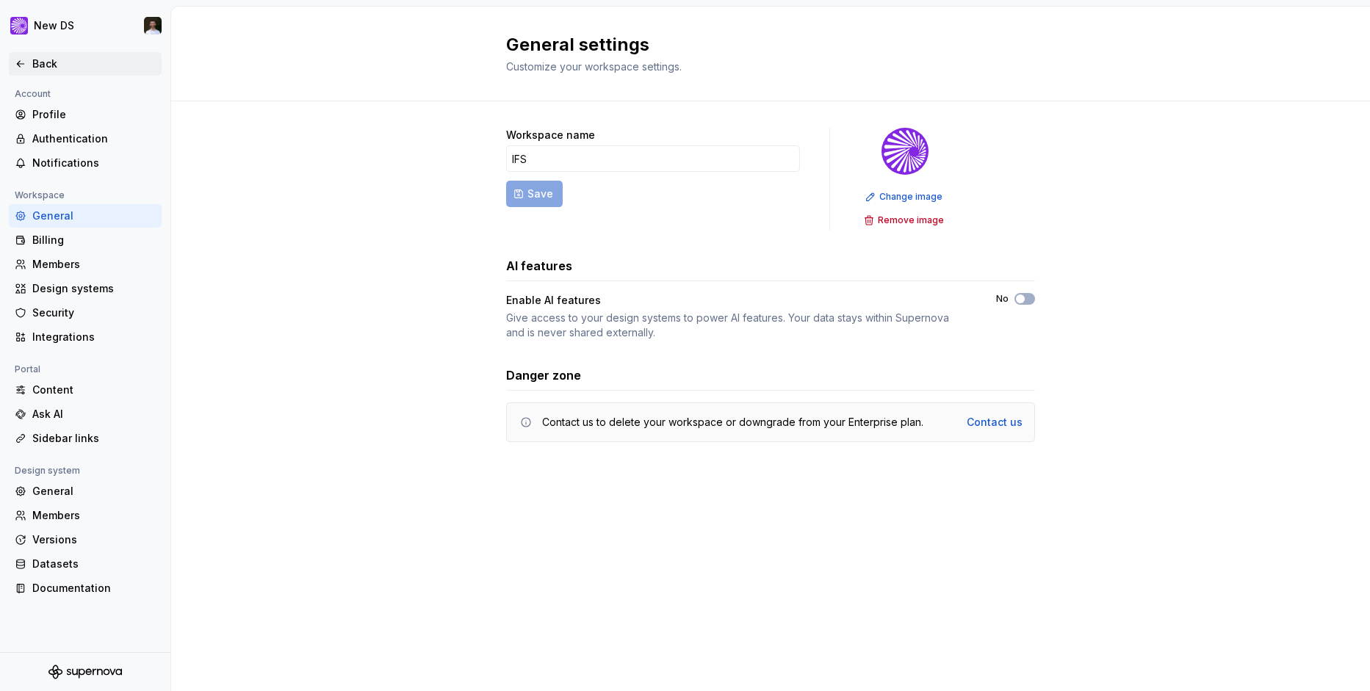
click at [35, 58] on div "Back" at bounding box center [93, 64] width 123 height 15
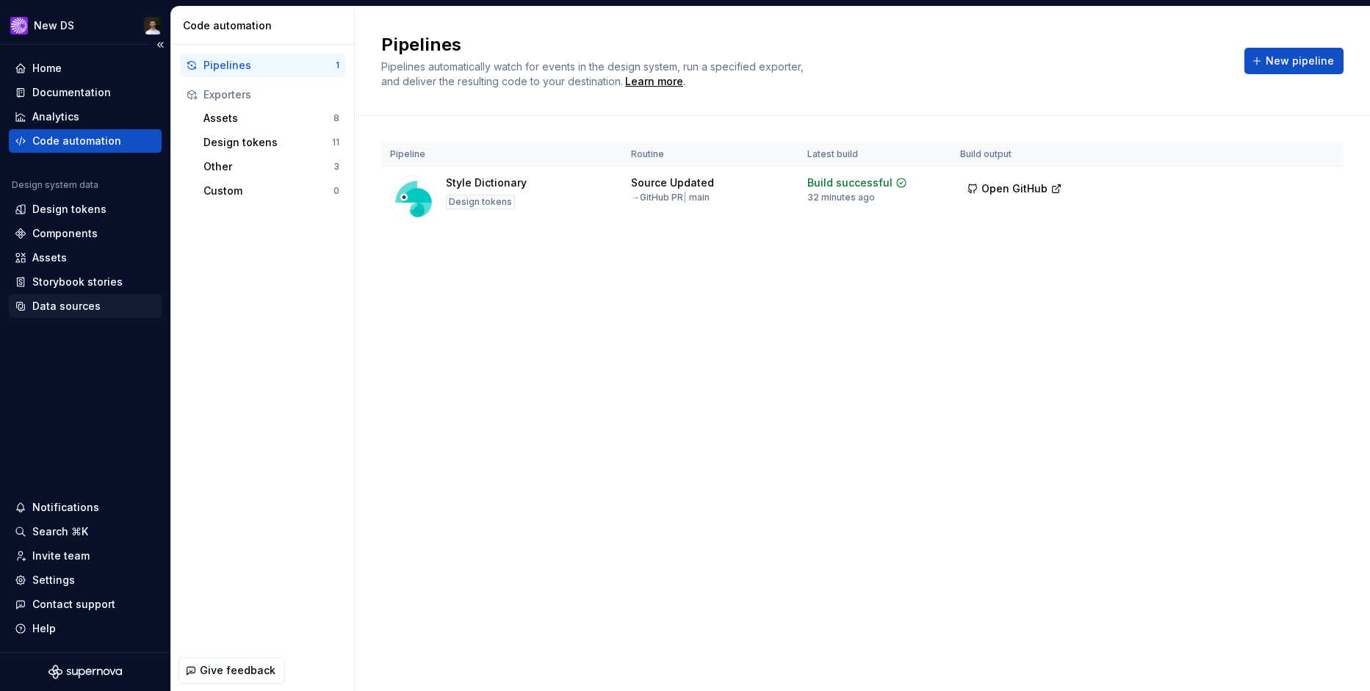
click at [90, 305] on div "Data sources" at bounding box center [66, 306] width 68 height 15
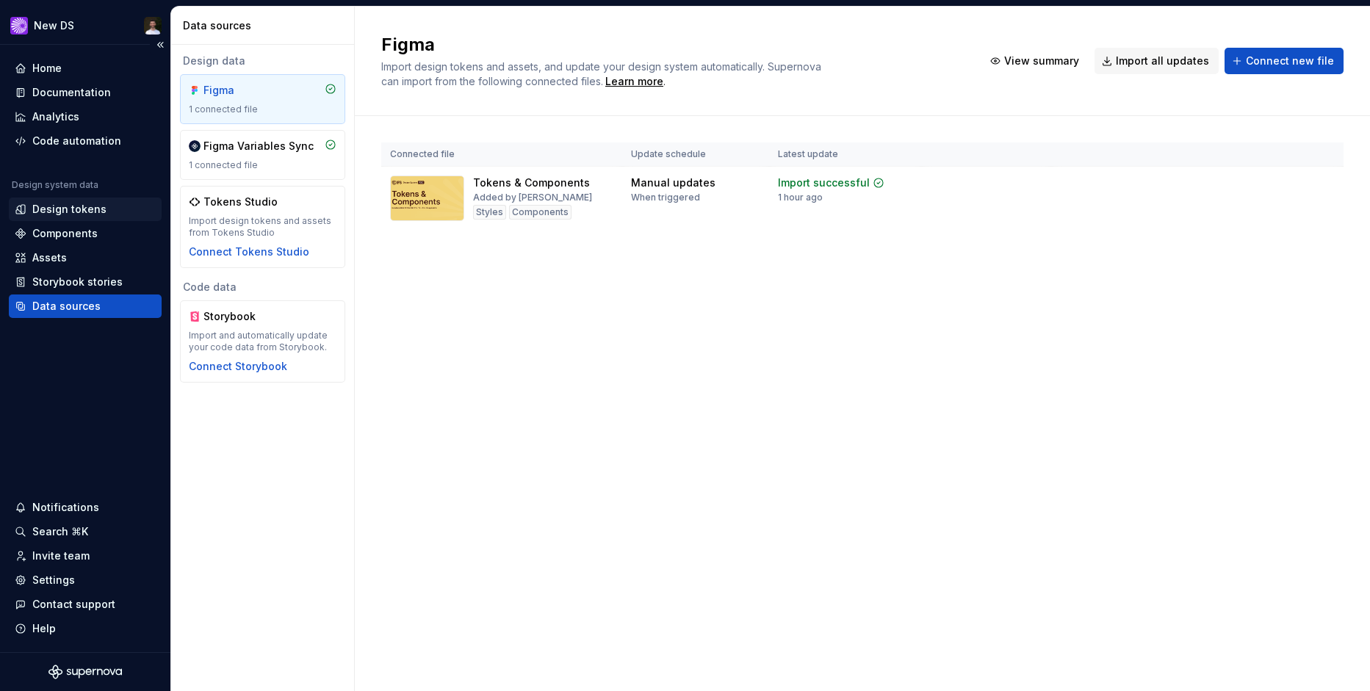
click at [61, 203] on div "Design tokens" at bounding box center [69, 209] width 74 height 15
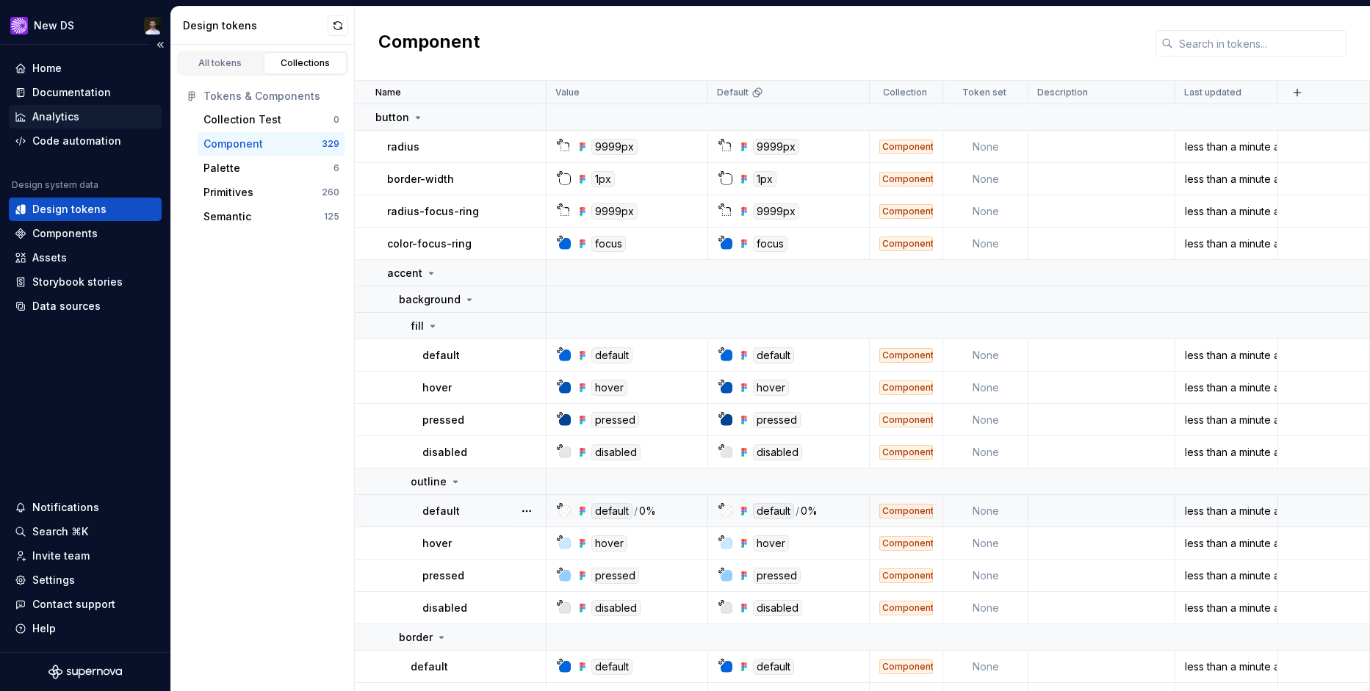
click at [82, 124] on div "Analytics" at bounding box center [85, 116] width 153 height 23
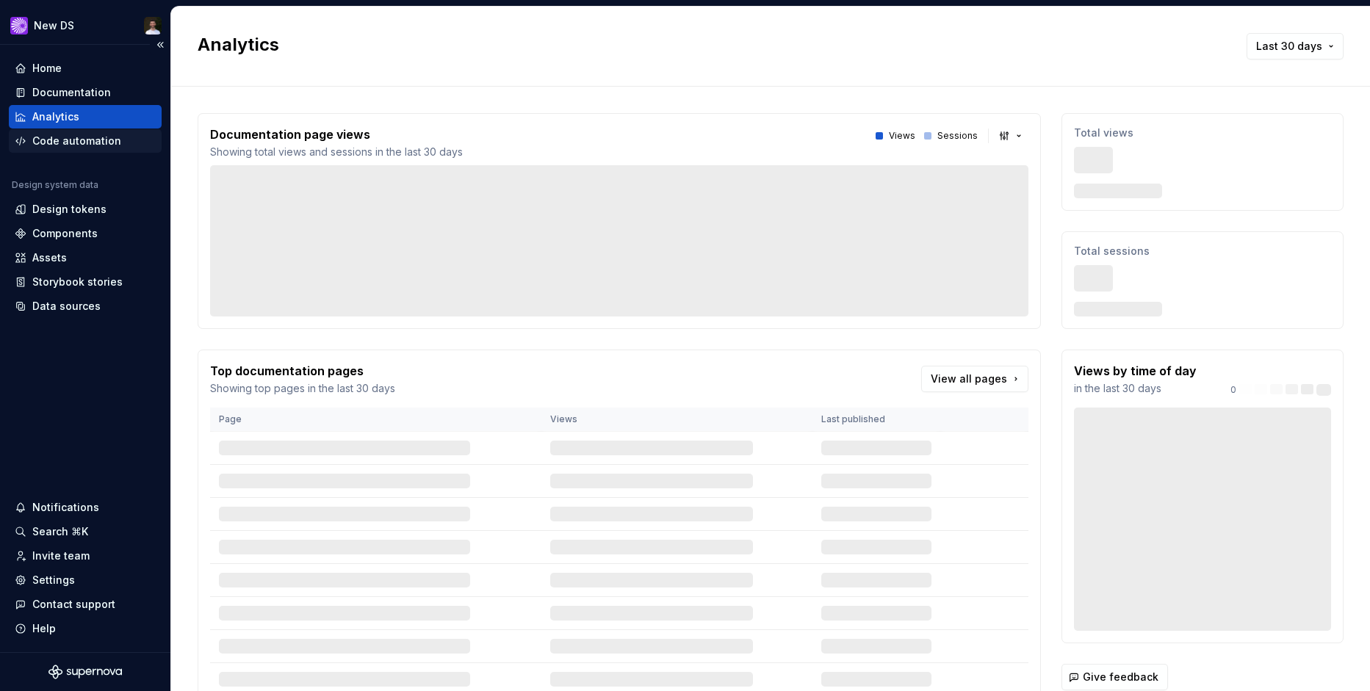
click at [84, 141] on div "Code automation" at bounding box center [76, 141] width 89 height 15
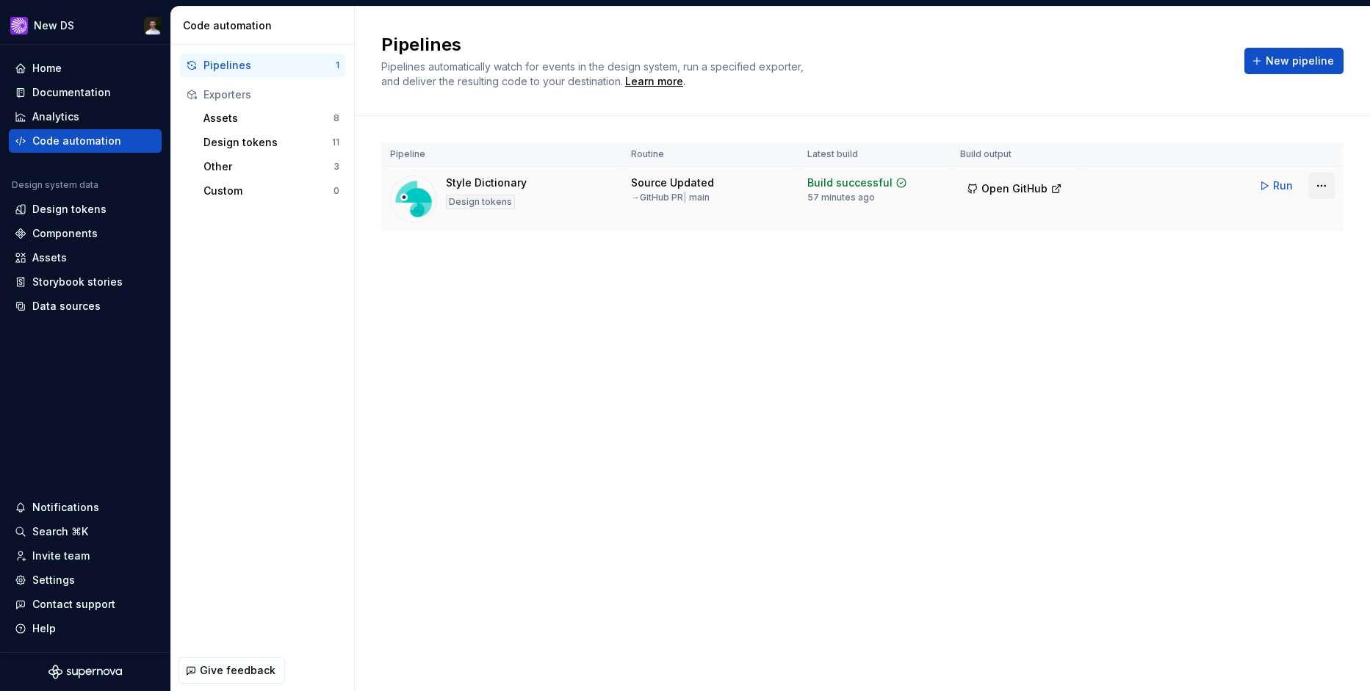
click at [1315, 189] on html "New DS Home Documentation Analytics Code automation Design system data Design t…" at bounding box center [685, 345] width 1370 height 691
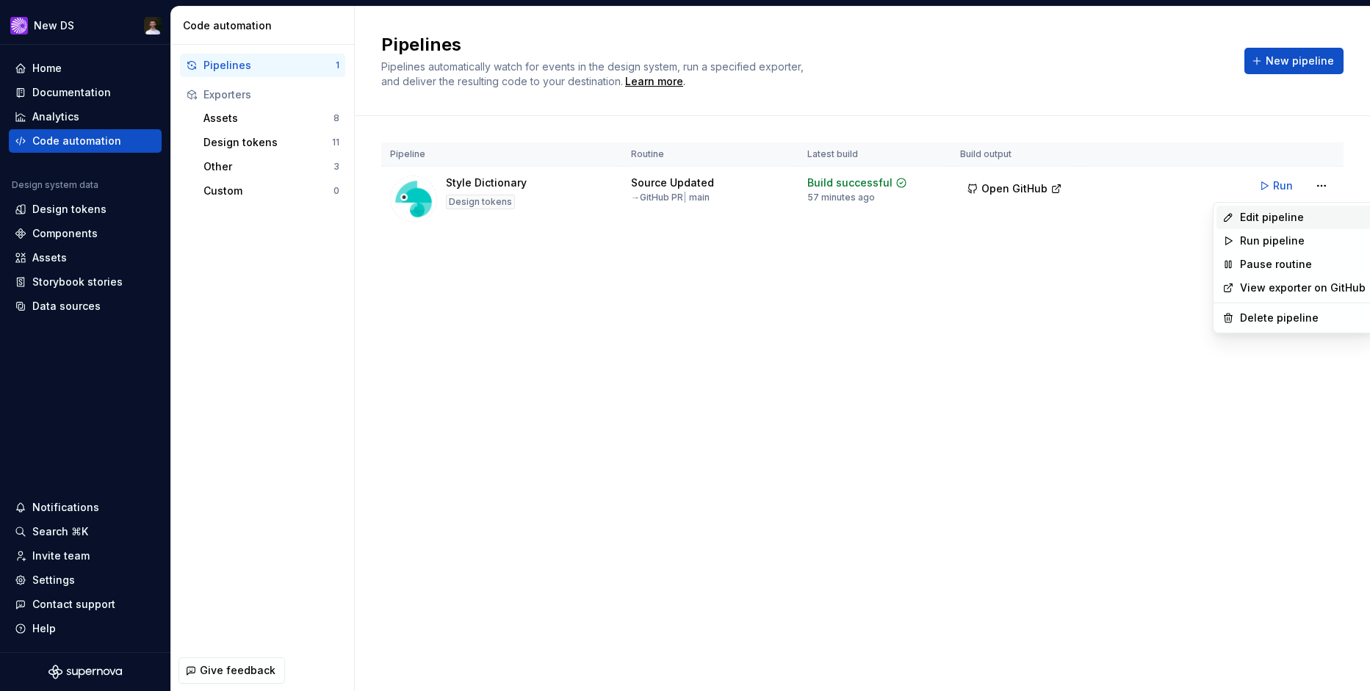
click at [1278, 210] on div "Edit pipeline" at bounding box center [1303, 217] width 126 height 15
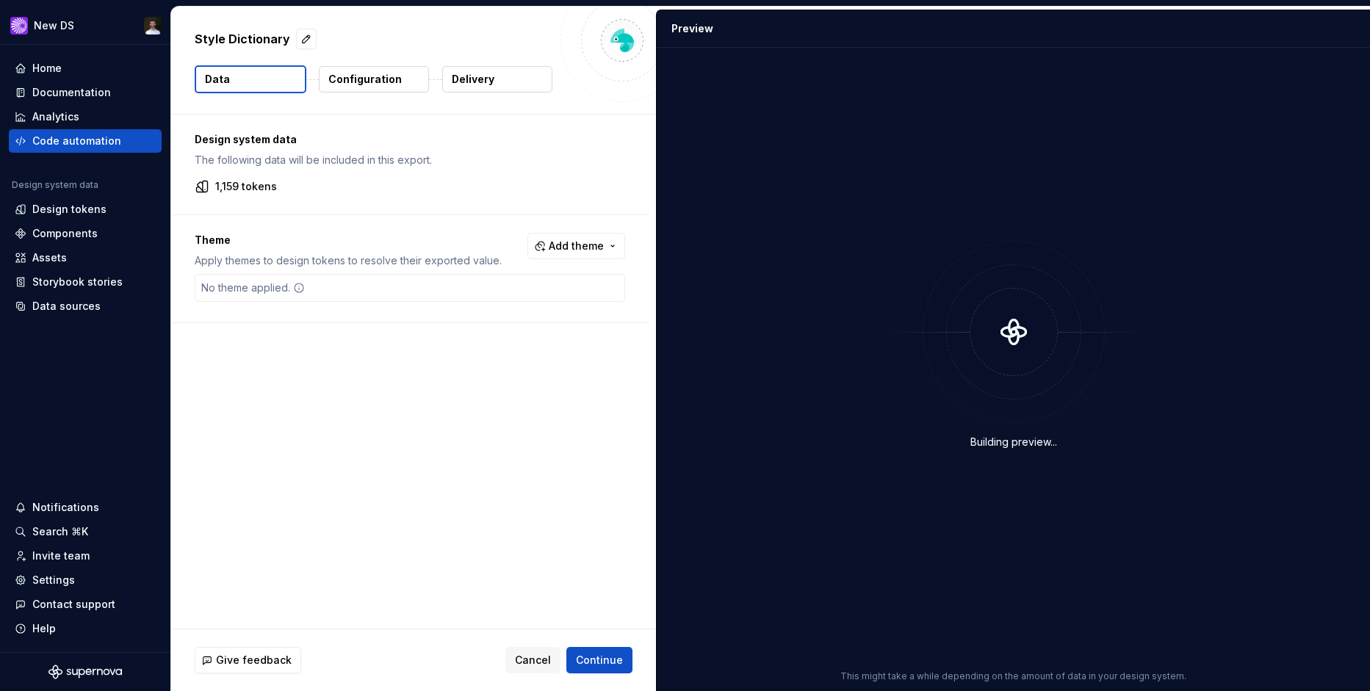
click at [413, 87] on button "Configuration" at bounding box center [374, 79] width 110 height 26
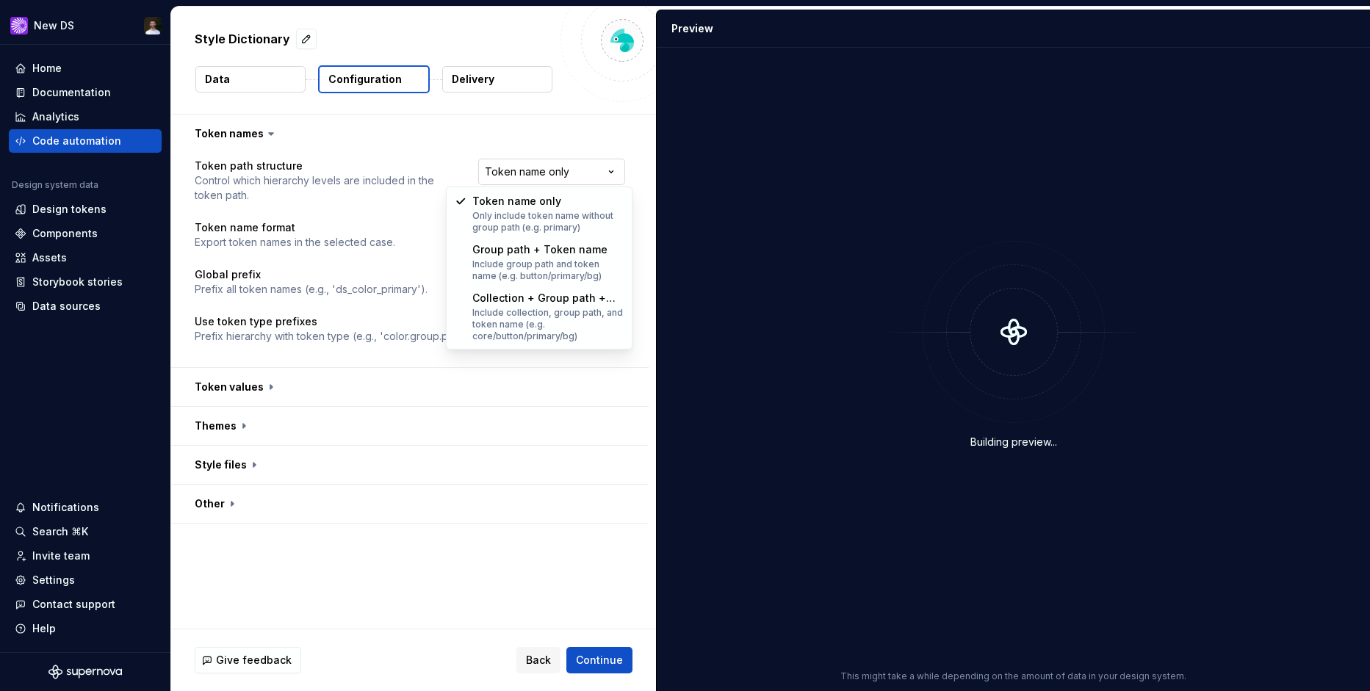
click at [553, 168] on html "**********" at bounding box center [685, 345] width 1370 height 691
click at [514, 154] on html "**********" at bounding box center [685, 345] width 1370 height 691
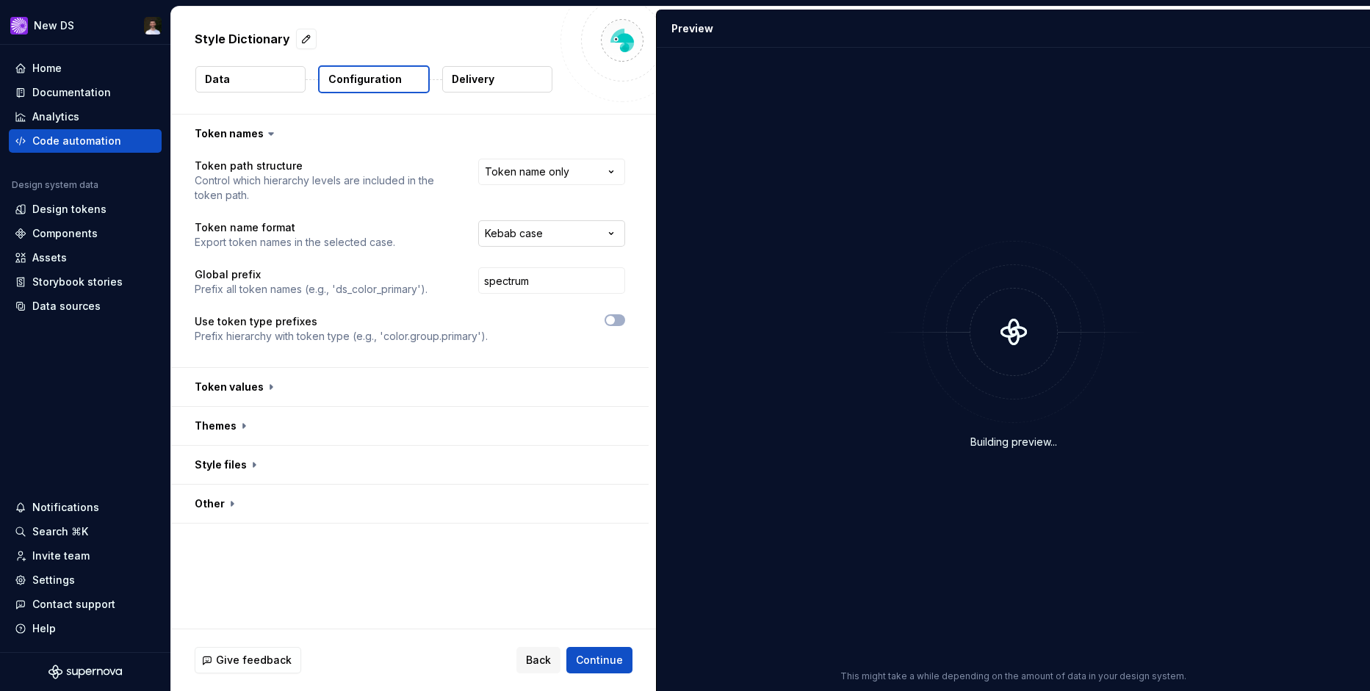
click at [561, 233] on html "**********" at bounding box center [685, 345] width 1370 height 691
